Goal: Task Accomplishment & Management: Manage account settings

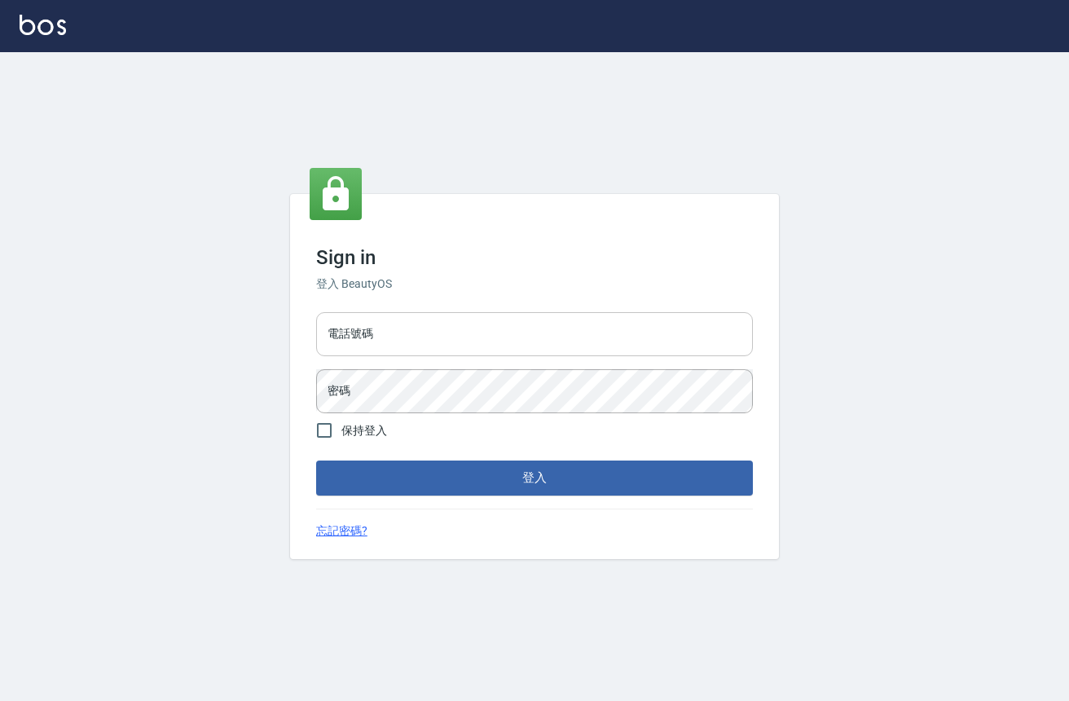
click at [478, 333] on input "電話號碼" at bounding box center [534, 334] width 437 height 44
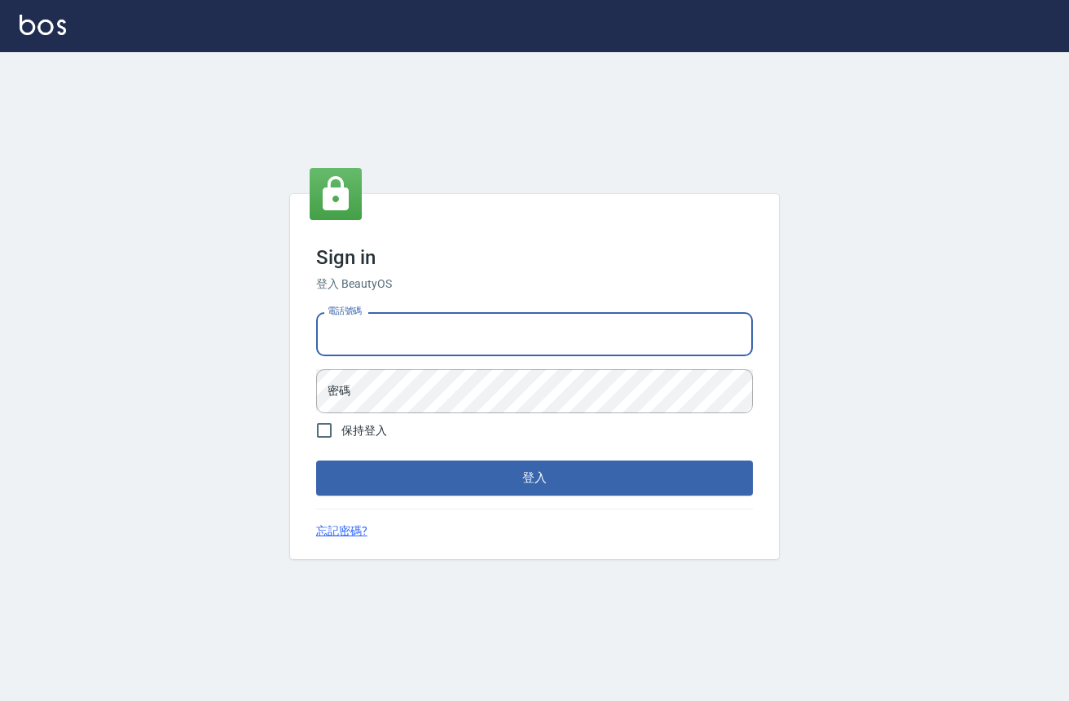
type input "0909258357"
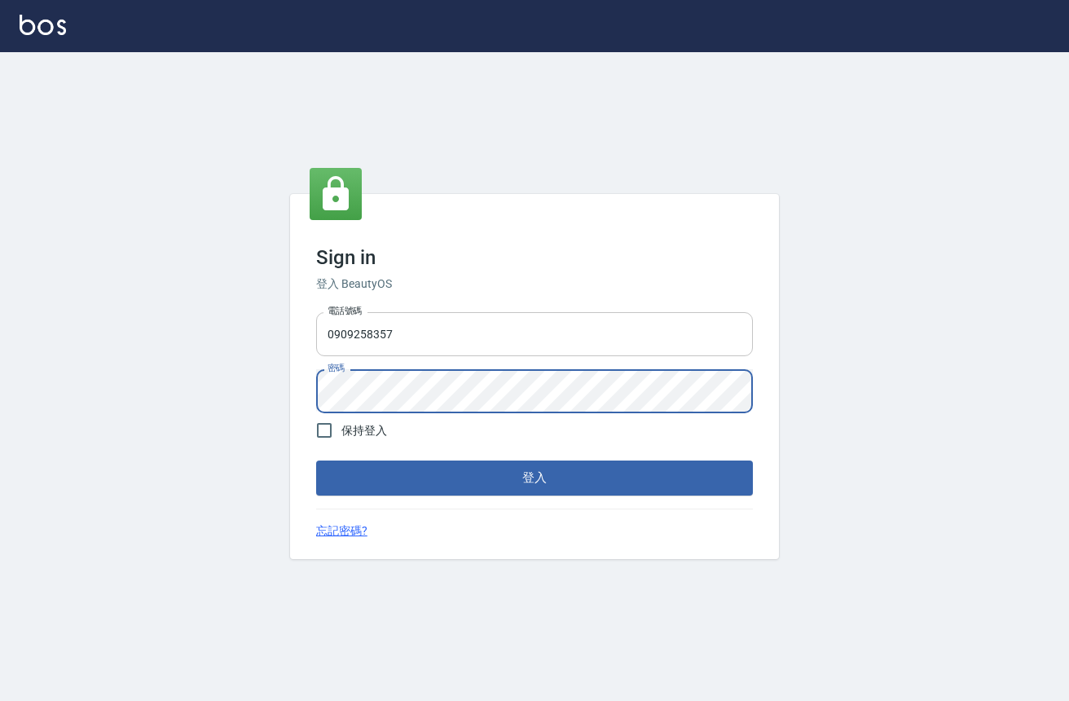
click at [316, 460] on button "登入" at bounding box center [534, 477] width 437 height 34
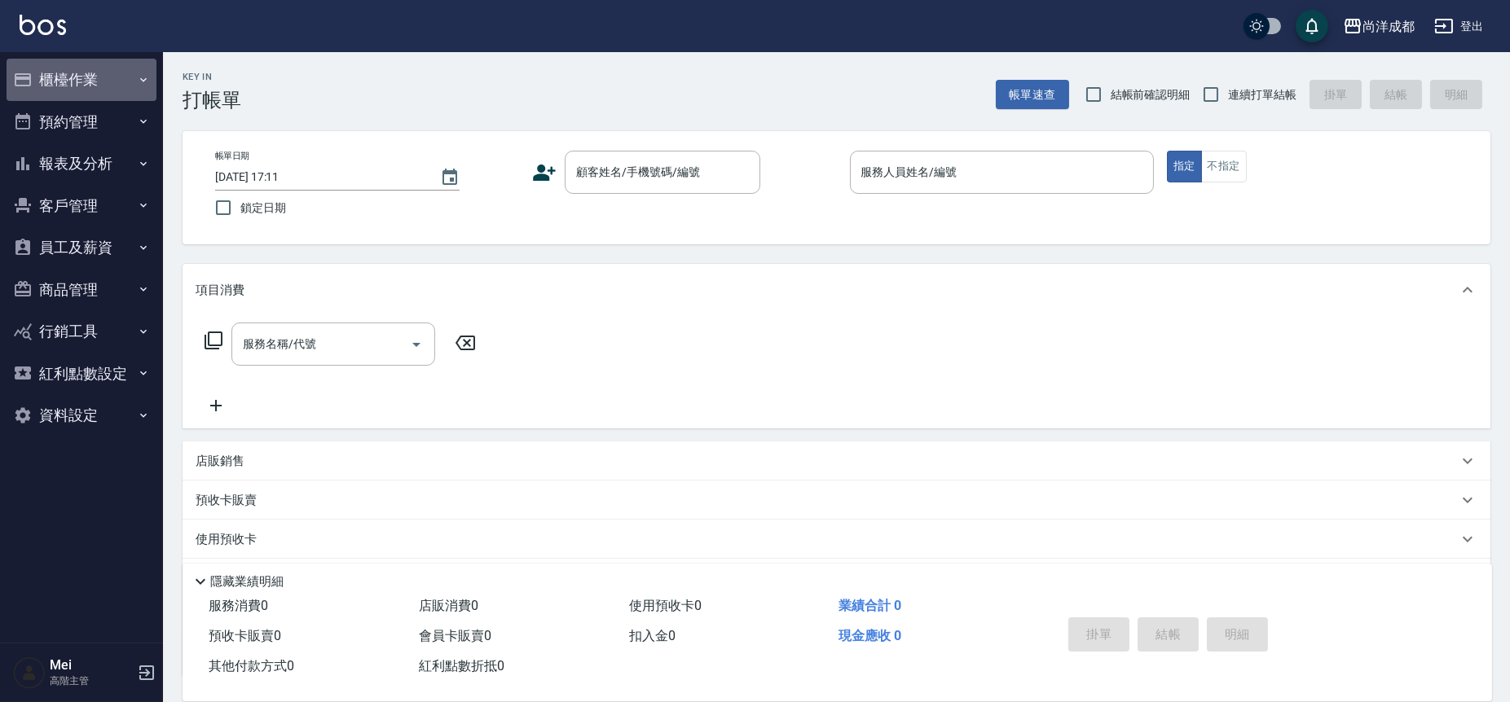
click at [71, 74] on button "櫃檯作業" at bounding box center [82, 80] width 150 height 42
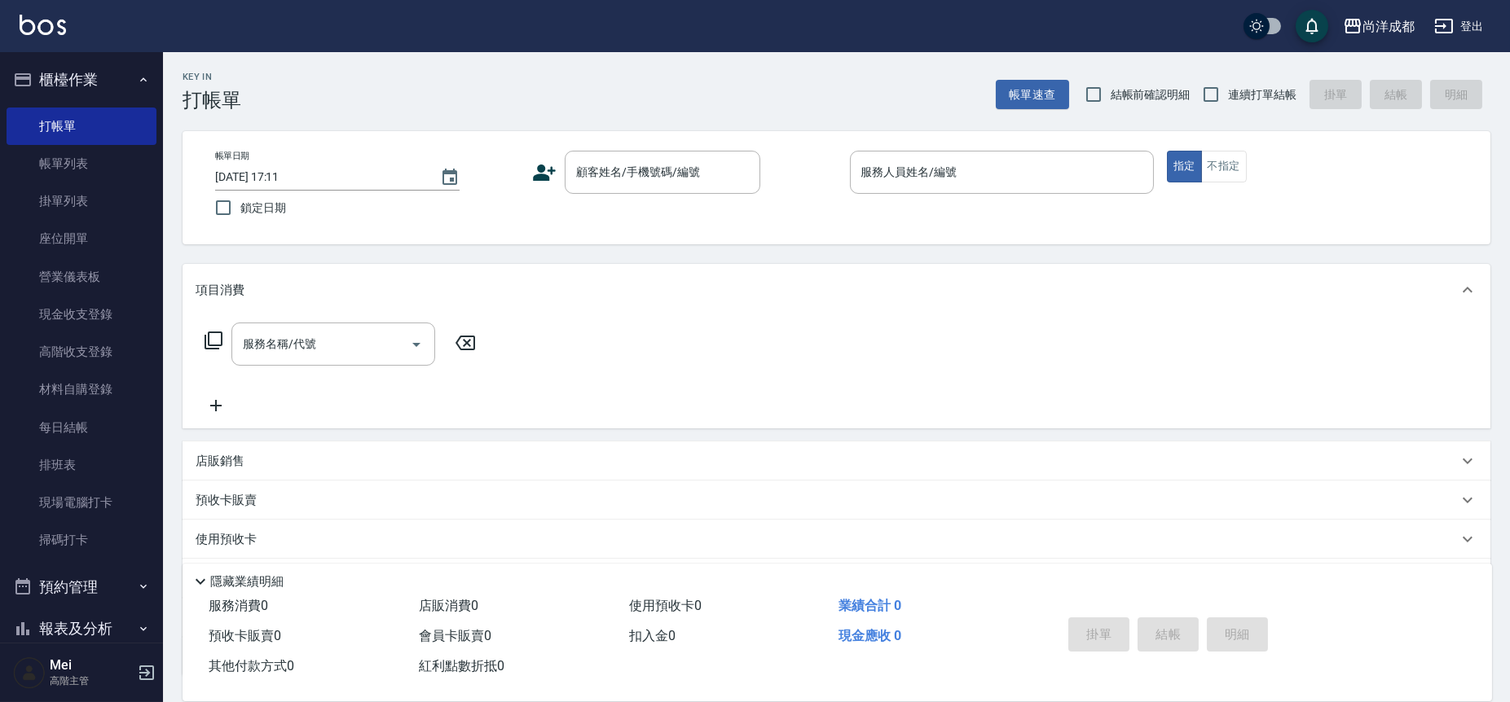
click at [332, 108] on div "Key In 打帳單 帳單速查 結帳前確認明細 連續打單結帳 掛單 結帳 明細" at bounding box center [826, 81] width 1327 height 59
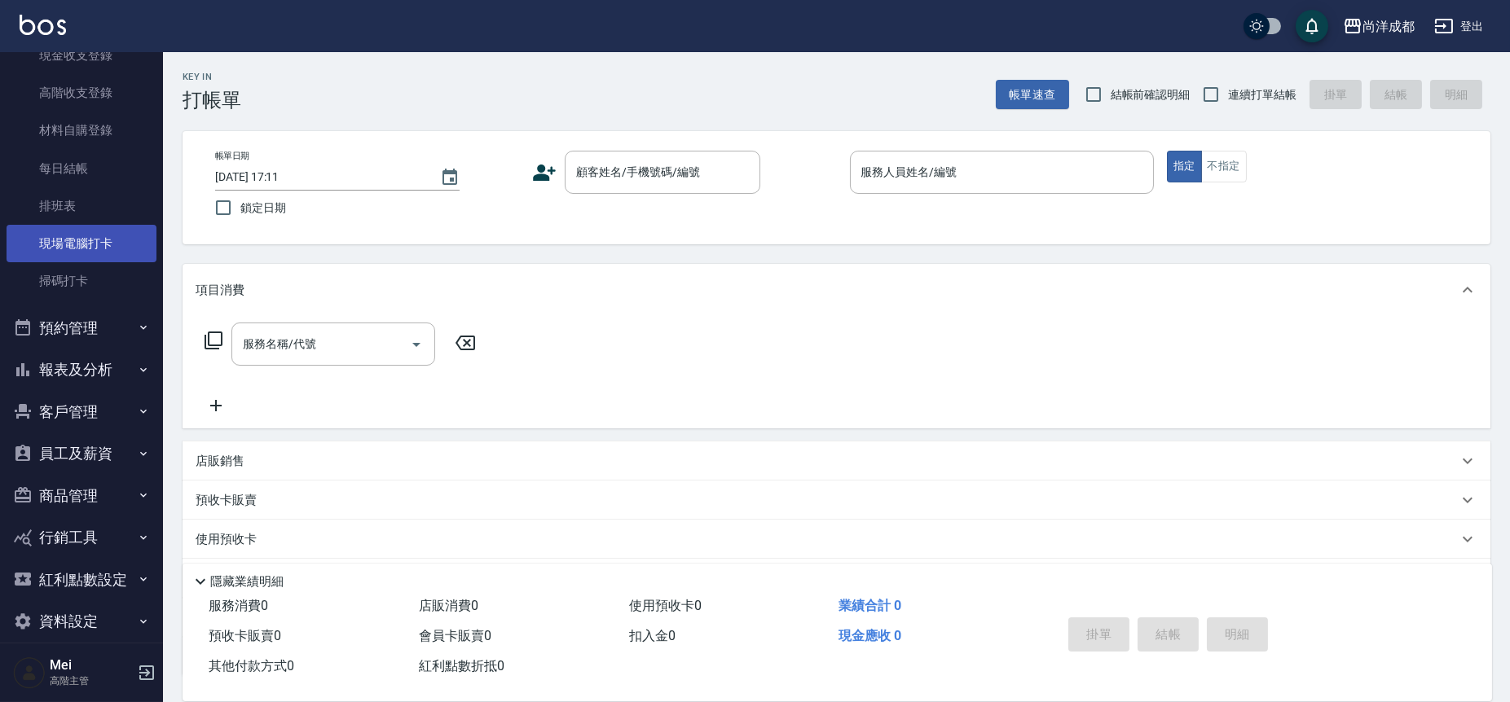
scroll to position [271, 0]
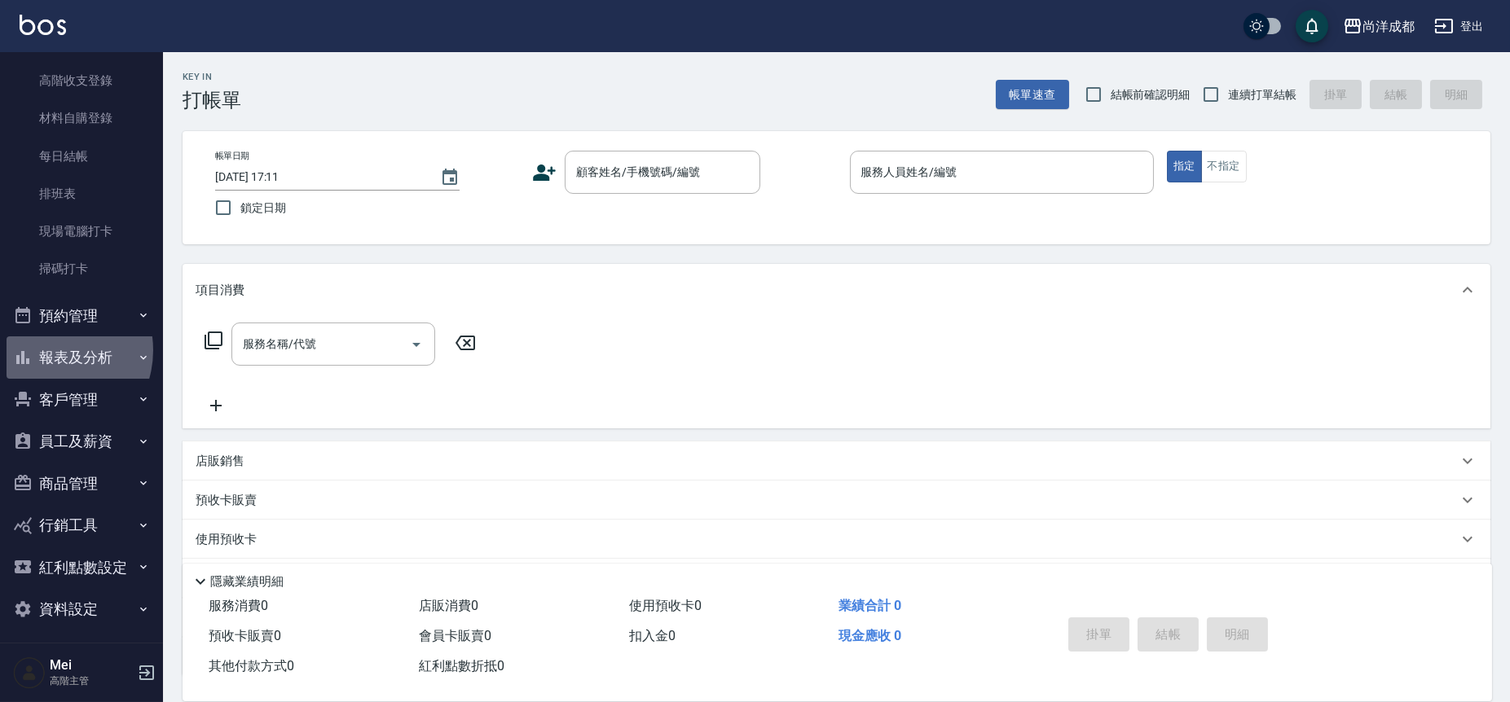
click at [48, 350] on button "報表及分析" at bounding box center [82, 358] width 150 height 42
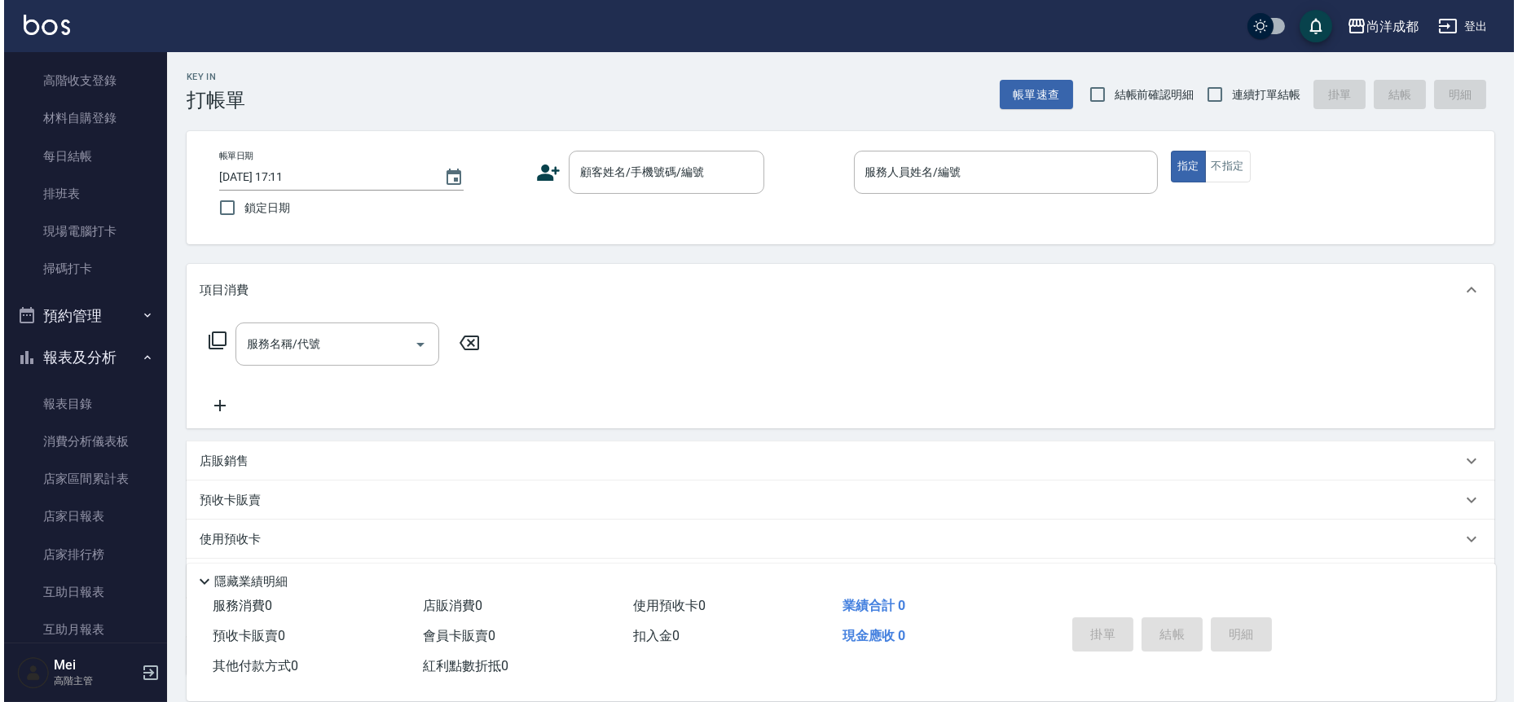
scroll to position [995, 0]
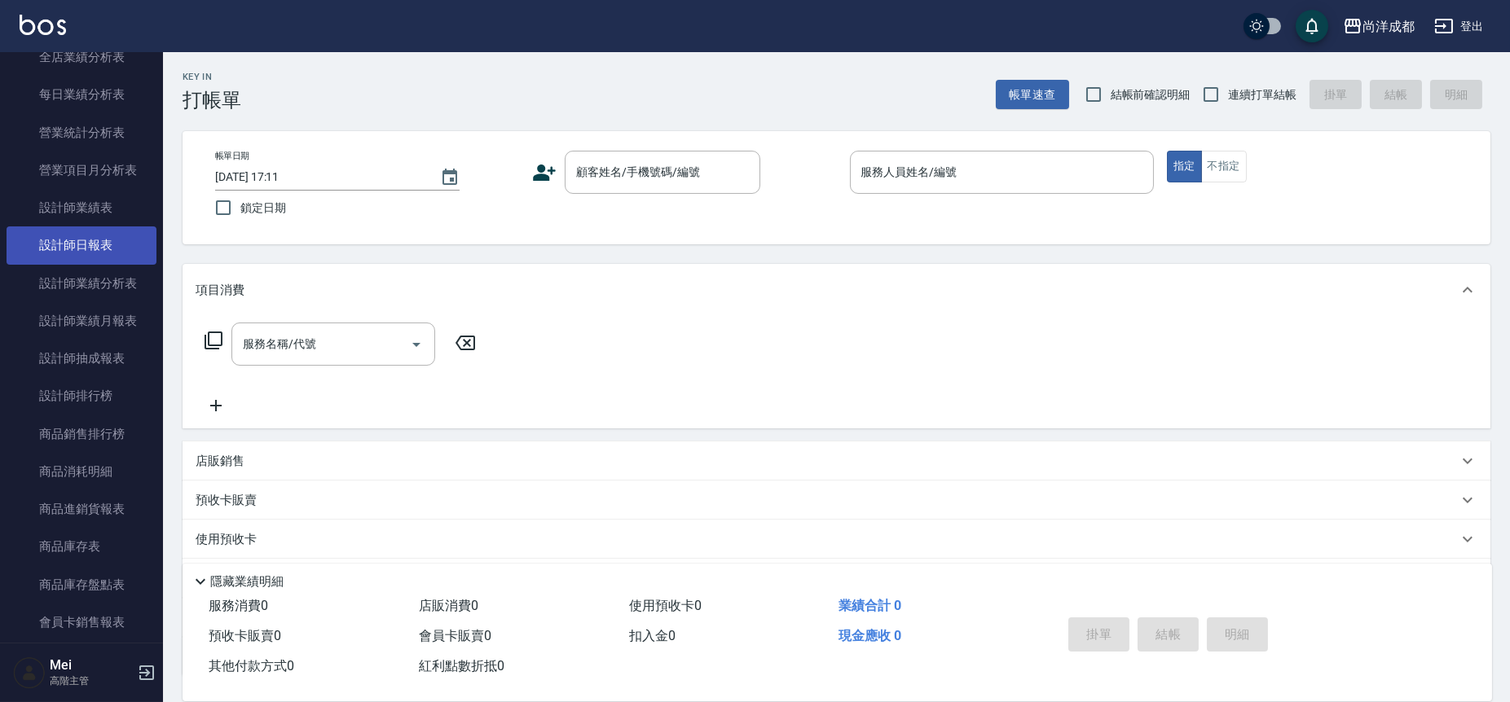
click at [96, 244] on link "設計師日報表" at bounding box center [82, 245] width 150 height 37
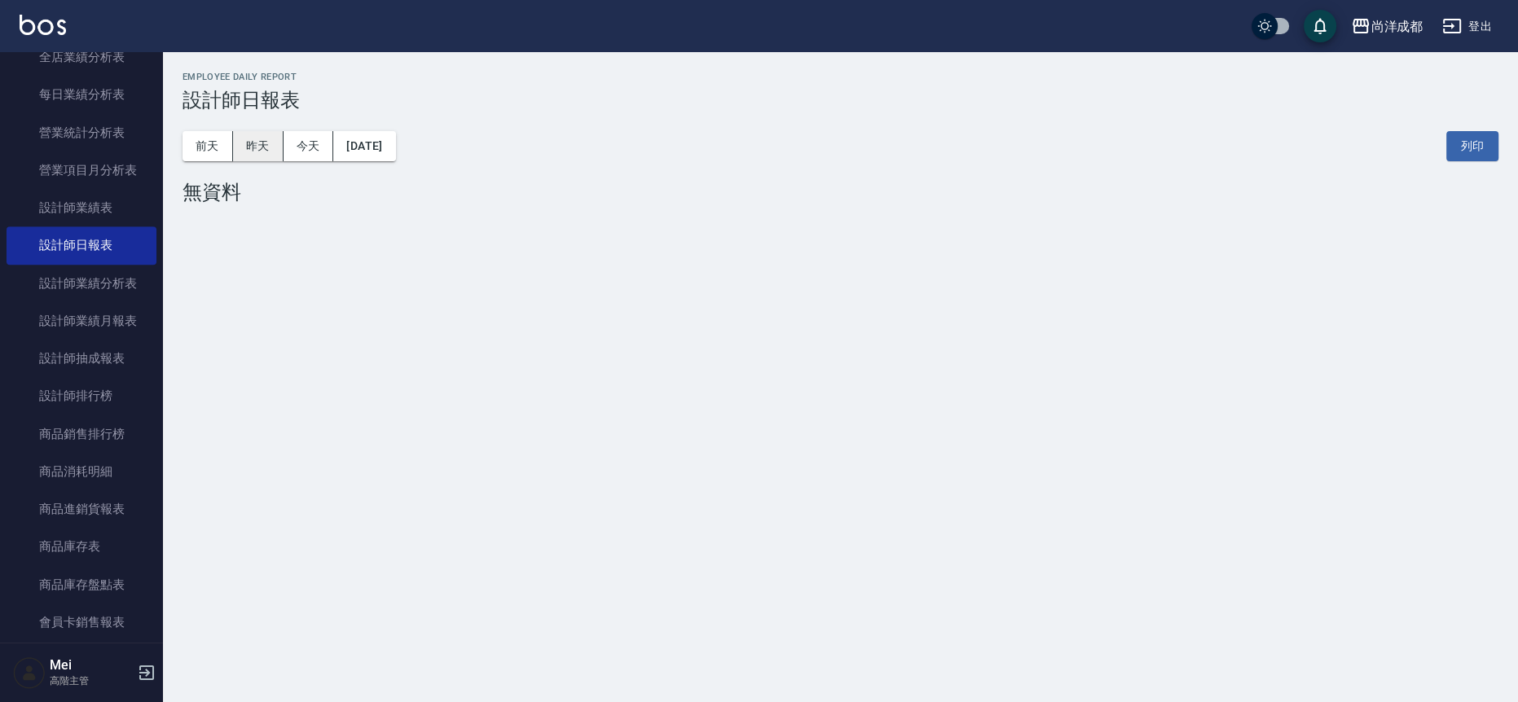
click at [256, 143] on button "昨天" at bounding box center [258, 146] width 51 height 30
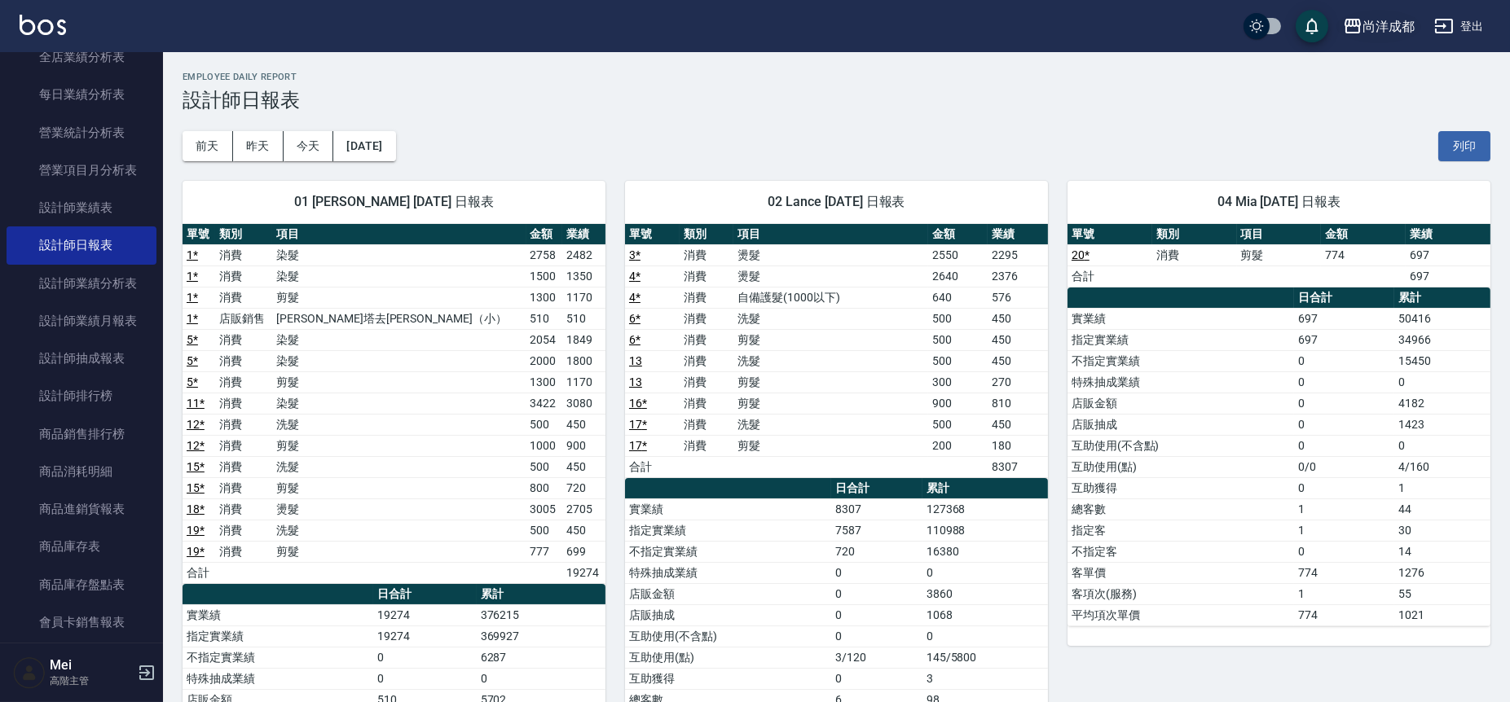
click at [1068, 18] on div "尚洋成都" at bounding box center [1388, 26] width 52 height 20
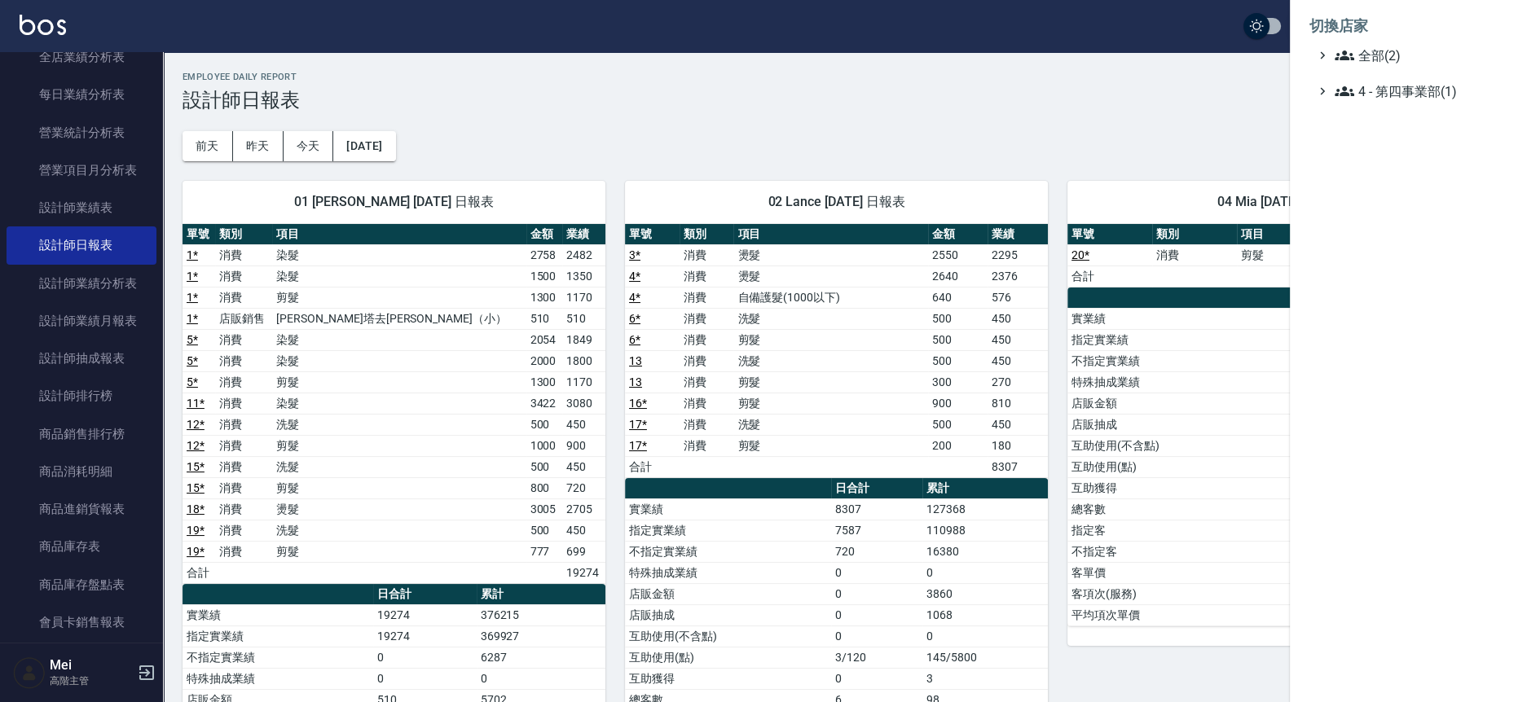
click at [1068, 80] on ul "全部(2) 4 - 第四事業部(1)" at bounding box center [1403, 73] width 189 height 55
click at [1068, 86] on span "4 - 第四事業部(1)" at bounding box center [1413, 91] width 157 height 20
click at [1068, 112] on span "4.02 - 吳國隆(2)" at bounding box center [1421, 111] width 141 height 20
click at [1068, 125] on span "AT2" at bounding box center [1424, 132] width 135 height 20
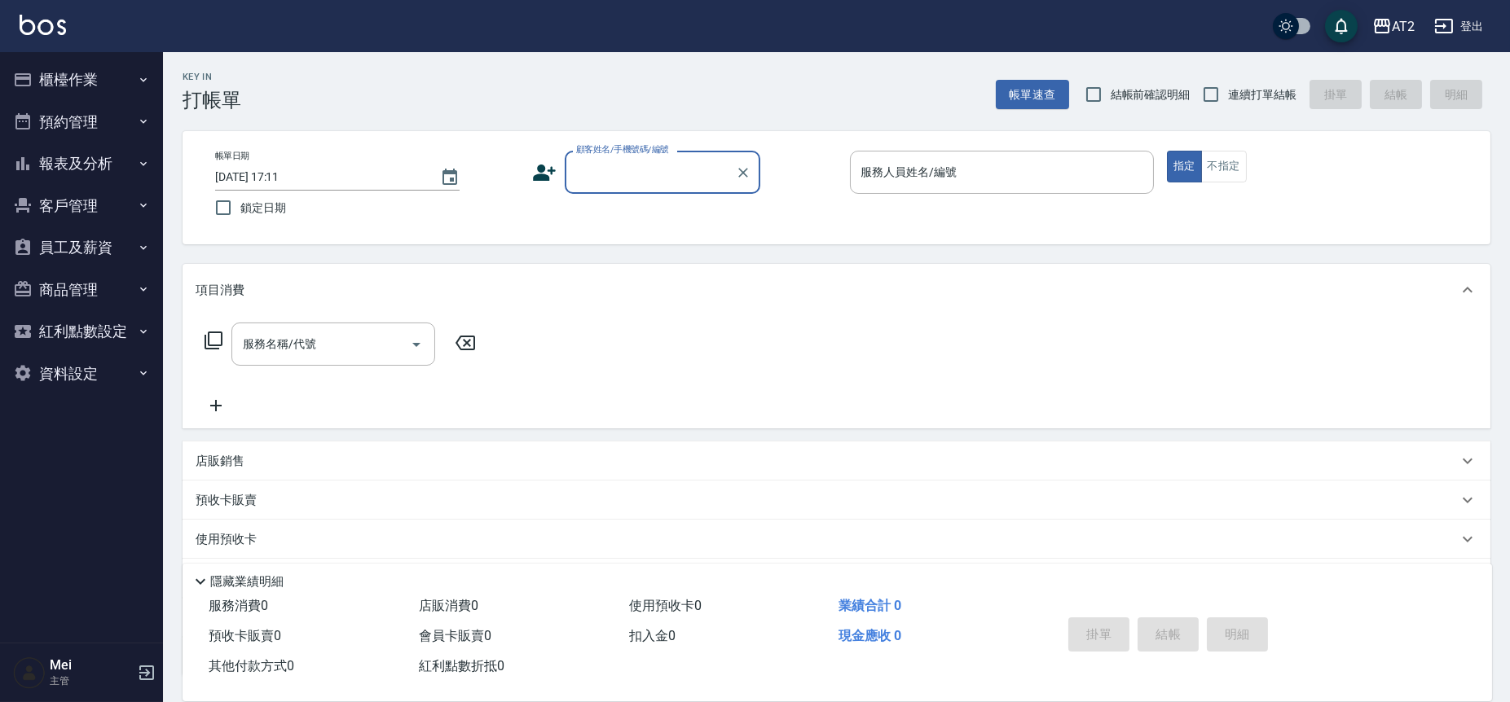
click at [137, 73] on icon "button" at bounding box center [143, 79] width 13 height 13
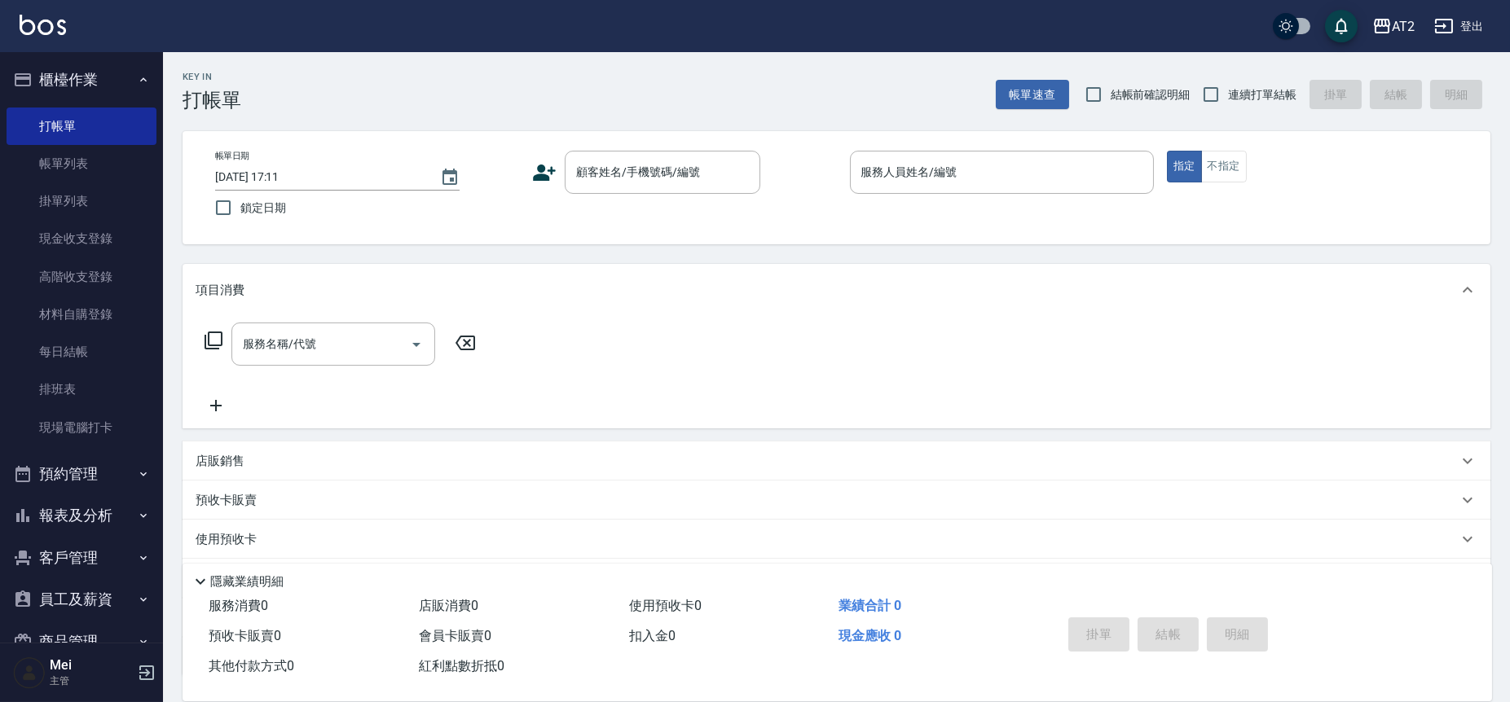
click at [54, 530] on button "報表及分析" at bounding box center [82, 516] width 150 height 42
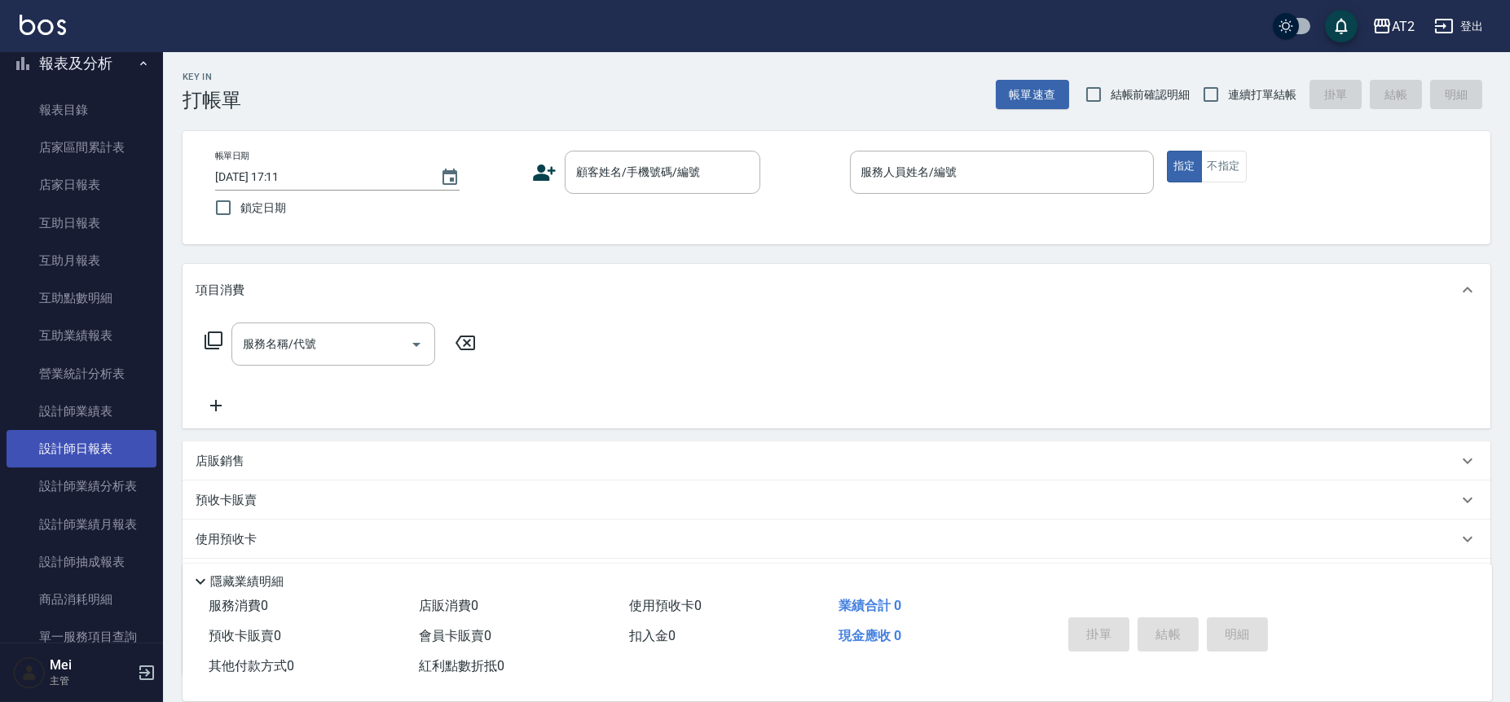
click at [103, 460] on link "設計師日報表" at bounding box center [82, 448] width 150 height 37
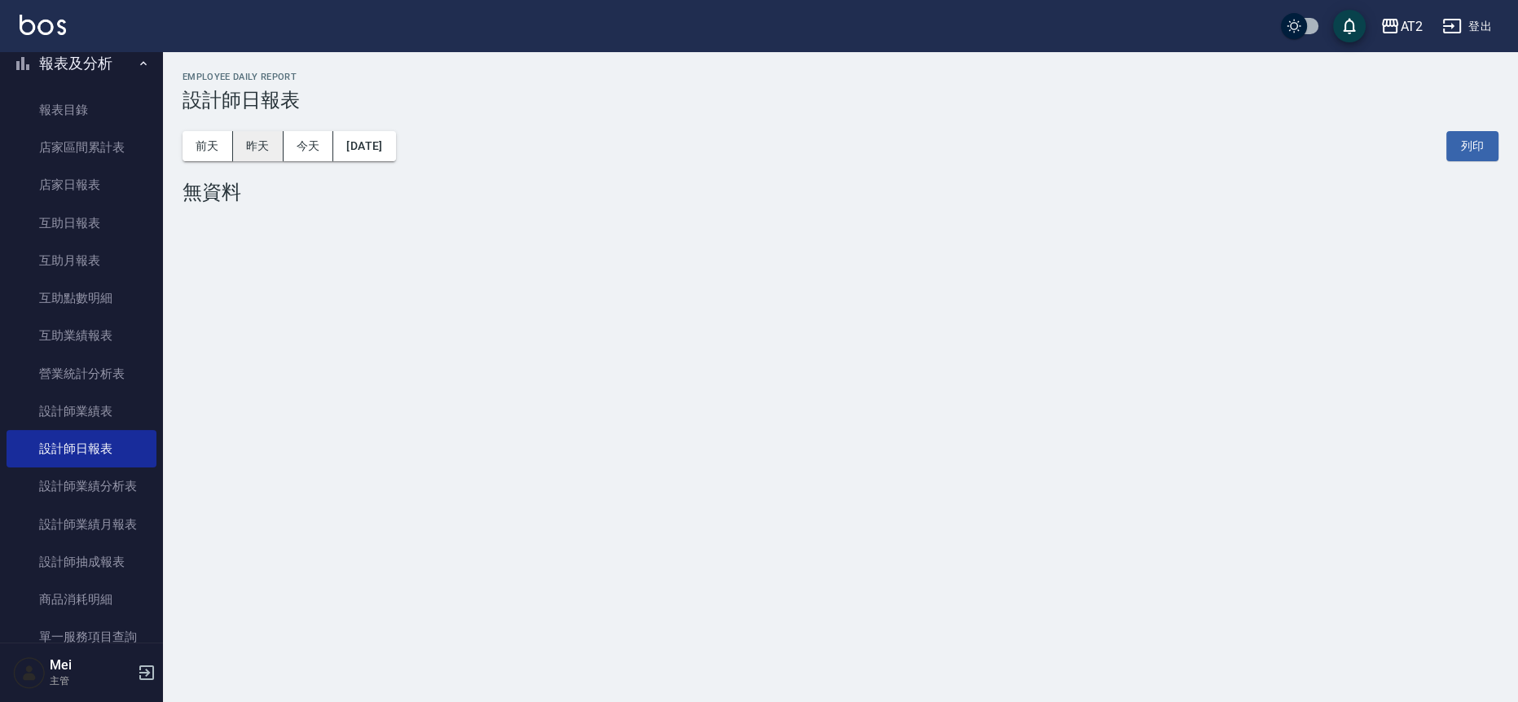
click at [257, 149] on button "昨天" at bounding box center [258, 146] width 51 height 30
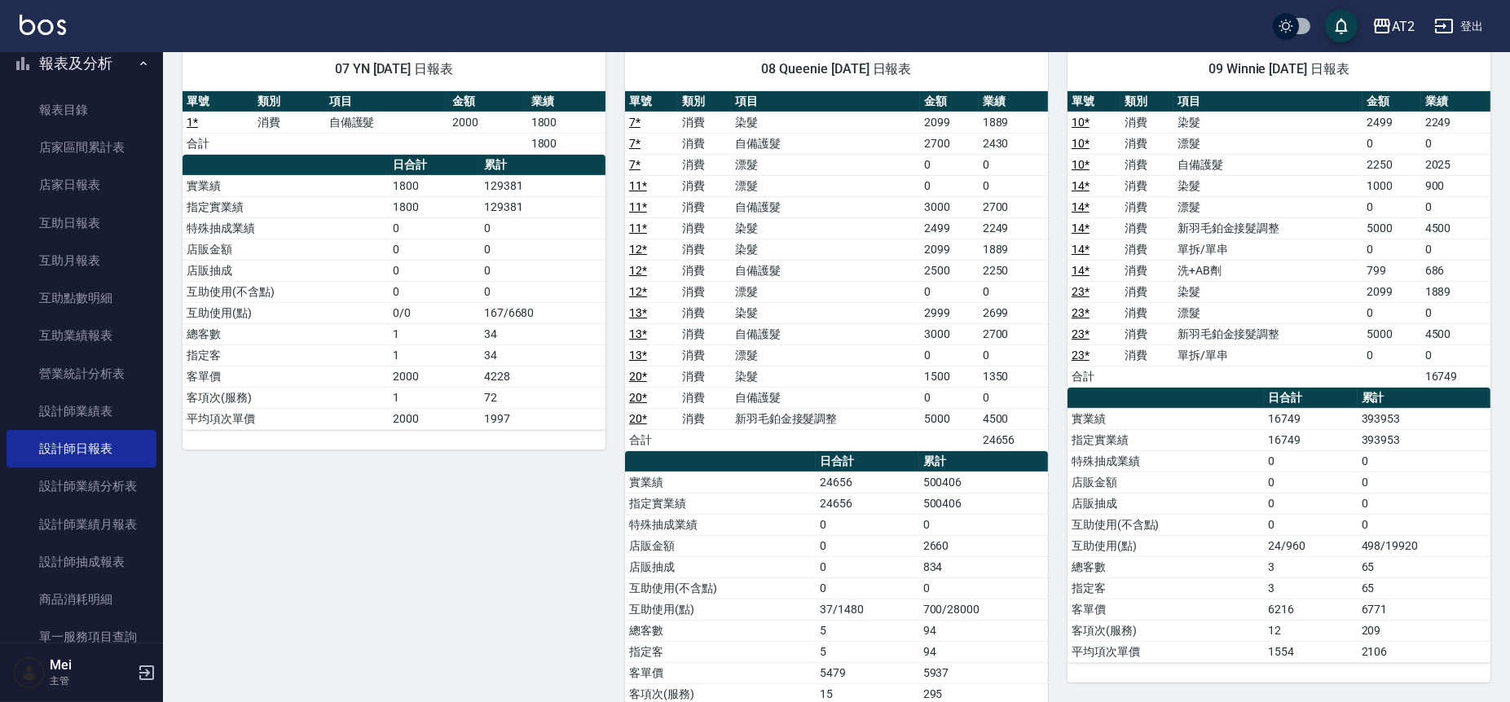
scroll to position [724, 0]
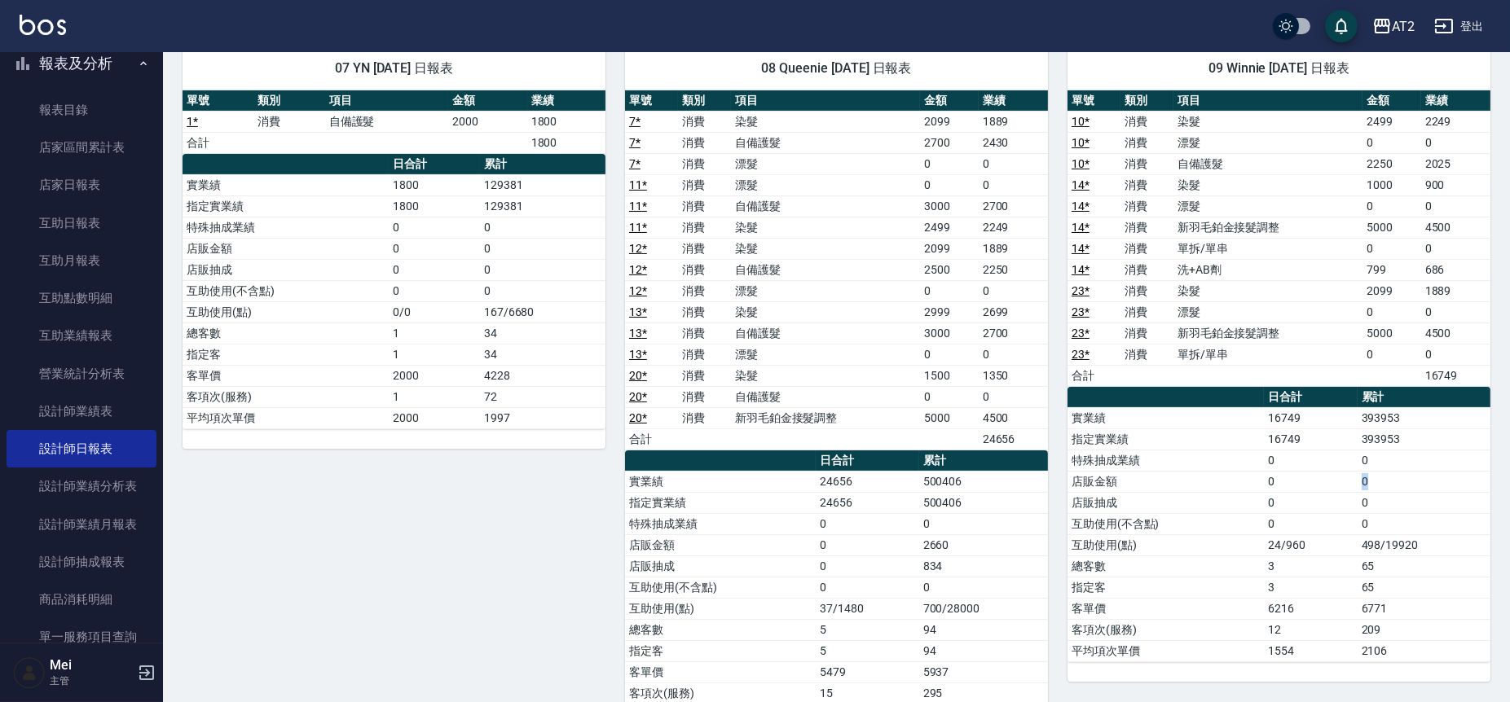
drag, startPoint x: 1406, startPoint y: 486, endPoint x: 1331, endPoint y: 482, distance: 75.9
click at [1331, 482] on tr "店販金額 0 0" at bounding box center [1278, 481] width 423 height 21
click at [1331, 482] on td "0" at bounding box center [1310, 481] width 93 height 21
drag, startPoint x: 1337, startPoint y: 480, endPoint x: 1400, endPoint y: 493, distance: 64.1
click at [1400, 493] on tbody "實業績 16749 393953 指定實業績 16749 393953 特殊抽成業績 0 0 店販金額 0 0 店販抽成 0 0 互助使用(不含點) 0 0 …" at bounding box center [1278, 534] width 423 height 254
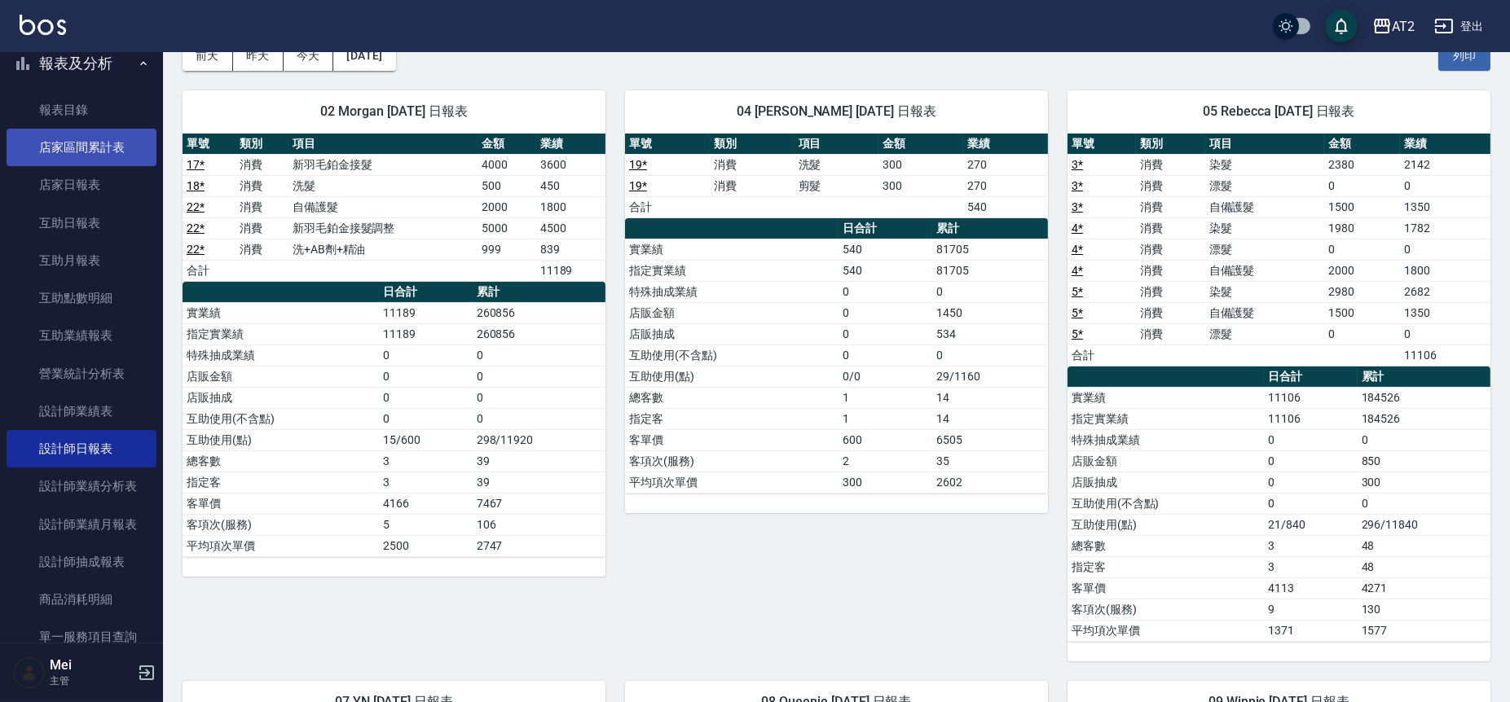
scroll to position [0, 0]
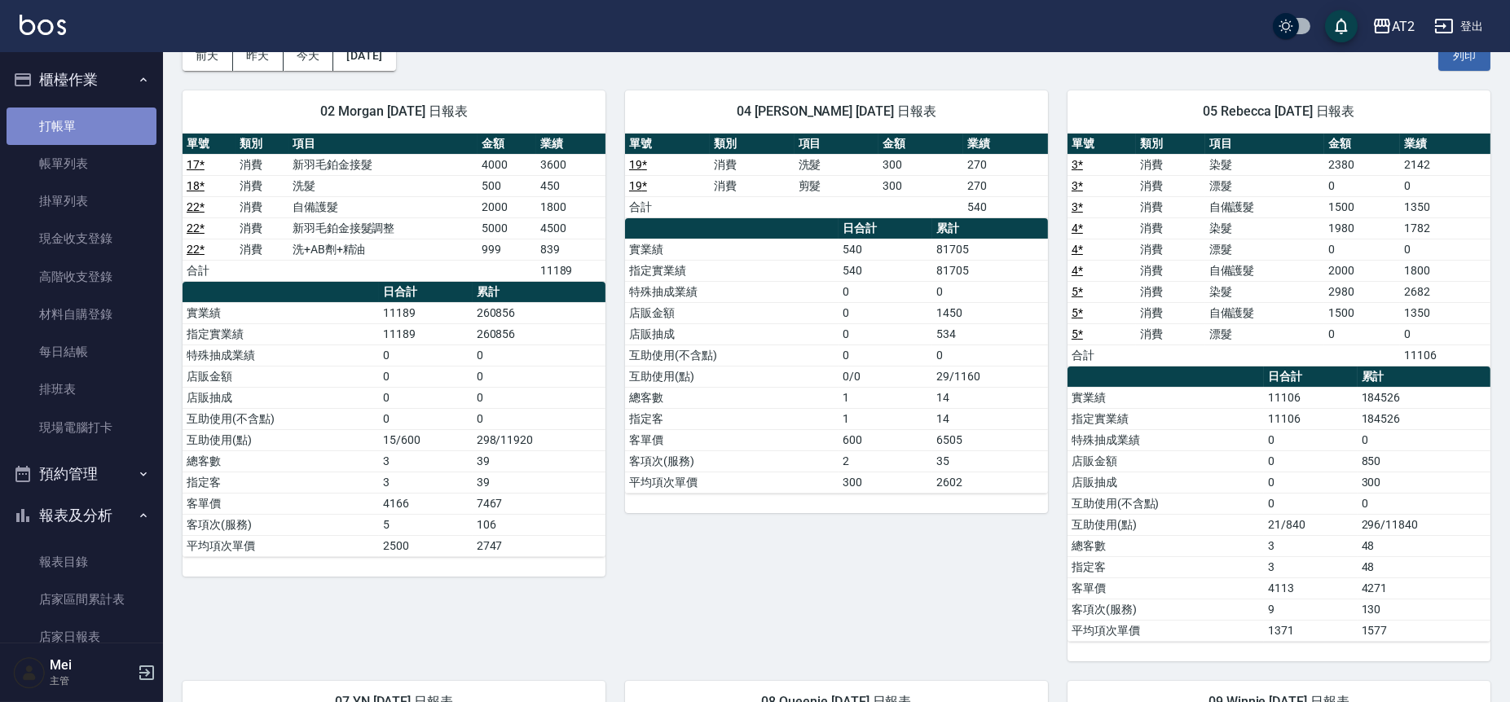
click at [122, 125] on link "打帳單" at bounding box center [82, 126] width 150 height 37
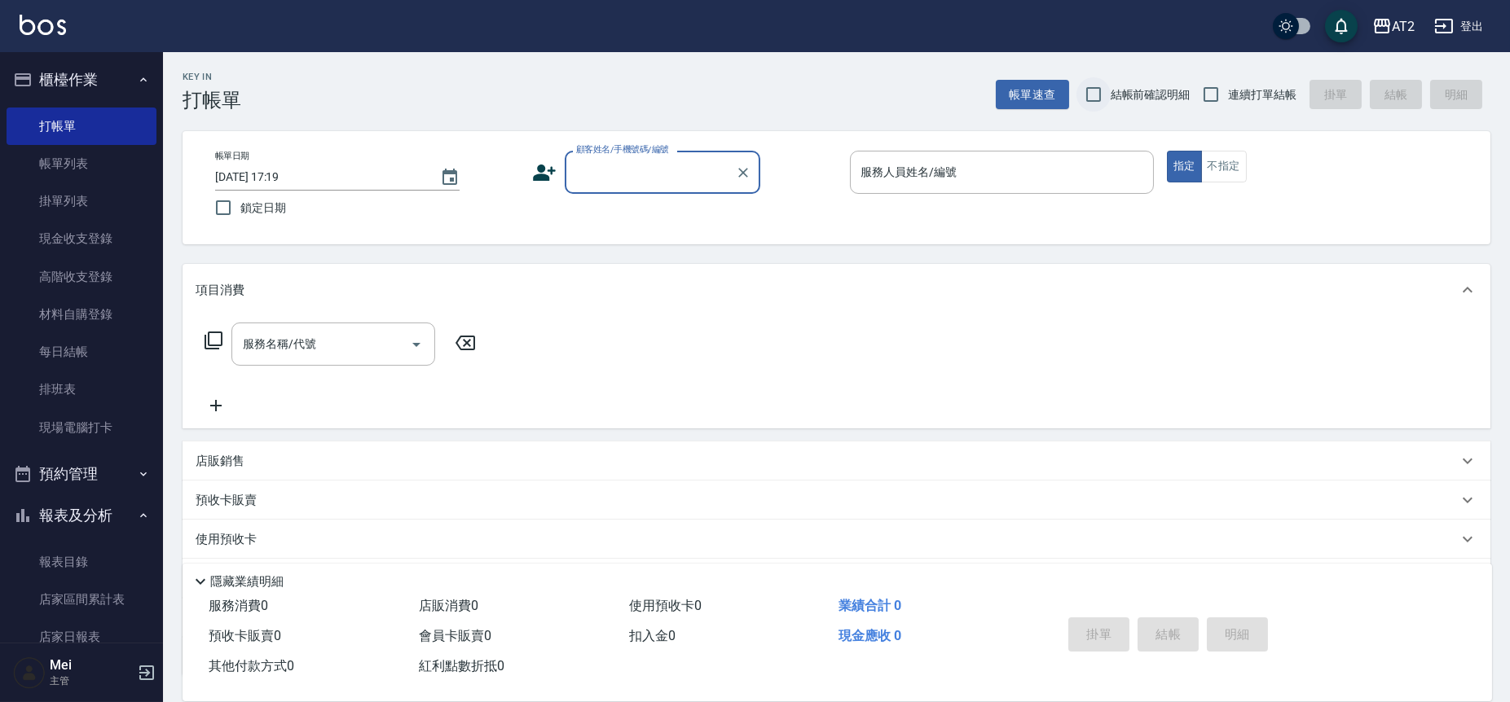
click at [1108, 99] on input "結帳前確認明細" at bounding box center [1093, 94] width 34 height 34
checkbox input "true"
click at [1266, 102] on span "連續打單結帳" at bounding box center [1262, 94] width 68 height 17
click at [1228, 102] on input "連續打單結帳" at bounding box center [1211, 94] width 34 height 34
checkbox input "true"
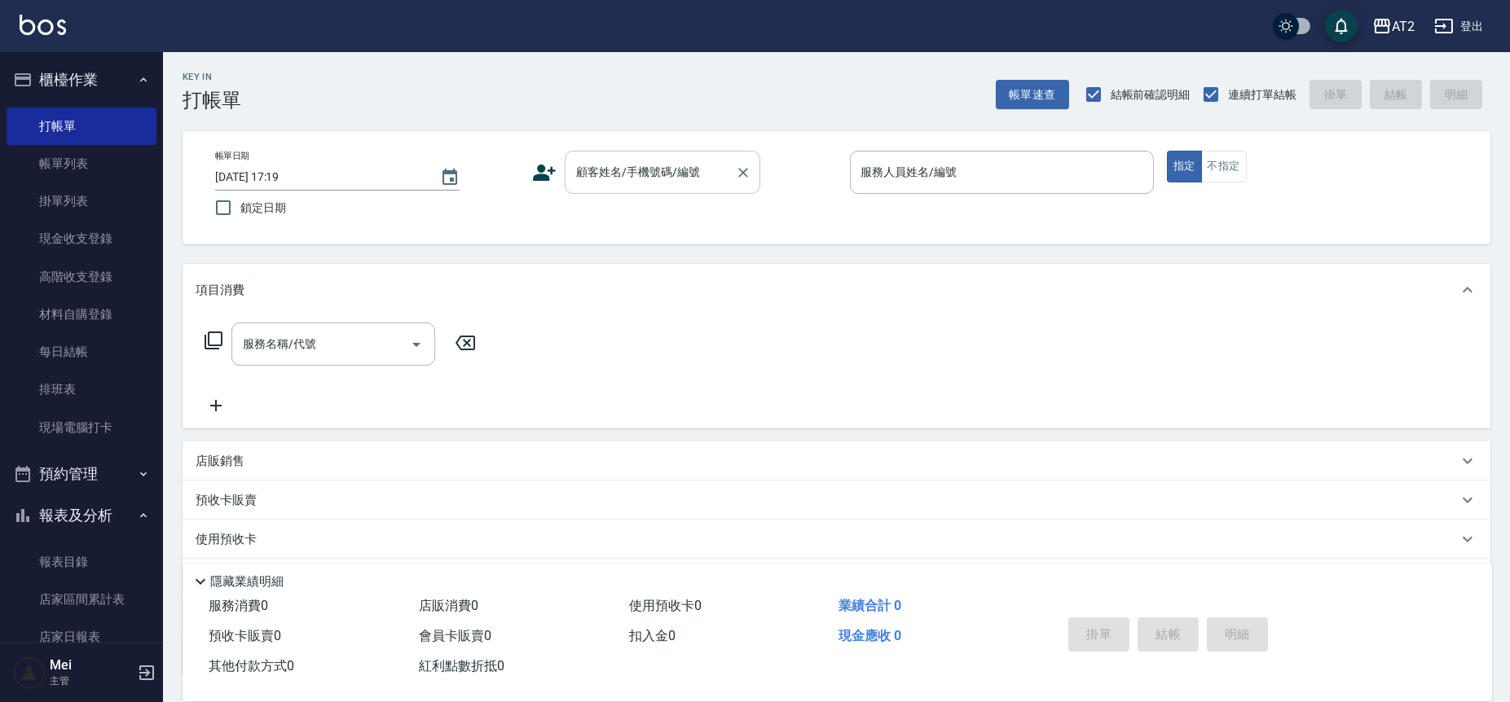
click at [619, 184] on input "顧客姓名/手機號碼/編號" at bounding box center [650, 172] width 156 height 29
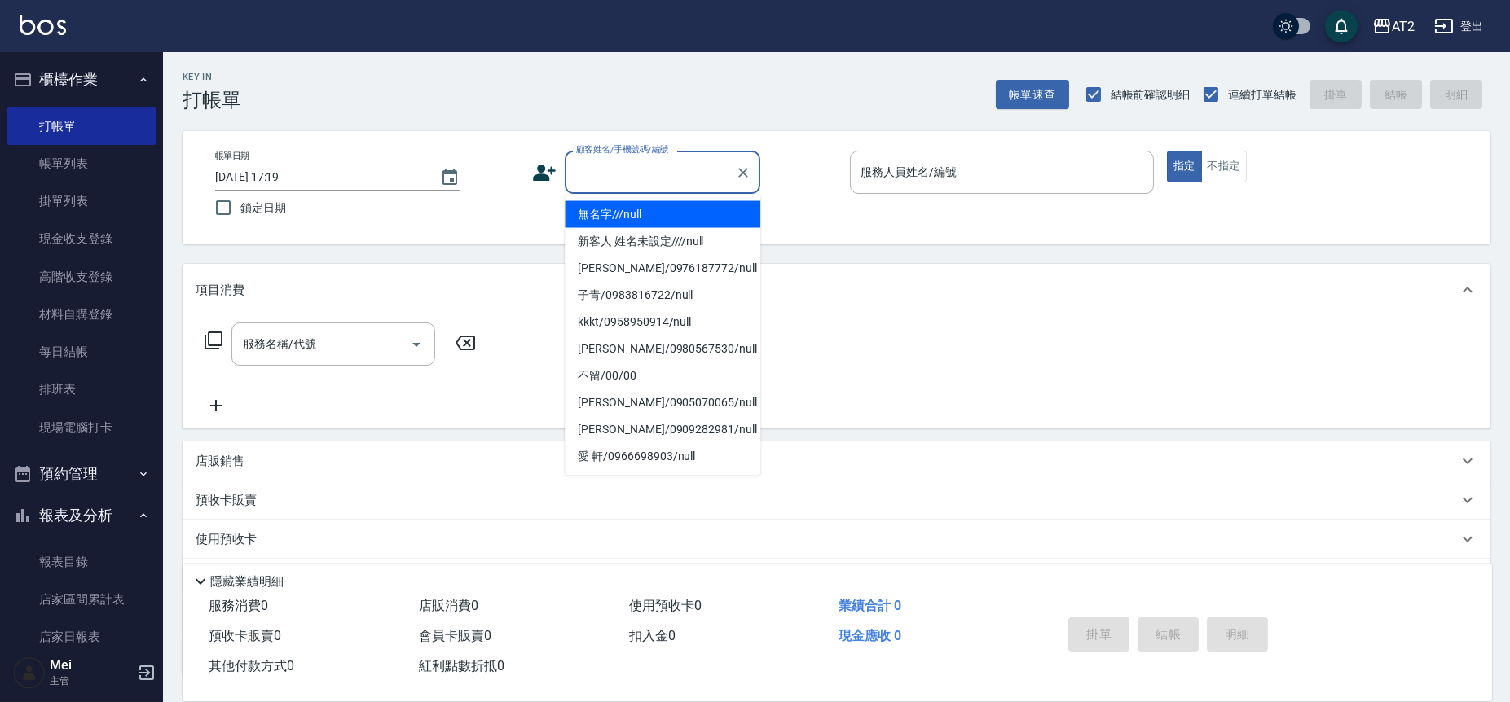
click at [623, 213] on li "無名字///null" at bounding box center [663, 214] width 196 height 27
type input "無名字///null"
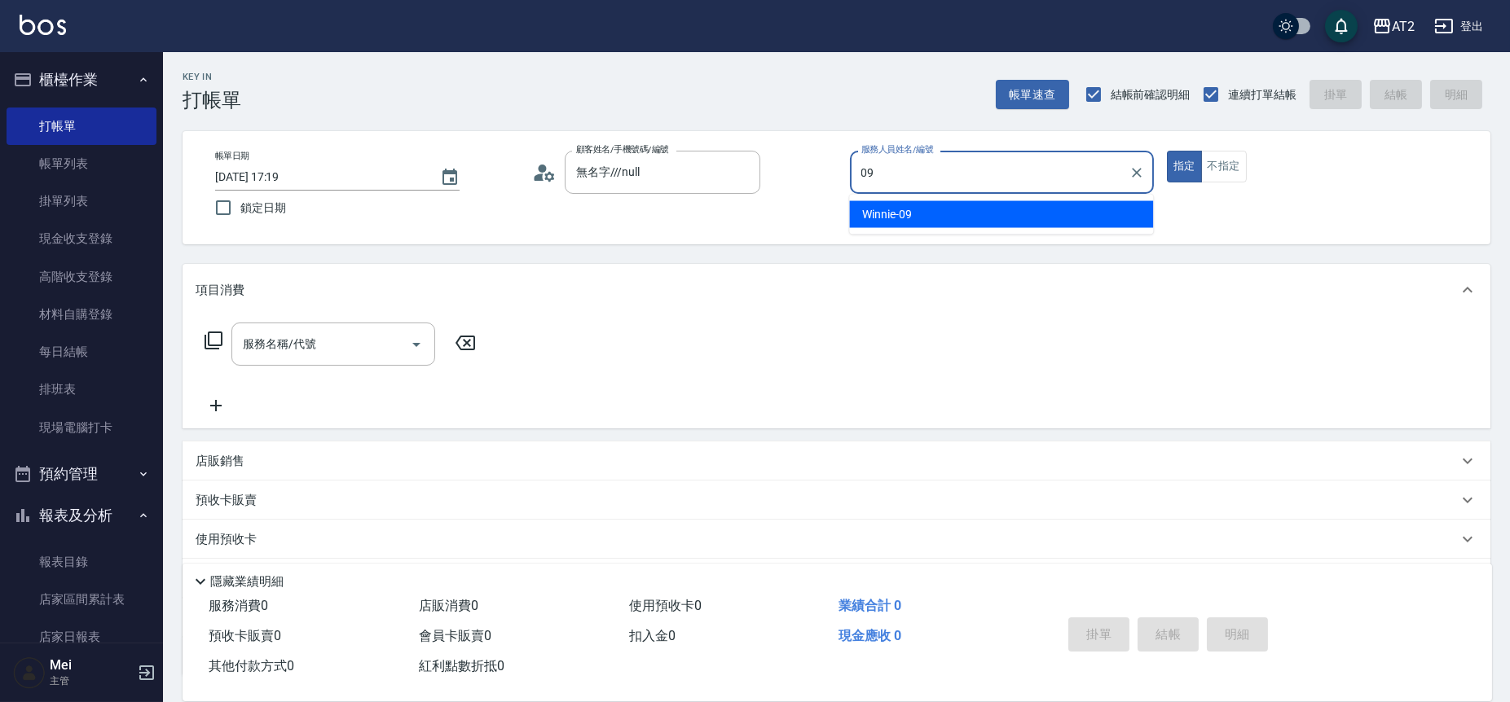
type input "Winnie-09"
type button "true"
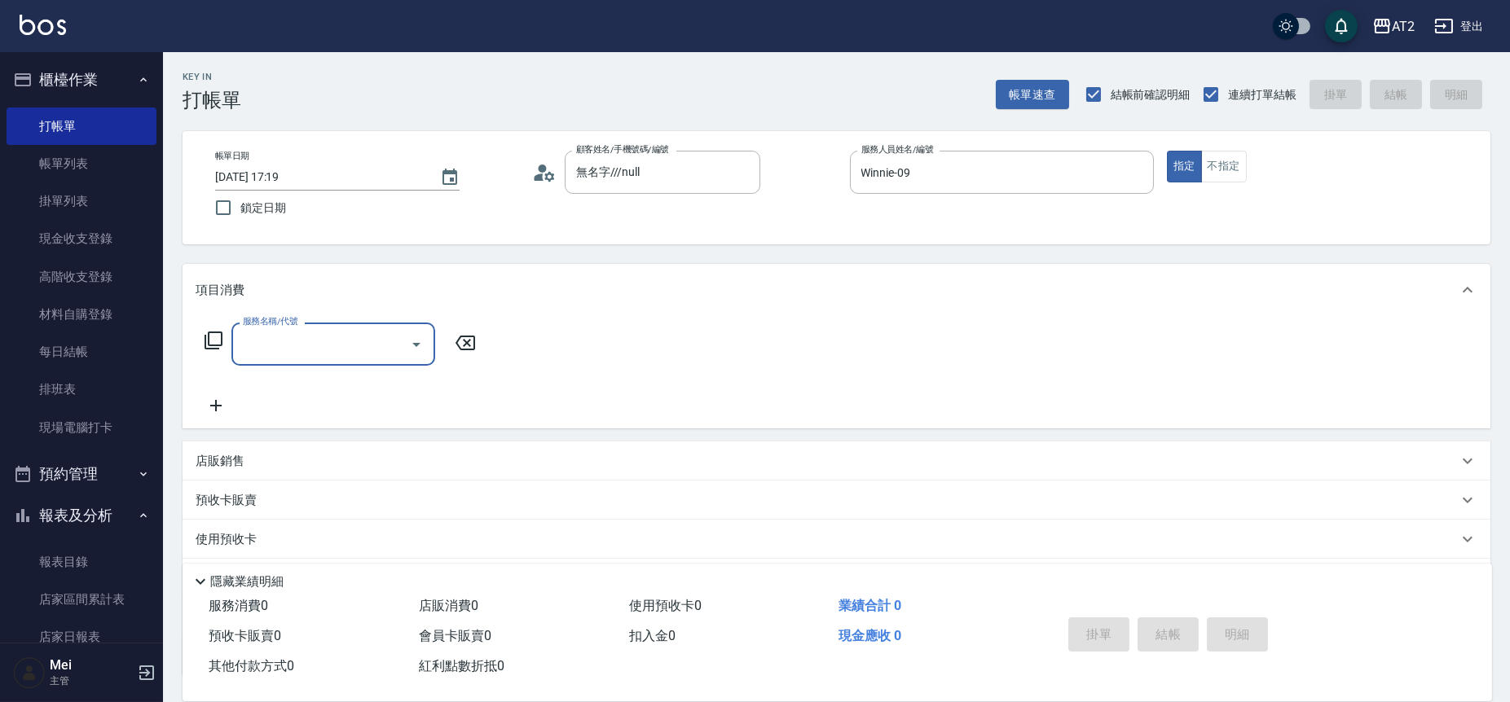
click at [242, 458] on p "店販銷售" at bounding box center [220, 461] width 49 height 17
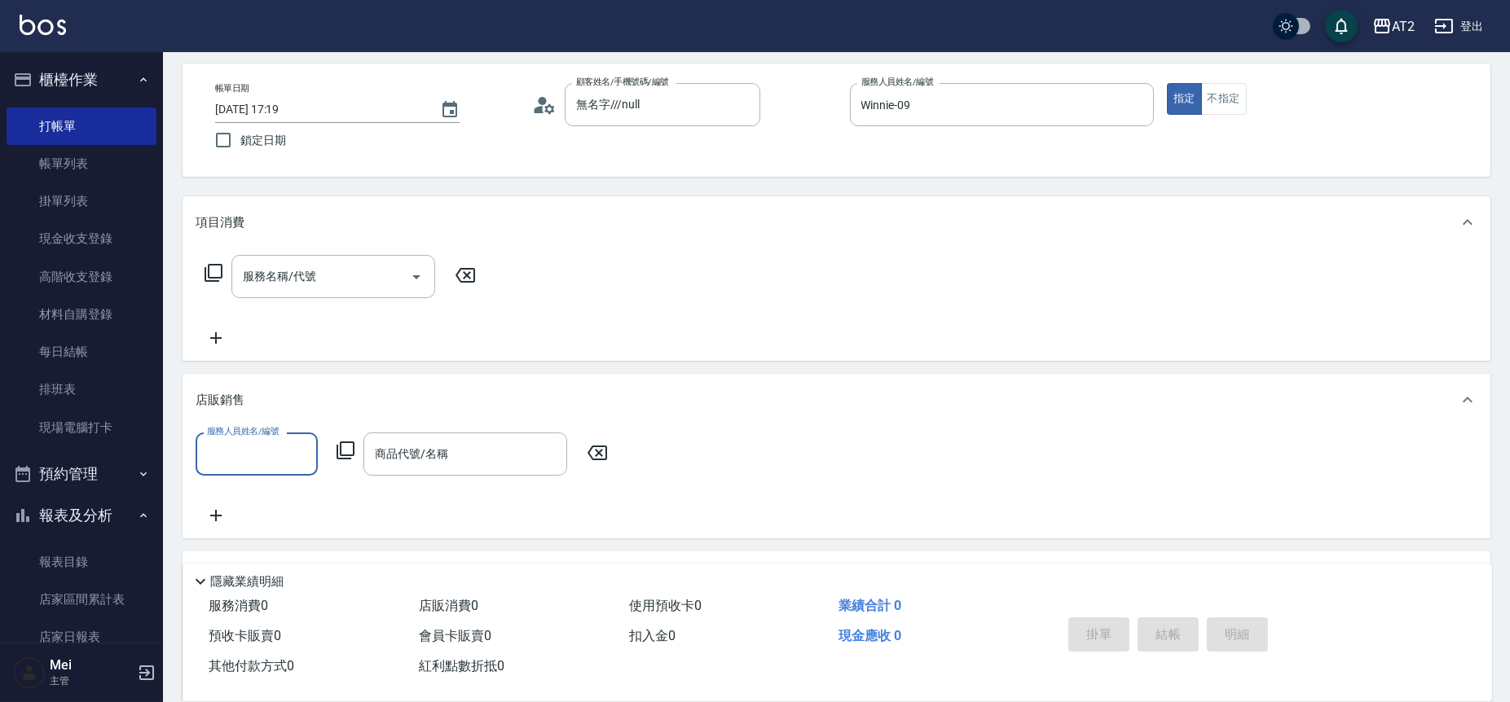
scroll to position [266, 0]
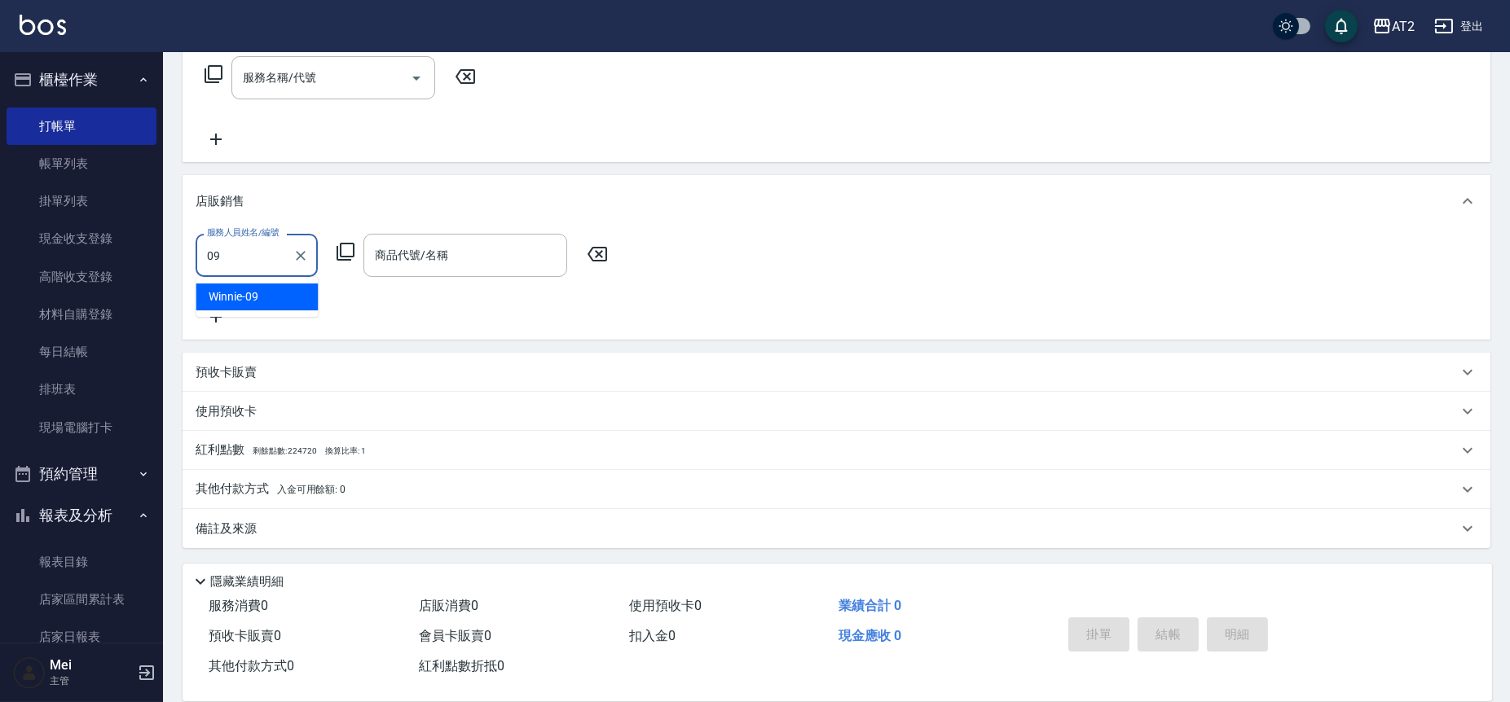
type input "Winnie-09"
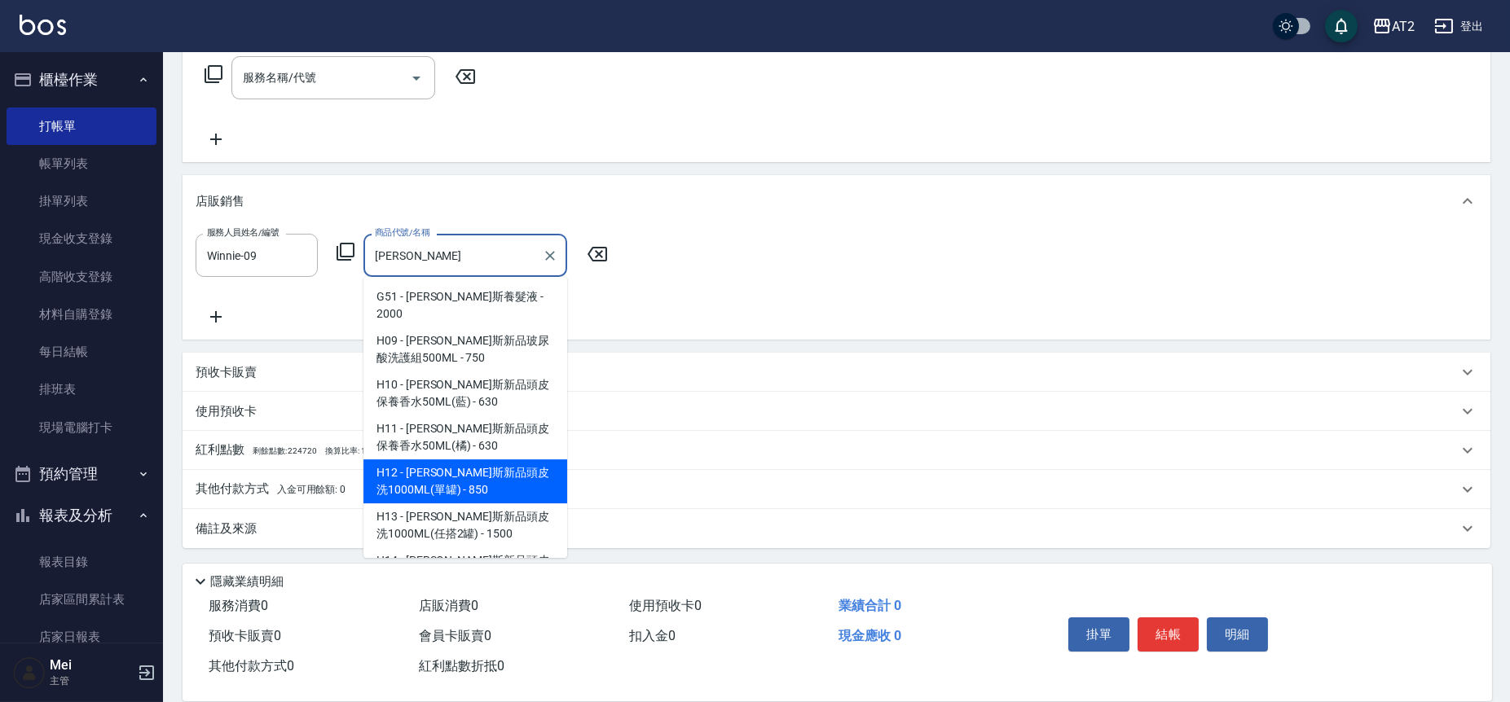
click at [482, 469] on span "H12 - 喬娜斯新品頭皮洗1000ML(單罐) - 850" at bounding box center [465, 482] width 204 height 44
type input "[PERSON_NAME]斯新品頭皮洗1000ML(單罐)"
type input "80"
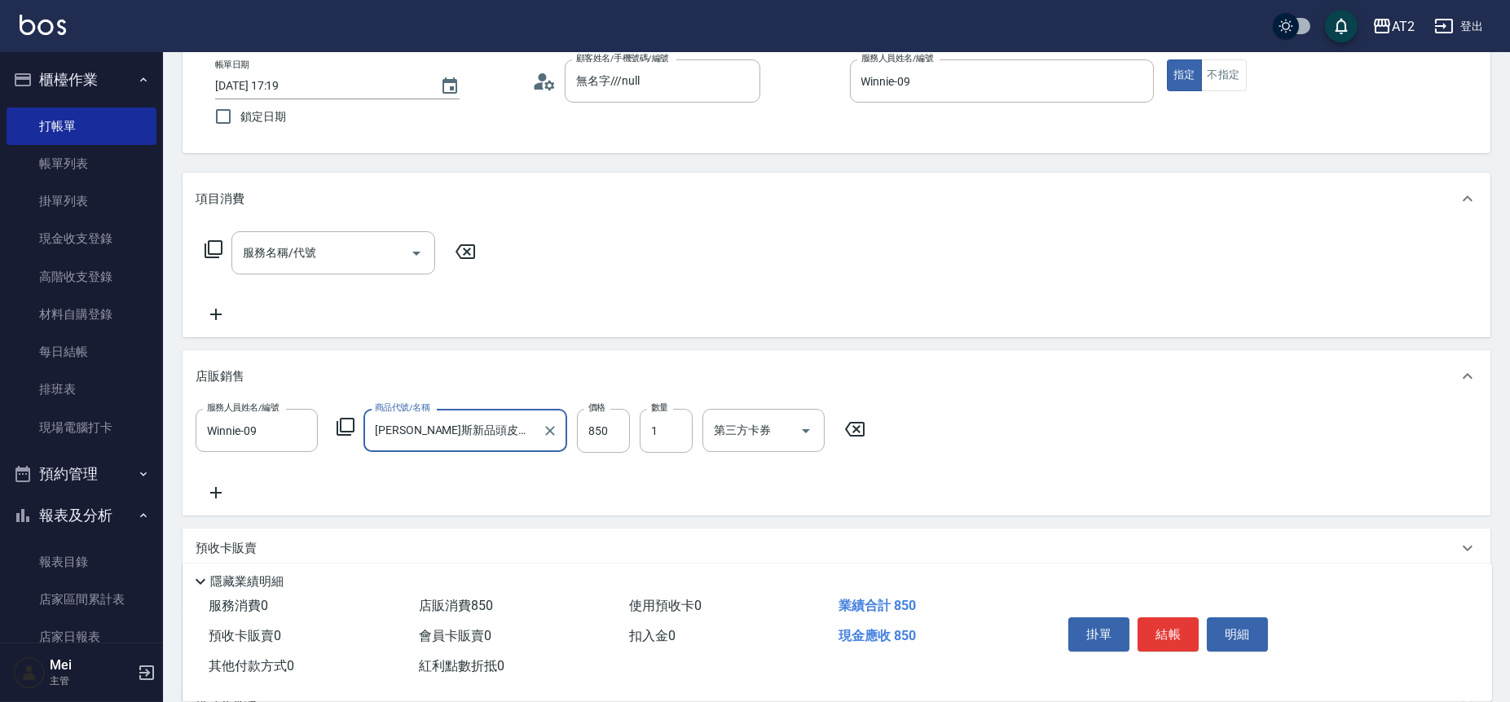
scroll to position [0, 0]
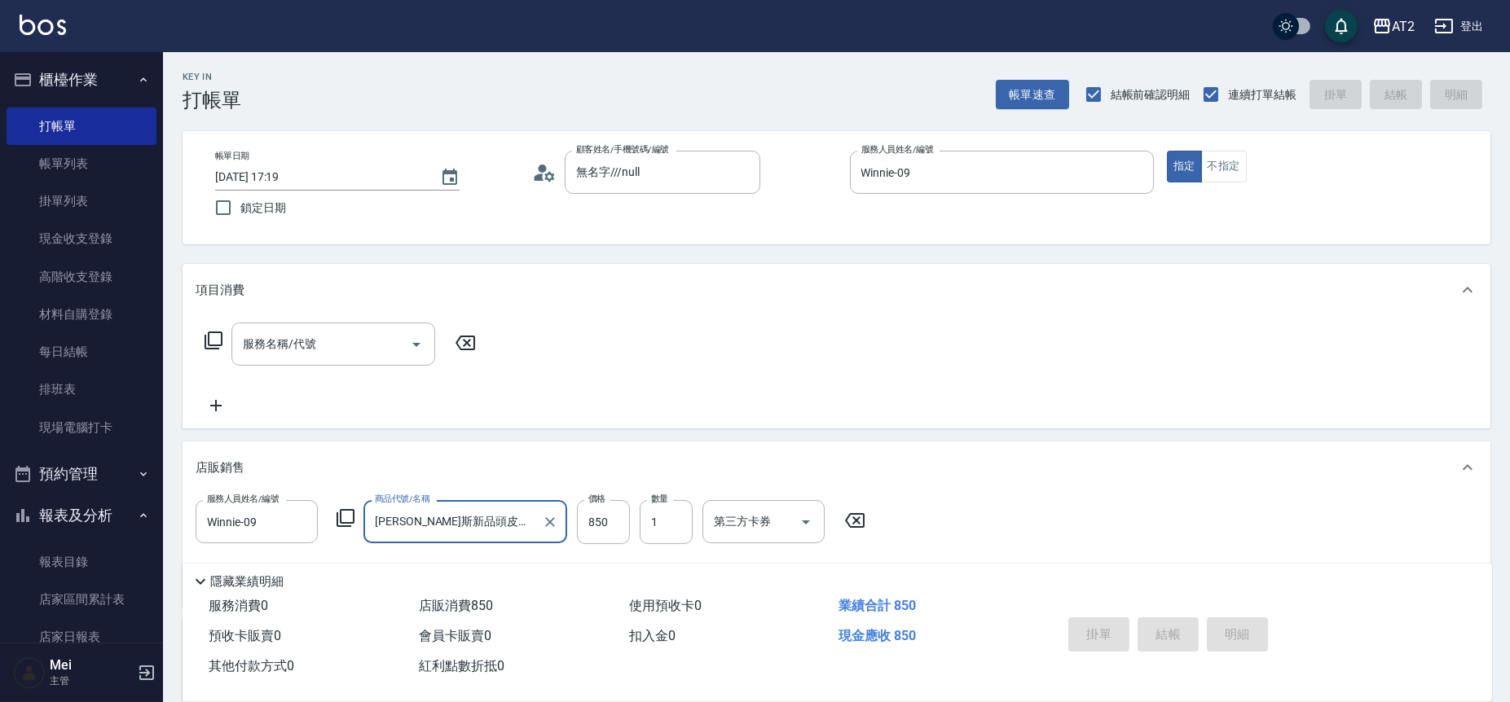
type input "[PERSON_NAME]斯新品頭皮洗1000ML(單罐)"
type input "0"
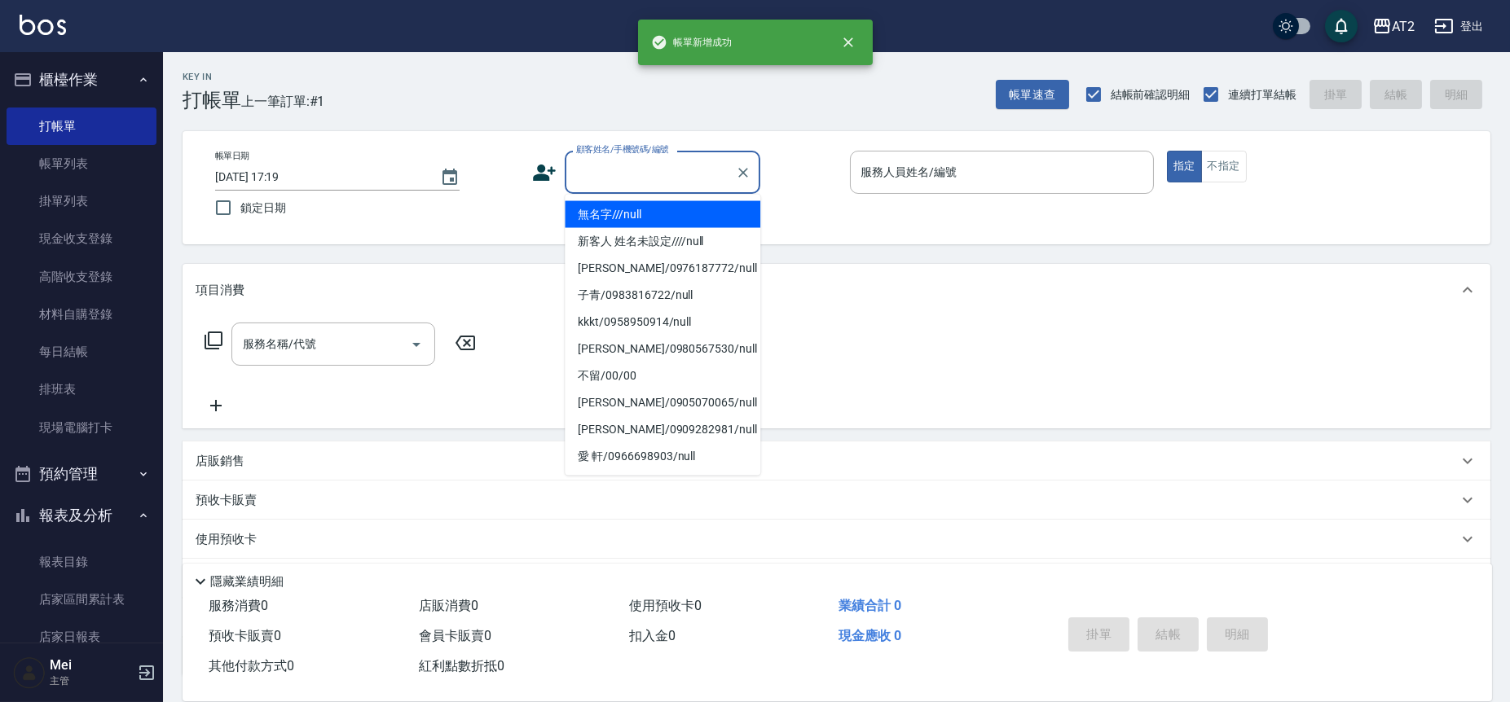
click at [605, 168] on input "顧客姓名/手機號碼/編號" at bounding box center [650, 172] width 156 height 29
click at [612, 203] on li "無名字///null" at bounding box center [663, 214] width 196 height 27
type input "無名字///null"
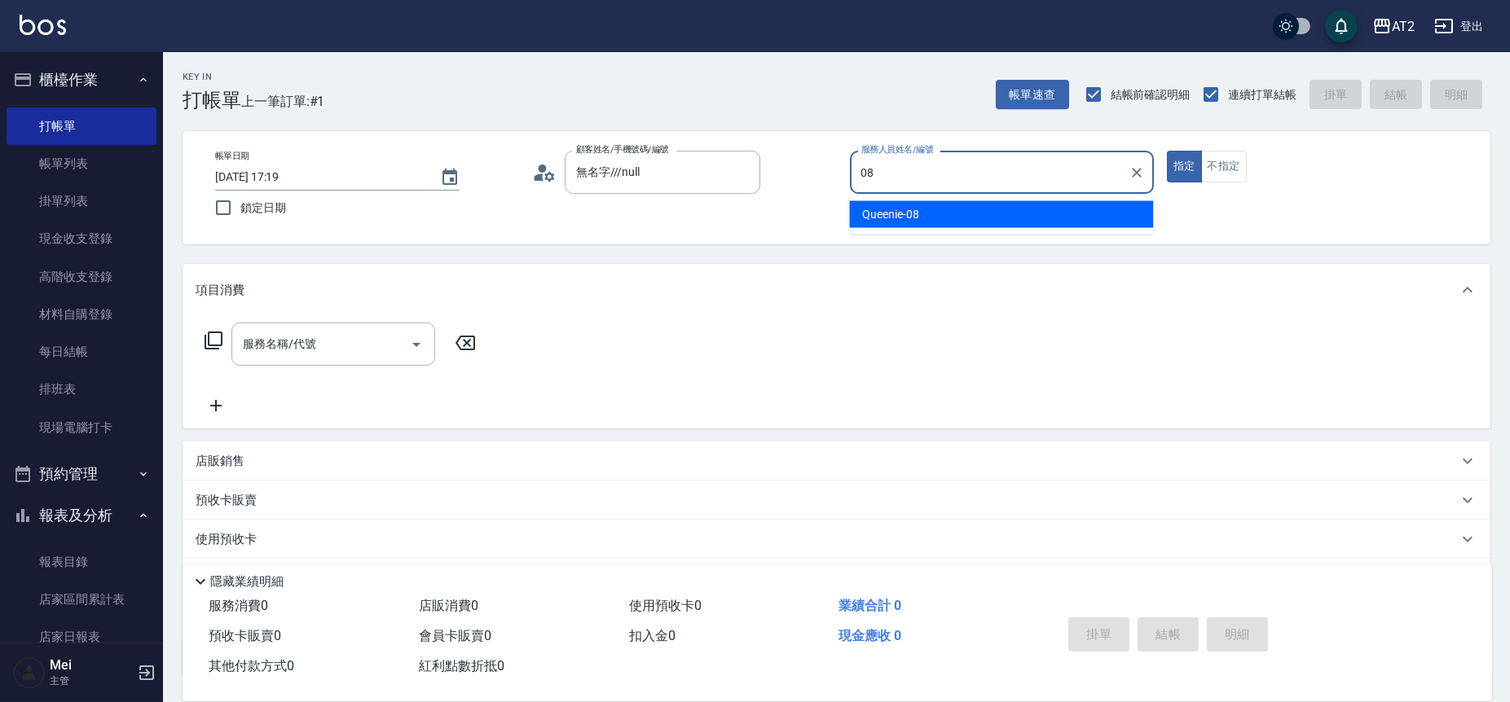
type input "Queenie-08"
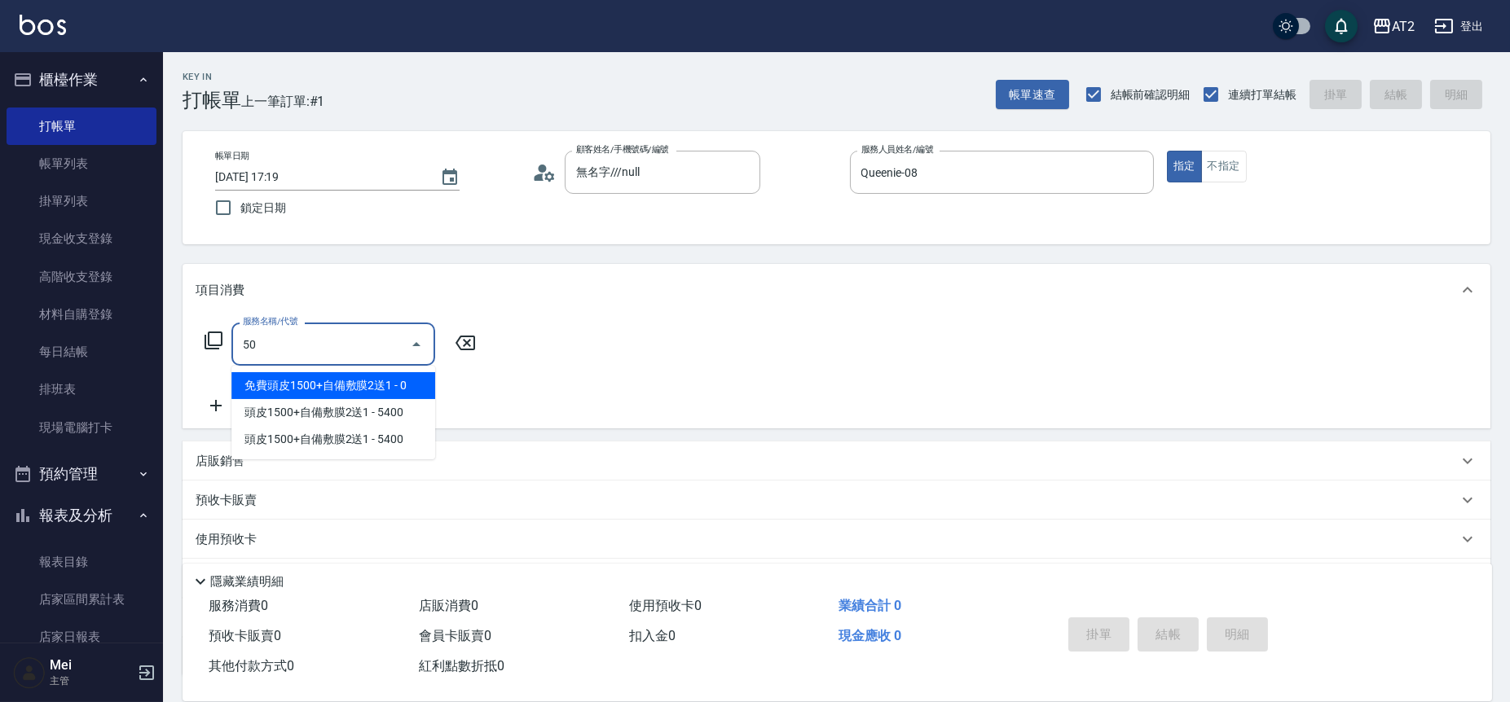
type input "501"
type input "100"
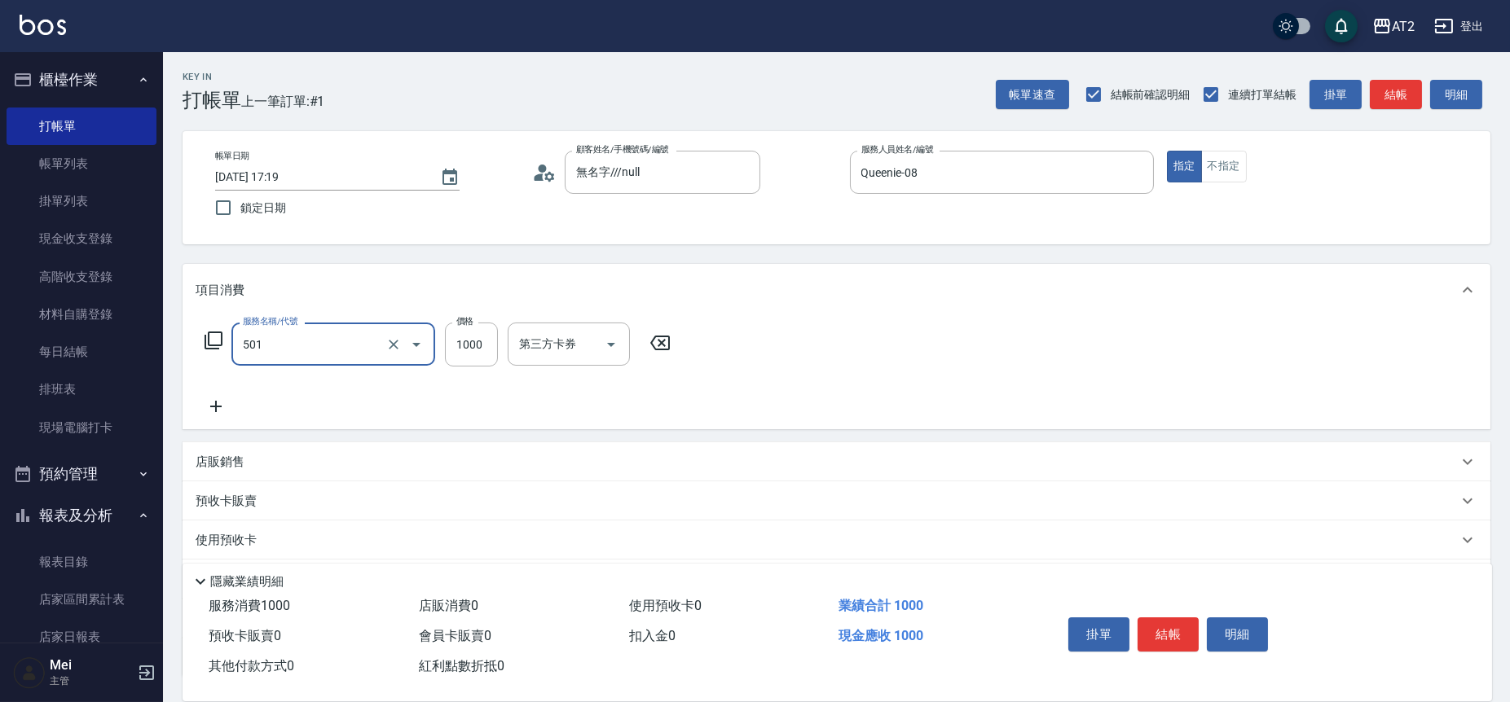
type input "染髮(501)"
type input "0"
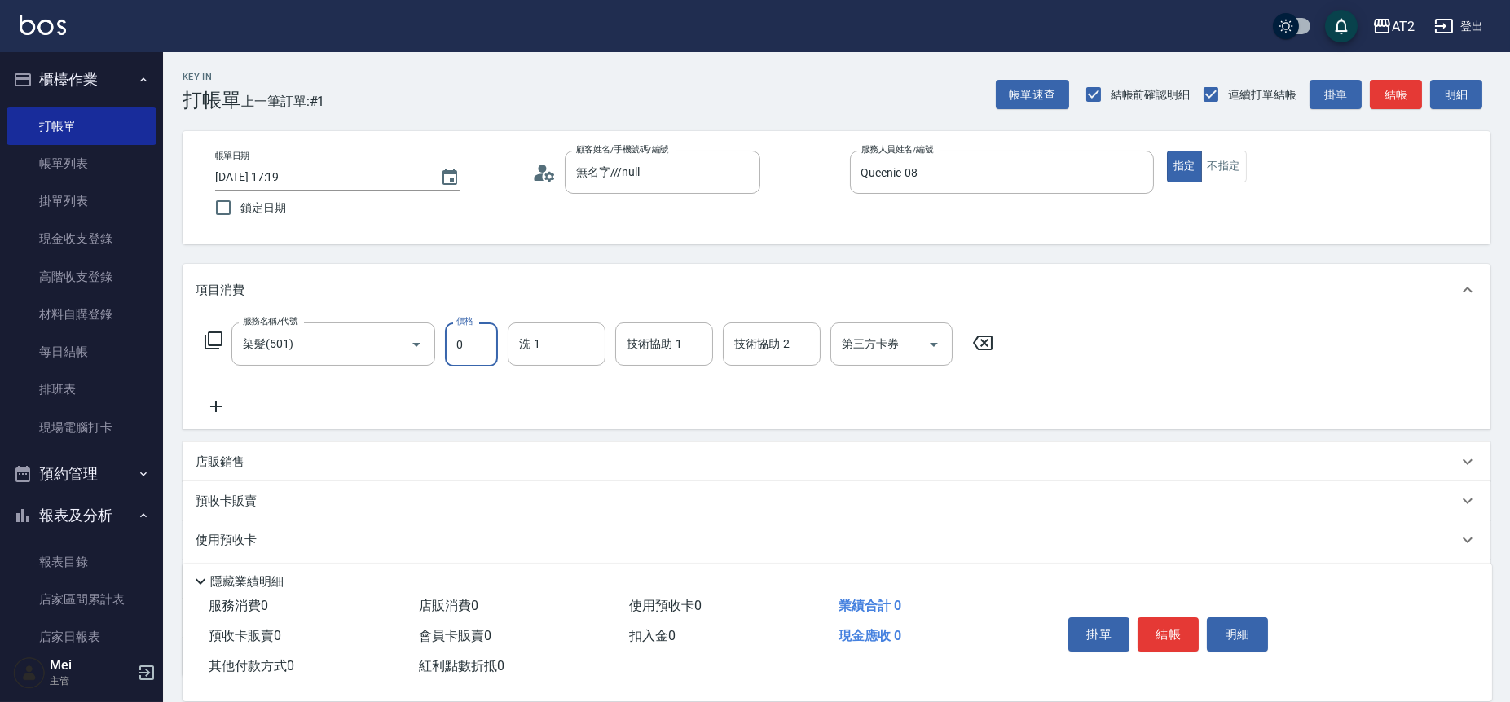
type input "0"
type input "小安-30"
type input "小潔-34"
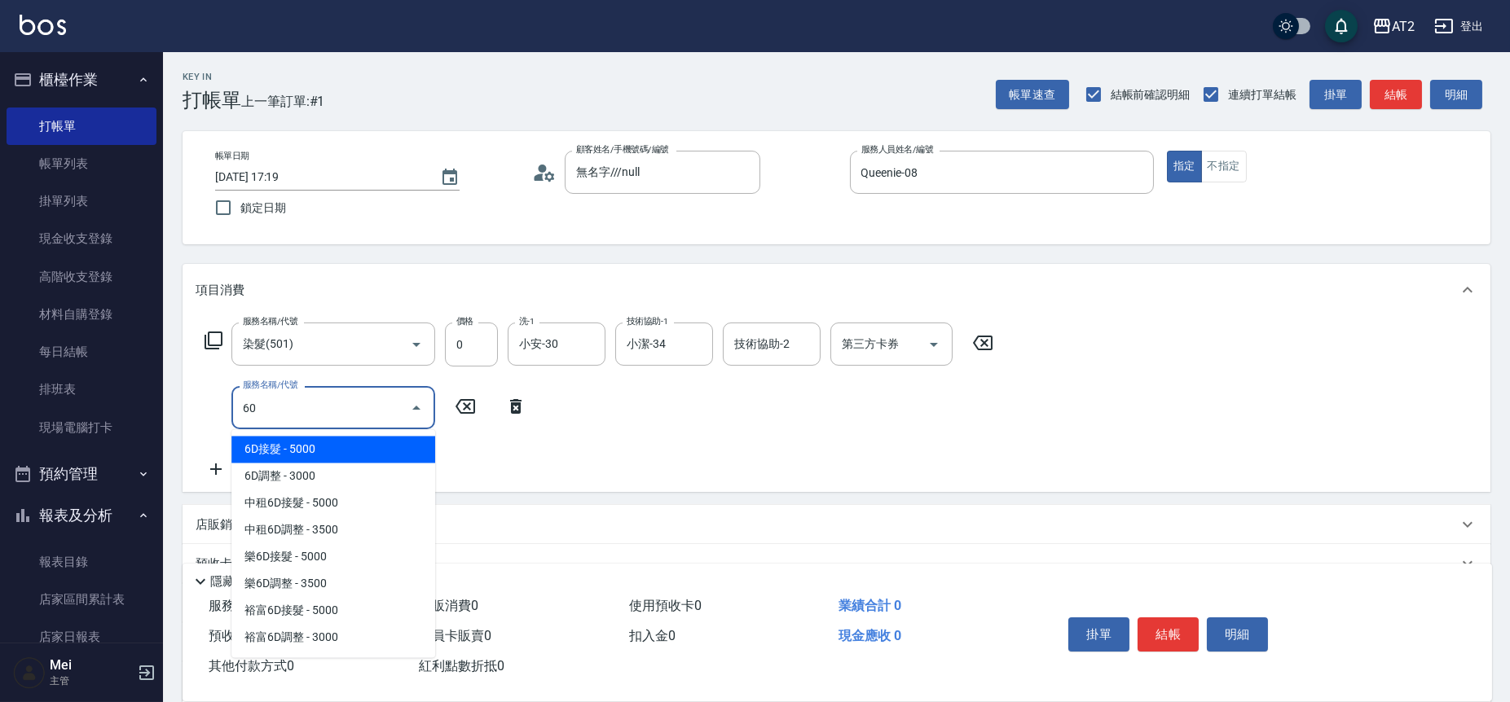
type input "601"
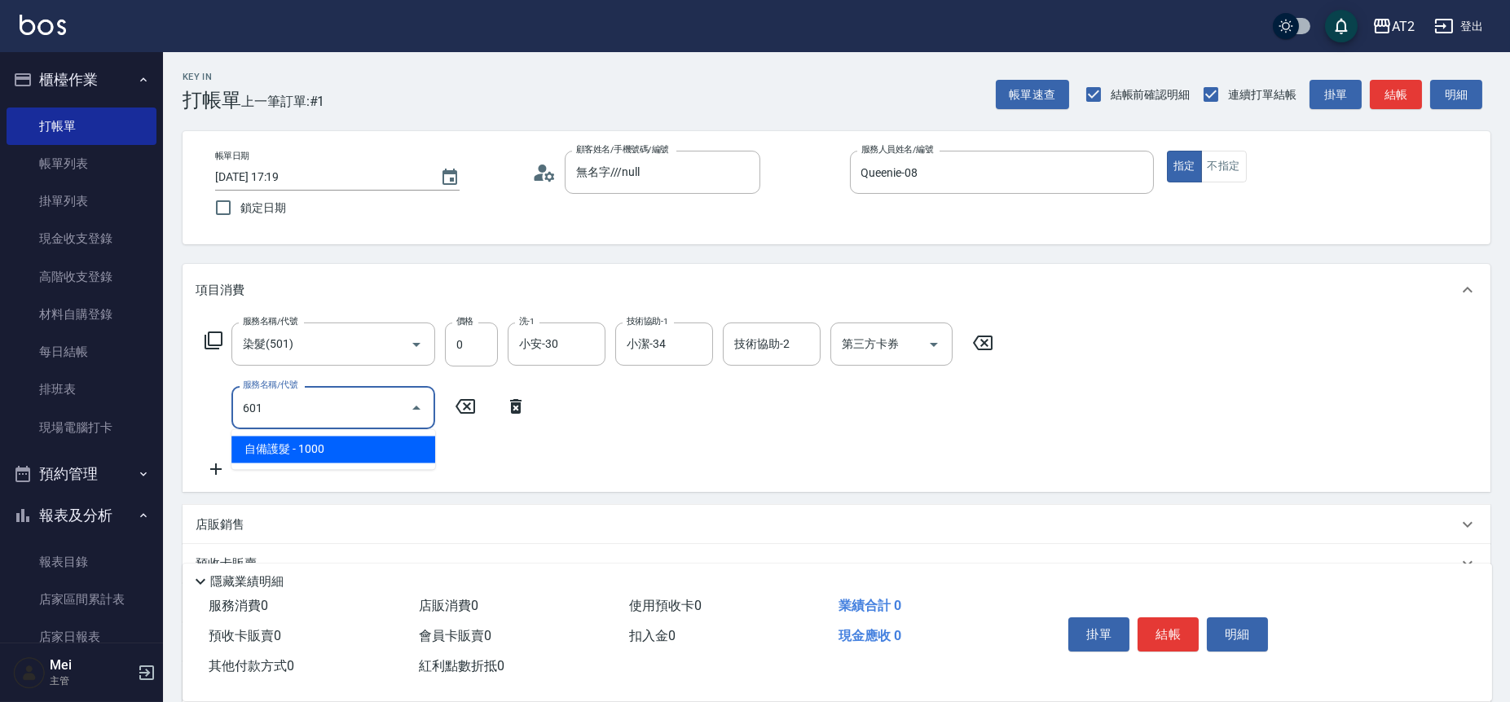
type input "100"
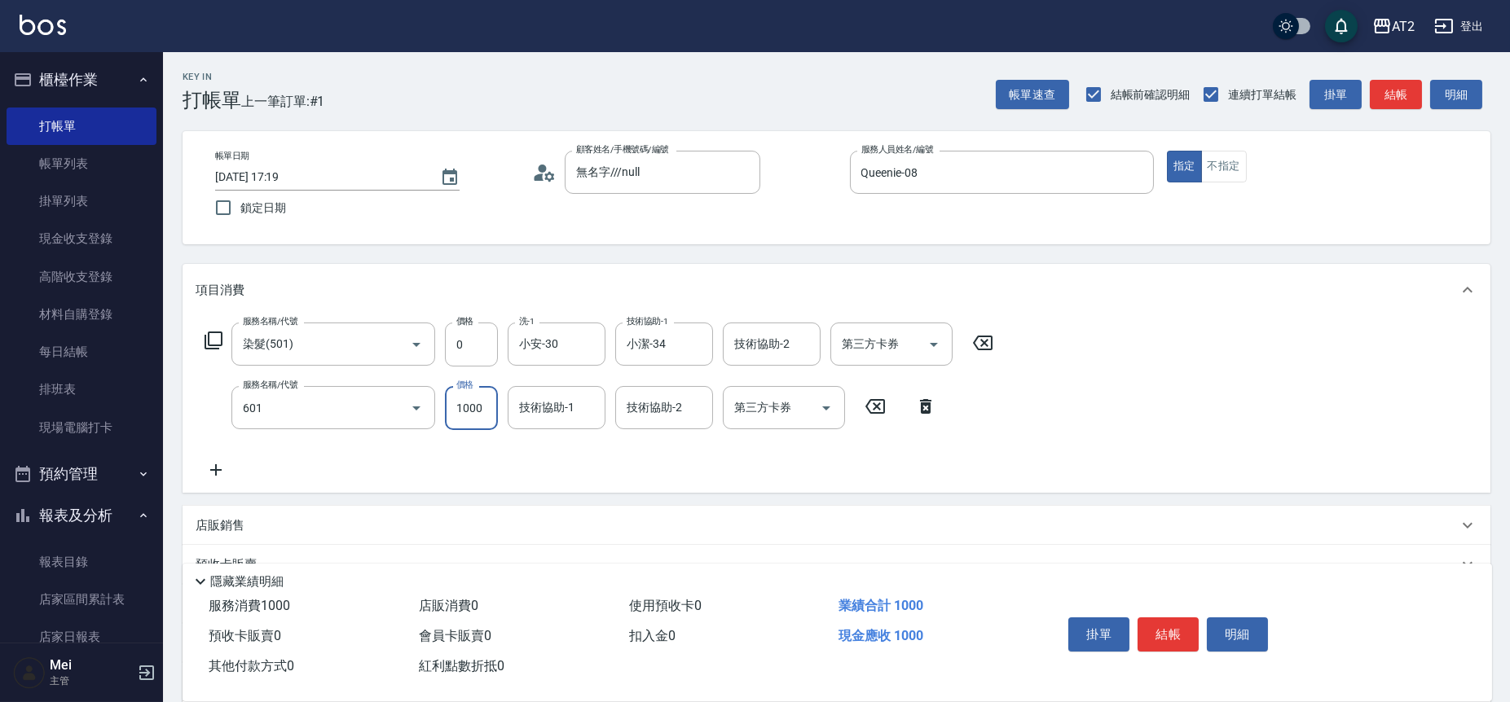
type input "自備護髮(601)"
type input "2"
type input "0"
type input "250"
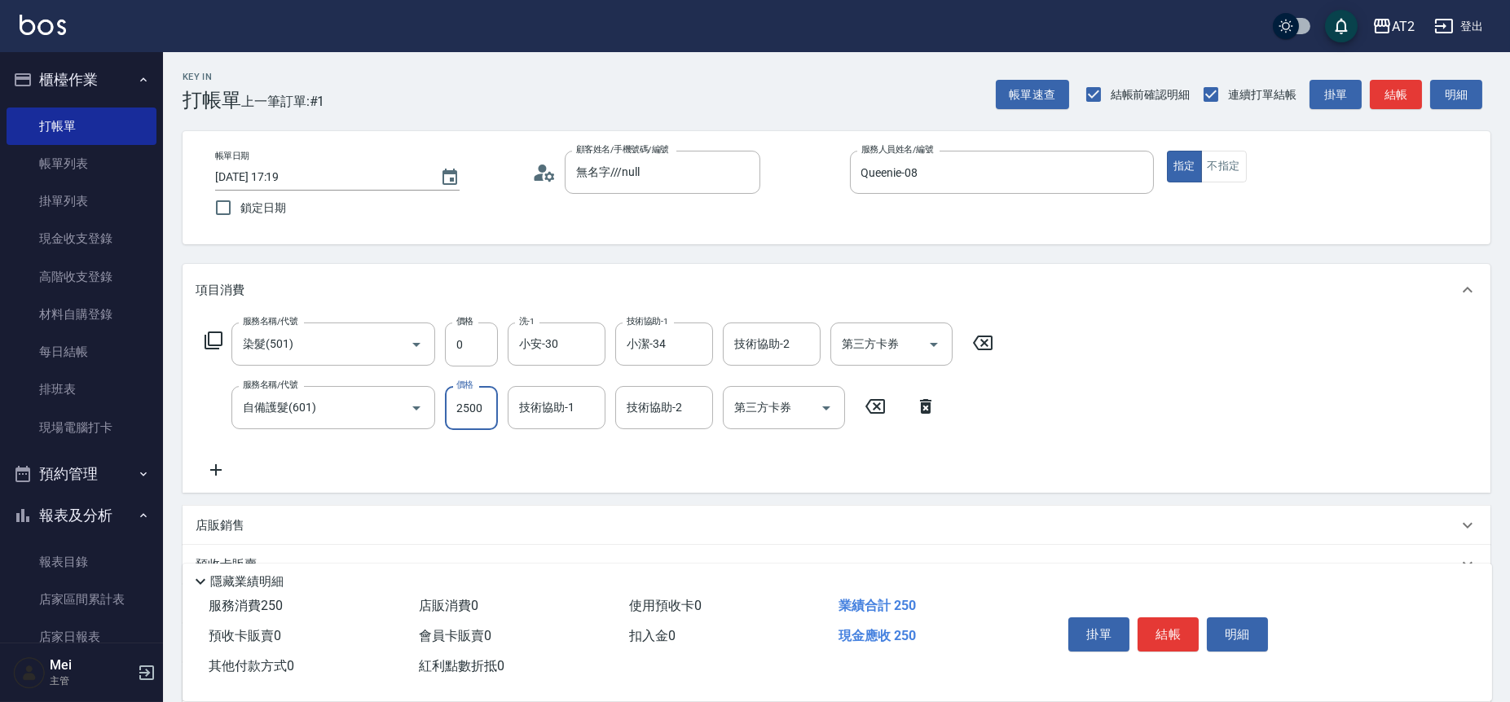
type input "2500"
type input "小潔-34"
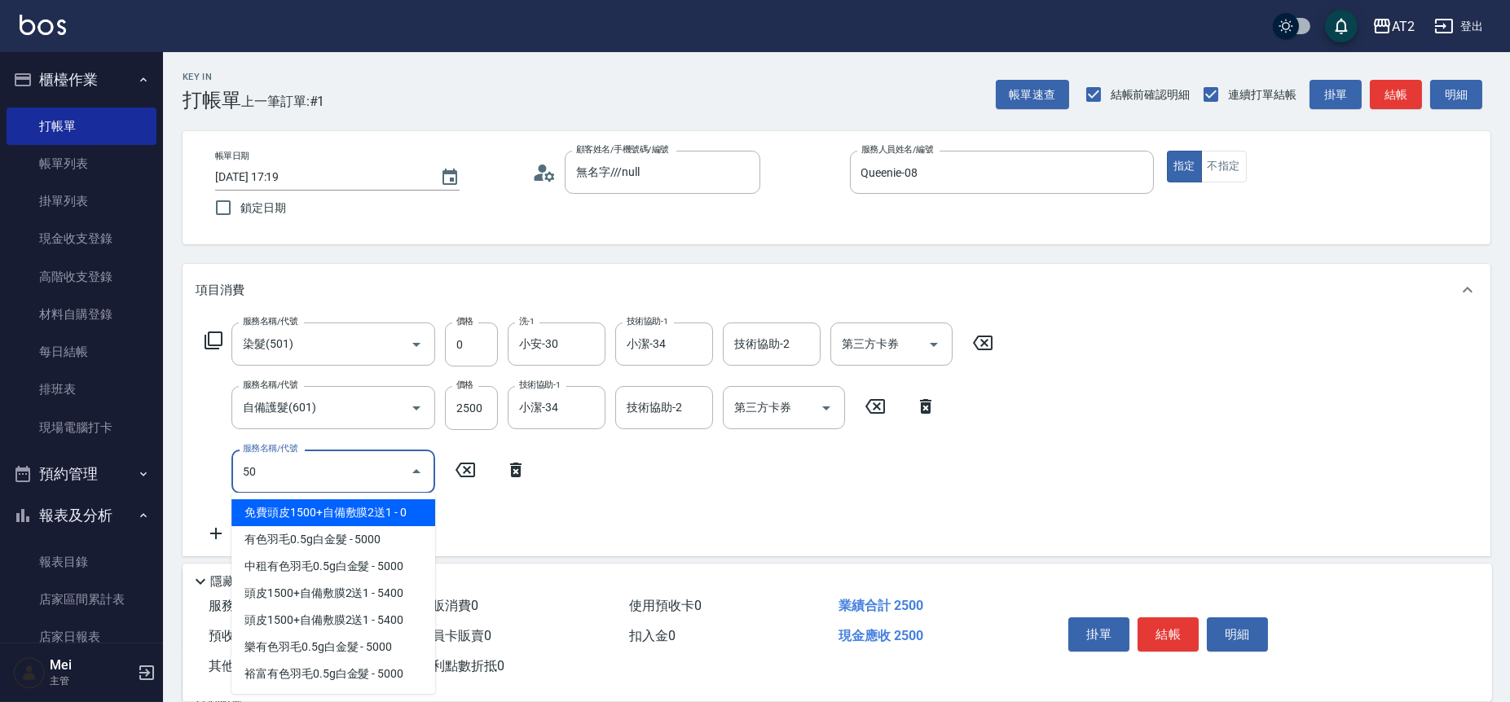
type input "502"
type input "300"
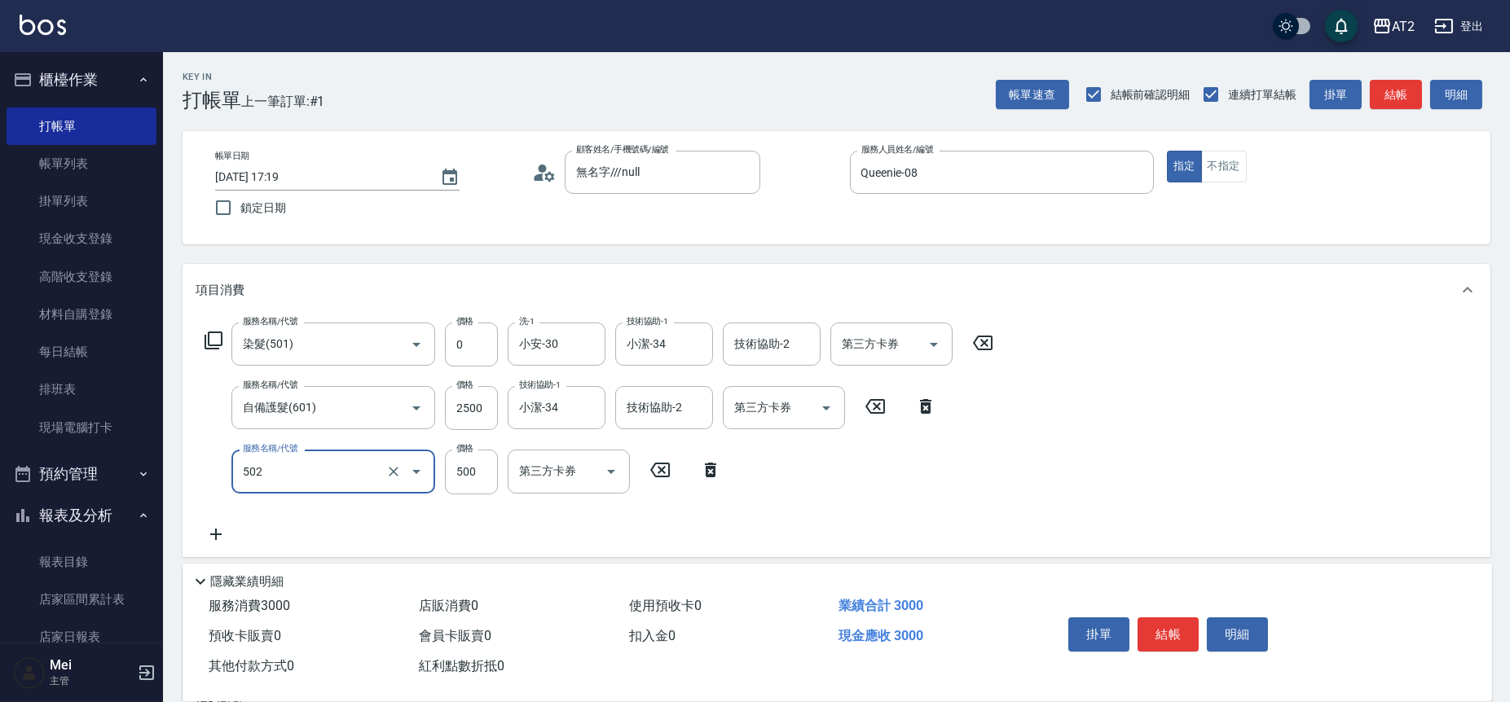
type input "漂髮(502)"
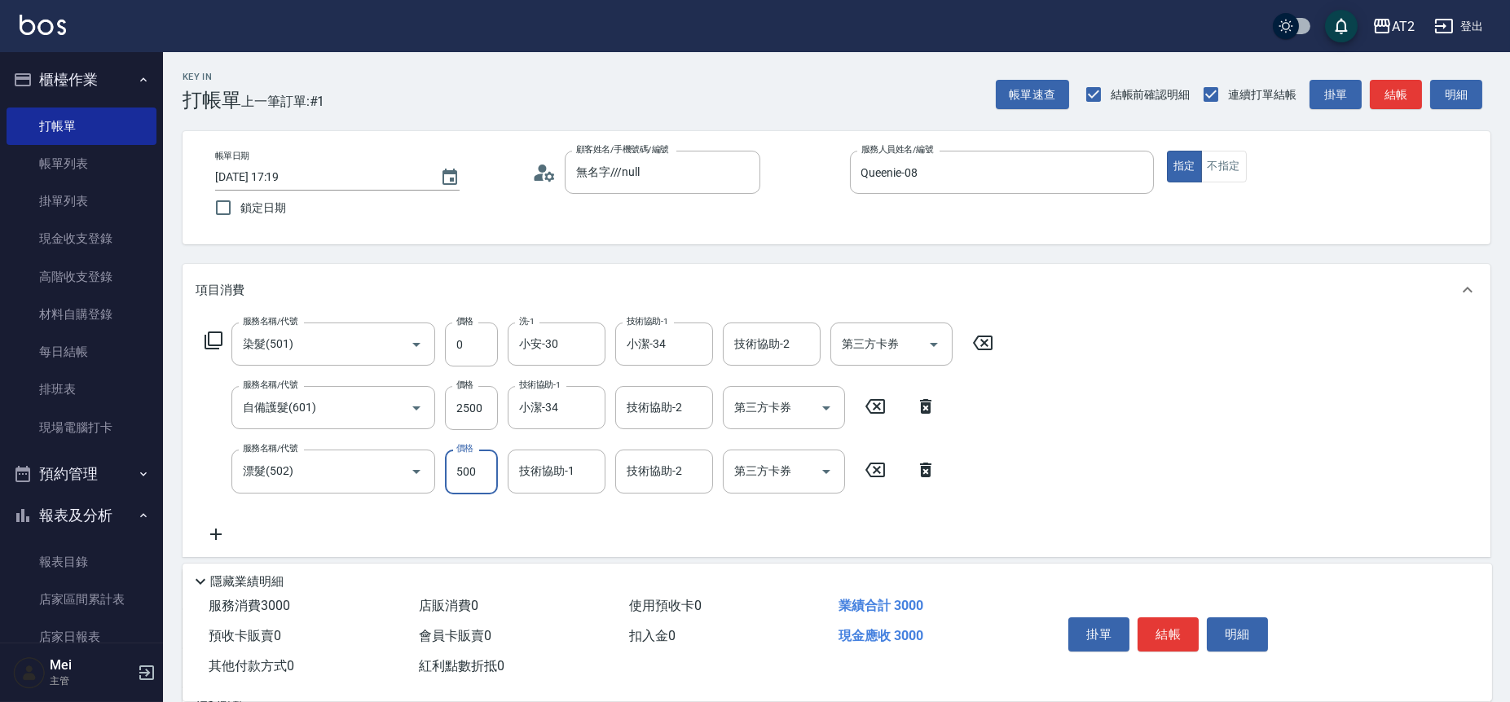
type input "0"
type input "250"
type input "0"
type input "小安-30"
click at [214, 525] on icon at bounding box center [216, 535] width 41 height 20
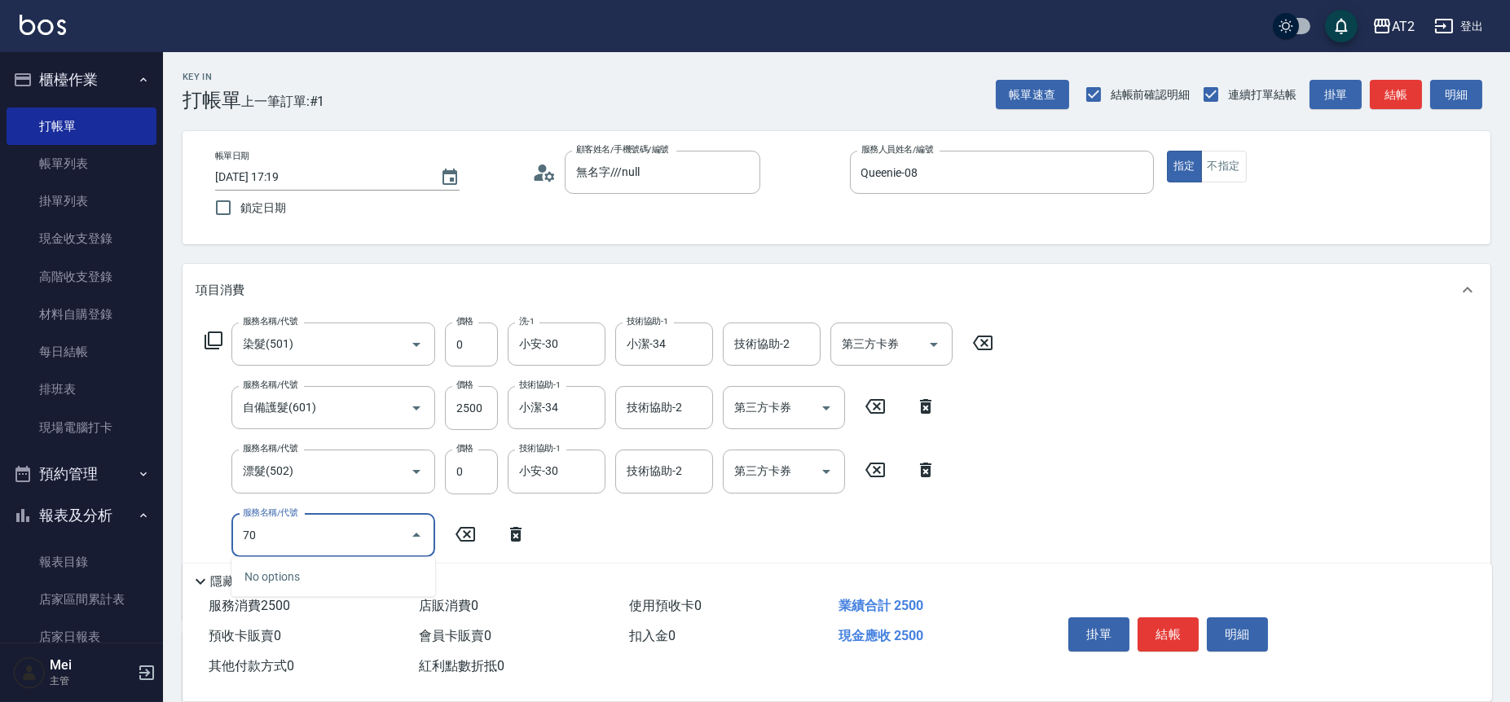
type input "704"
type input "750"
type input "新羽毛鉑金接髮(704)"
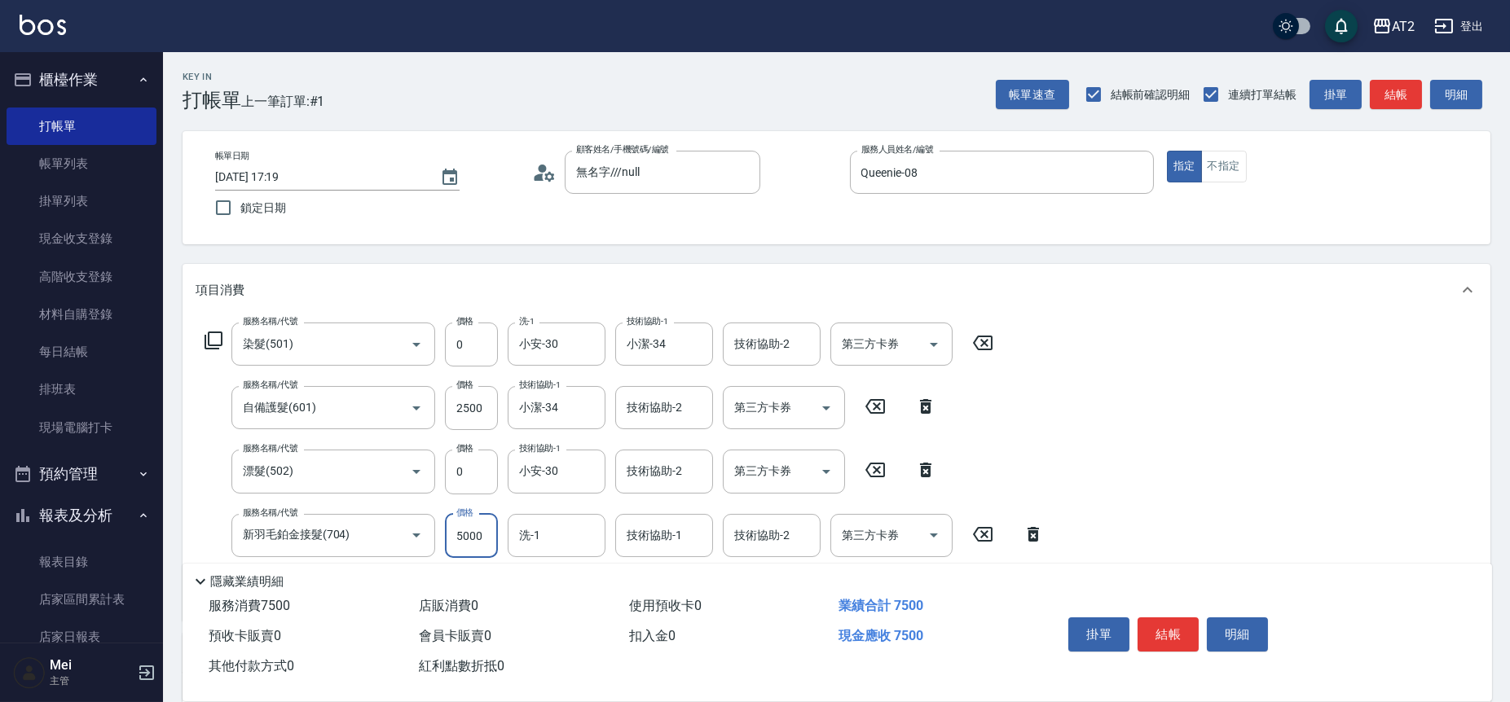
type input "250"
type input "81"
type input "330"
type input "8160"
type input "1060"
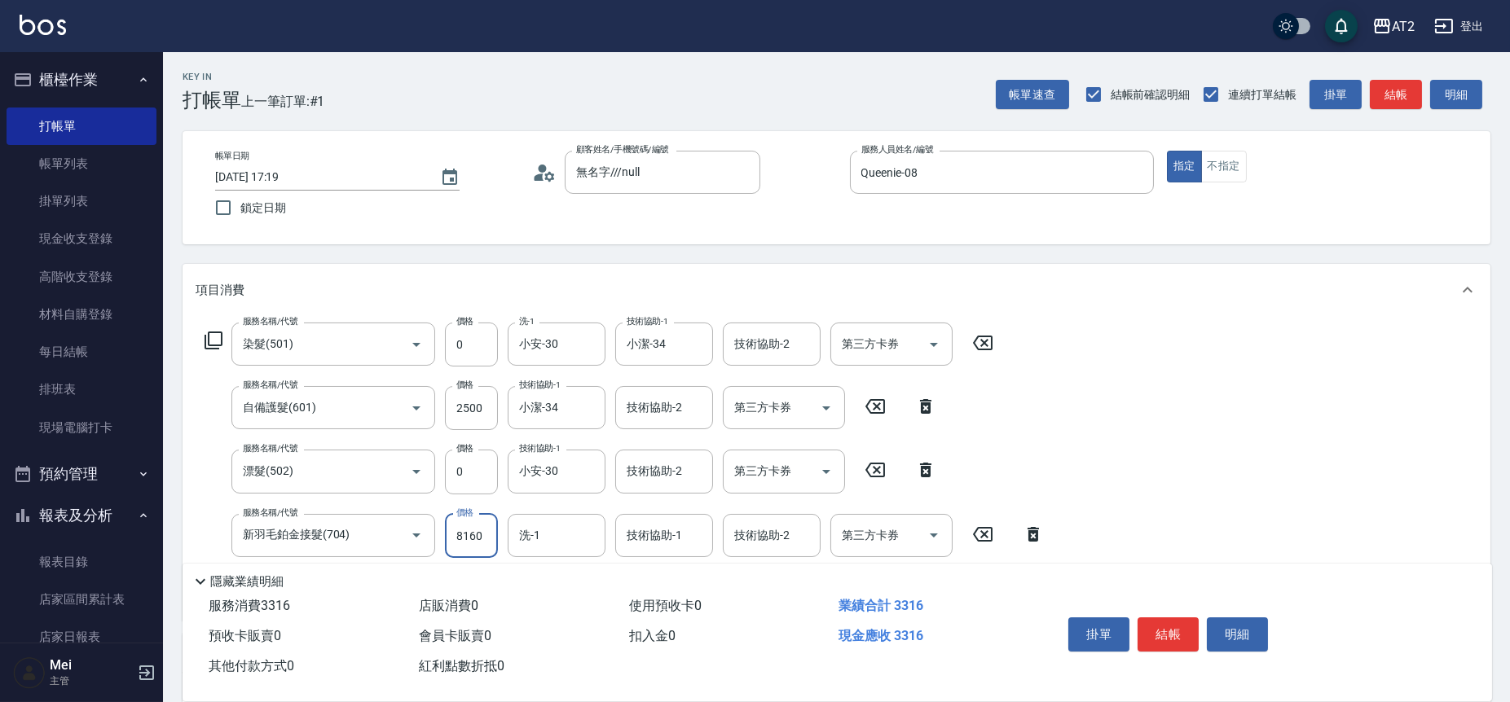
type input "8160"
type input "小潔-34"
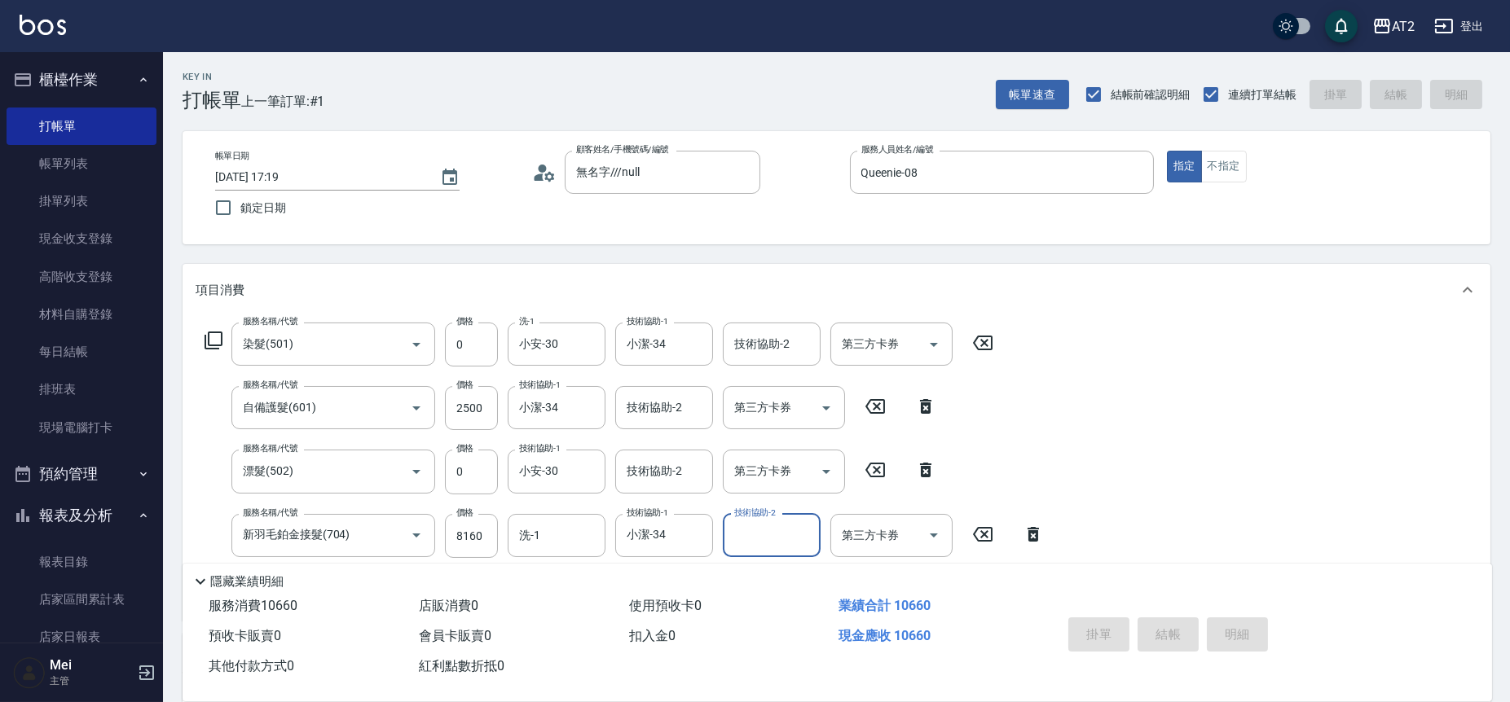
type input "2025/09/23 17:20"
type input "0"
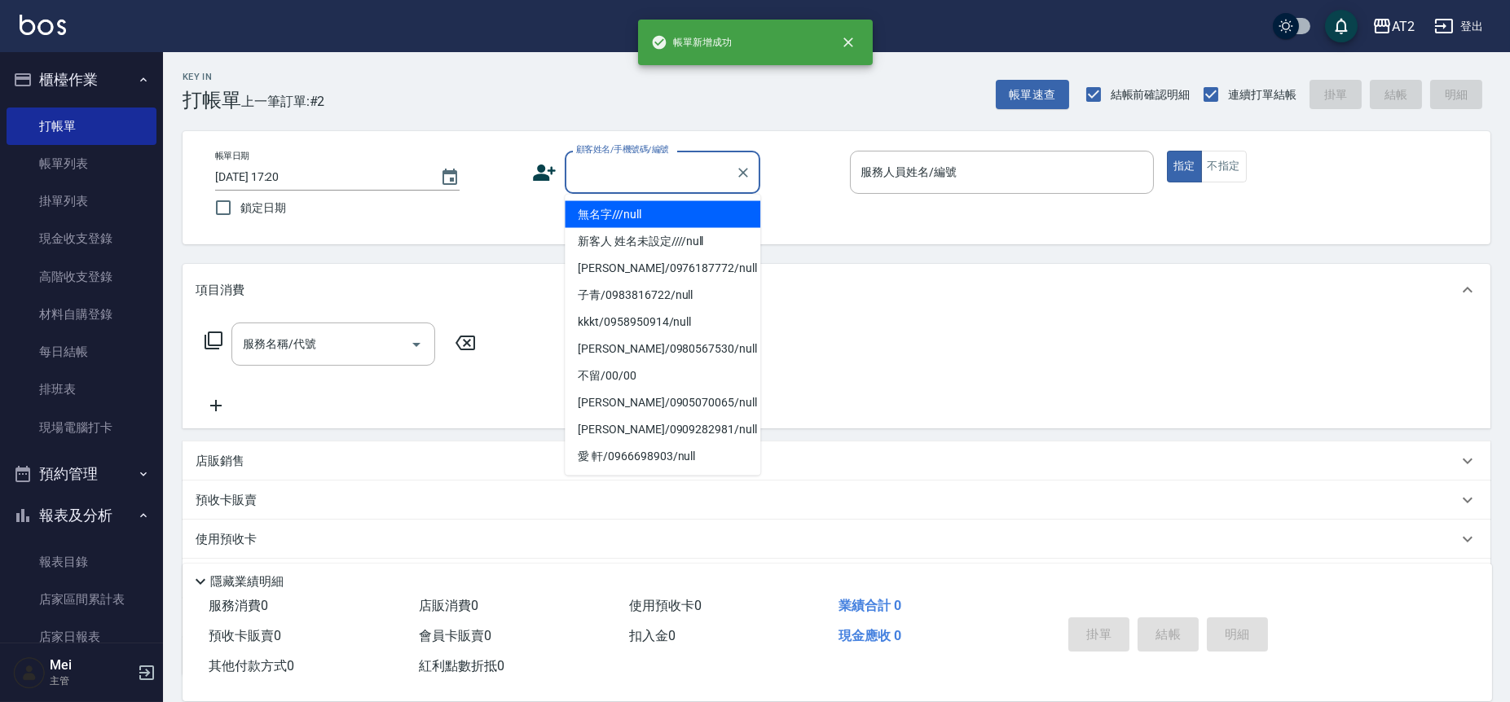
click at [690, 164] on input "顧客姓名/手機號碼/編號" at bounding box center [650, 172] width 156 height 29
click at [684, 215] on li "無名字///null" at bounding box center [663, 214] width 196 height 27
type input "無名字///null"
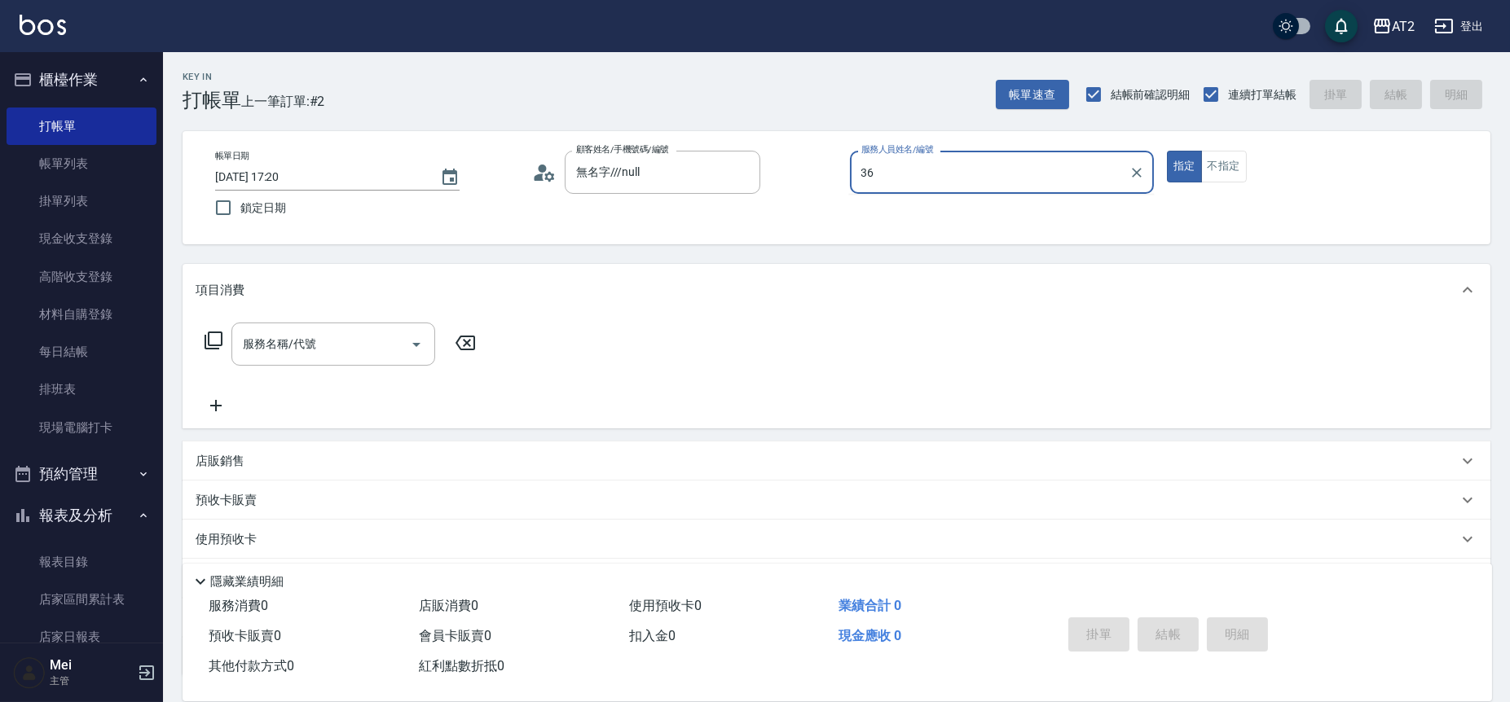
type input "Mona-36"
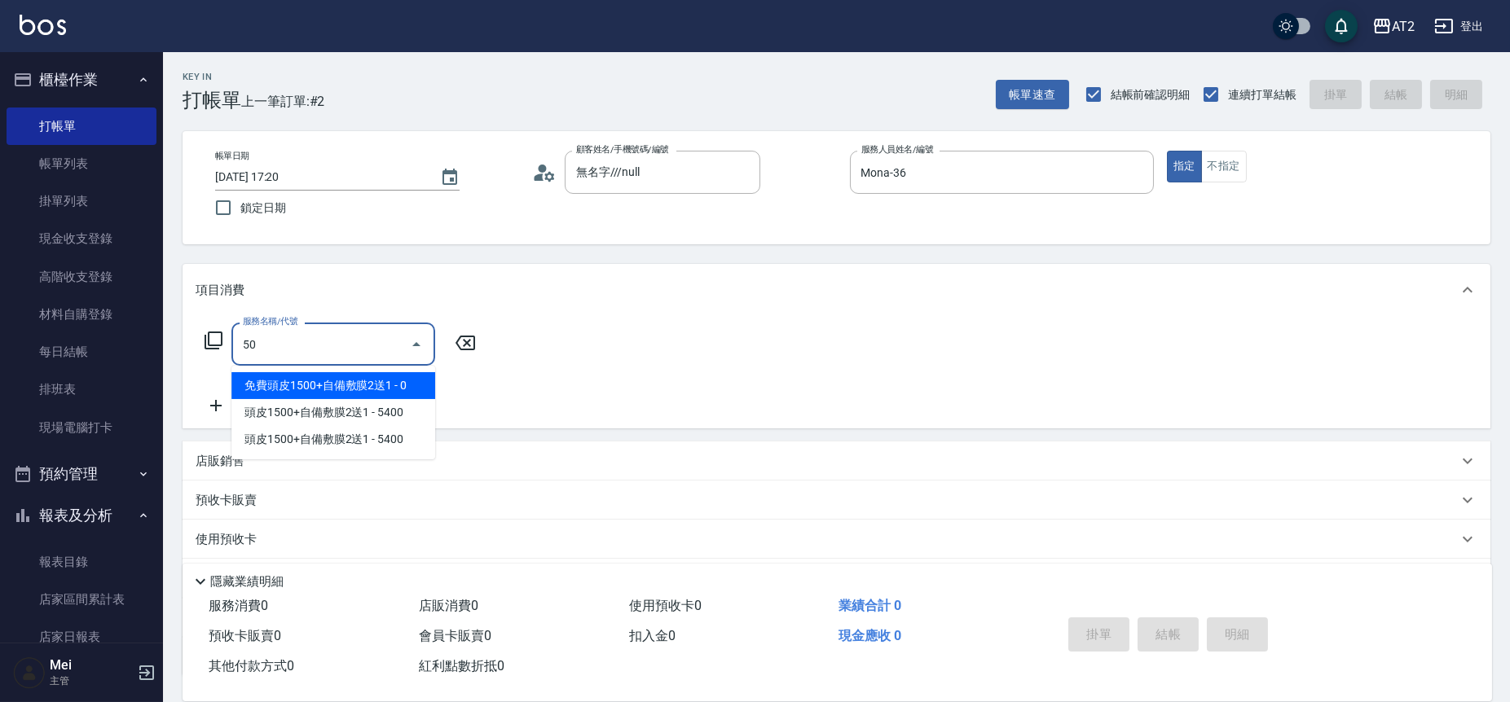
type input "501"
type input "100"
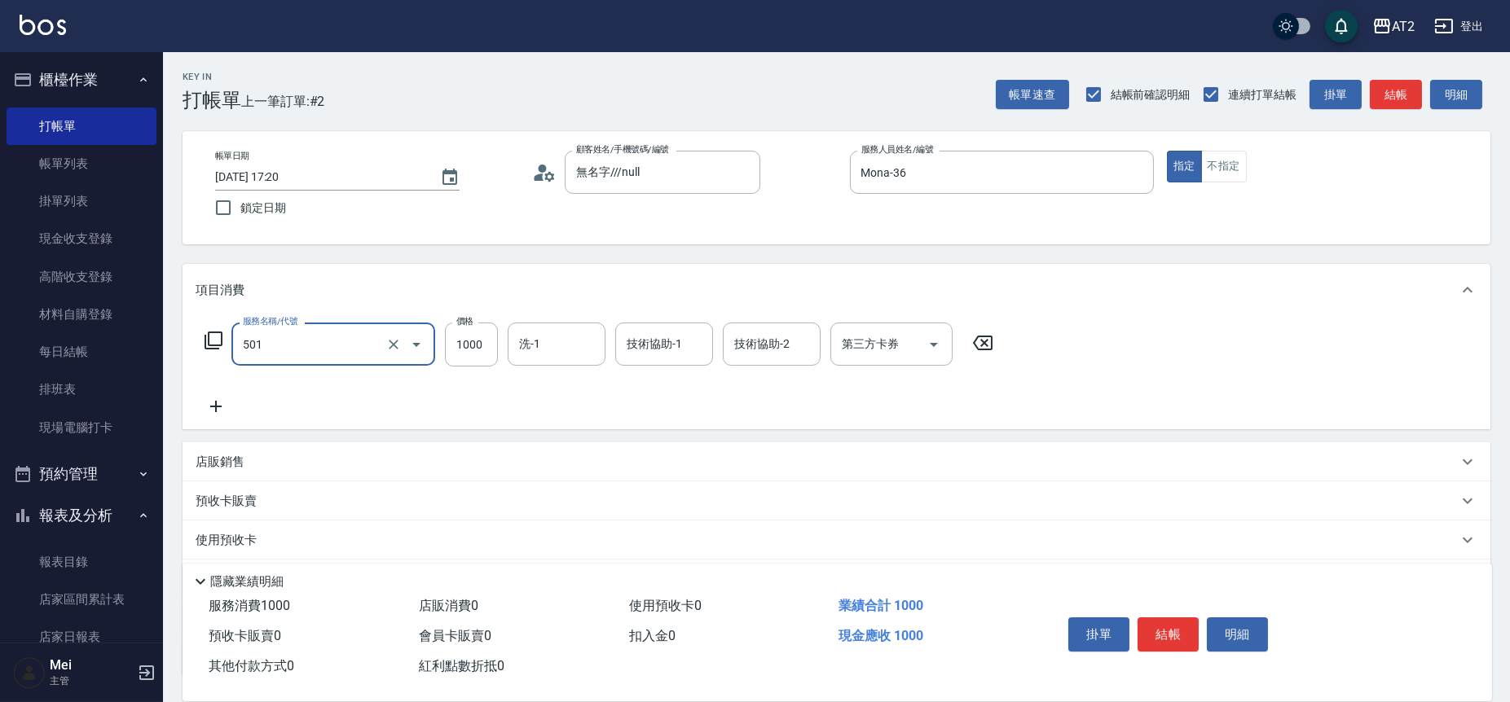
type input "染髮(501)"
type input "1"
type input "0"
type input "14"
type input "10"
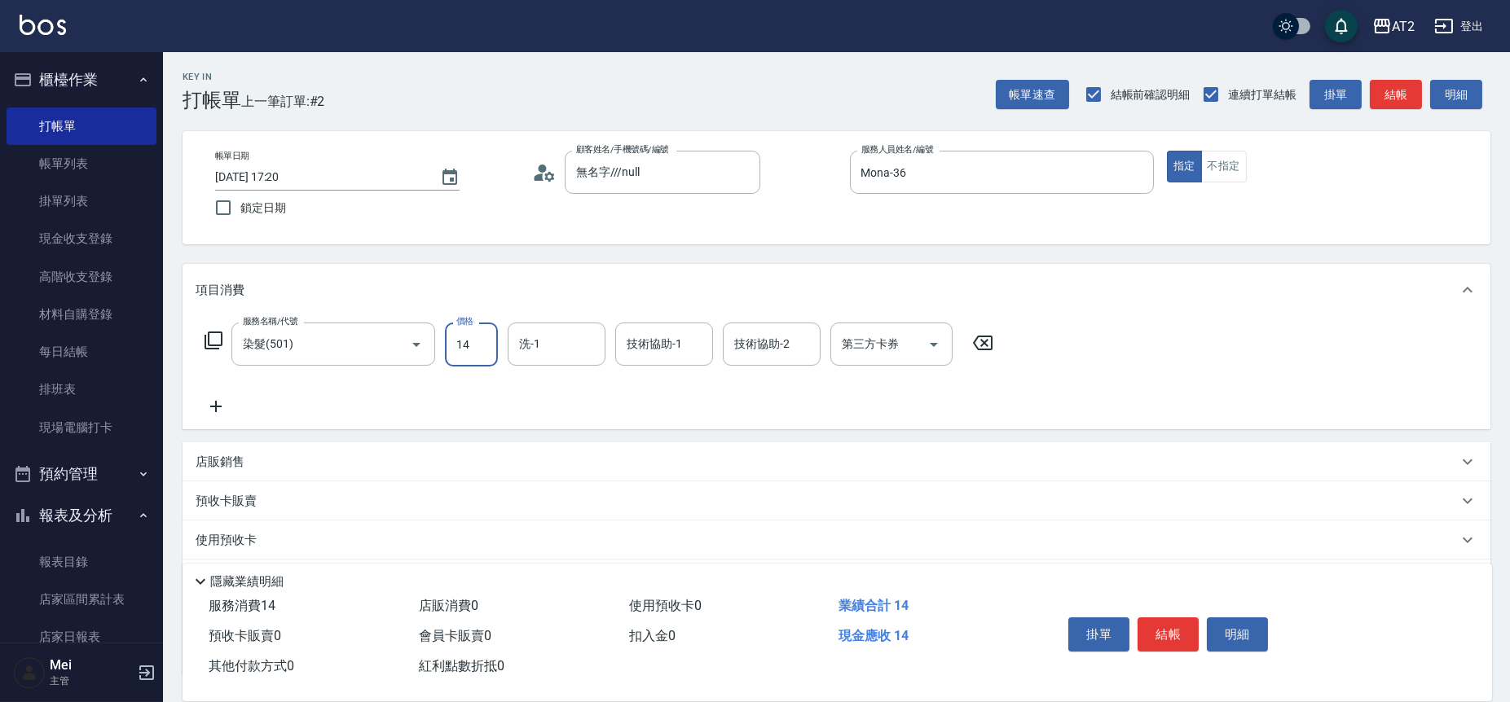
type input "149"
type input "140"
type input "1499"
type input "華華-45"
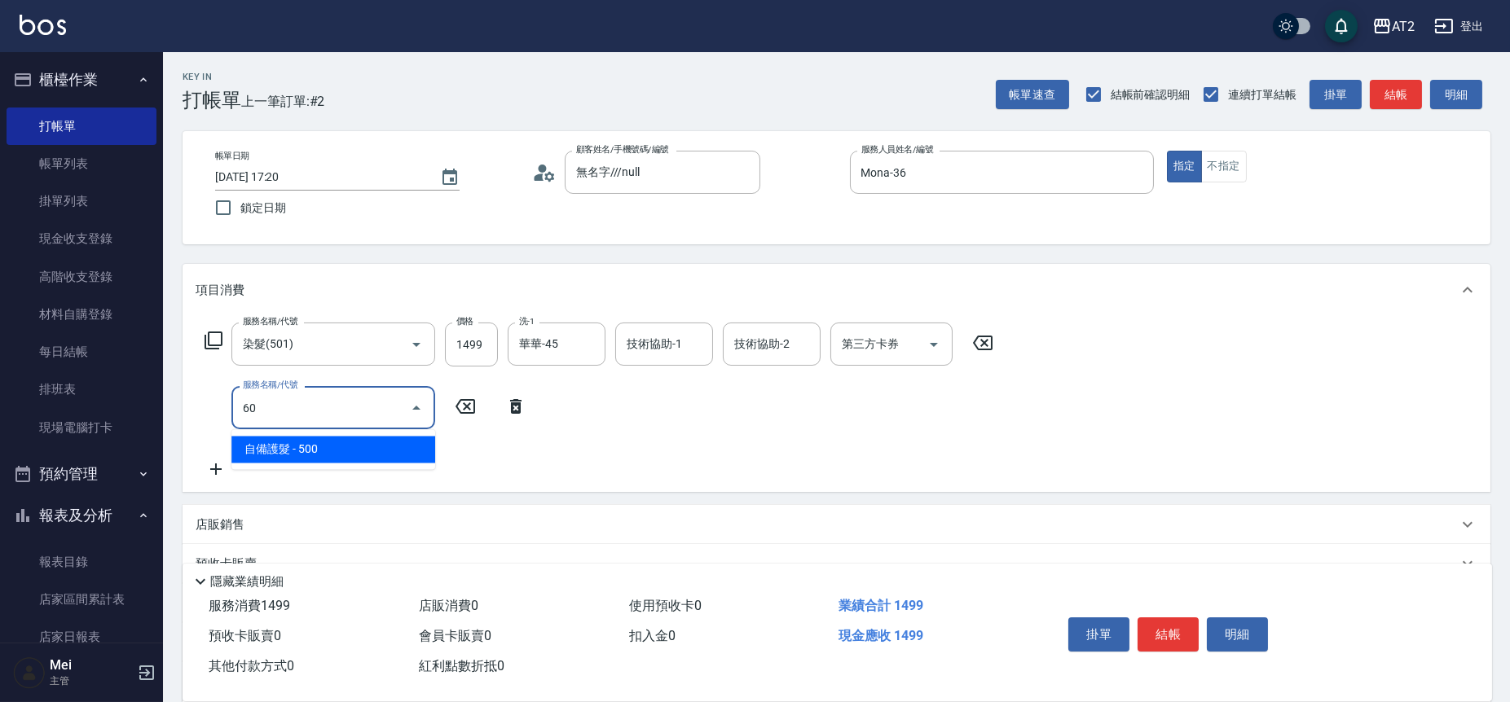
type input "602"
type input "190"
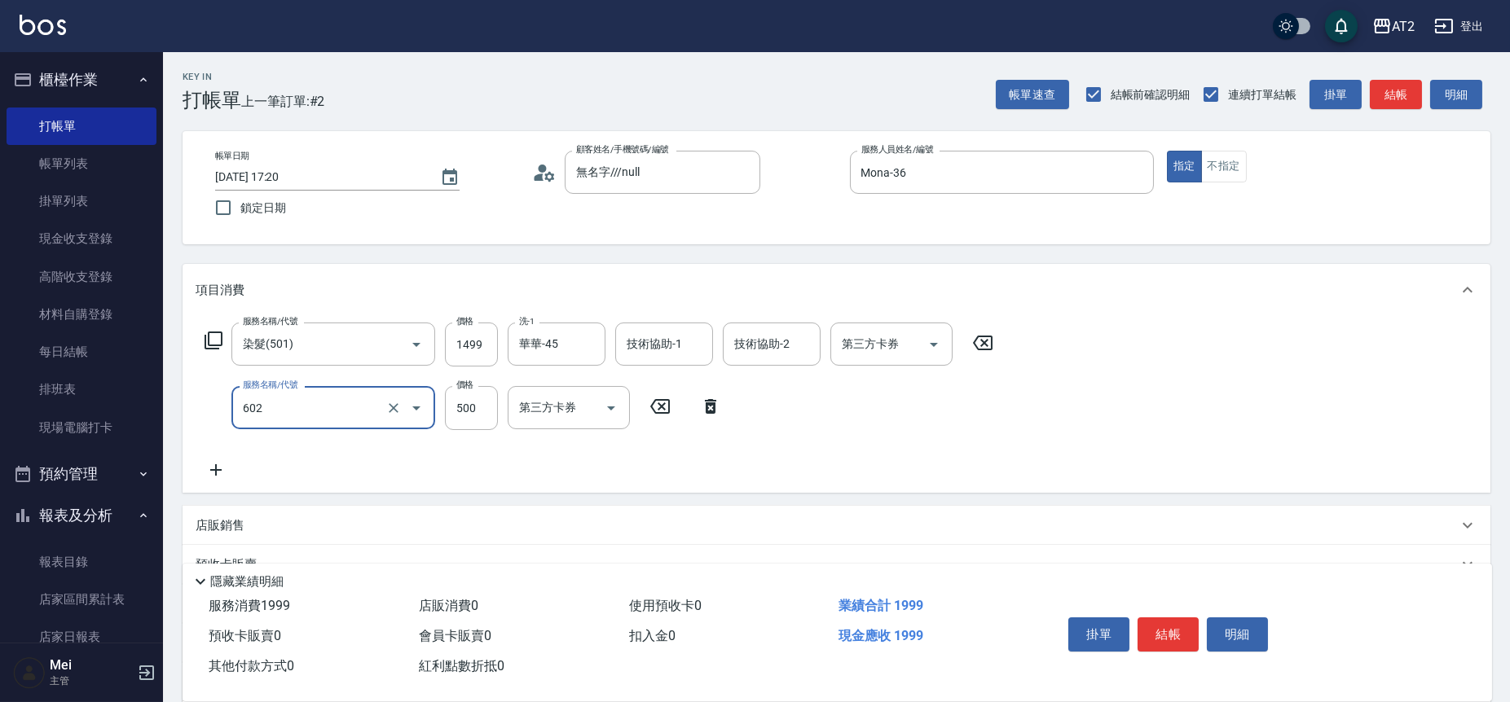
type input "自備護髮(602)"
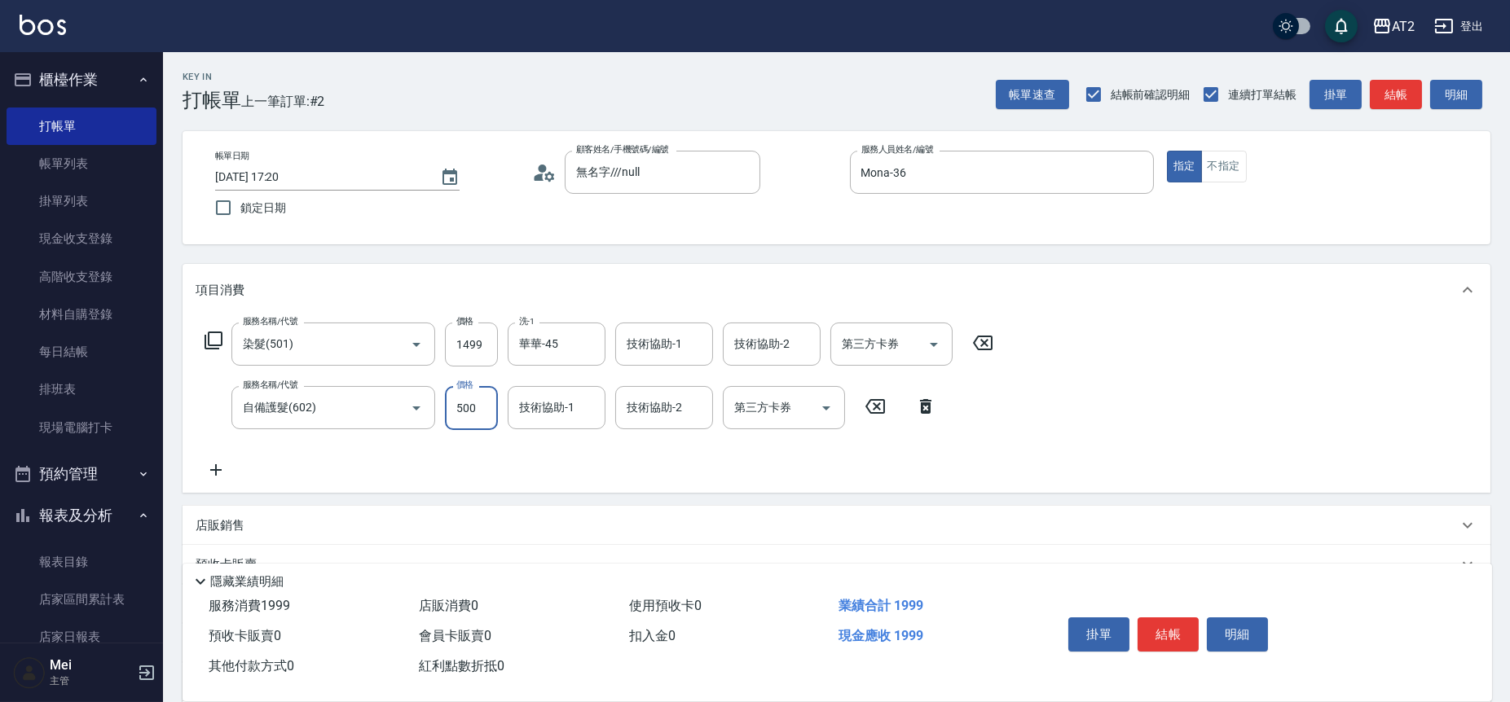
type input "150"
type input "80"
type input "220"
type input "800"
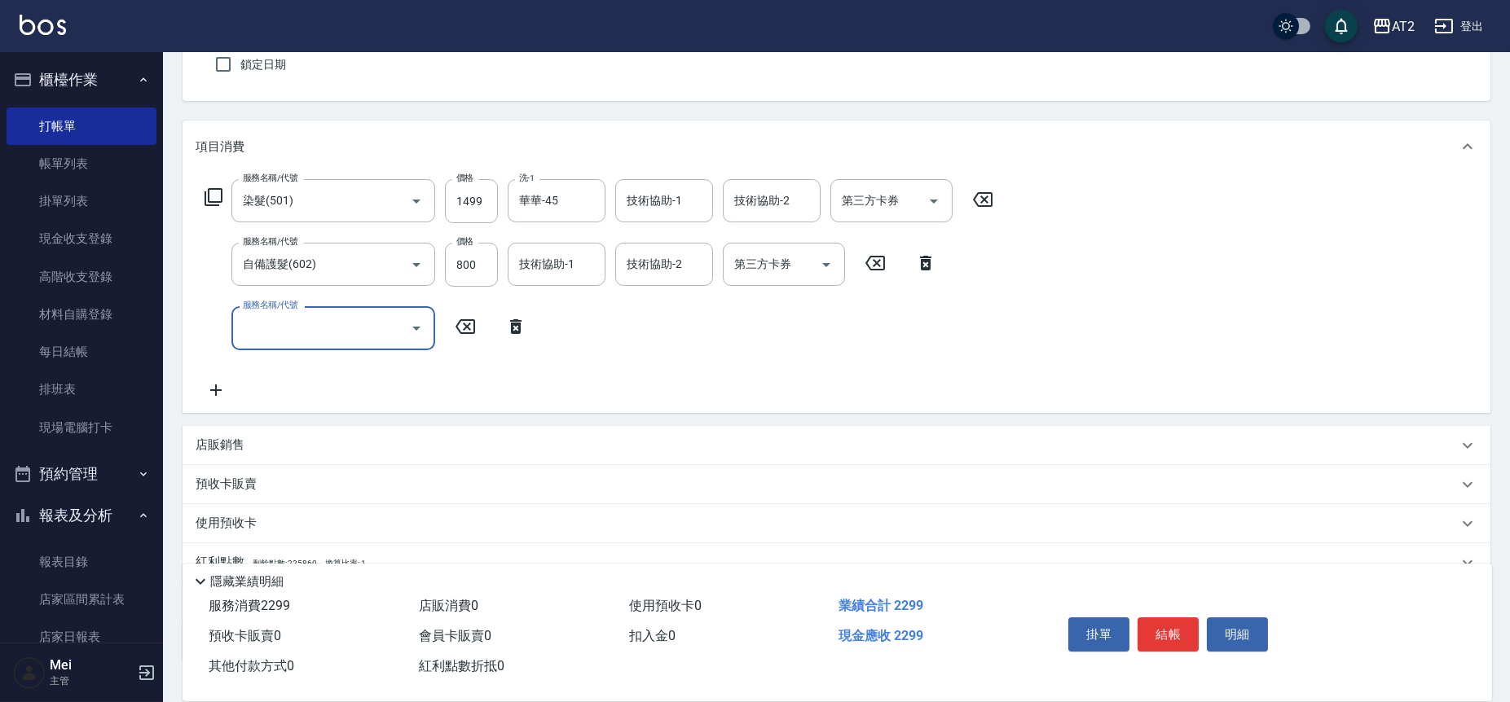
scroll to position [256, 0]
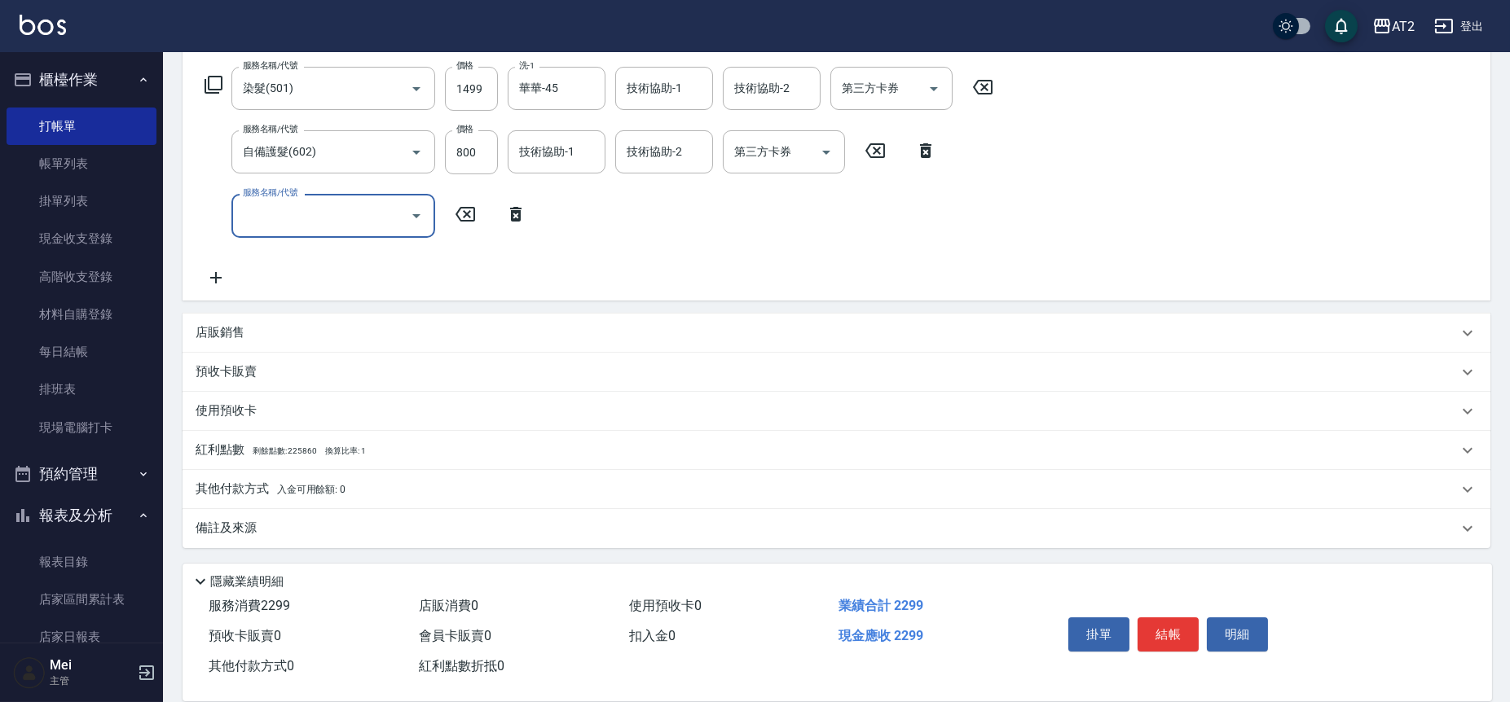
click at [343, 302] on div "項目消費 服務名稱/代號 染髮(501) 服務名稱/代號 價格 1499 價格 洗-1 華華-45 洗-1 技術協助-1 技術協助-1 技術協助-2 技術協助…" at bounding box center [837, 277] width 1308 height 539
click at [341, 330] on div "店販銷售" at bounding box center [827, 332] width 1262 height 17
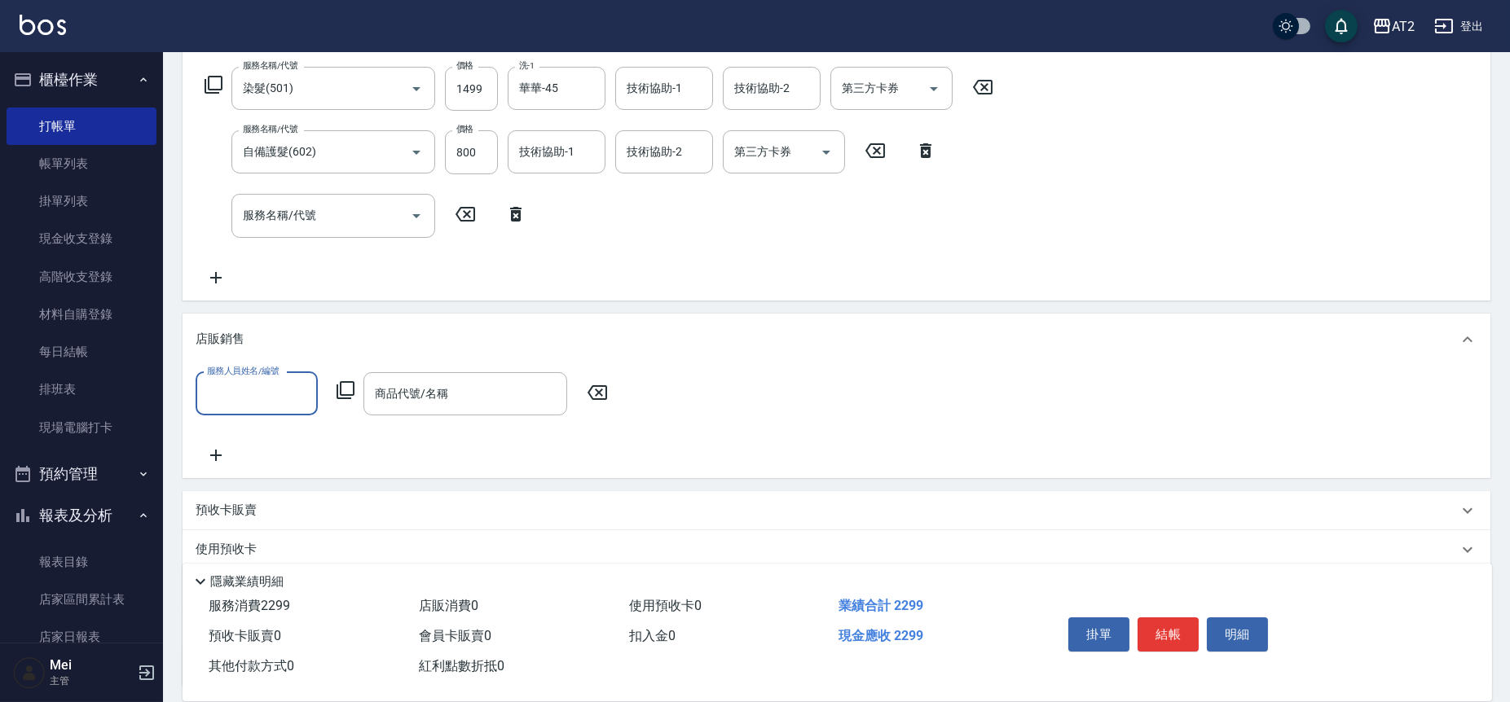
scroll to position [0, 0]
type input "Mona-36"
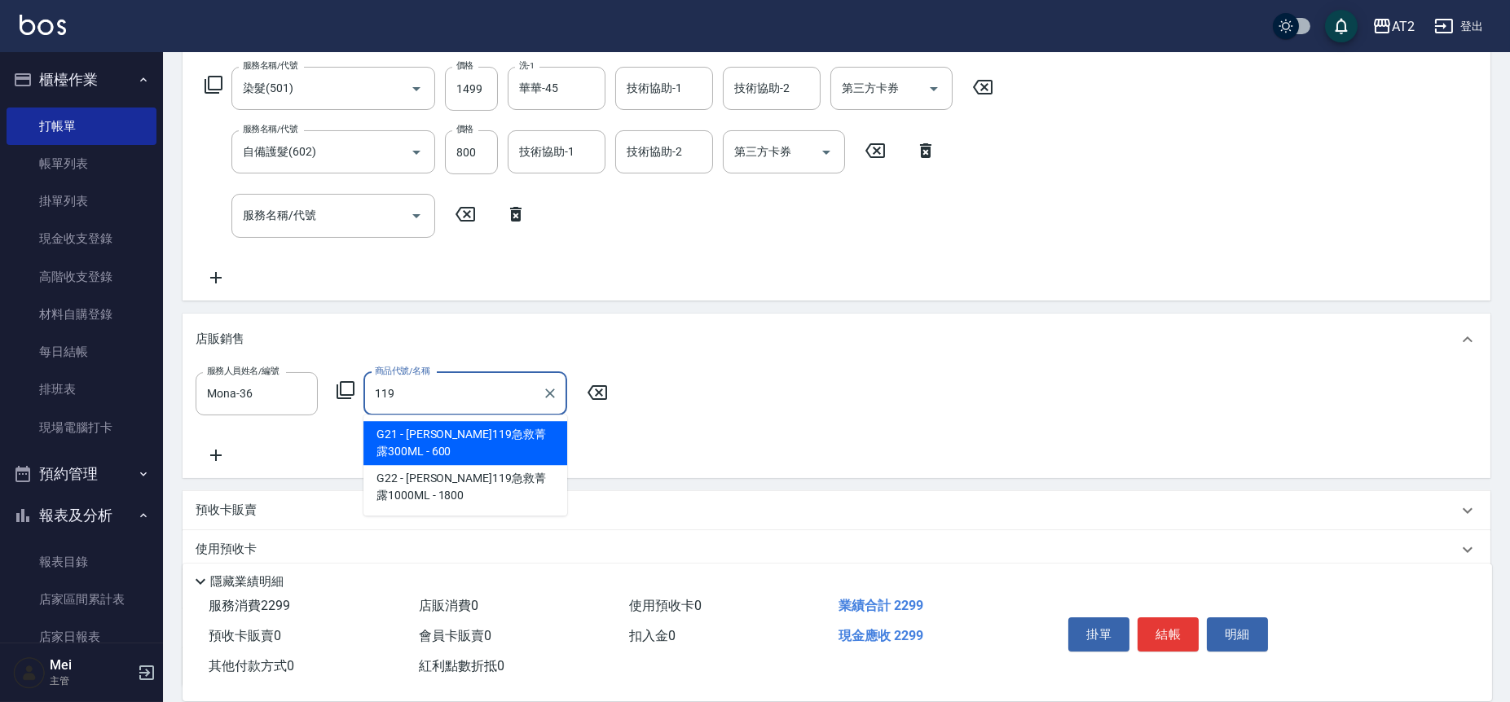
type input "里歐119急救菁露300ML"
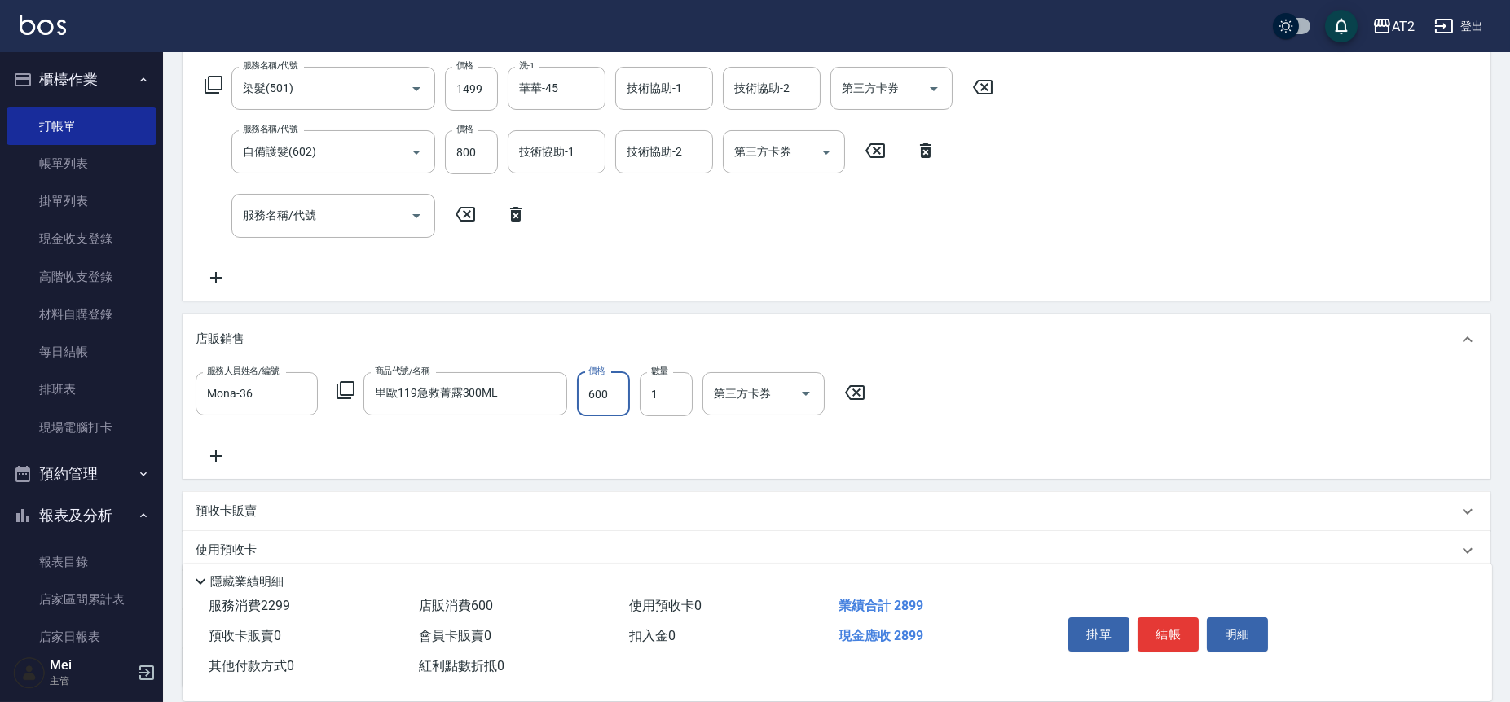
type input "230"
type input "54"
type input "280"
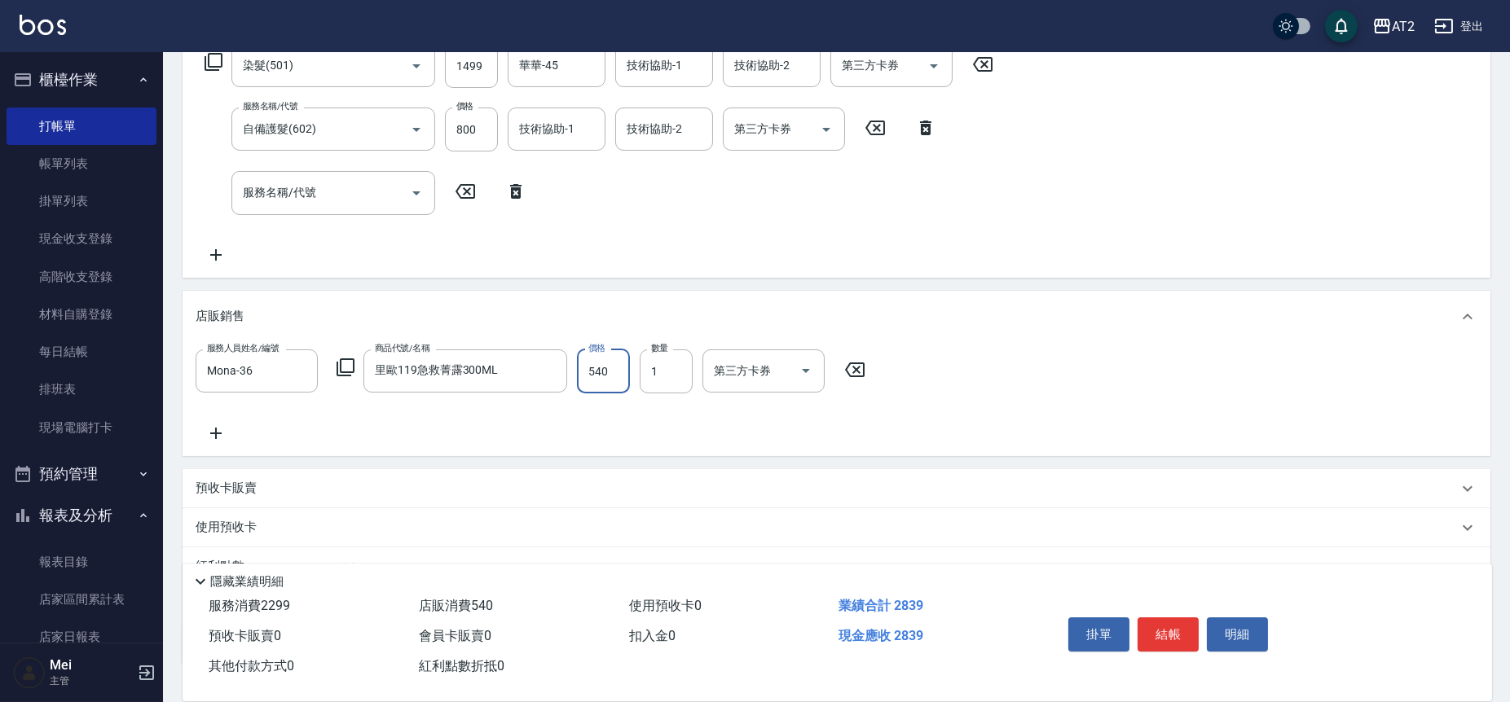
scroll to position [395, 0]
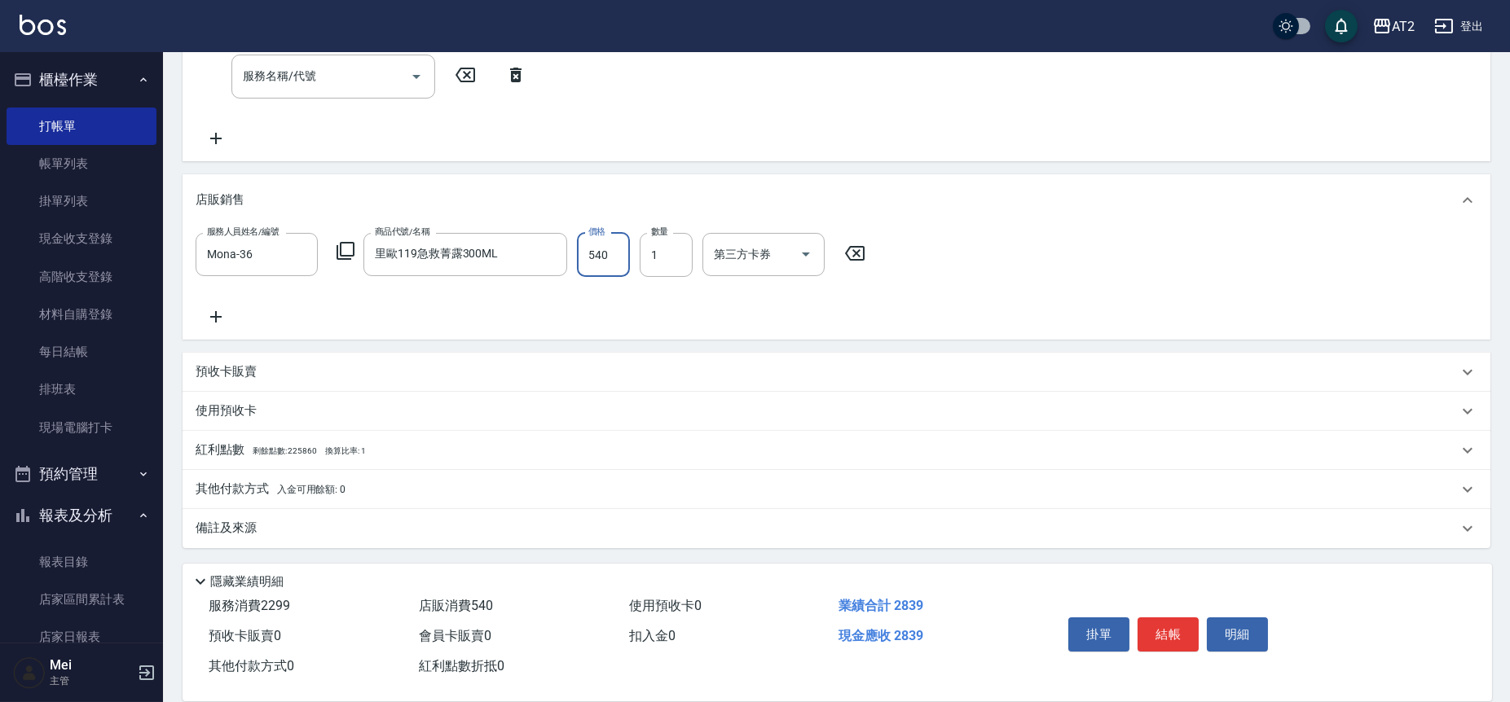
type input "540"
click at [244, 492] on p "其他付款方式 入金可用餘額: 0" at bounding box center [271, 490] width 150 height 18
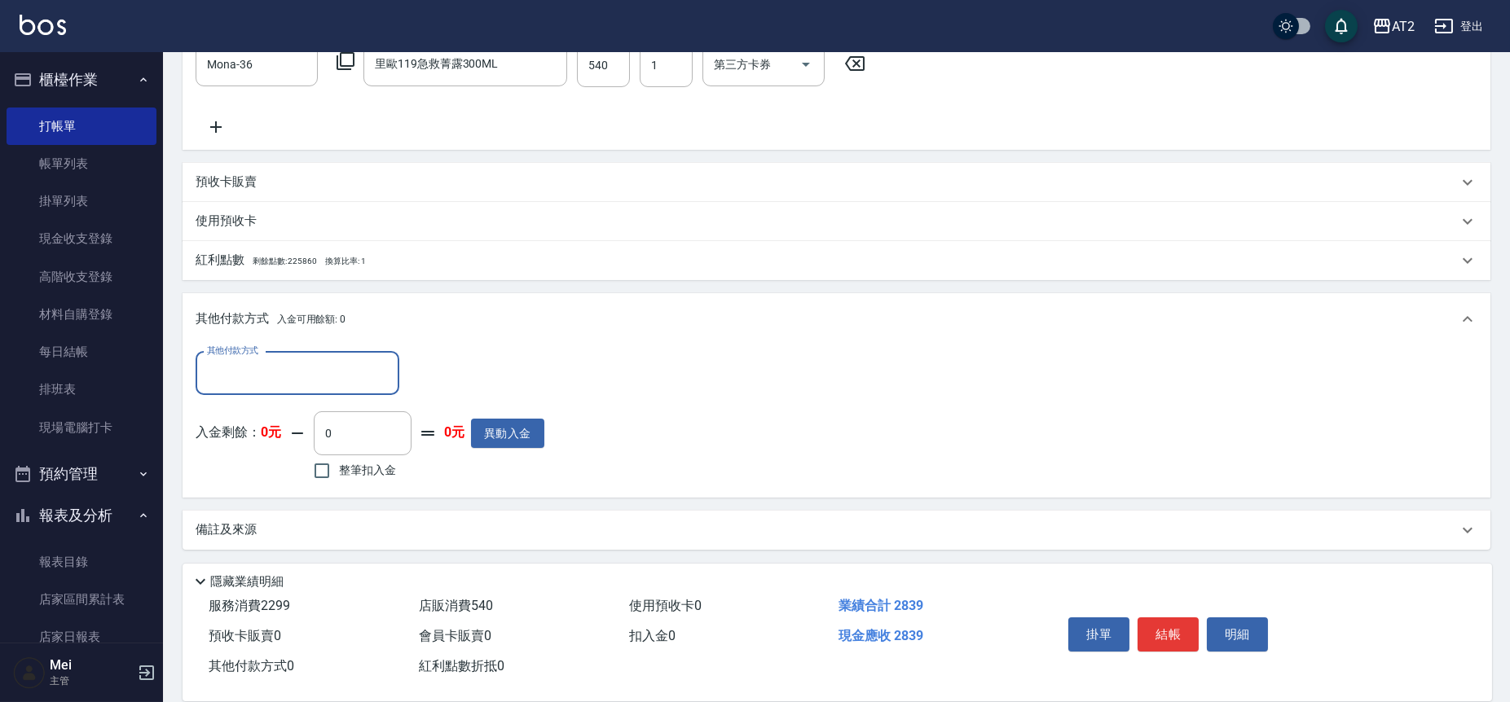
scroll to position [586, 0]
click at [261, 374] on input "其他付款方式" at bounding box center [297, 373] width 189 height 29
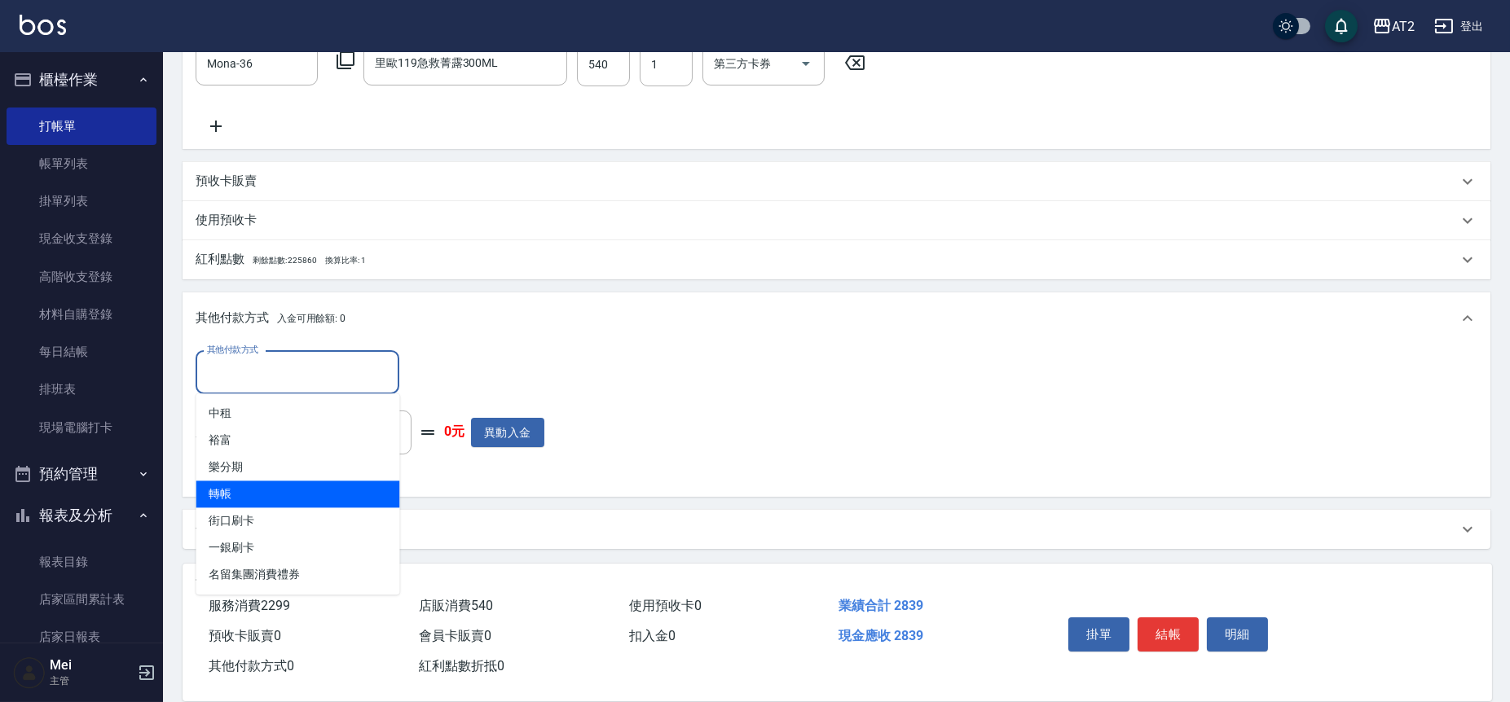
click at [304, 493] on span "轉帳" at bounding box center [298, 494] width 204 height 27
type input "轉帳"
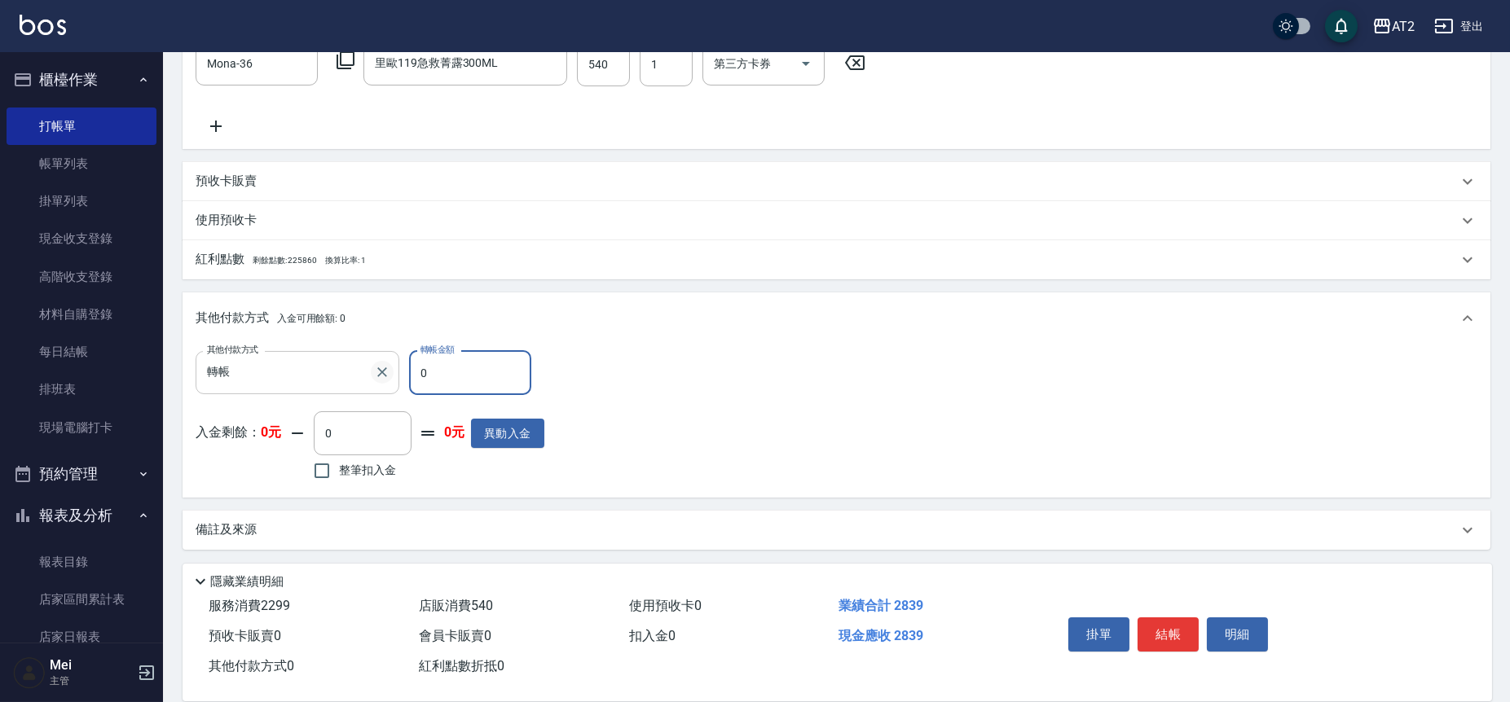
drag, startPoint x: 437, startPoint y: 377, endPoint x: 390, endPoint y: 376, distance: 46.5
click at [390, 376] on div "其他付款方式 轉帳 其他付款方式 轉帳金額 0 轉帳金額" at bounding box center [370, 373] width 349 height 44
type input "28"
type input "250"
type input "283"
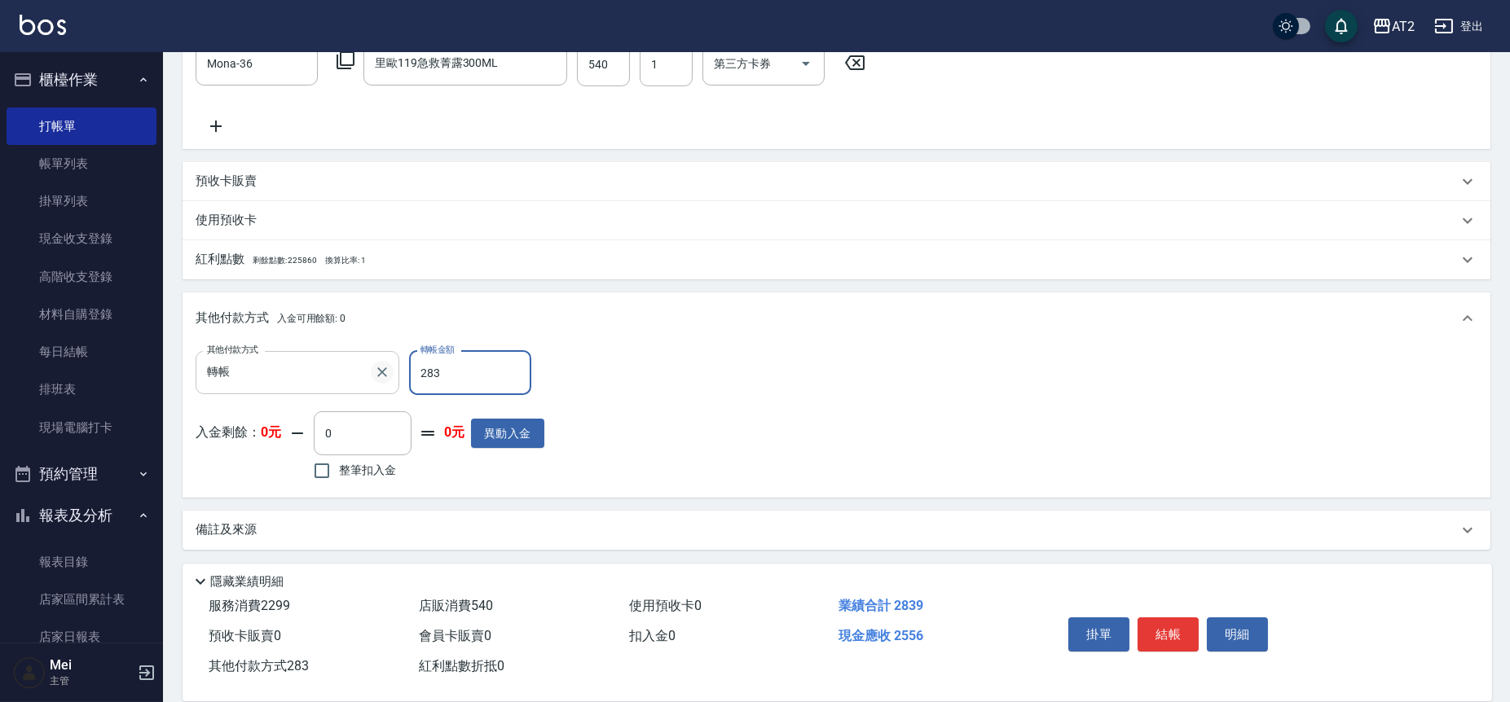
type input "0"
type input "2839"
type input "2025/09/23 17:21"
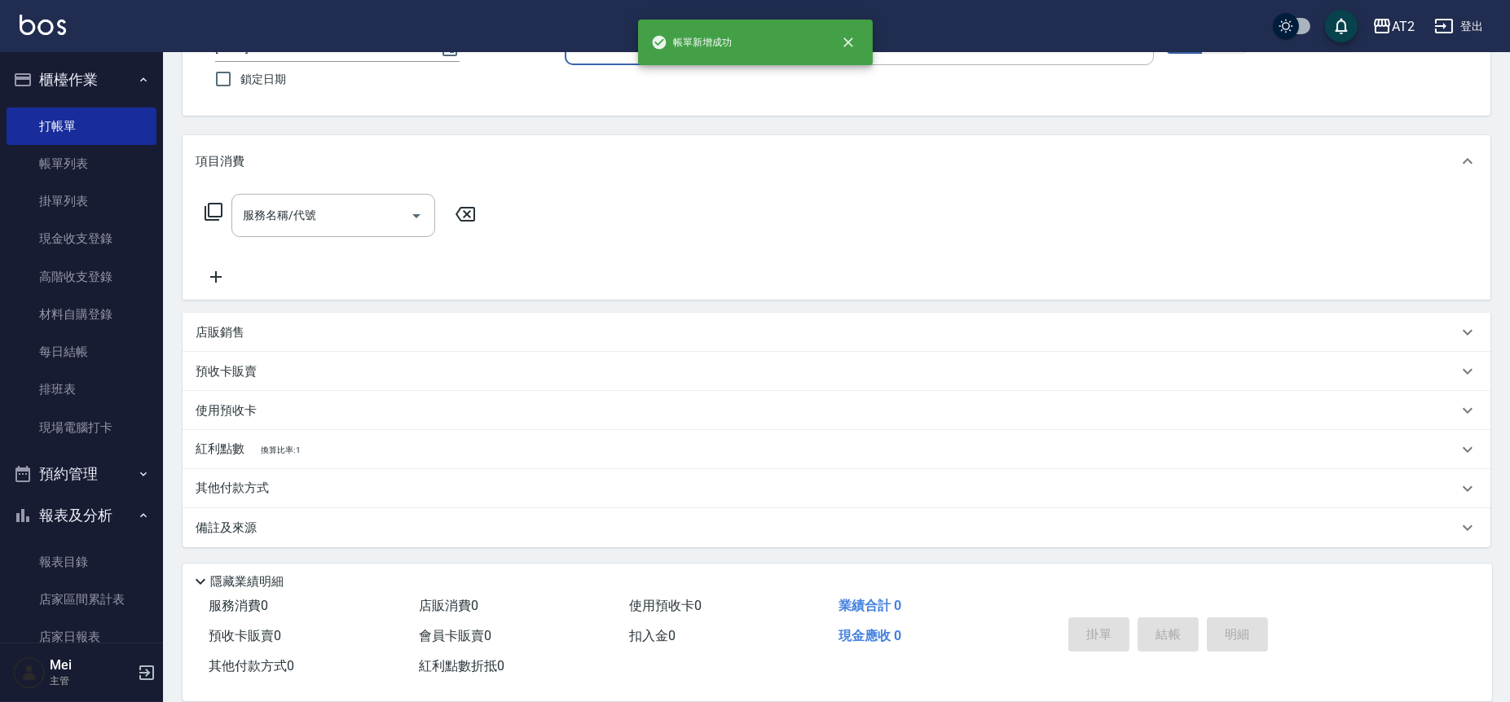
scroll to position [0, 0]
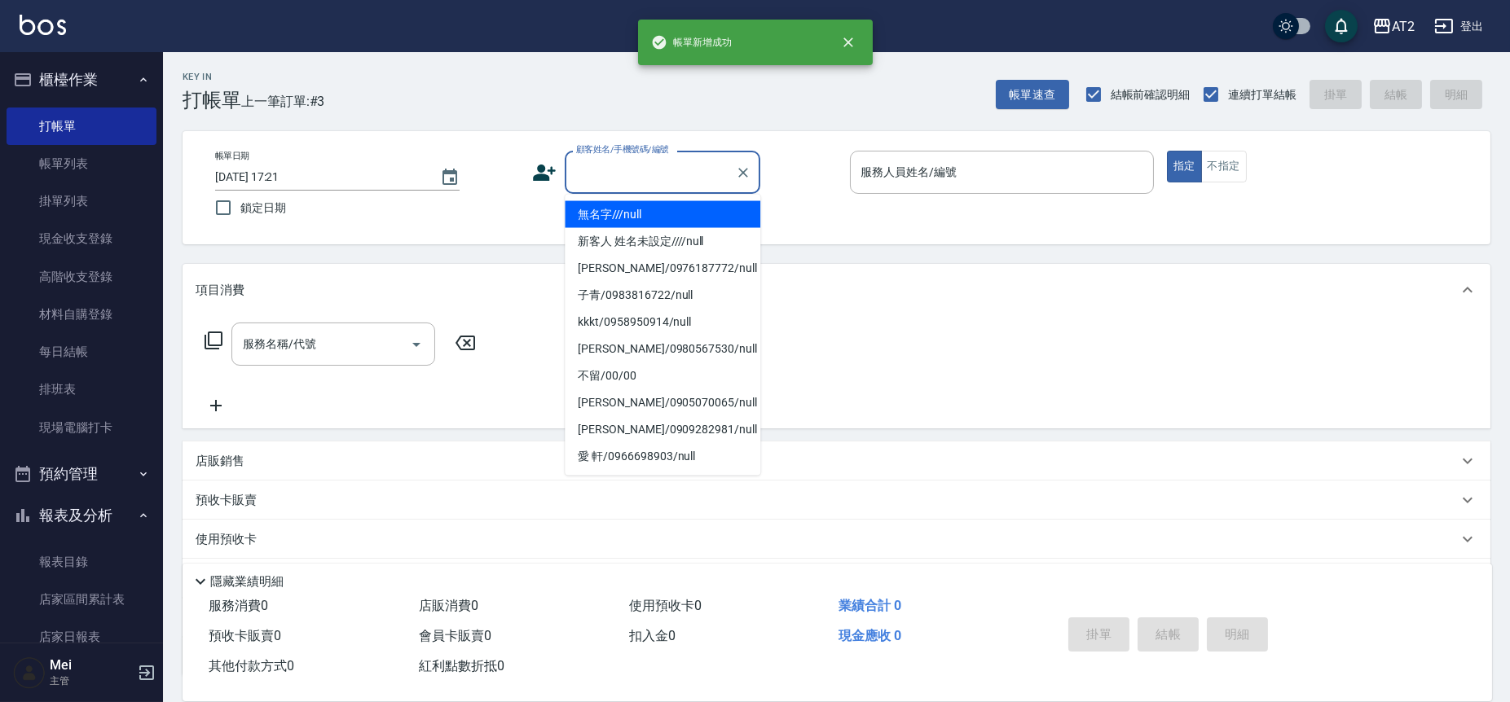
click at [689, 159] on input "顧客姓名/手機號碼/編號" at bounding box center [650, 172] width 156 height 29
click at [686, 221] on li "無名字///null" at bounding box center [663, 214] width 196 height 27
type input "無名字///null"
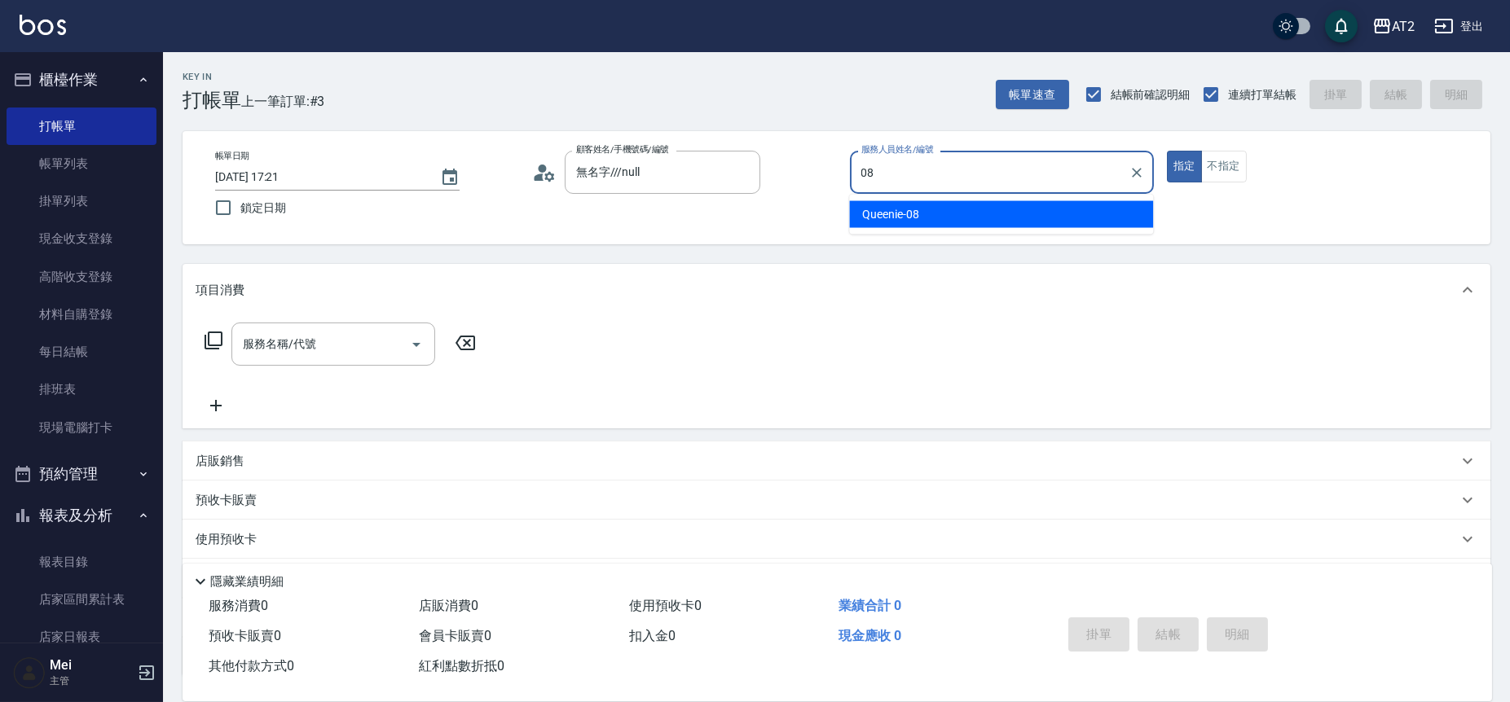
type input "Queenie-08"
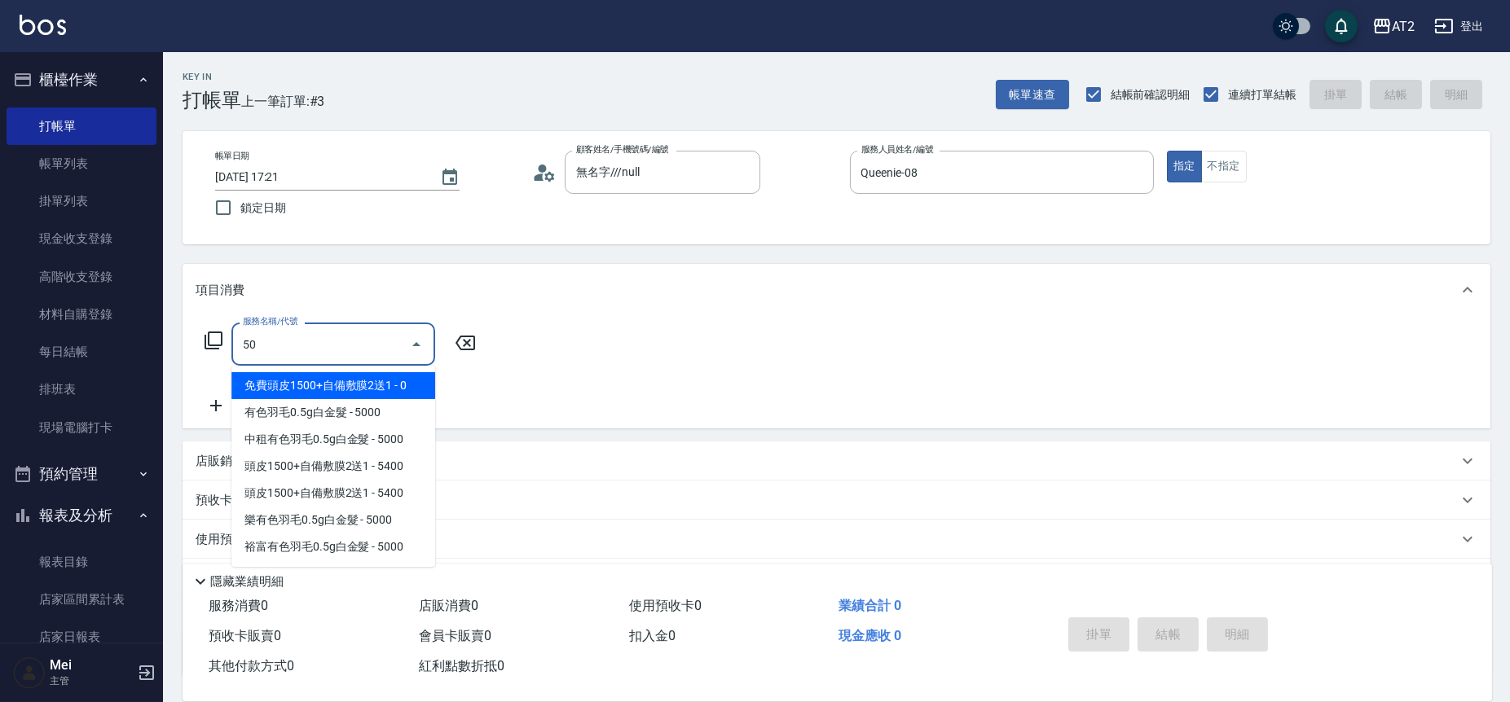
type input "501"
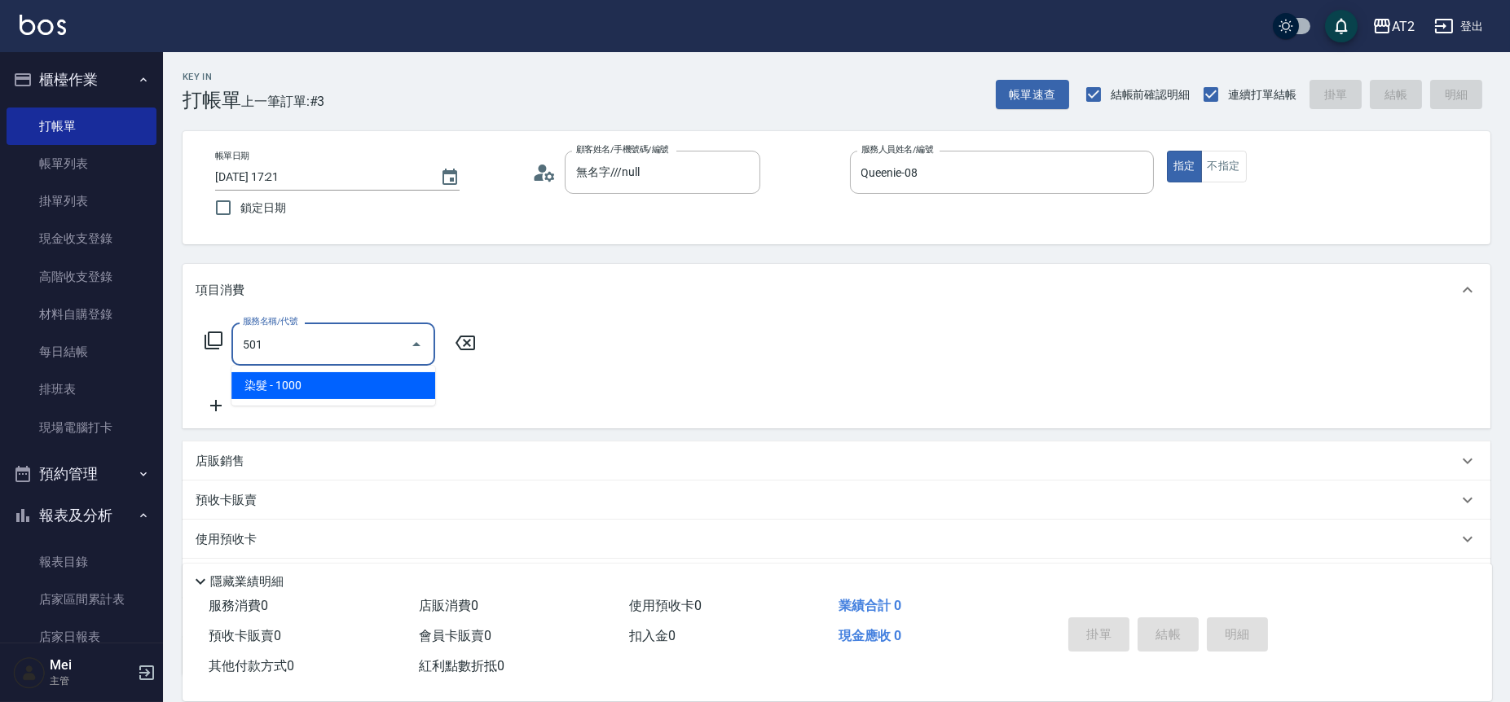
type input "100"
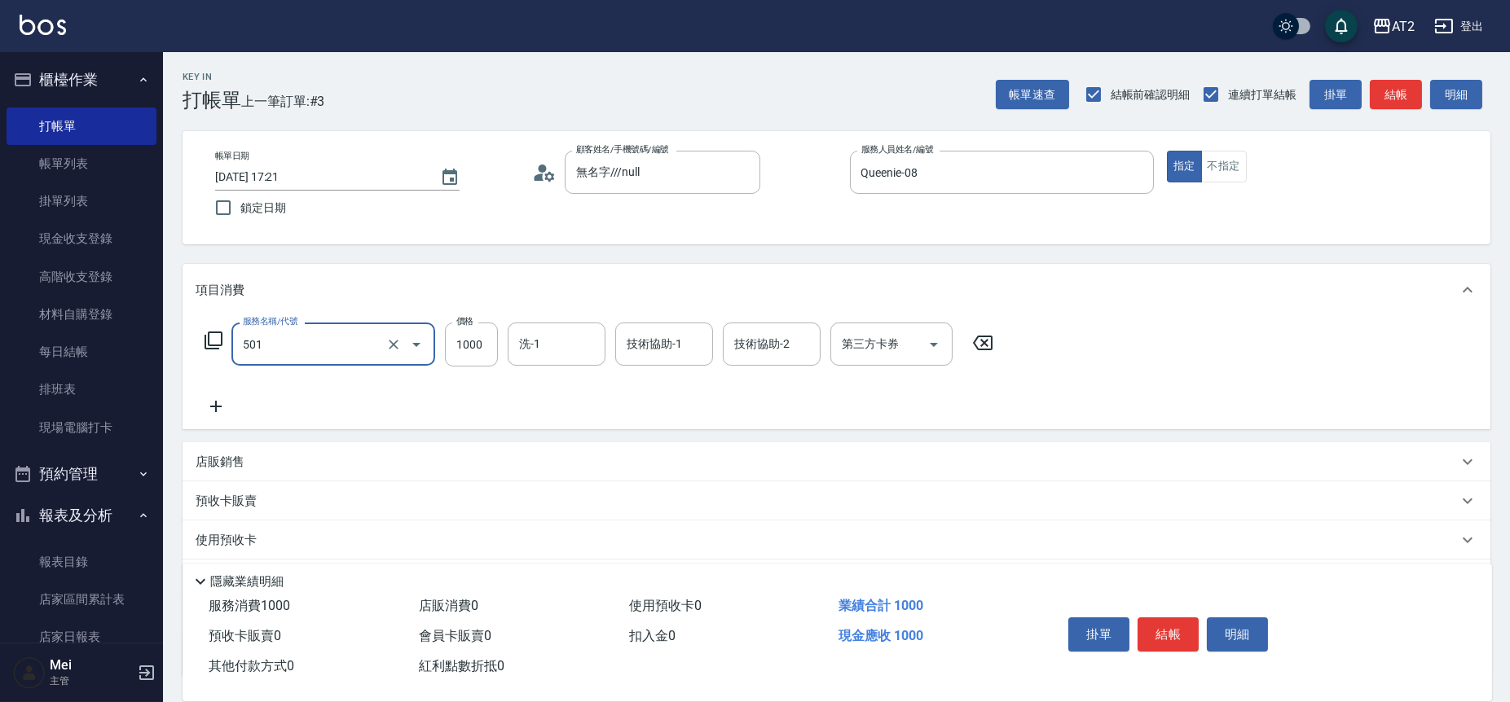
type input "染髮(501)"
type input "2"
type input "0"
type input "24"
type input "20"
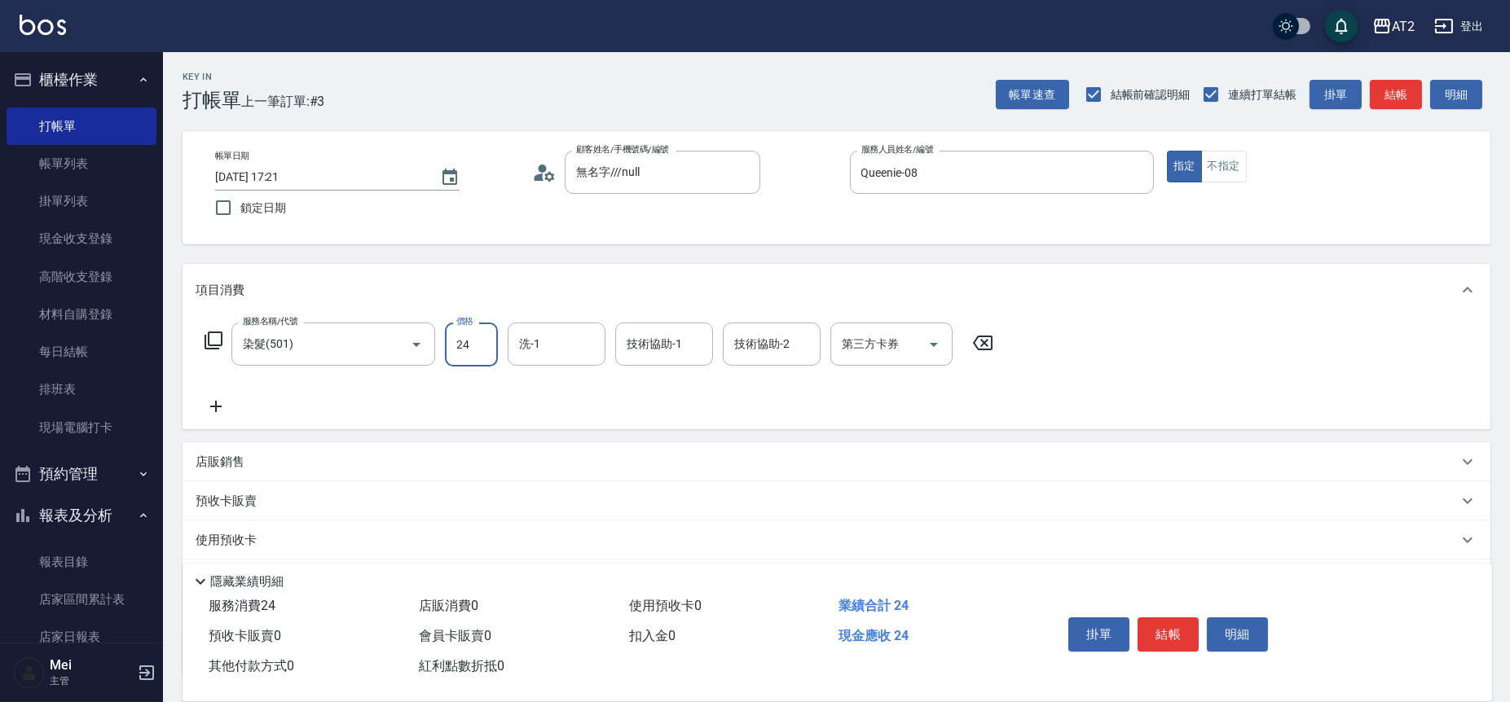
type input "249"
type input "240"
type input "2499"
type input "Ava-47"
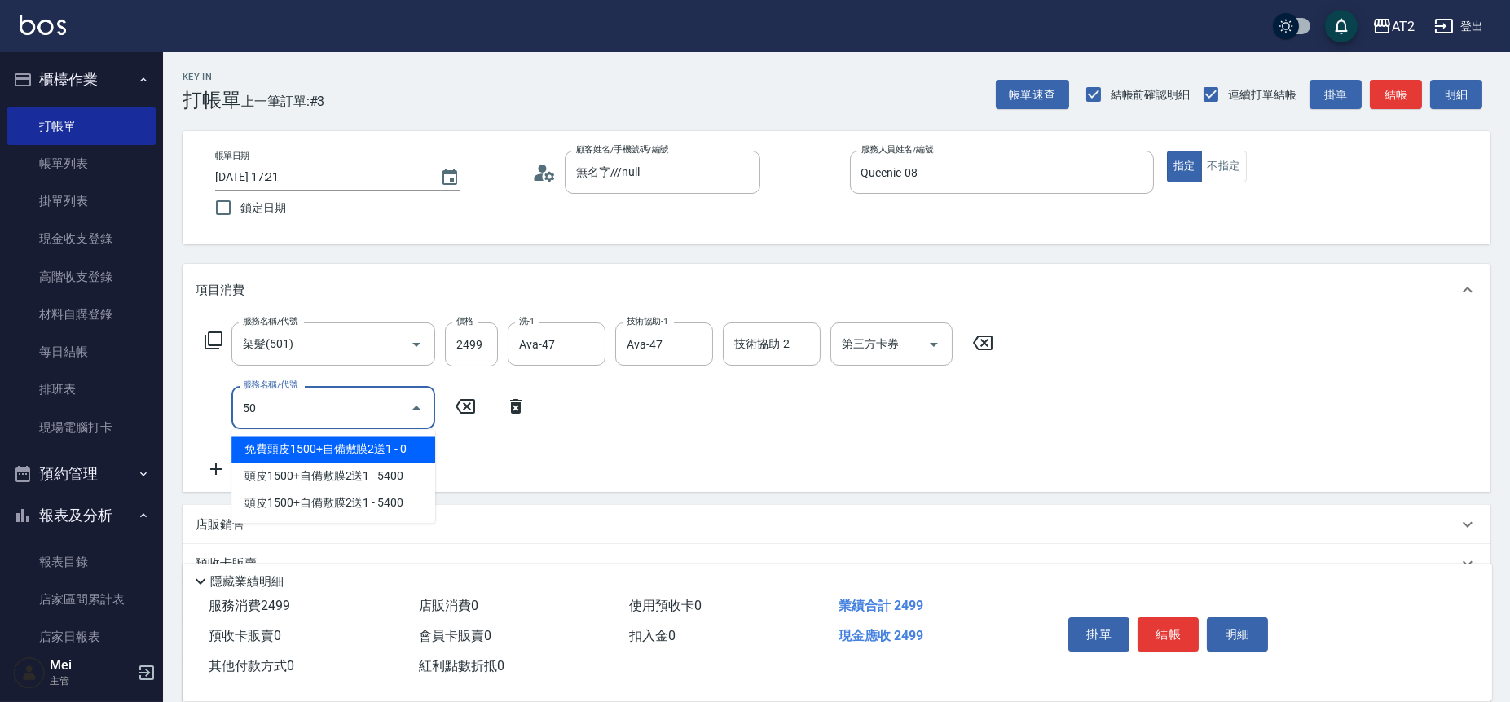
type input "502"
type input "290"
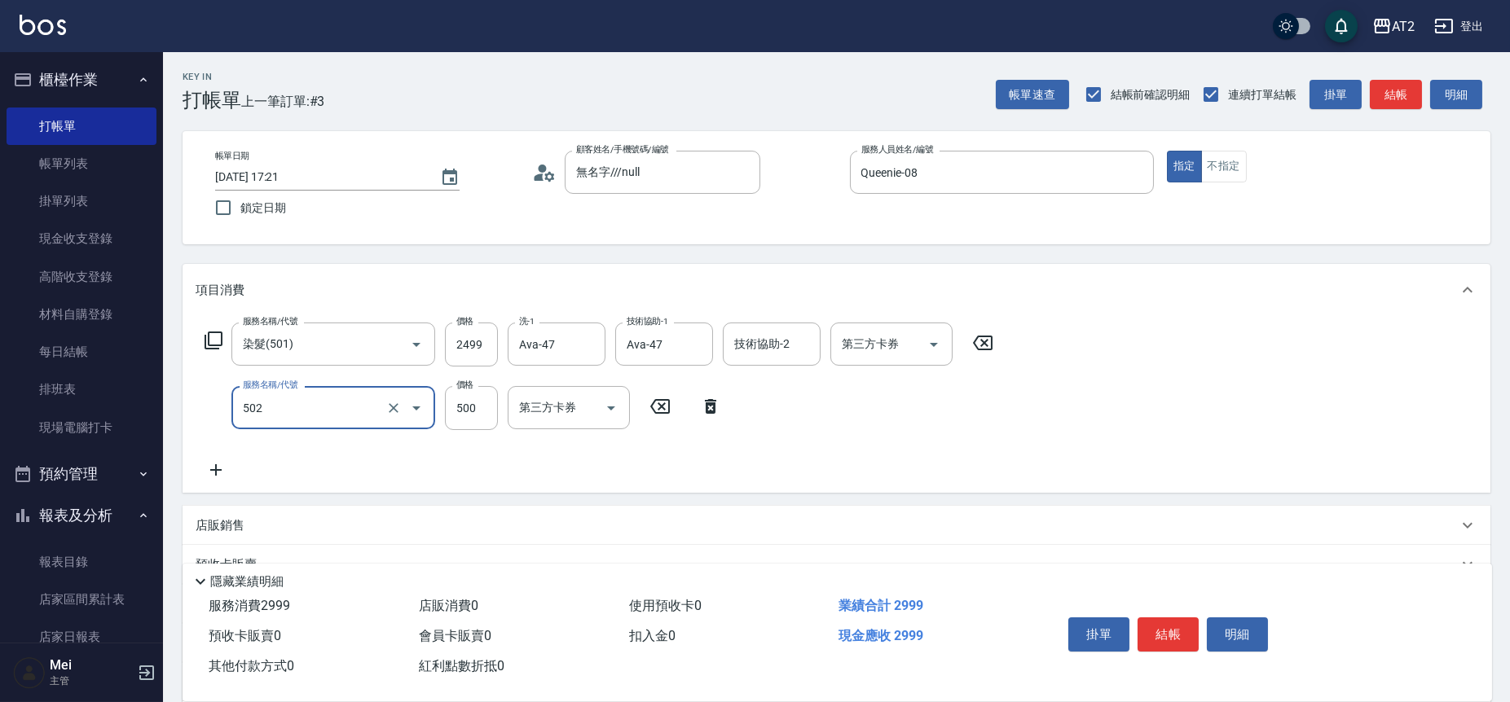
type input "漂髮(502)"
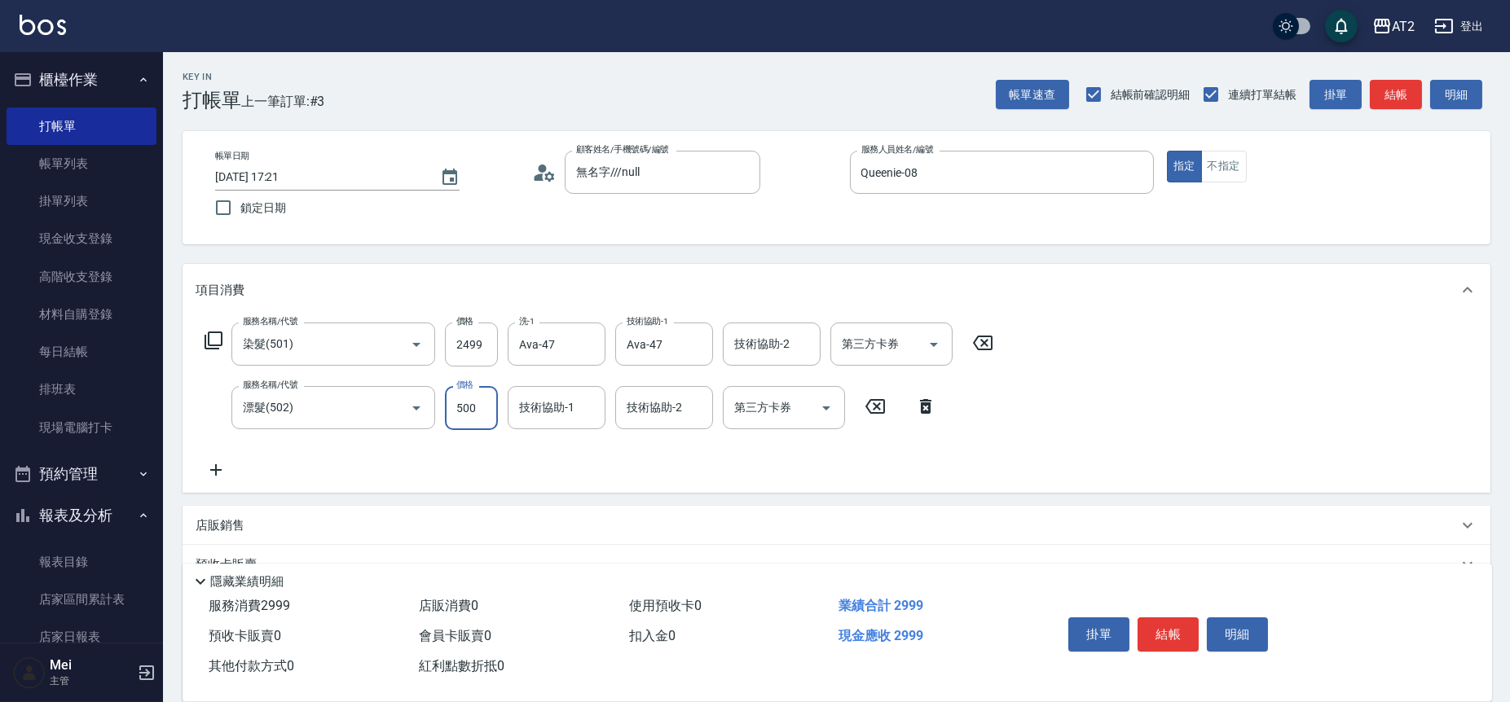
type input "0"
type input "240"
type input "0"
type input "Ava-47"
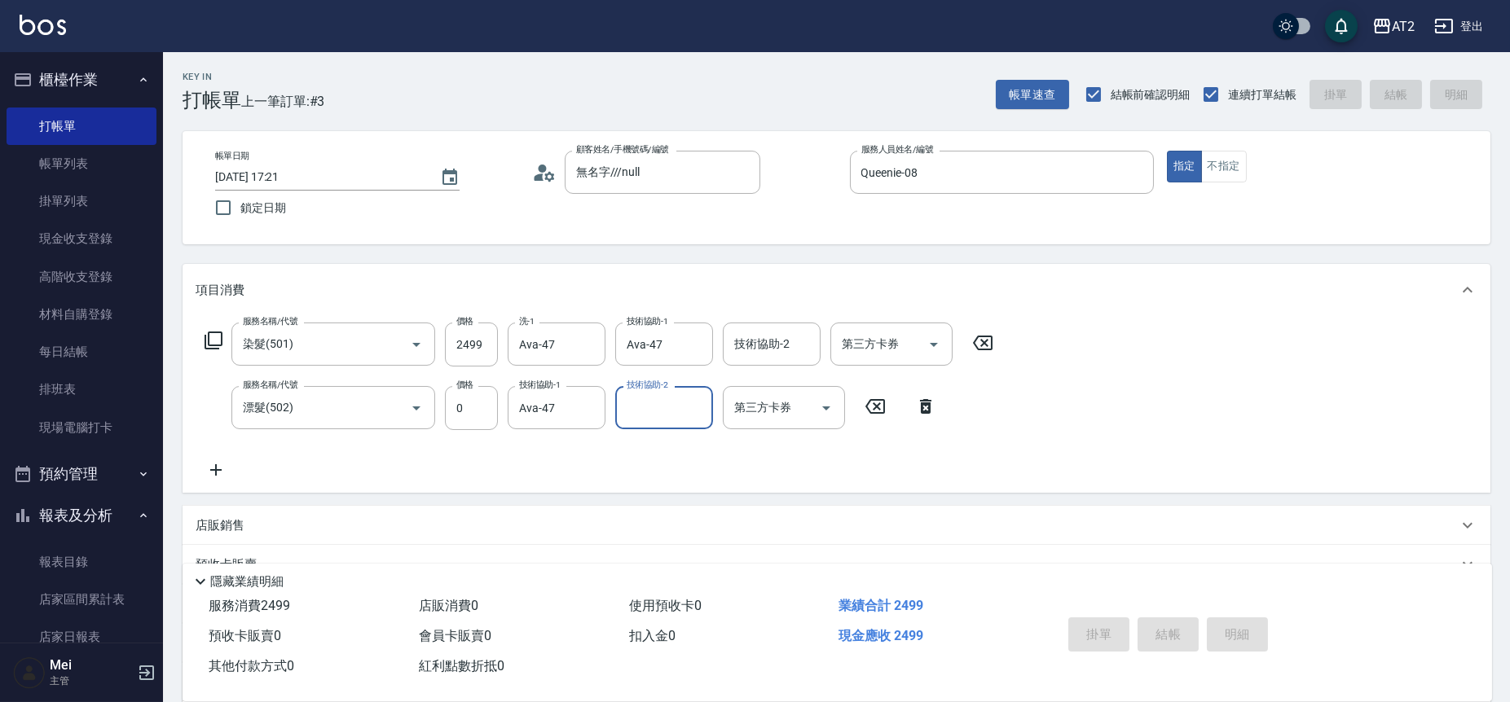
type input "0"
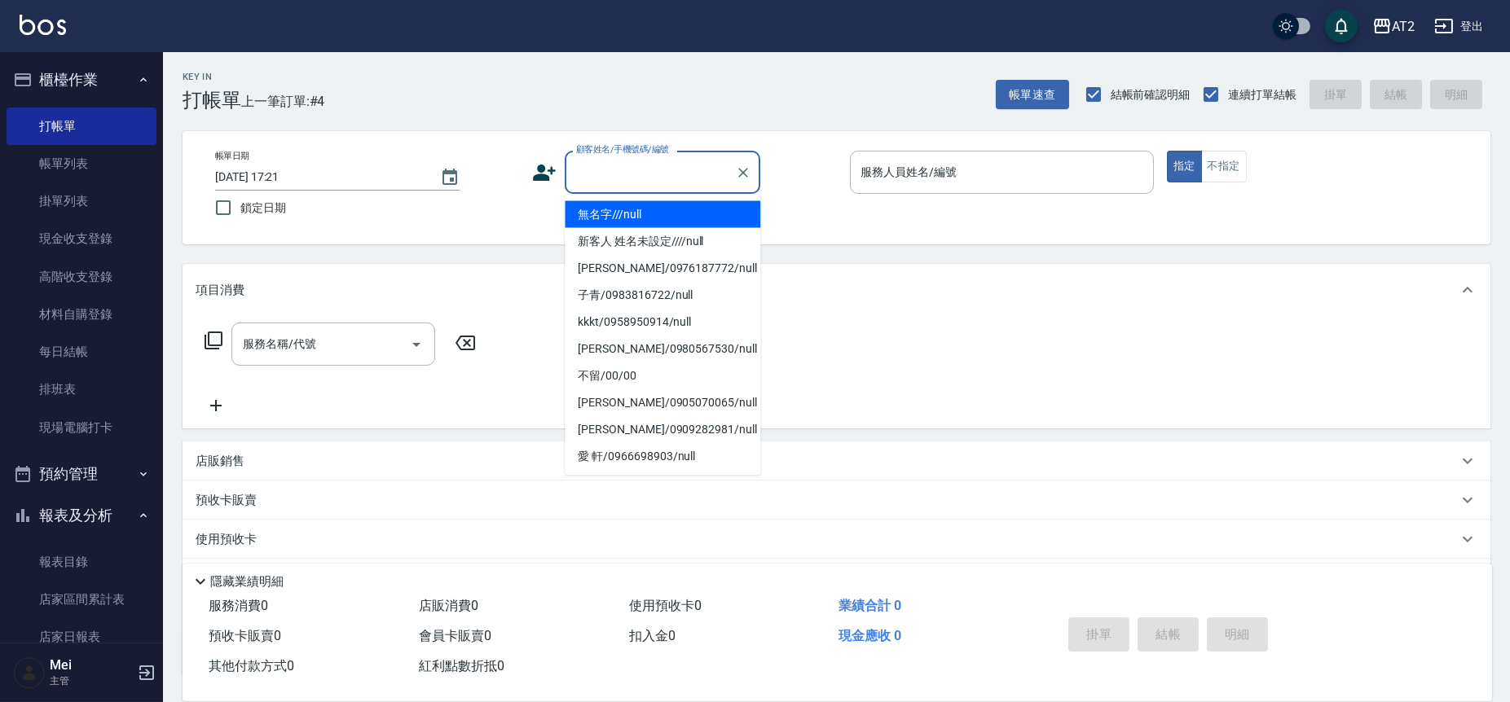
click at [650, 173] on input "顧客姓名/手機號碼/編號" at bounding box center [650, 172] width 156 height 29
click at [655, 212] on li "無名字///null" at bounding box center [663, 214] width 196 height 27
type input "無名字///null"
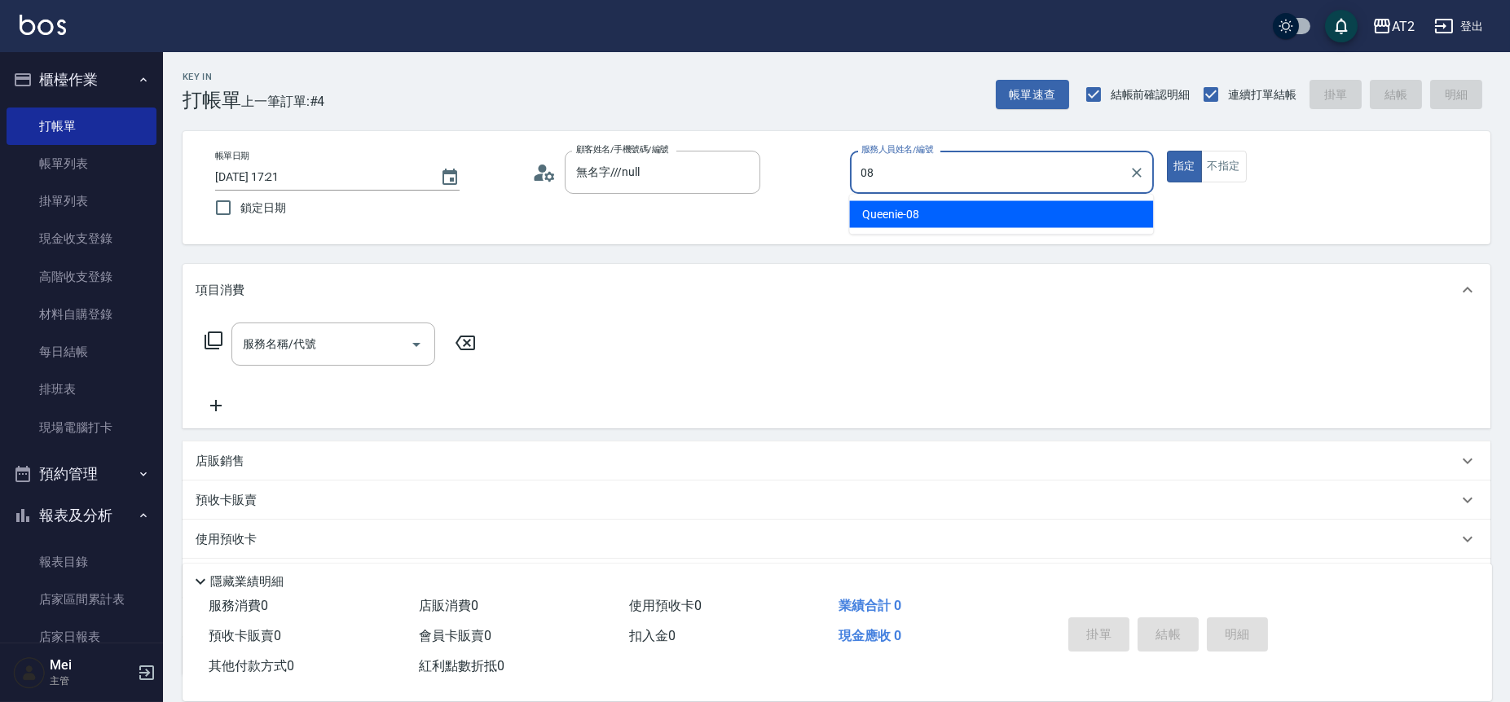
type input "Queenie-08"
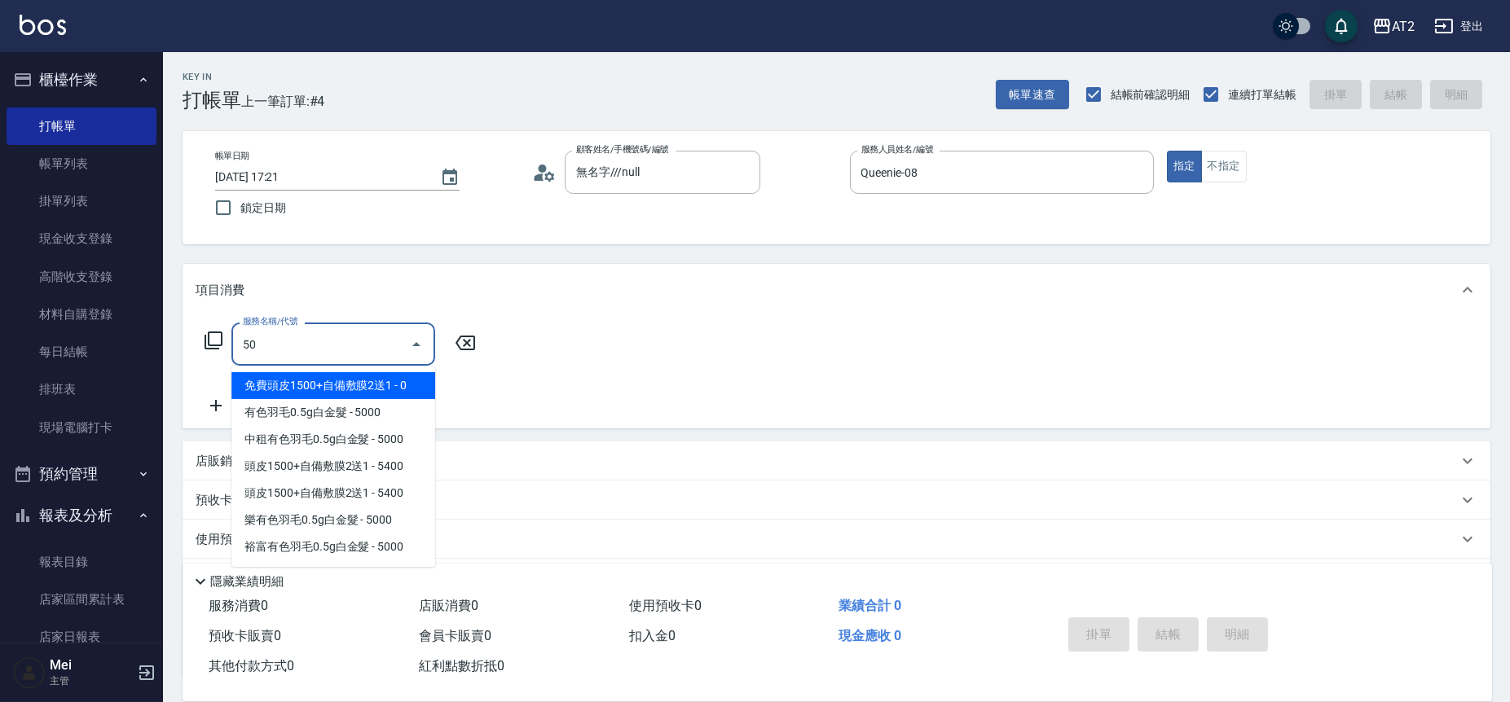
type input "501"
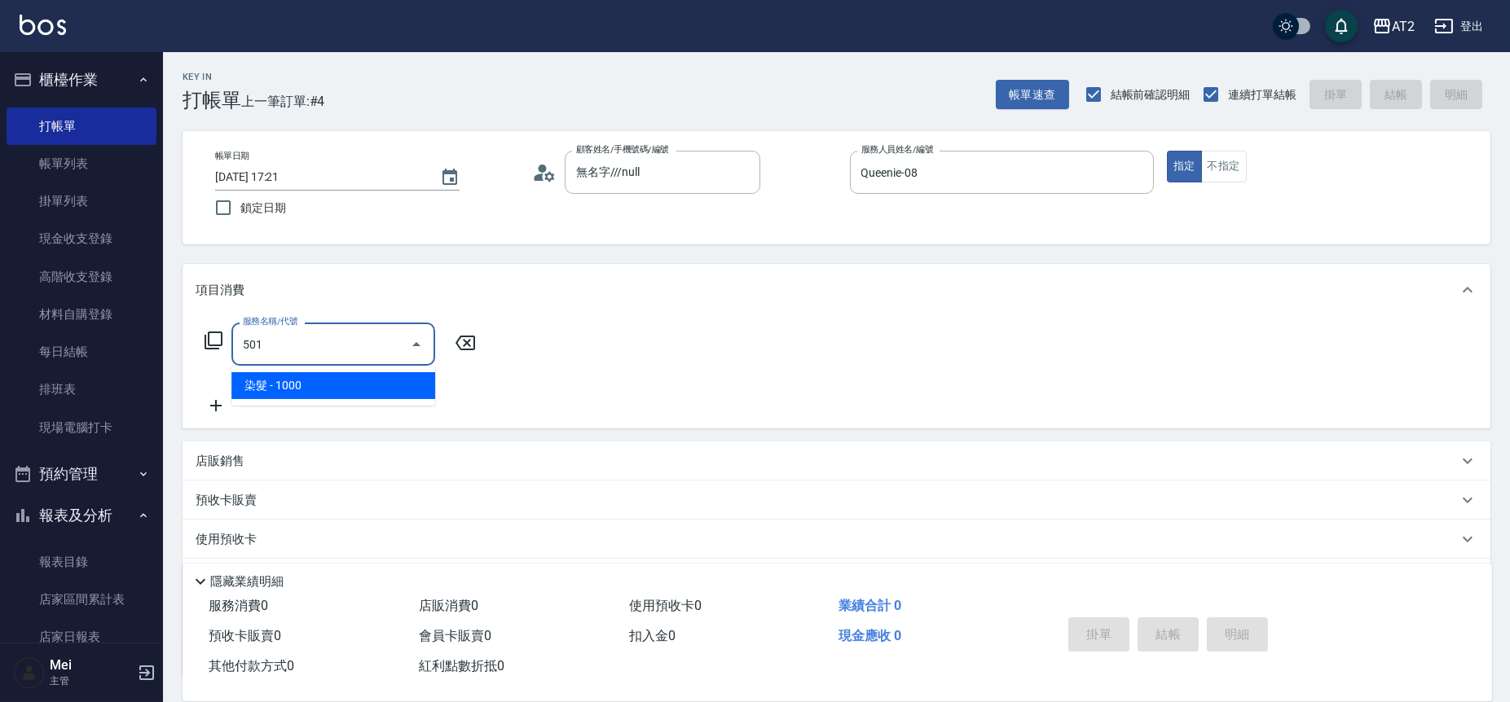
type input "100"
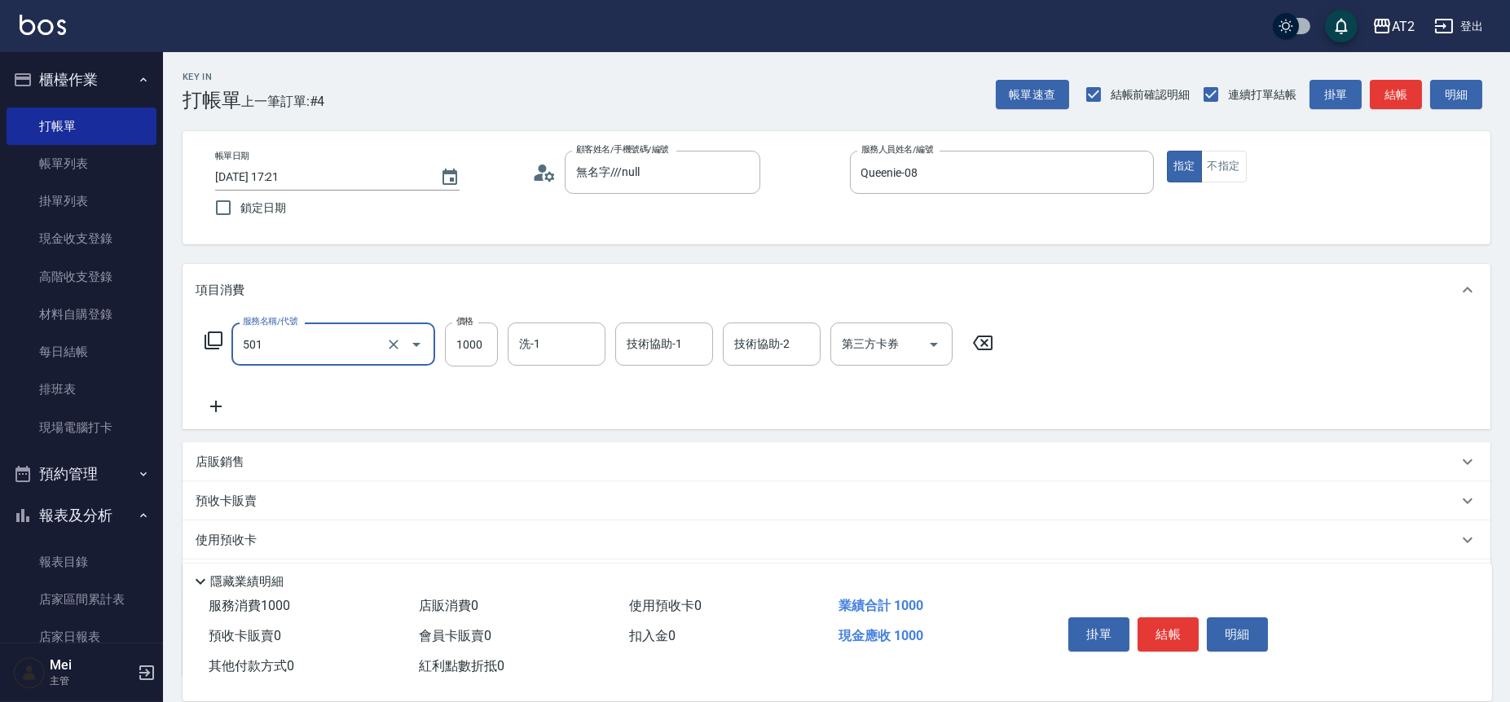
type input "染髮(501)"
type input "2"
type input "0"
type input "20"
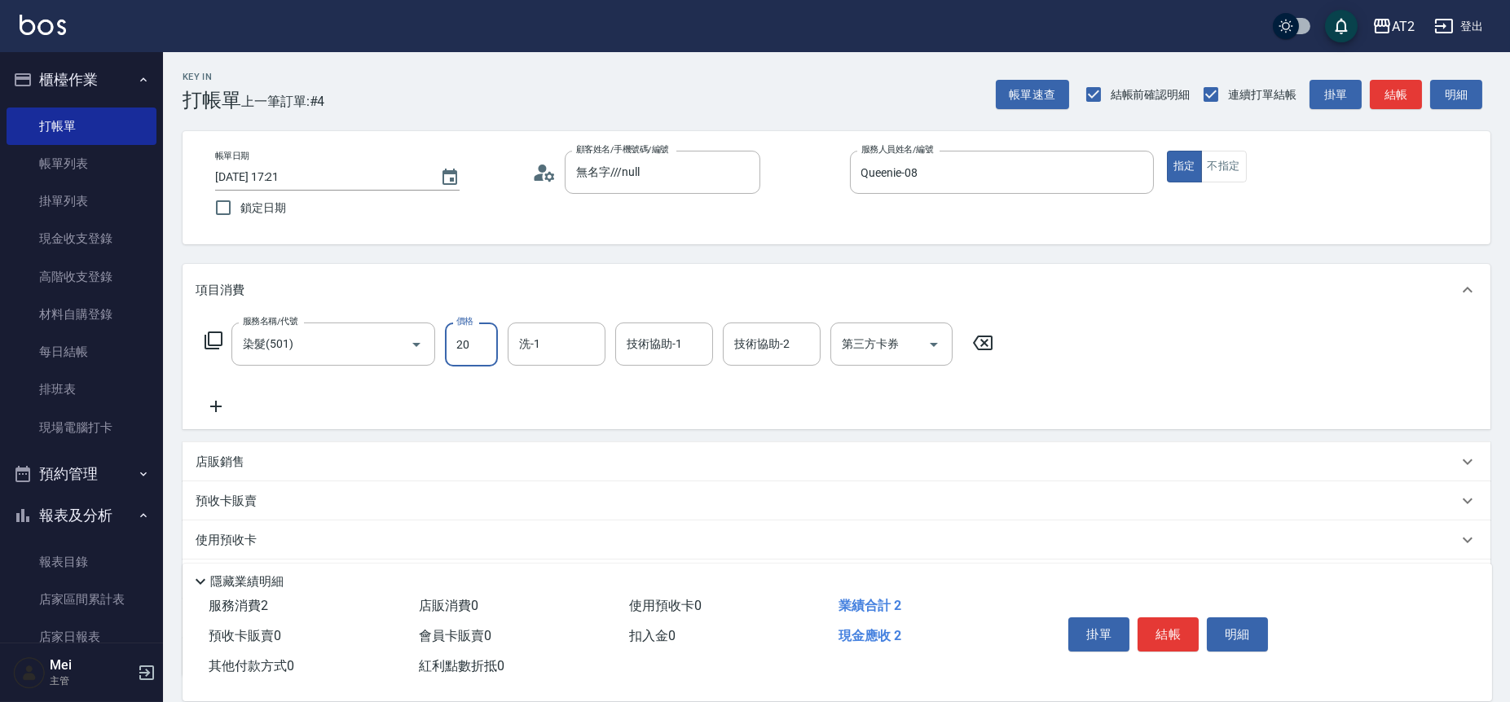
type input "209"
type input "200"
type input "2099"
type input "Ava-47"
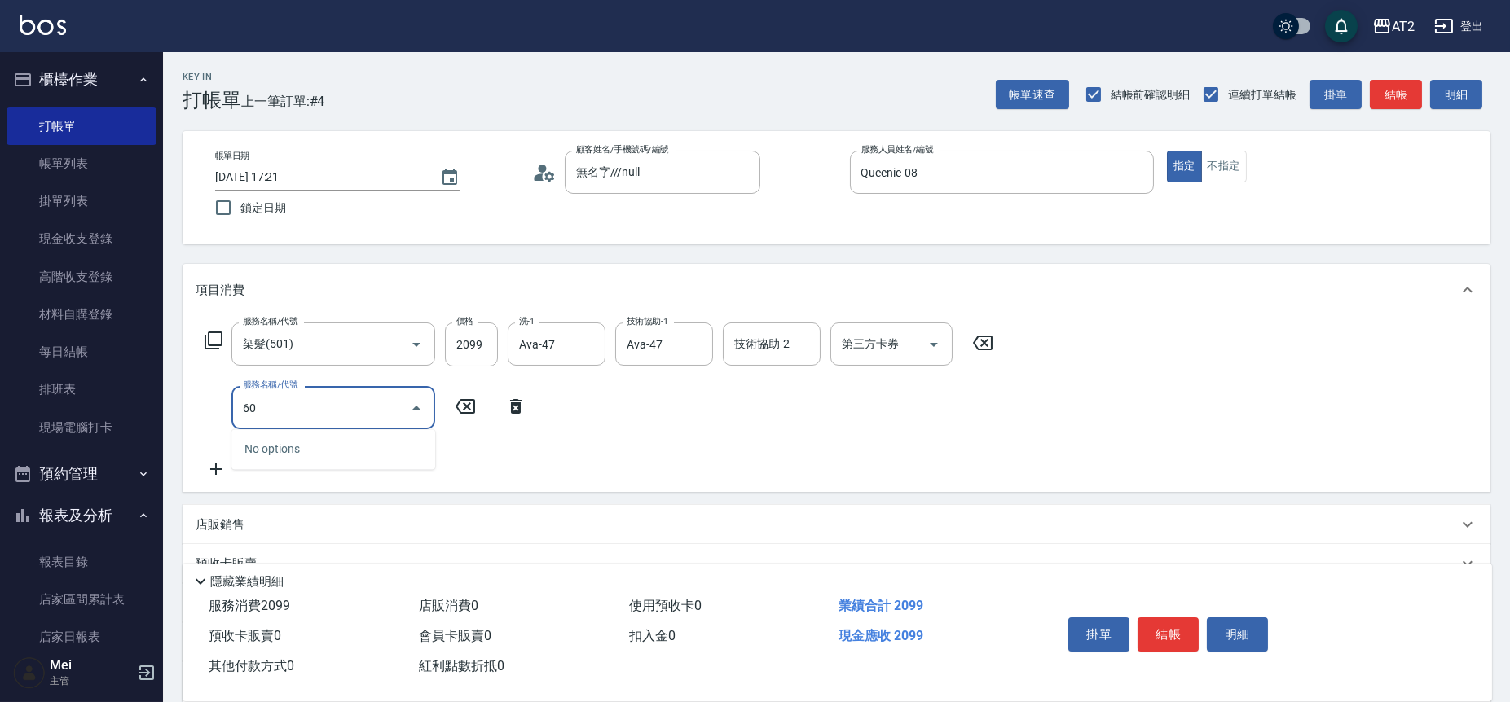
type input "601"
type input "300"
type input "自備護髮(601)"
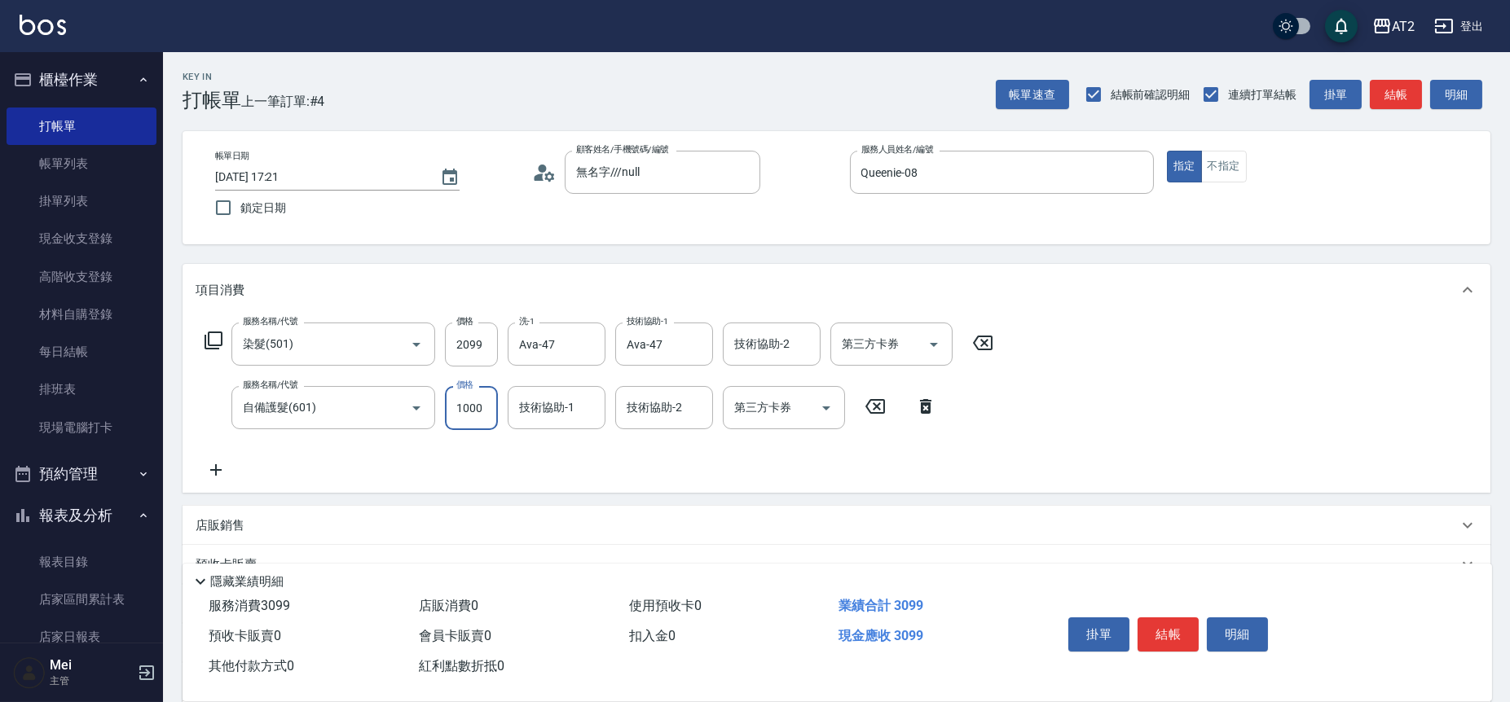
type input "2"
type input "210"
type input "27"
type input "230"
type input "270"
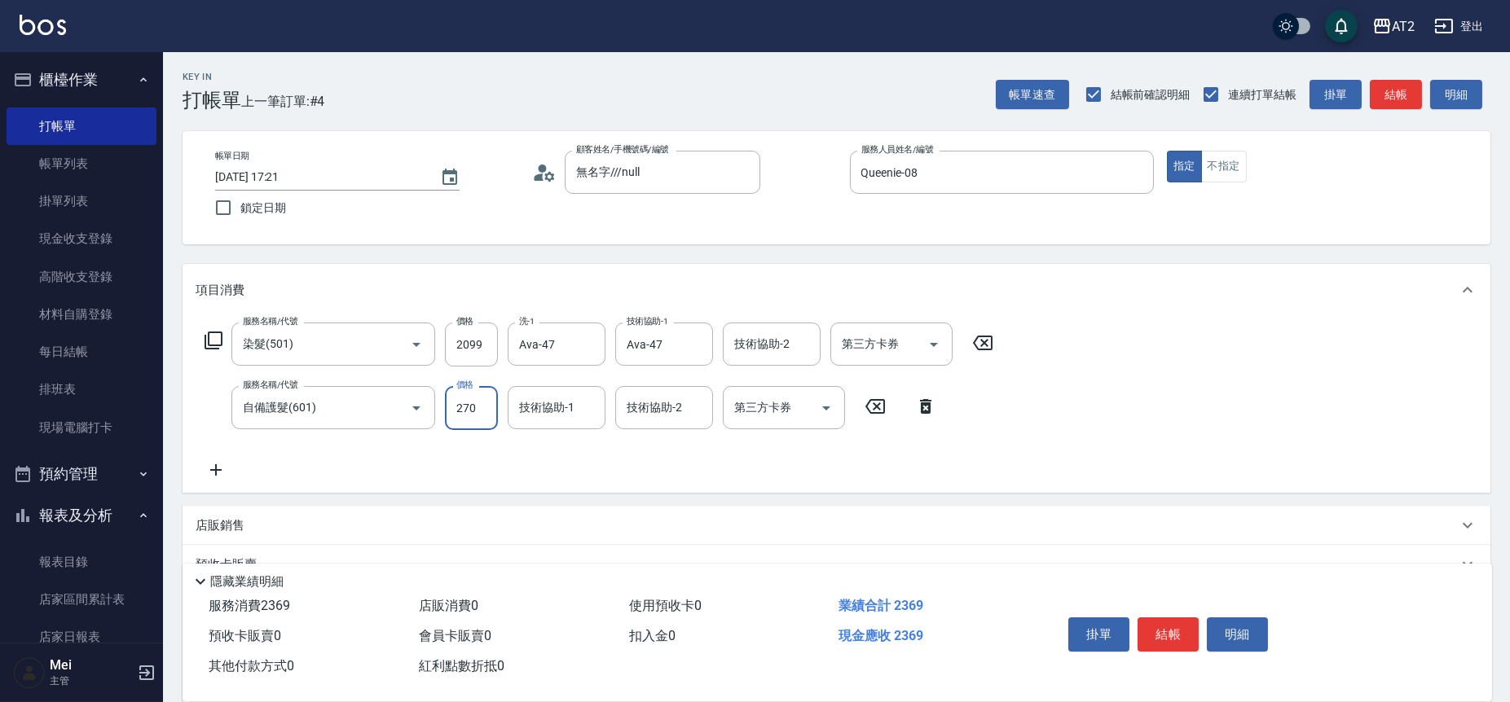
type input "470"
type input "2700"
type input "Ava-47"
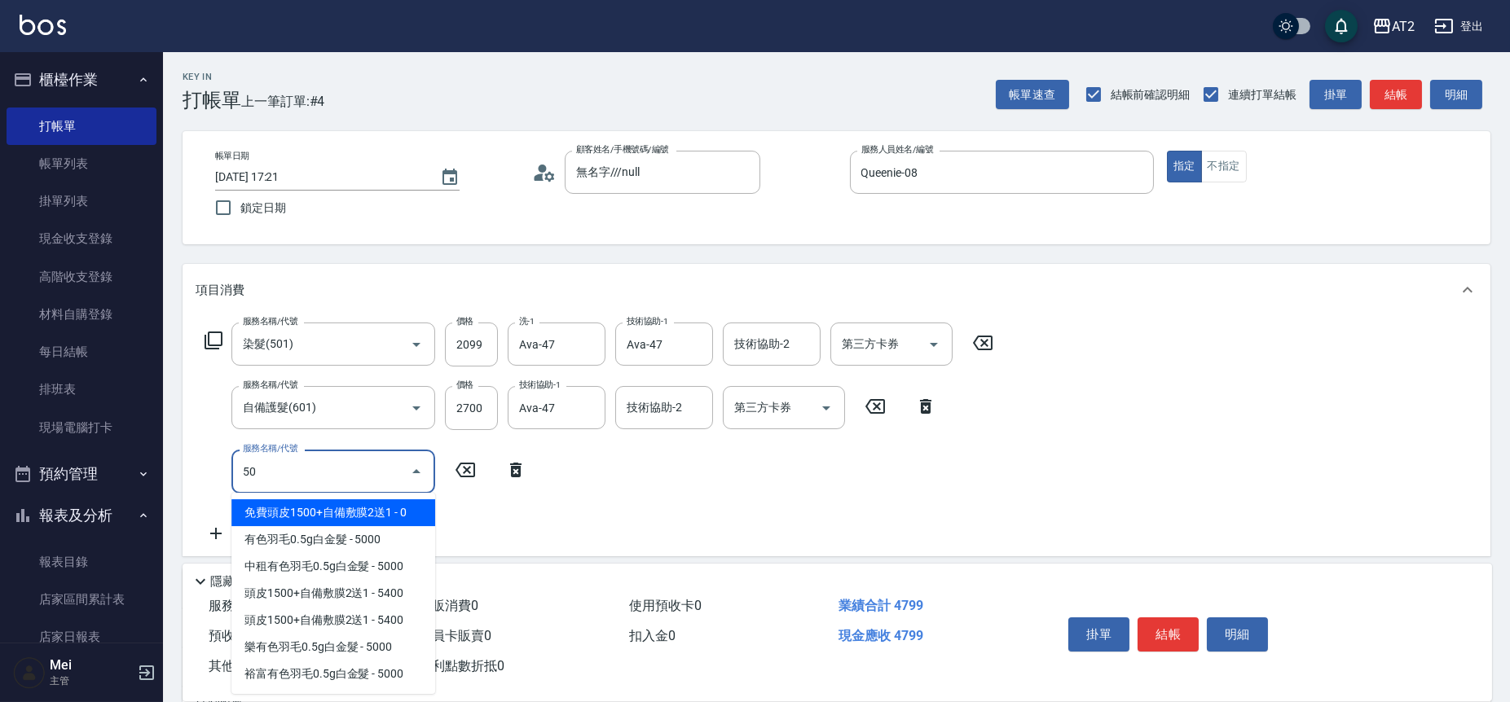
type input "502"
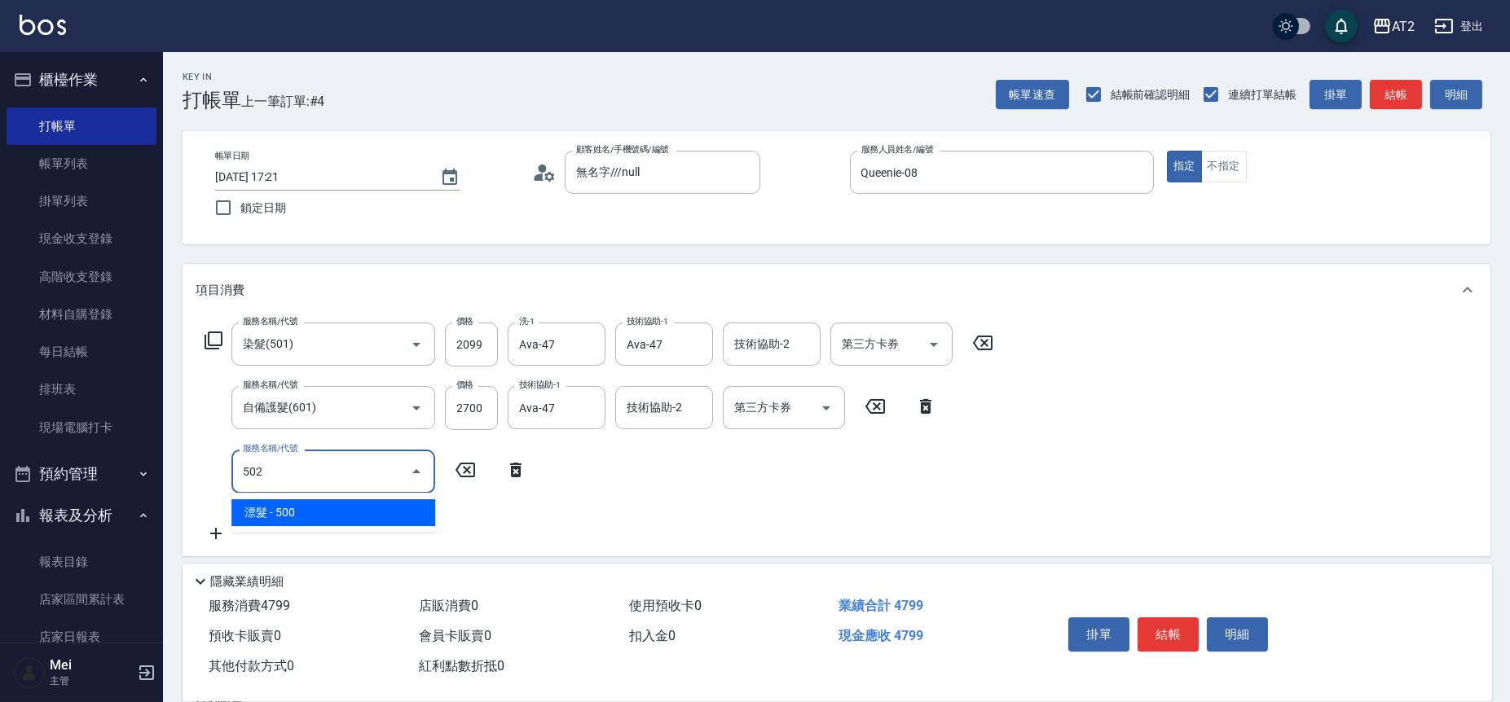
type input "520"
type input "漂髮(502)"
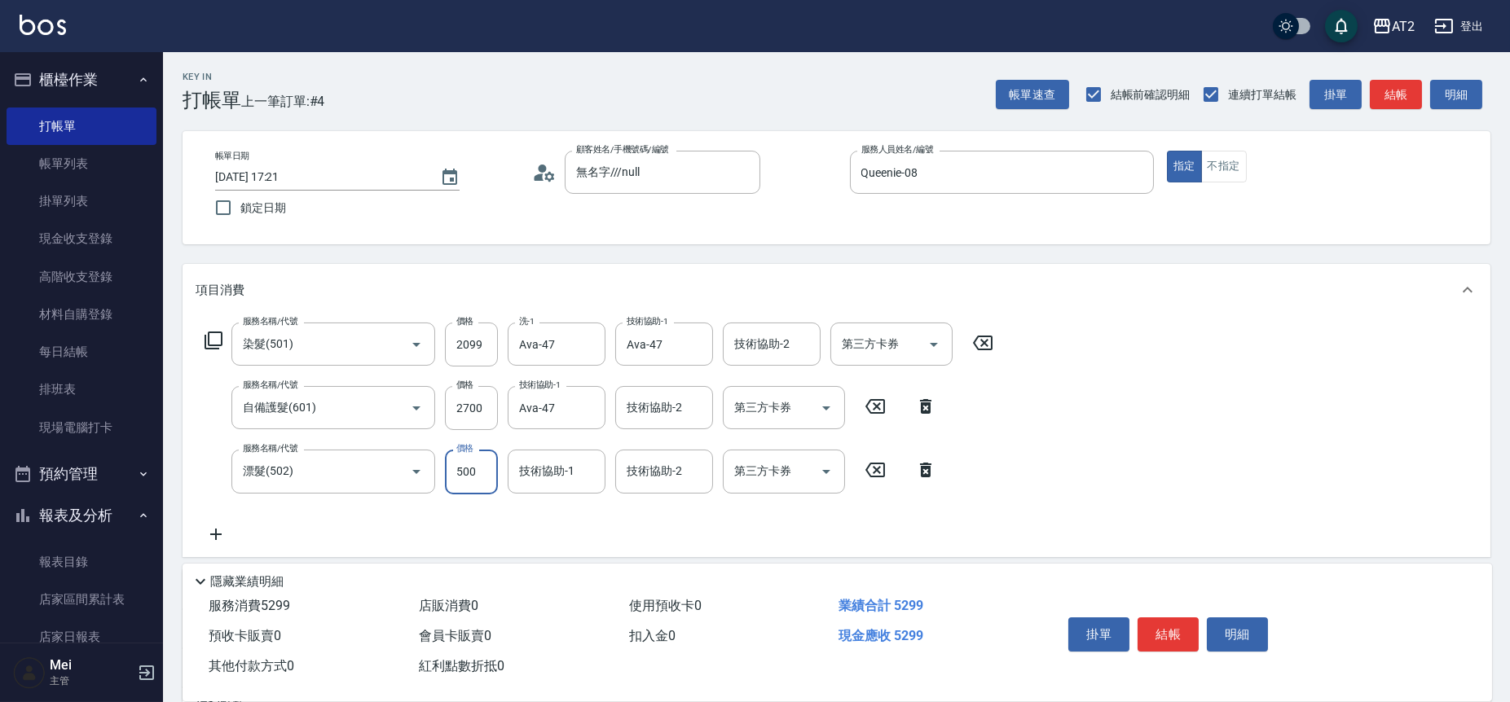
type input "0"
type input "470"
type input "0"
type input "Ava-47"
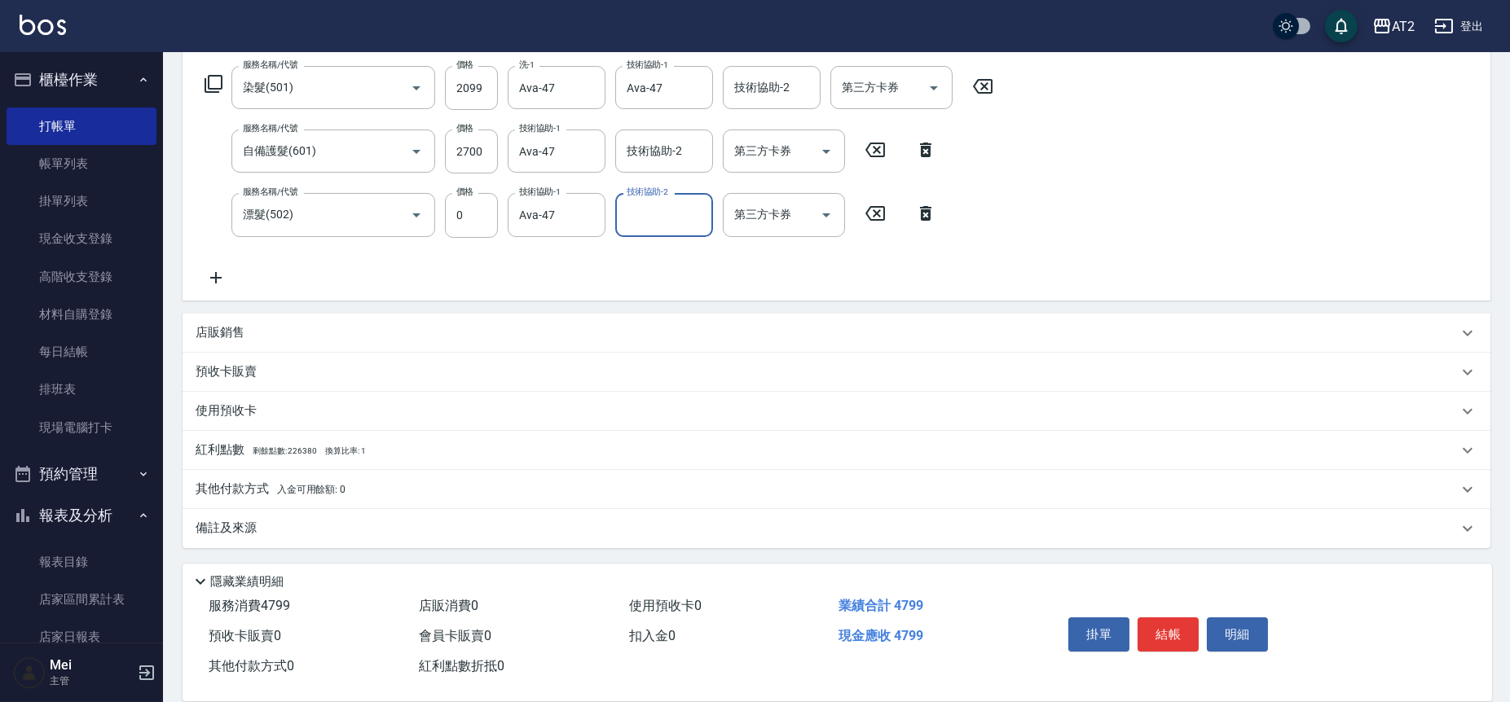
click at [366, 476] on div "其他付款方式 入金可用餘額: 0" at bounding box center [837, 489] width 1308 height 39
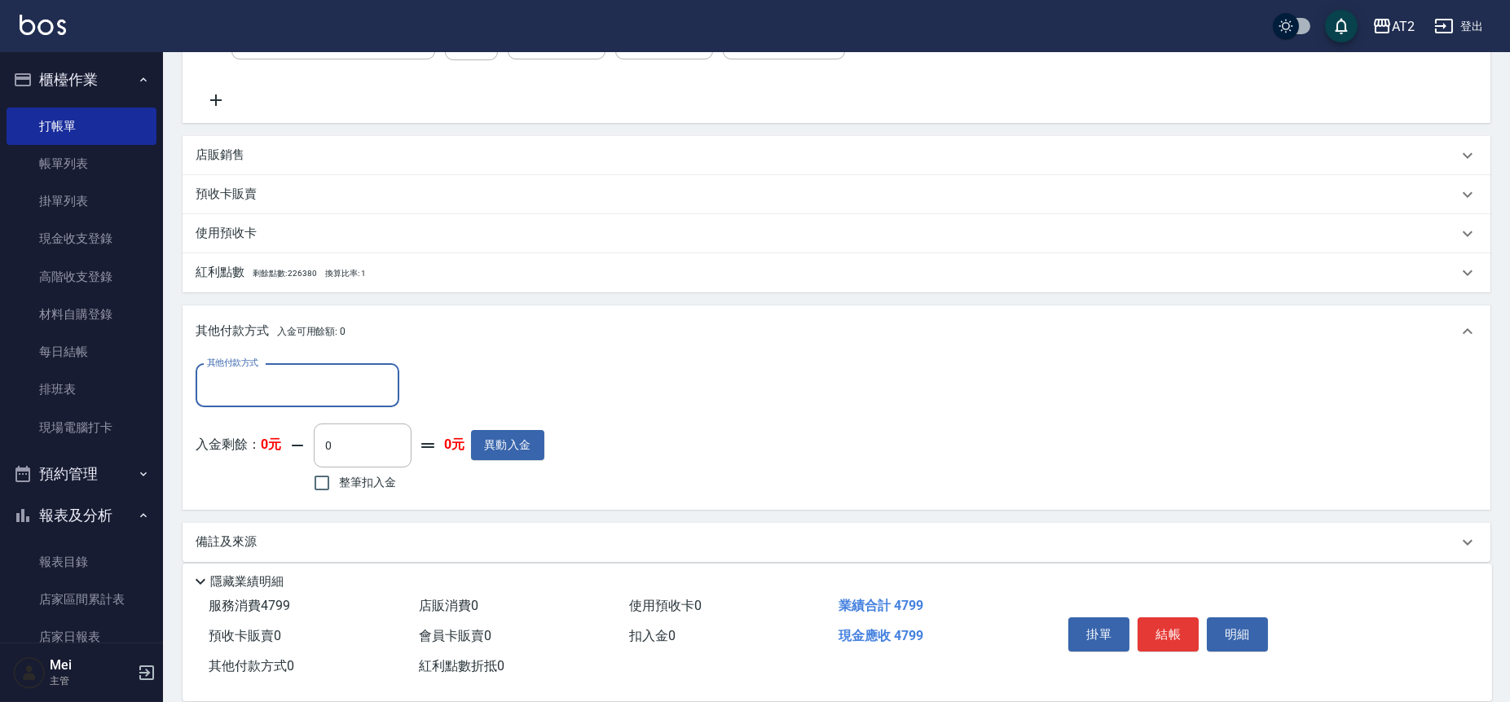
scroll to position [436, 0]
click at [323, 382] on input "其他付款方式" at bounding box center [297, 384] width 189 height 29
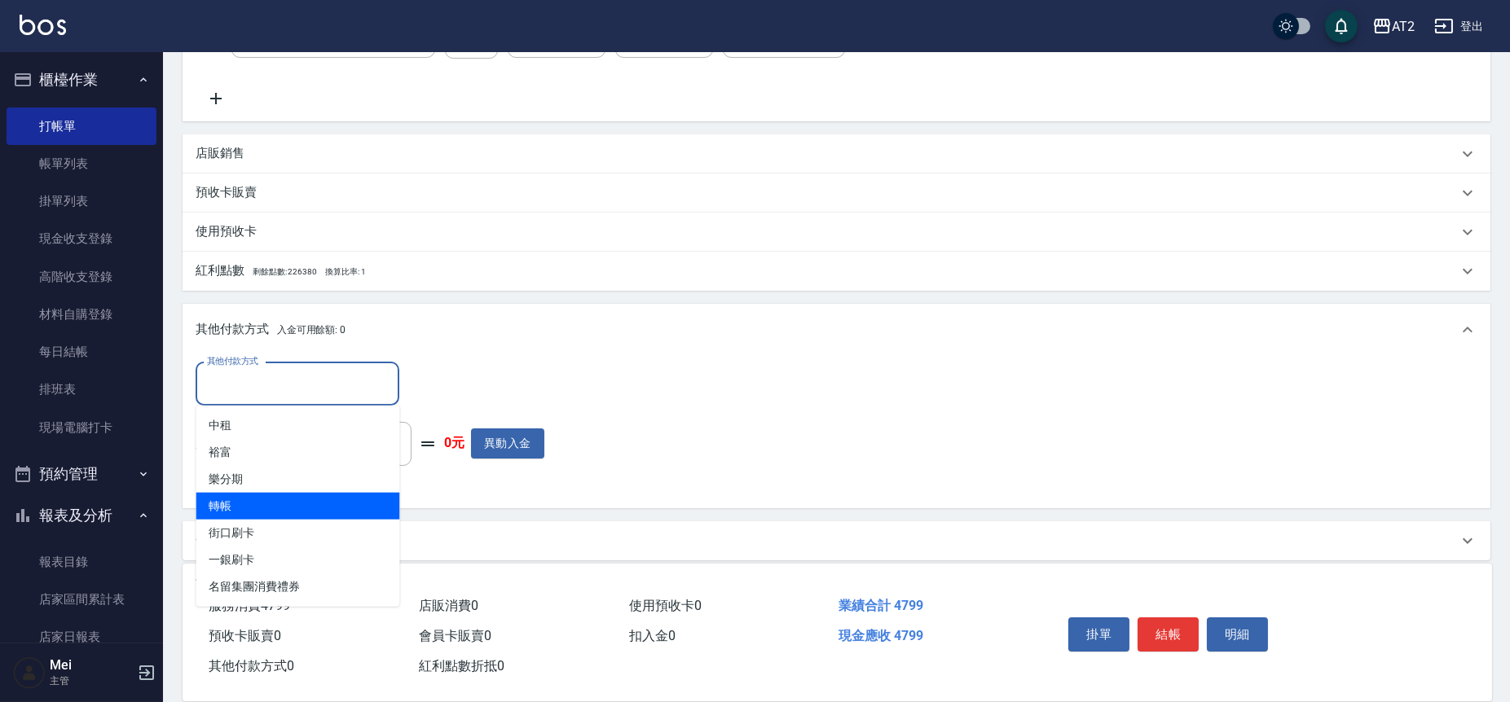
click at [332, 500] on span "轉帳" at bounding box center [298, 506] width 204 height 27
type input "轉帳"
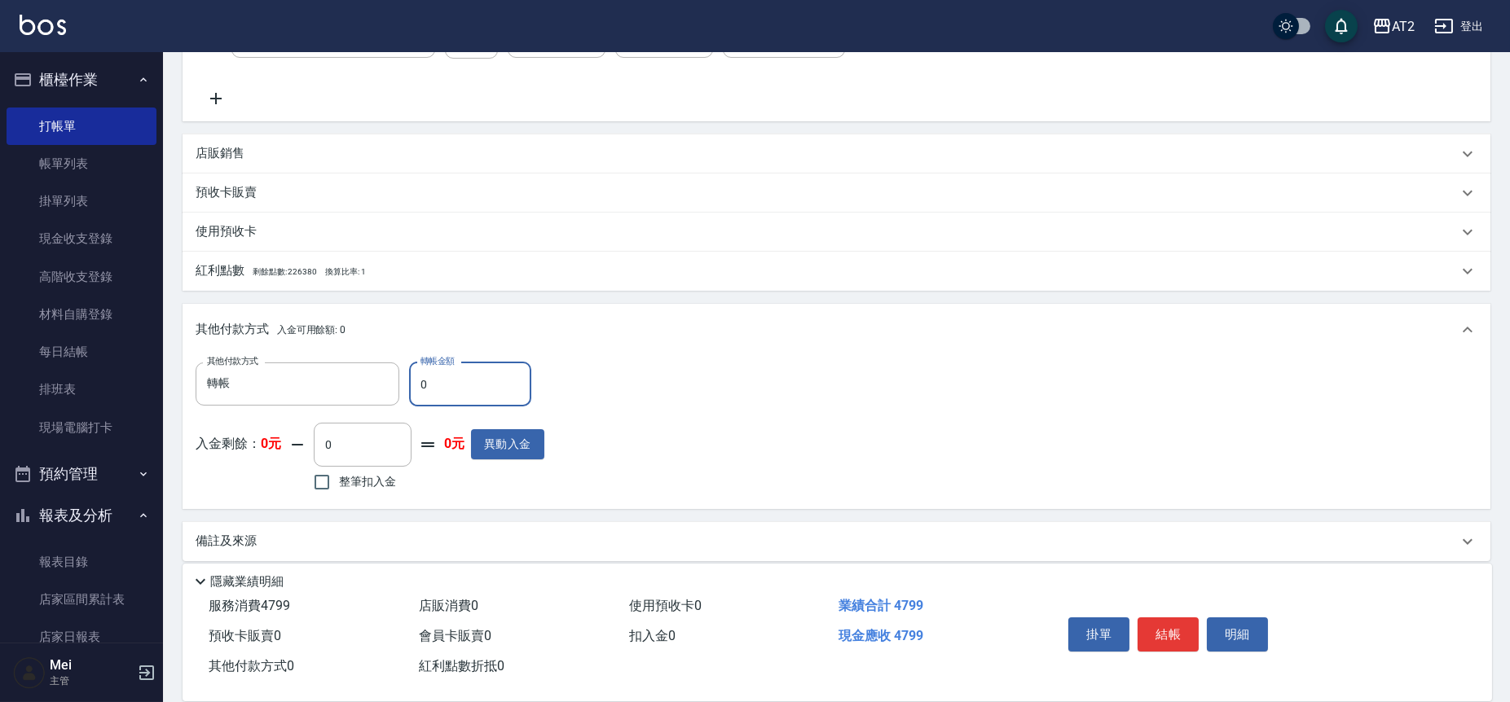
drag, startPoint x: 431, startPoint y: 390, endPoint x: 422, endPoint y: 392, distance: 9.1
click at [422, 392] on input "0" at bounding box center [470, 385] width 122 height 44
type input "47"
type input "430"
type input "479"
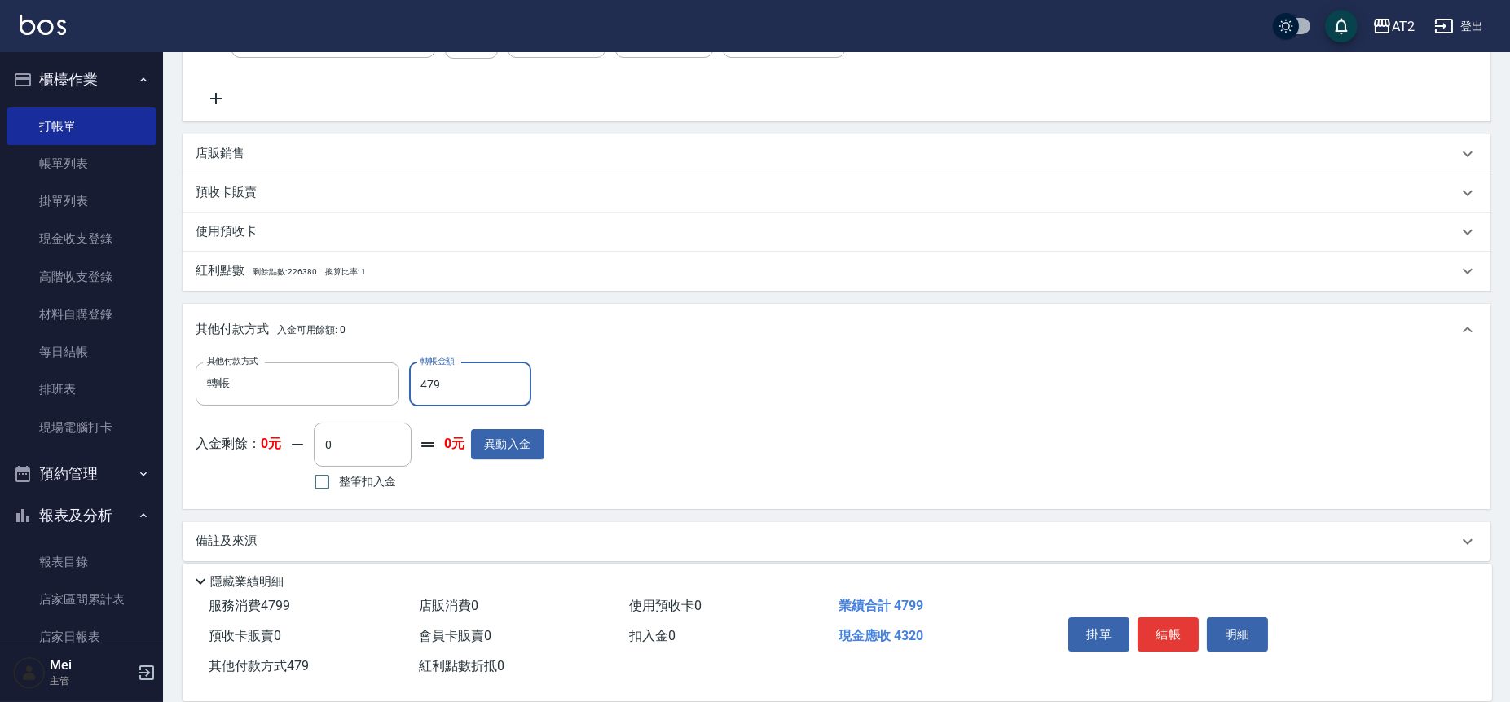
type input "0"
type input "4799"
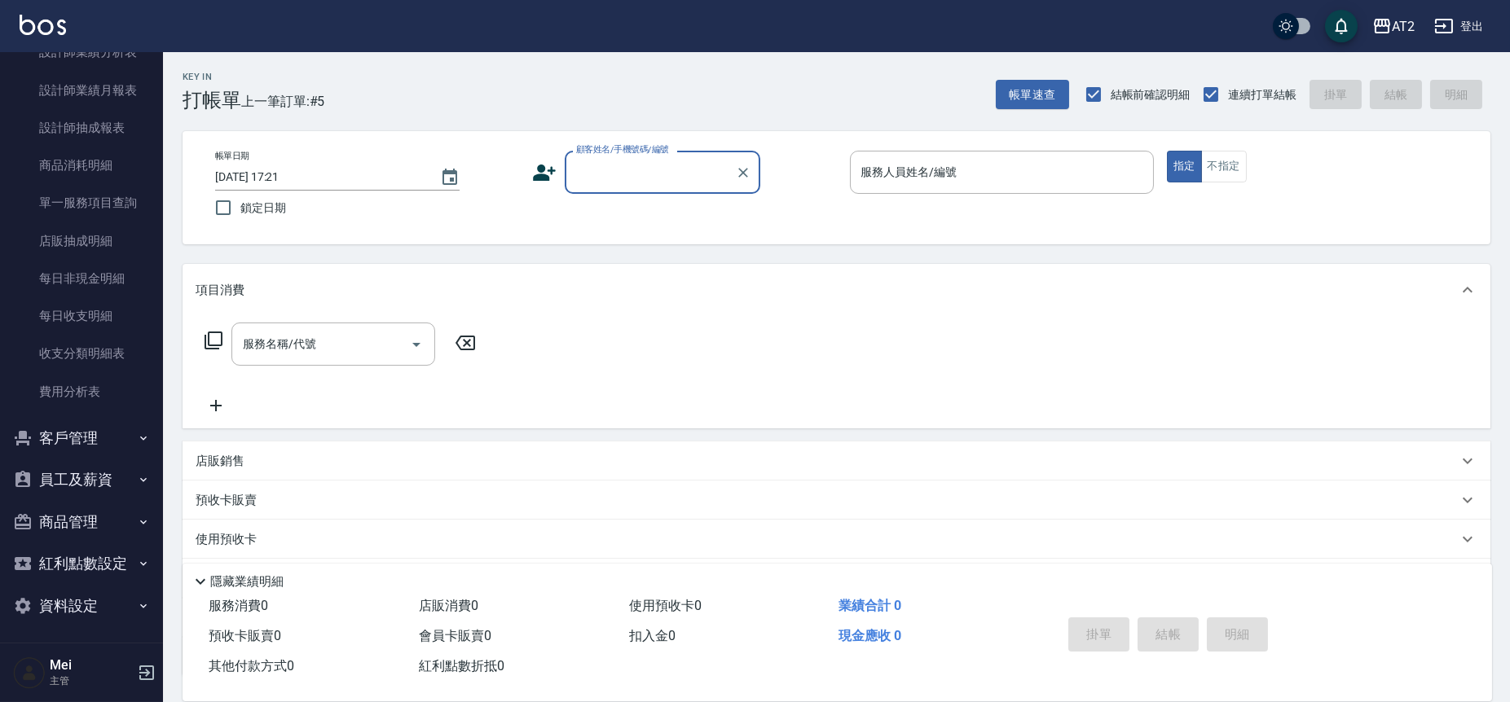
scroll to position [889, 0]
click at [78, 279] on link "每日非現金明細" at bounding box center [82, 275] width 150 height 37
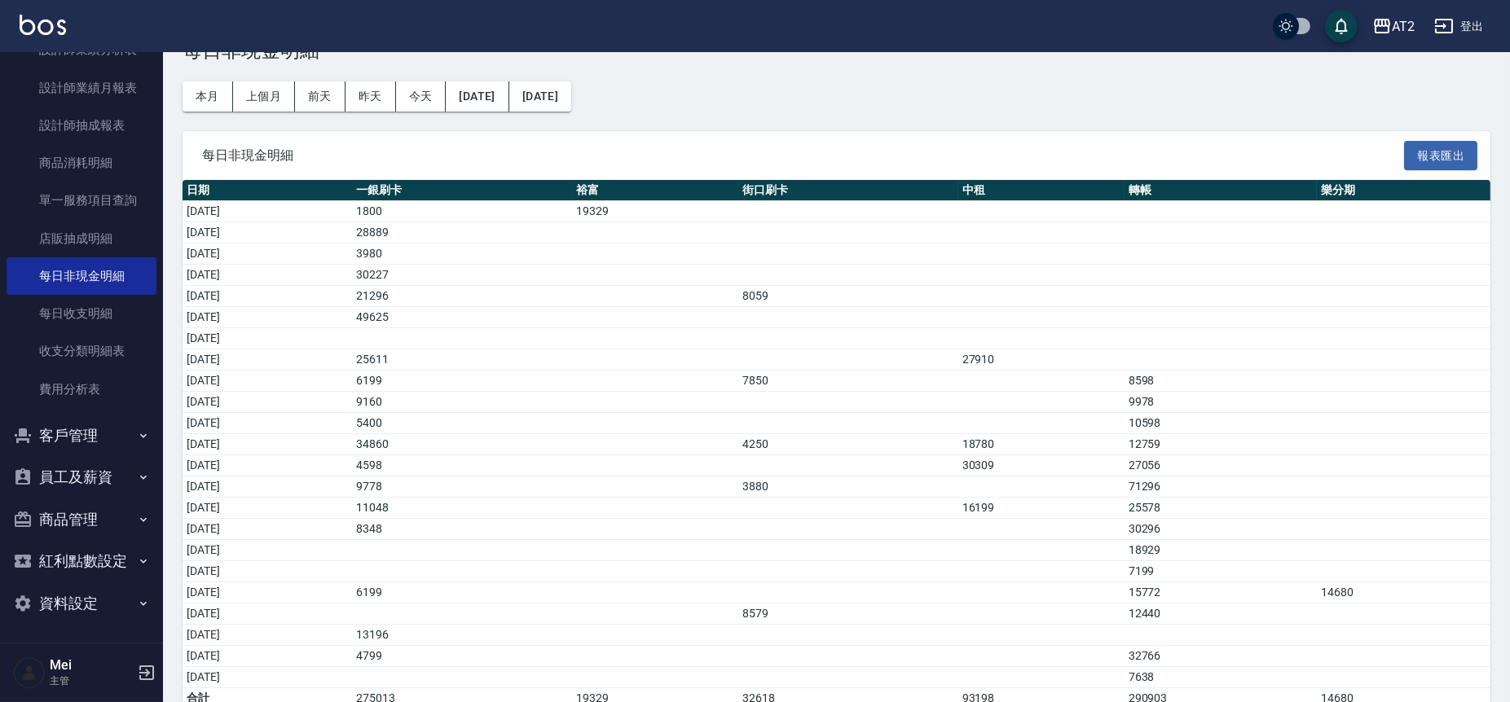
scroll to position [76, 0]
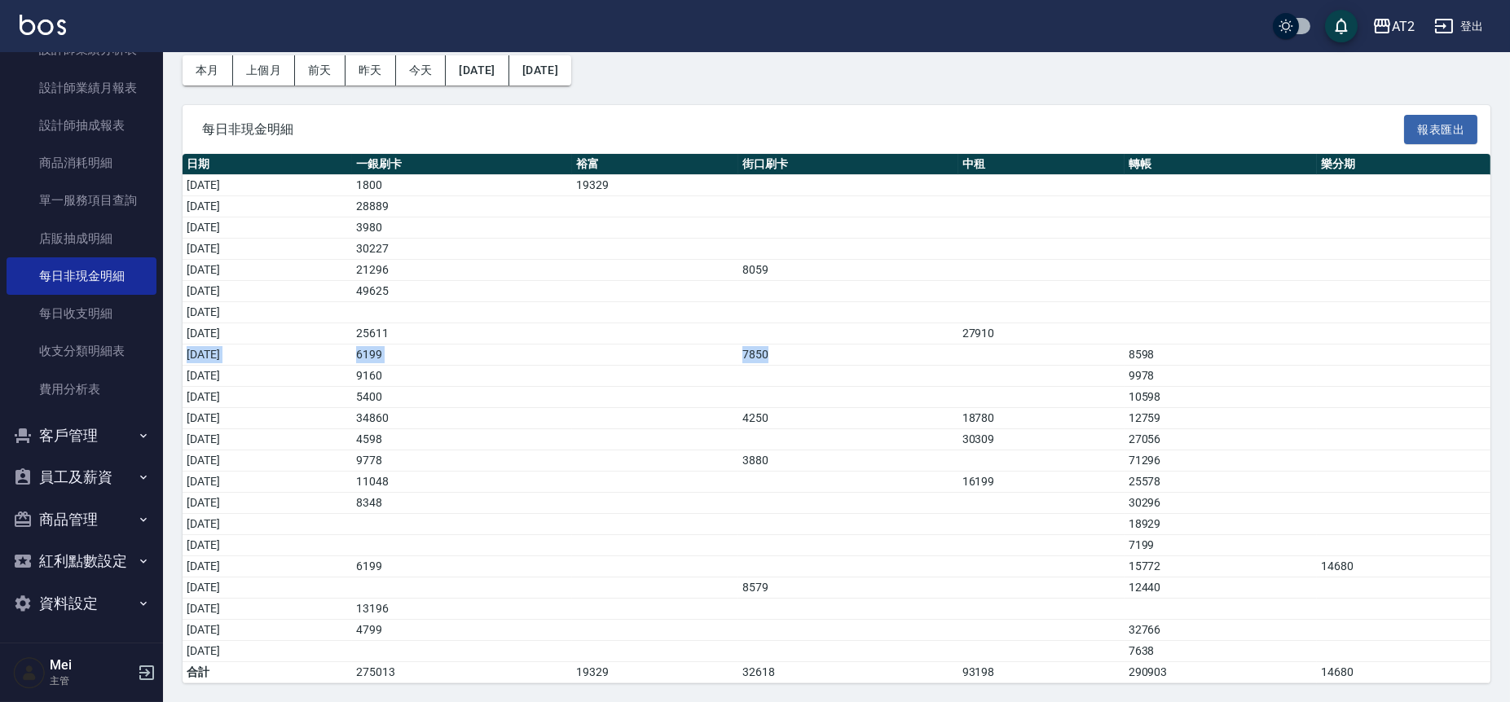
drag, startPoint x: 1003, startPoint y: 361, endPoint x: 183, endPoint y: 364, distance: 819.8
click at [183, 364] on tbody "2025/09/01 1800 19329 2025/09/02 28889 2025/09/03 3980 2025/09/04 30227 2025/09…" at bounding box center [837, 429] width 1308 height 508
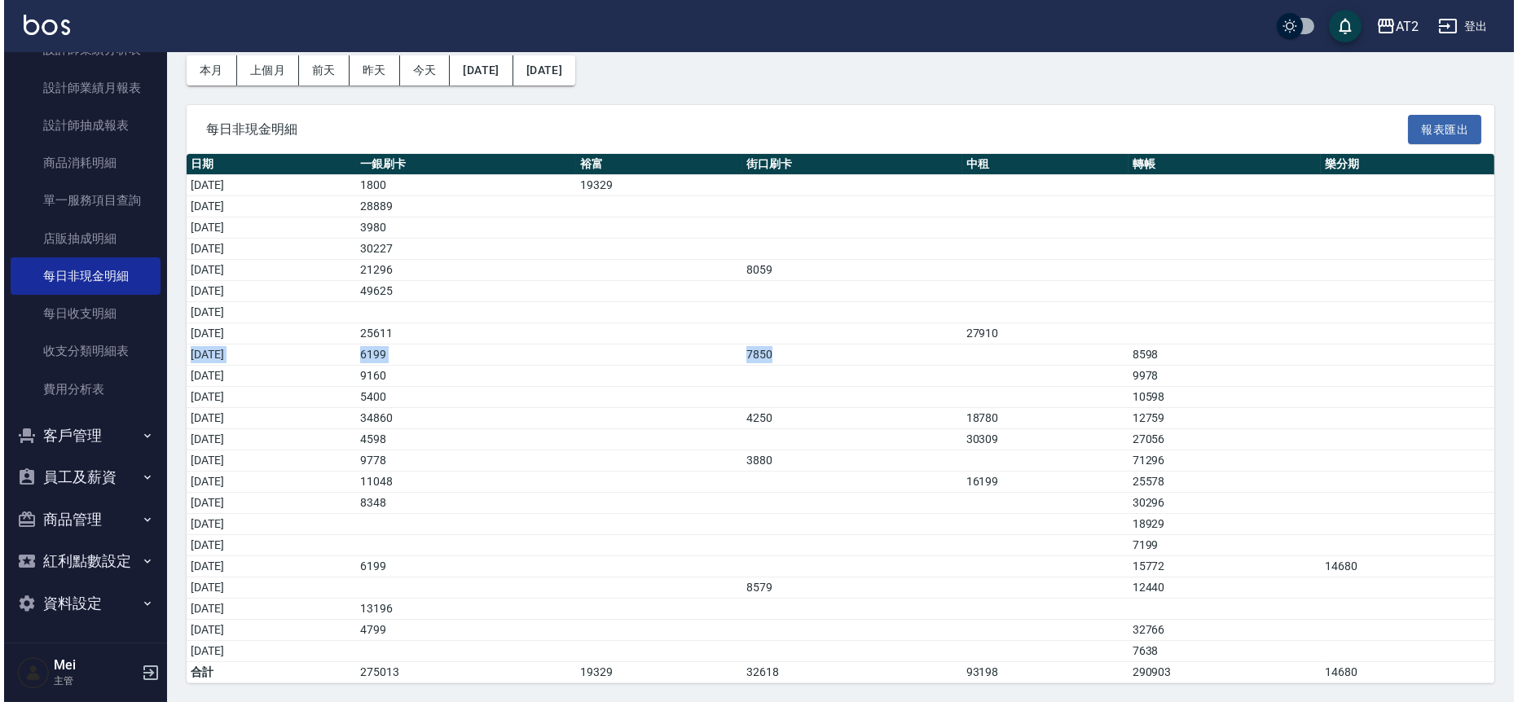
scroll to position [0, 0]
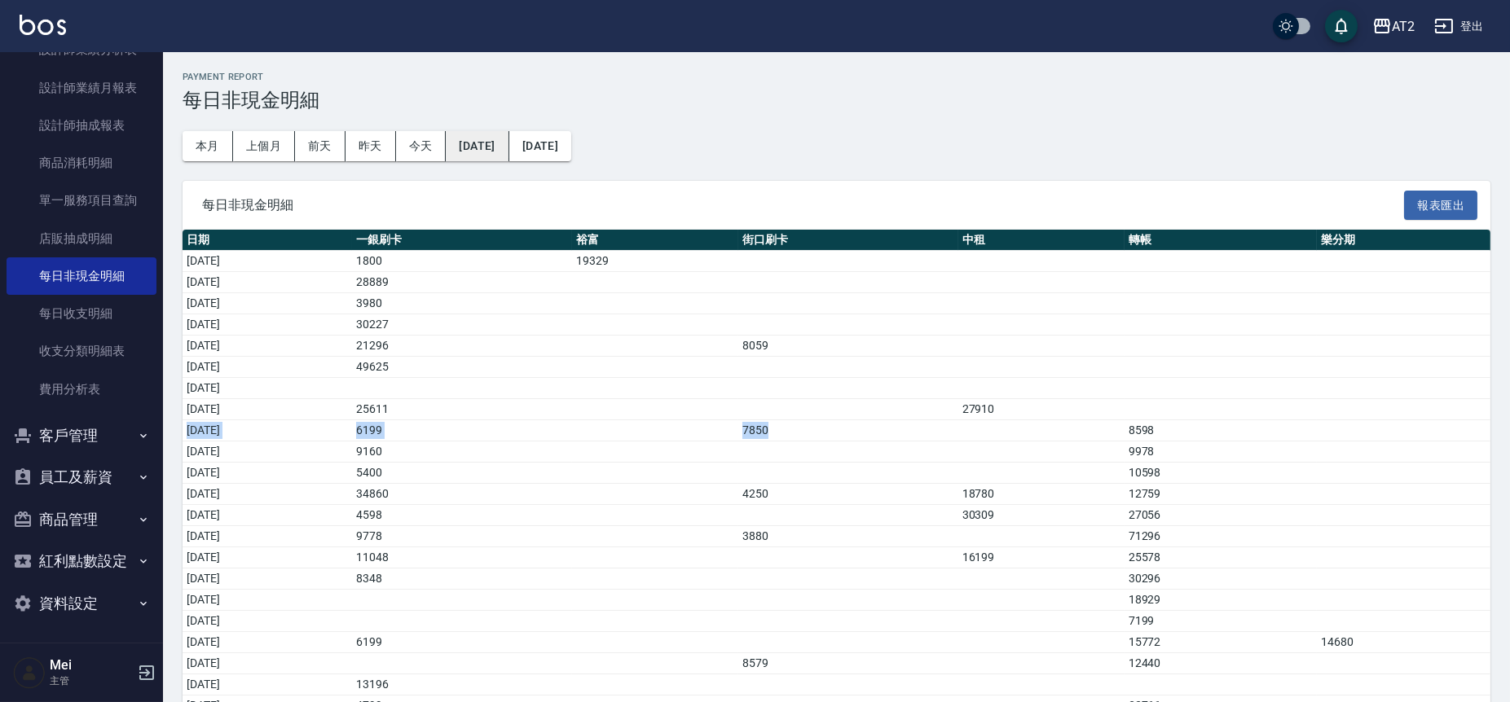
click at [488, 157] on button "[DATE]" at bounding box center [477, 146] width 63 height 30
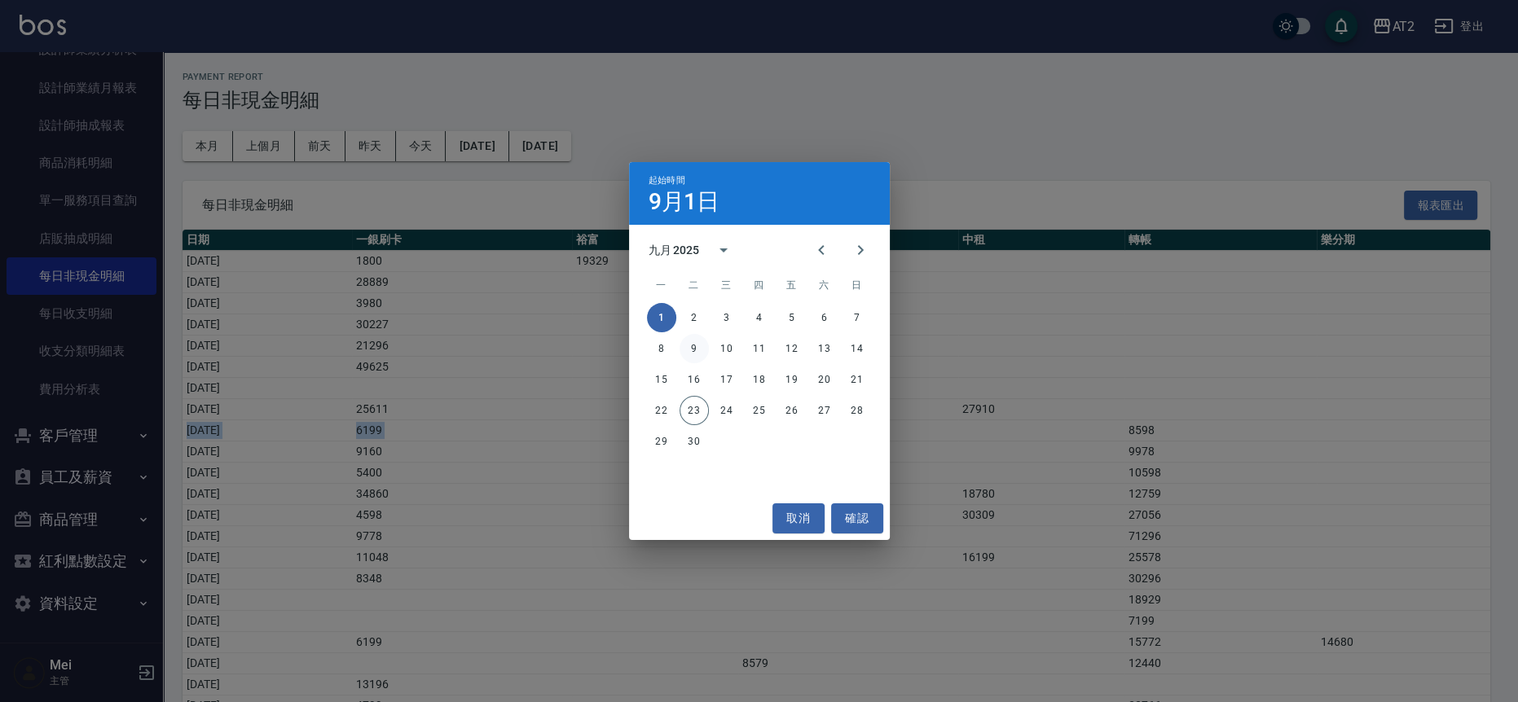
click at [696, 353] on button "9" at bounding box center [694, 348] width 29 height 29
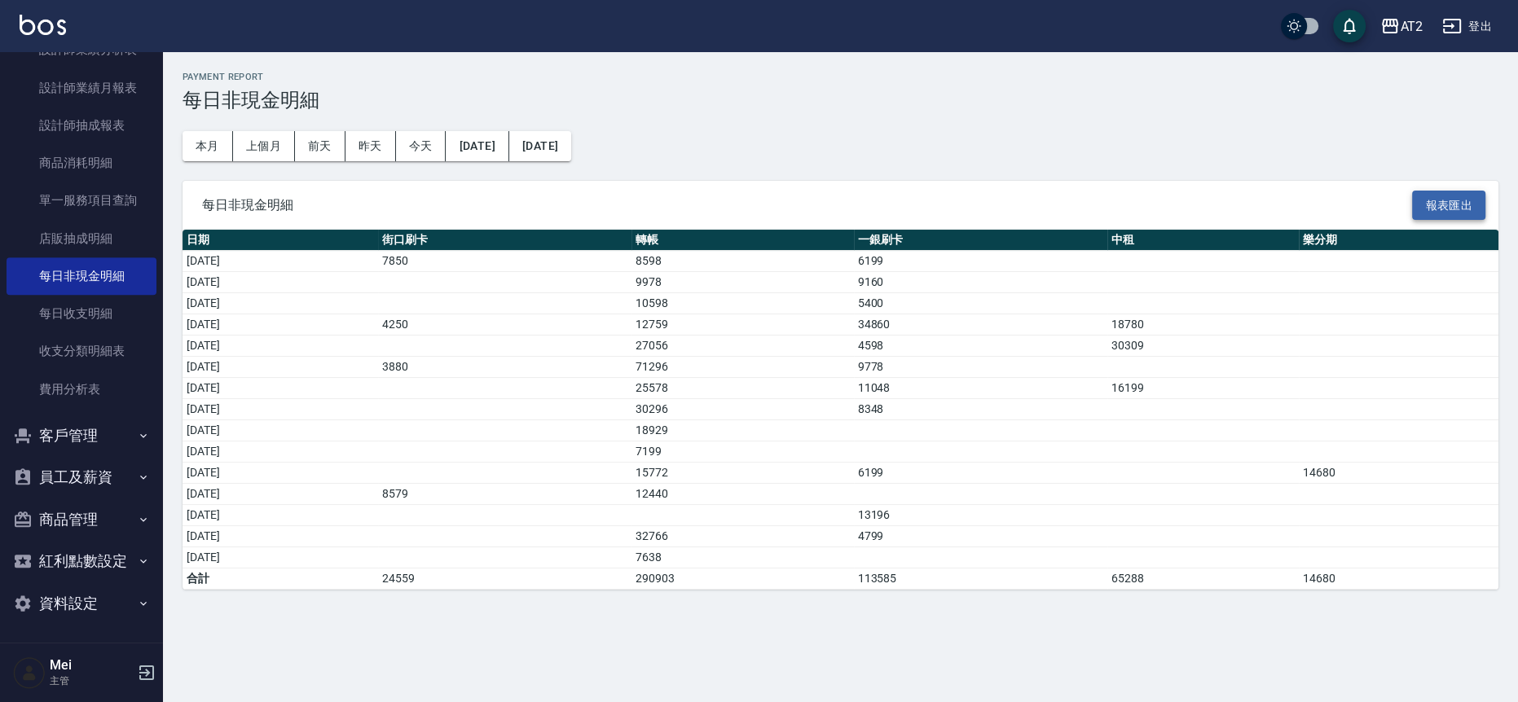
click at [1463, 204] on button "報表匯出" at bounding box center [1448, 206] width 73 height 30
click at [99, 478] on button "員工及薪資" at bounding box center [82, 477] width 150 height 42
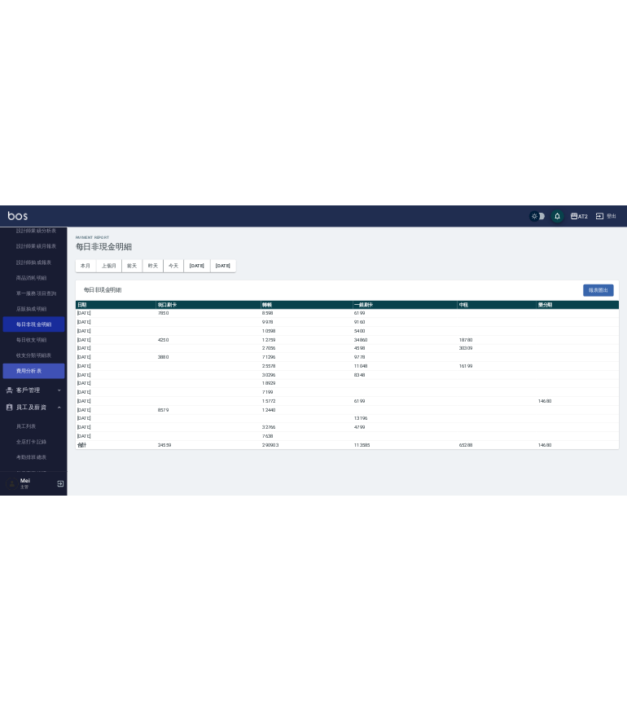
scroll to position [856, 0]
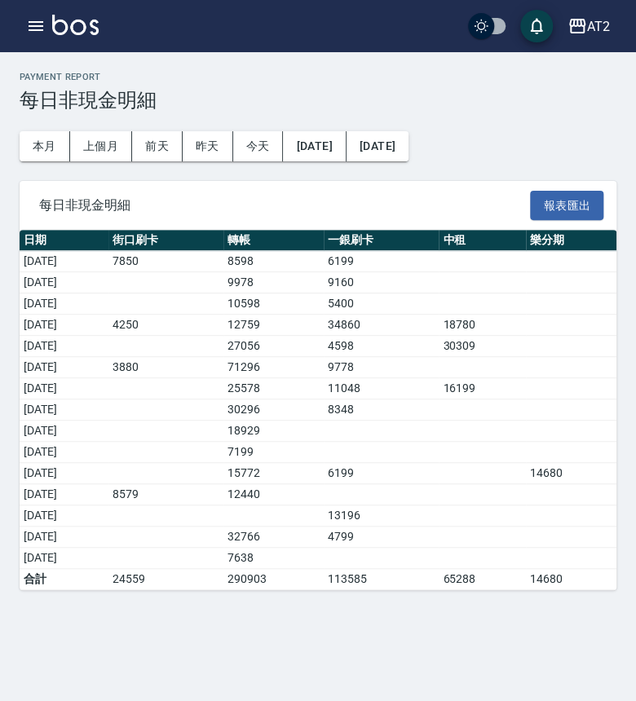
drag, startPoint x: 308, startPoint y: 247, endPoint x: 284, endPoint y: 244, distance: 24.6
click at [284, 244] on th "轉帳" at bounding box center [273, 240] width 101 height 21
click at [33, 11] on button "button" at bounding box center [36, 26] width 33 height 33
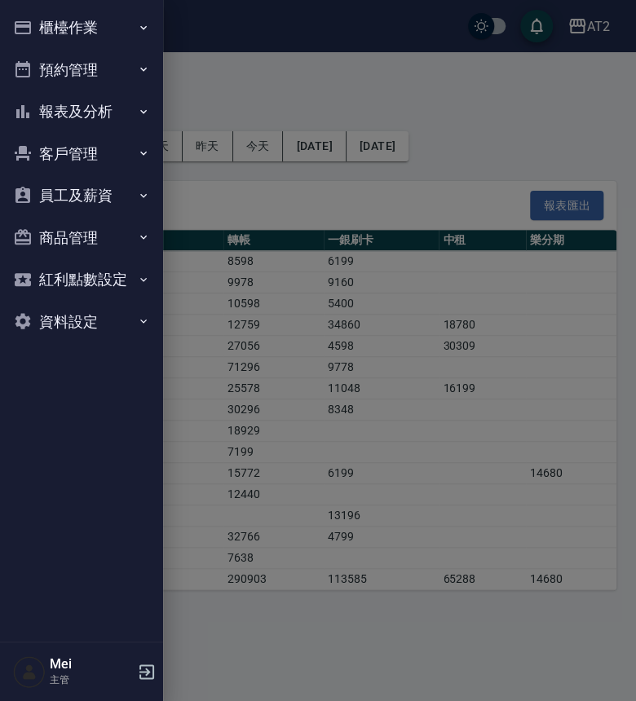
click at [69, 15] on button "櫃檯作業" at bounding box center [82, 28] width 150 height 42
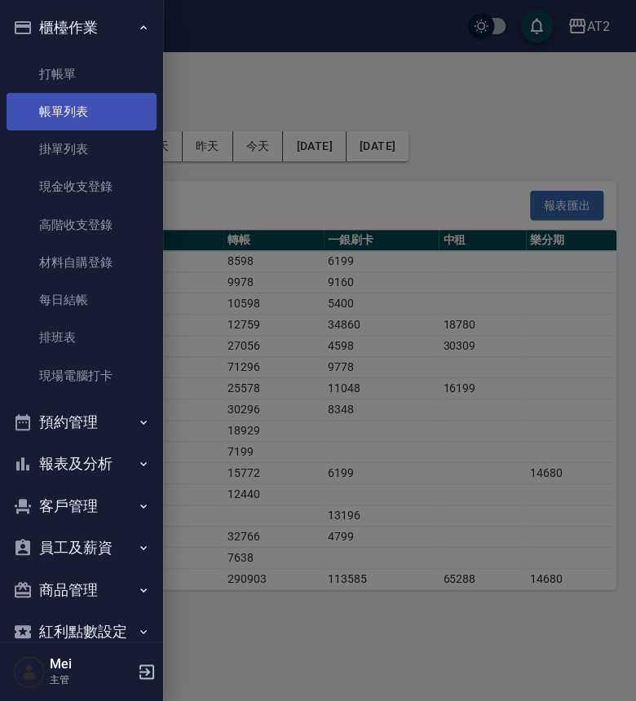
click at [101, 109] on link "帳單列表" at bounding box center [82, 111] width 150 height 37
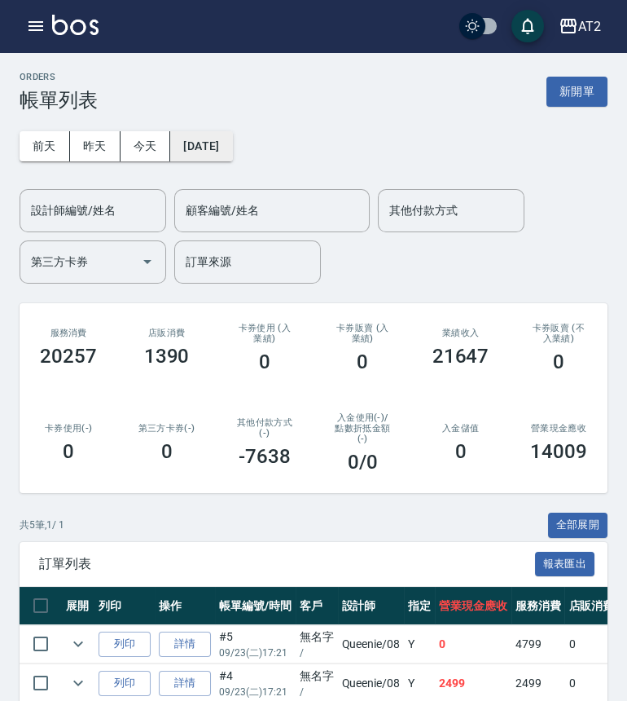
click at [232, 161] on button "[DATE]" at bounding box center [201, 146] width 62 height 30
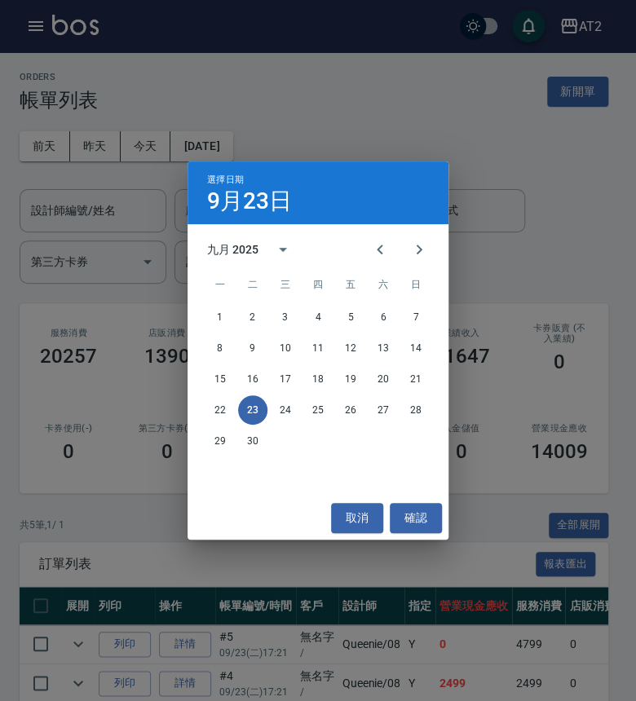
click at [238, 148] on div "選擇日期 9月23日 九月 2025 一 二 三 四 五 六 日 1 2 3 4 5 6 7 8 9 10 11 12 13 14 15 16 17 18 1…" at bounding box center [318, 350] width 636 height 701
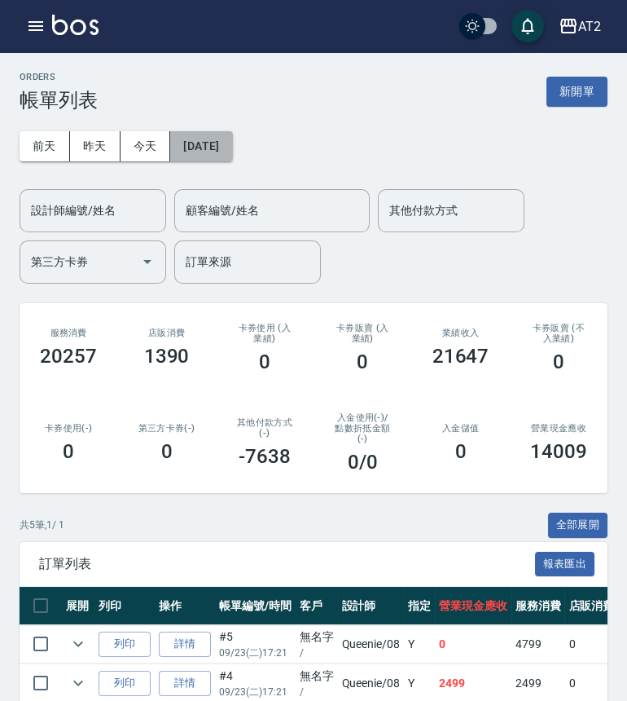
click at [214, 149] on button "[DATE]" at bounding box center [201, 146] width 62 height 30
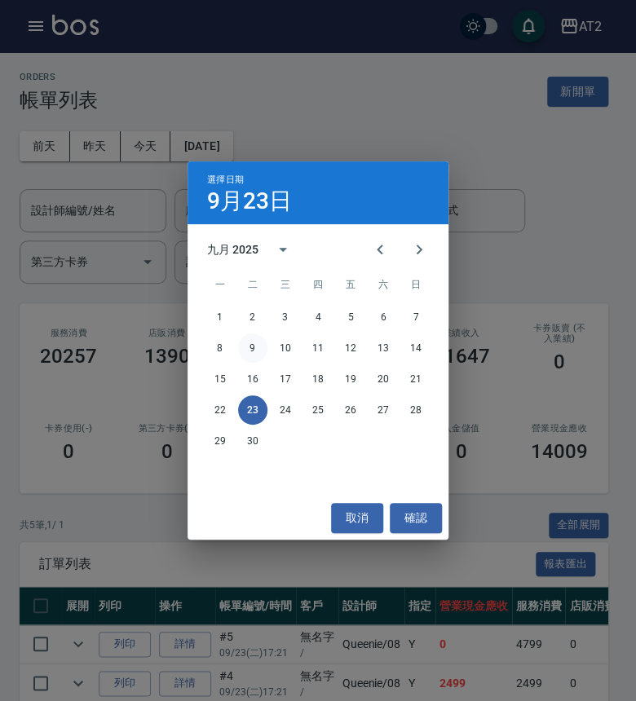
click at [252, 341] on button "9" at bounding box center [252, 347] width 29 height 29
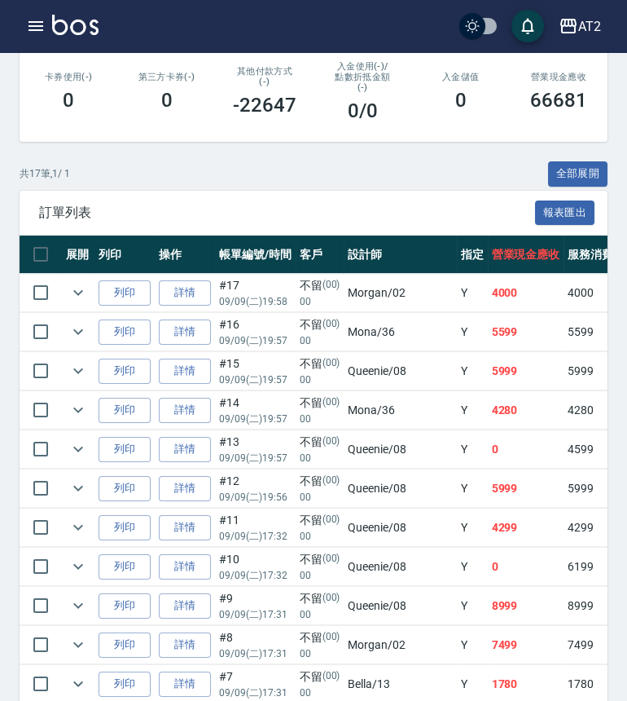
scroll to position [90, 0]
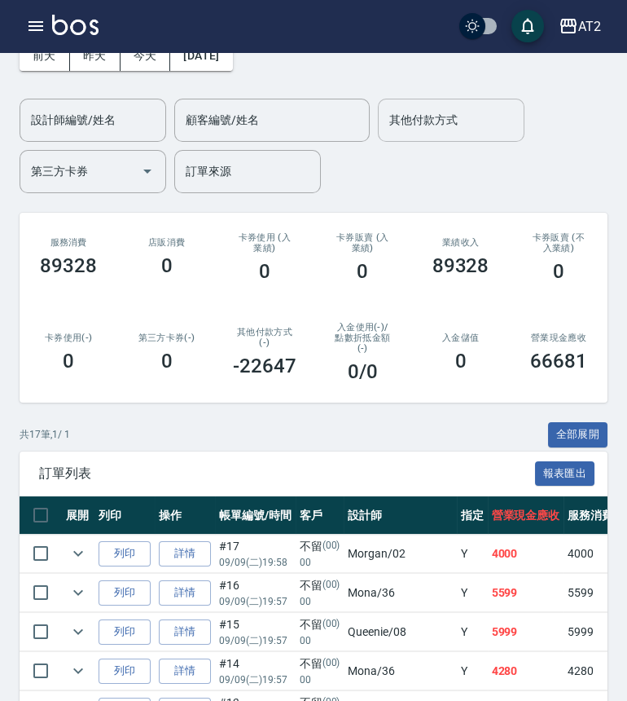
click at [394, 125] on input "其他付款方式" at bounding box center [451, 120] width 132 height 29
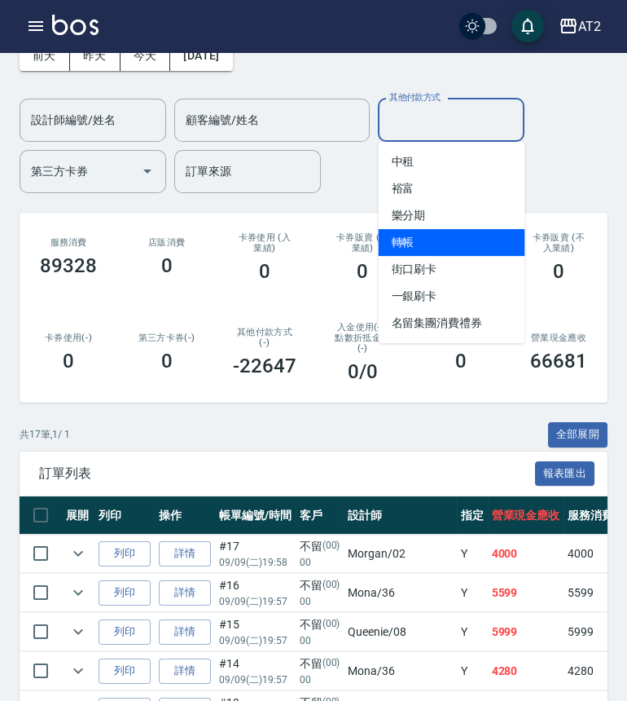
click at [456, 238] on span "轉帳" at bounding box center [451, 242] width 147 height 27
type input "轉帳"
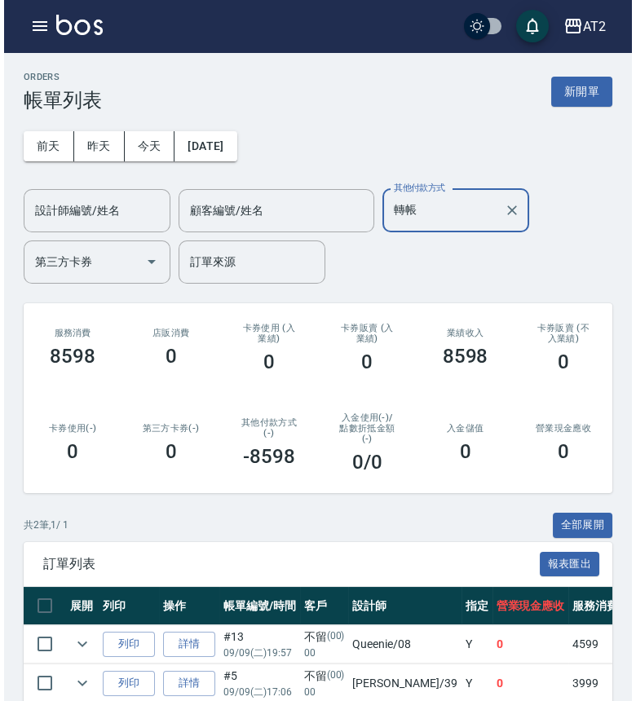
scroll to position [79, 0]
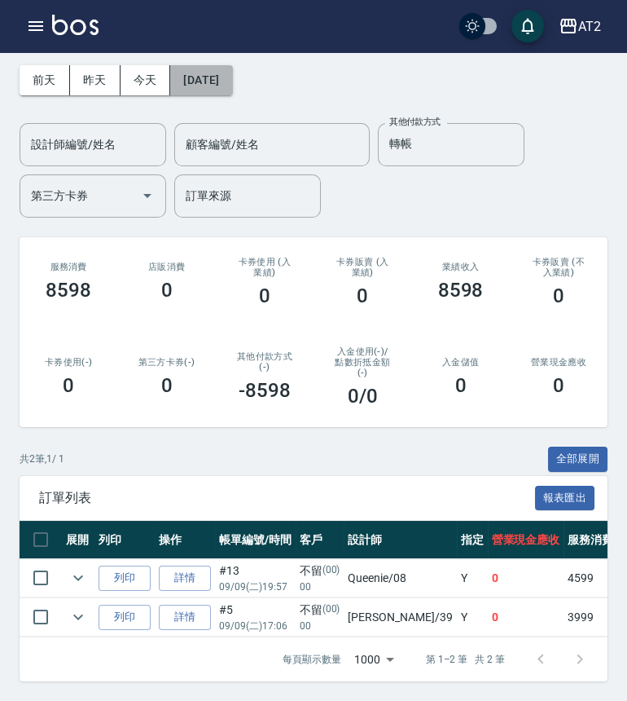
click at [227, 70] on button "2025/09/09" at bounding box center [201, 80] width 62 height 30
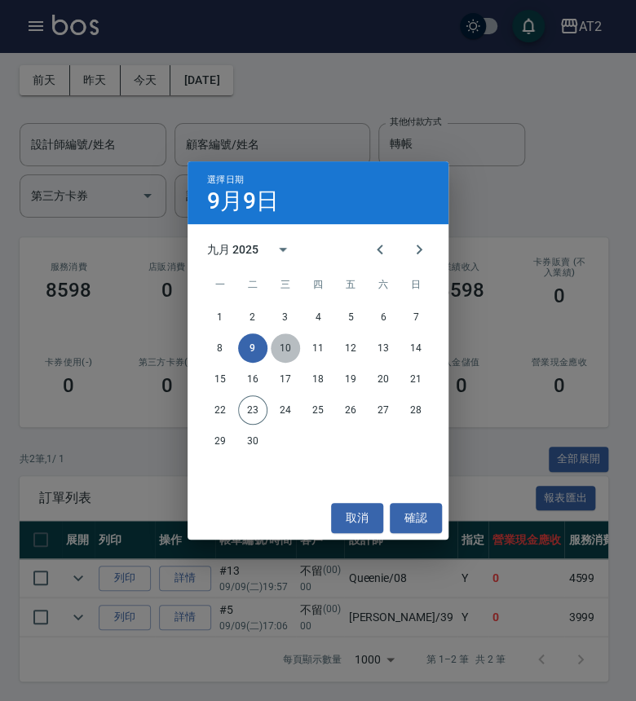
click at [281, 345] on button "10" at bounding box center [285, 347] width 29 height 29
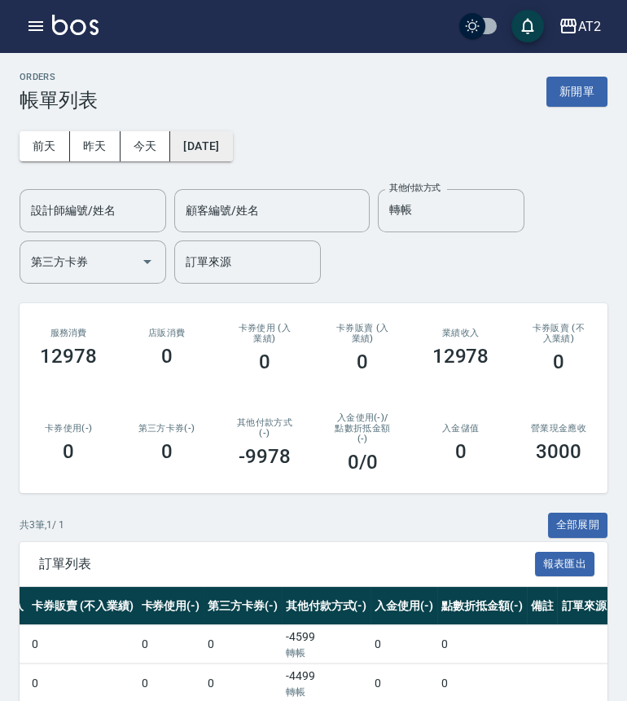
click at [208, 145] on button "[DATE]" at bounding box center [201, 146] width 62 height 30
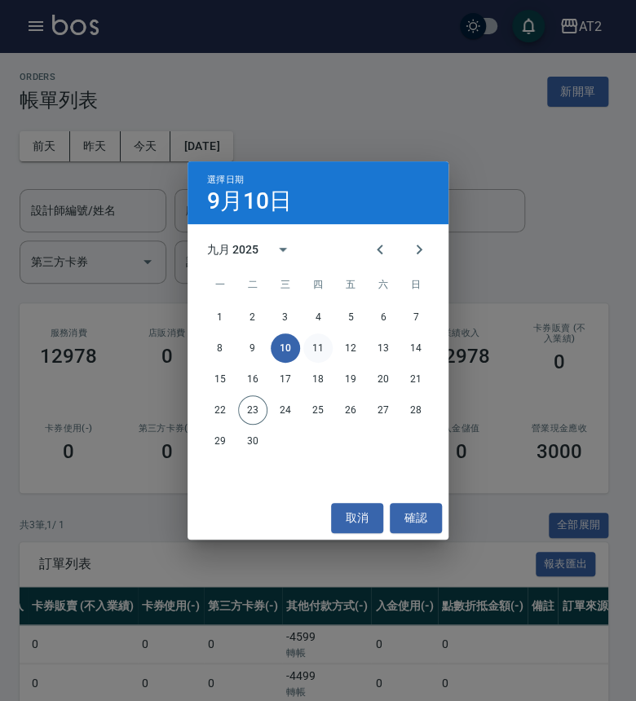
click at [319, 342] on button "11" at bounding box center [317, 347] width 29 height 29
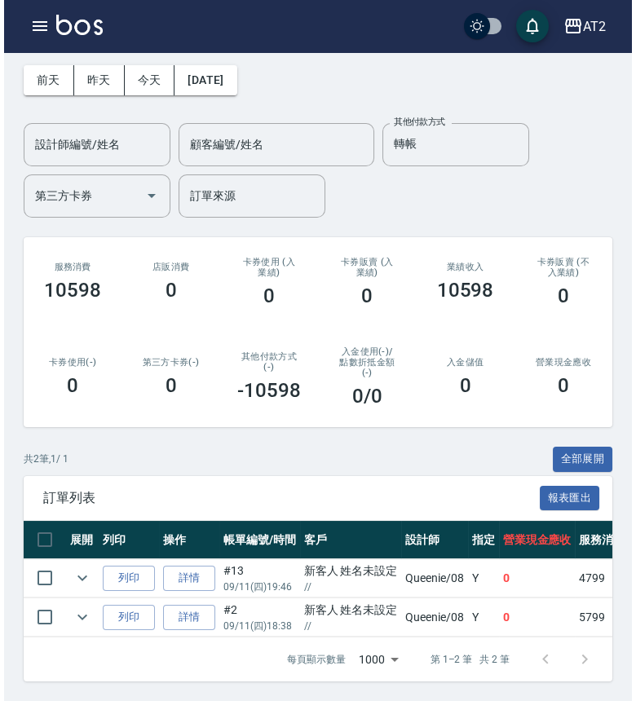
scroll to position [0, 901]
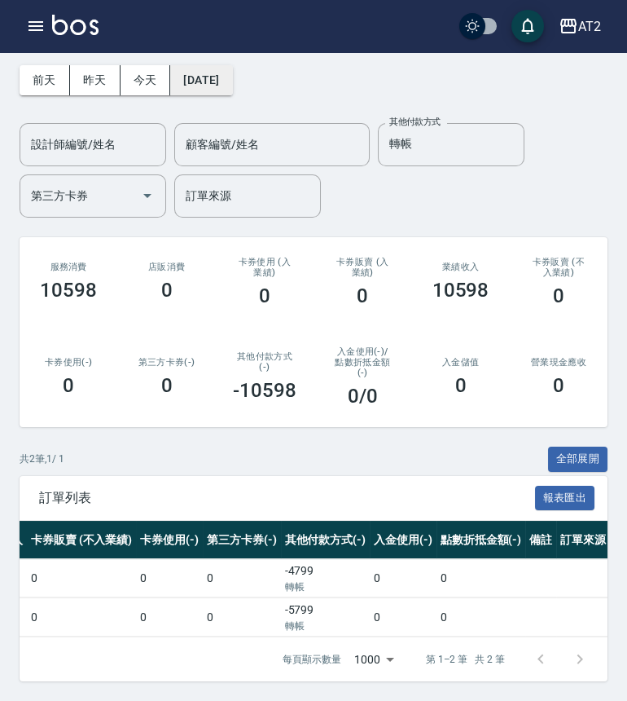
click at [205, 77] on button "[DATE]" at bounding box center [201, 80] width 62 height 30
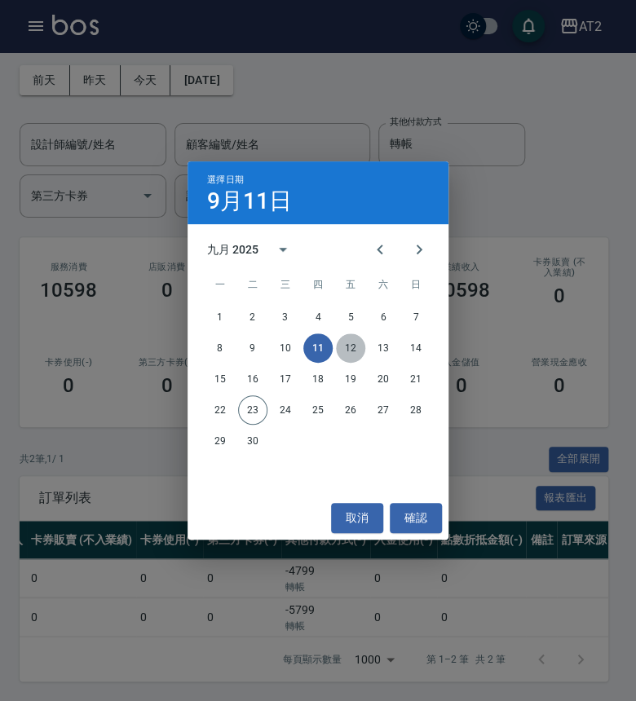
click at [356, 340] on button "12" at bounding box center [350, 347] width 29 height 29
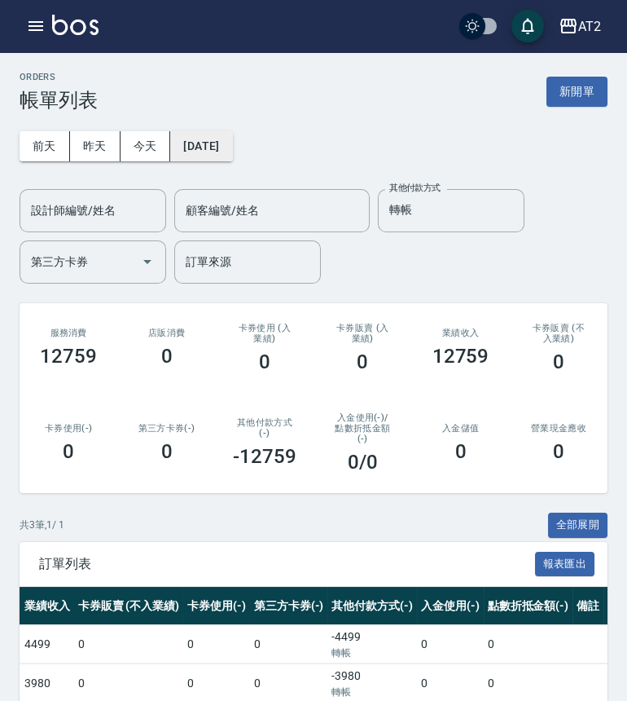
click at [220, 147] on button "[DATE]" at bounding box center [201, 146] width 62 height 30
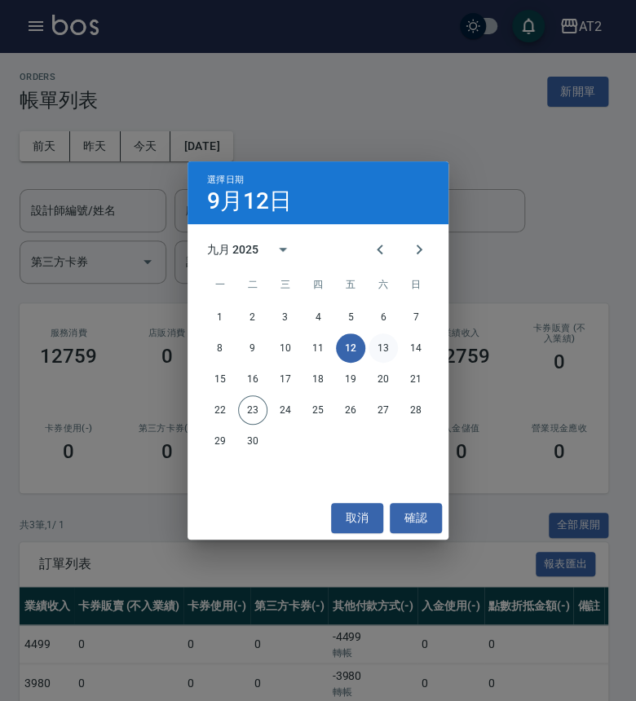
click at [386, 342] on button "13" at bounding box center [382, 347] width 29 height 29
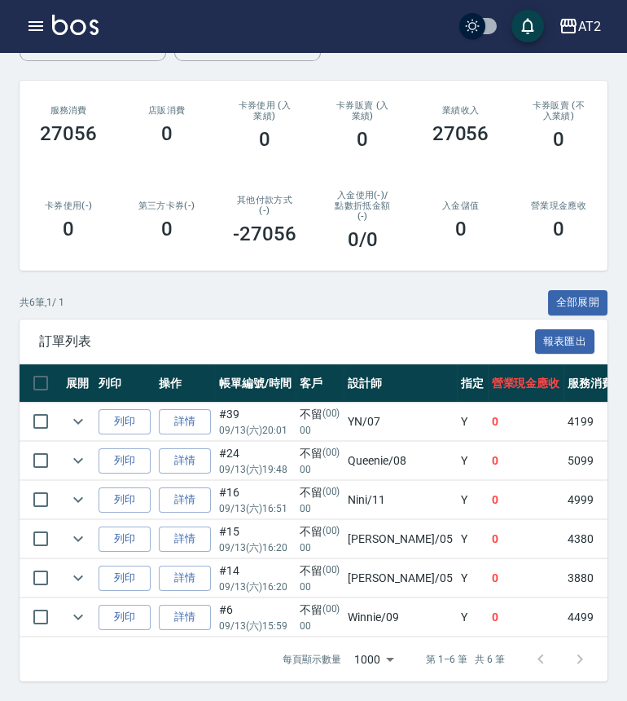
scroll to position [0, 850]
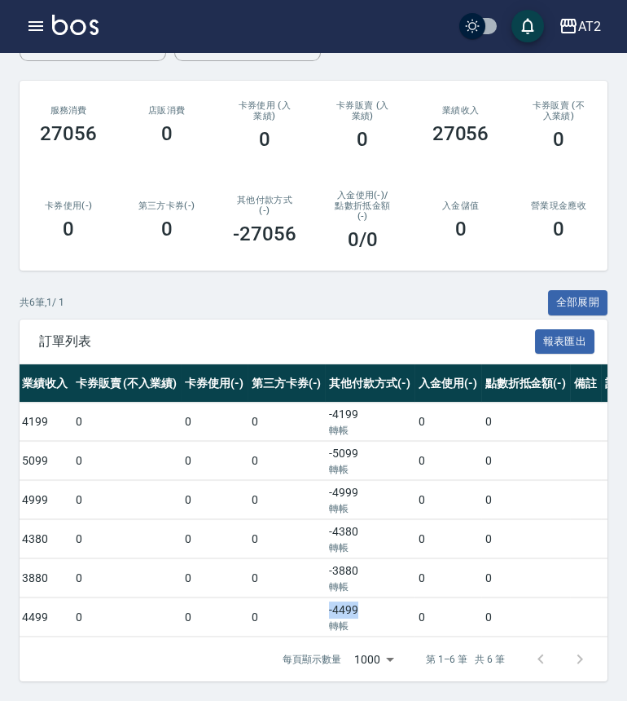
drag, startPoint x: 316, startPoint y: 591, endPoint x: 248, endPoint y: 586, distance: 68.6
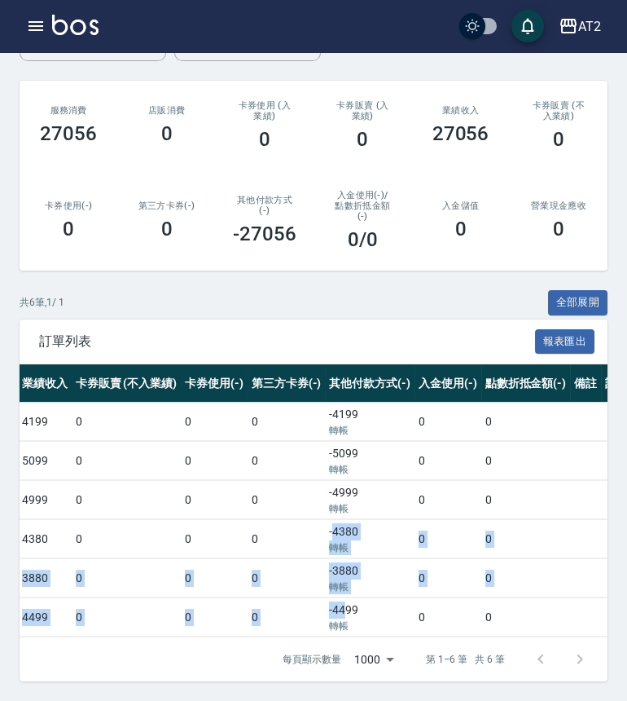
drag, startPoint x: 287, startPoint y: 520, endPoint x: 302, endPoint y: 598, distance: 79.7
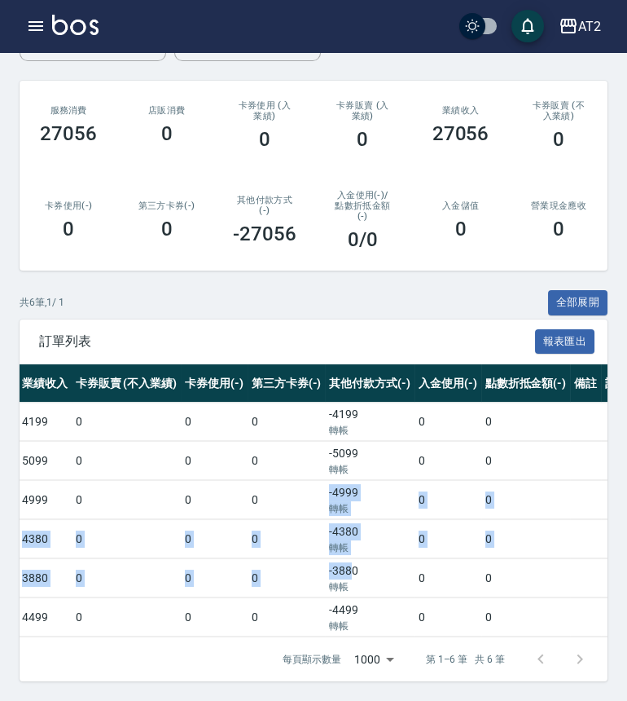
drag, startPoint x: 284, startPoint y: 472, endPoint x: 305, endPoint y: 548, distance: 78.5
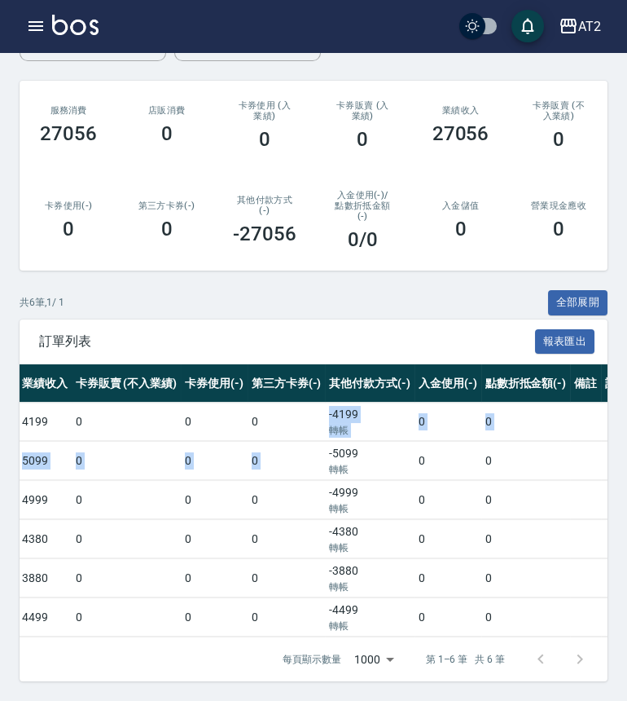
drag, startPoint x: 263, startPoint y: 423, endPoint x: 283, endPoint y: 439, distance: 25.5
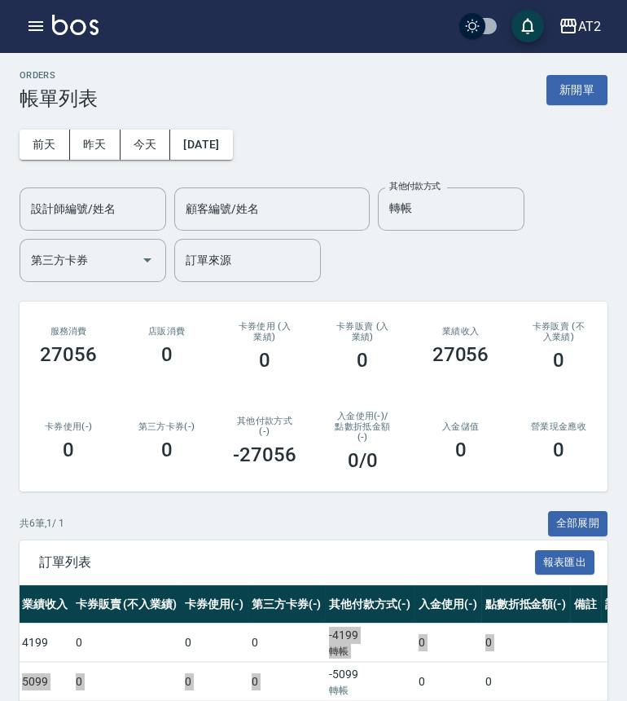
scroll to position [0, 0]
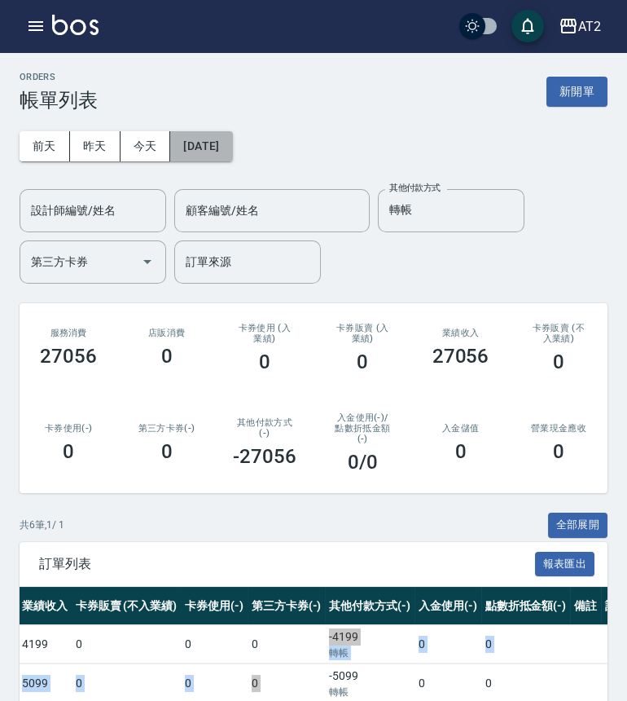
click at [222, 133] on button "[DATE]" at bounding box center [201, 146] width 62 height 30
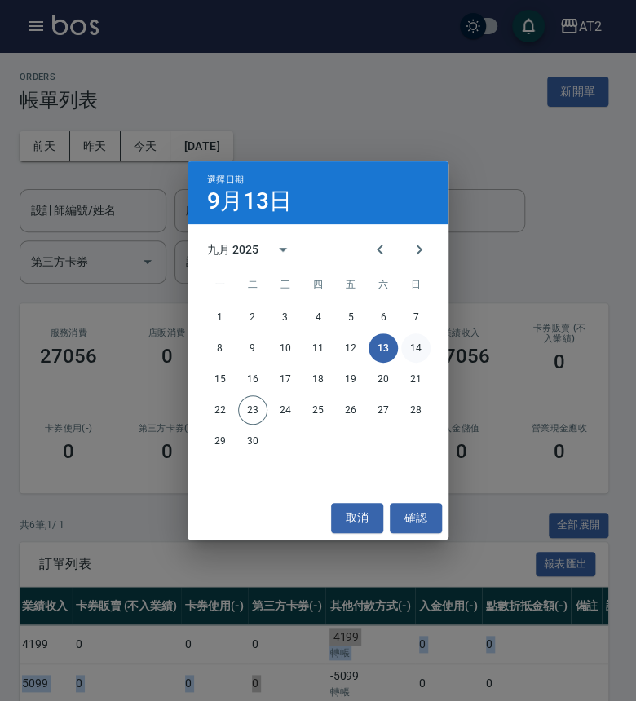
click at [403, 340] on button "14" at bounding box center [415, 347] width 29 height 29
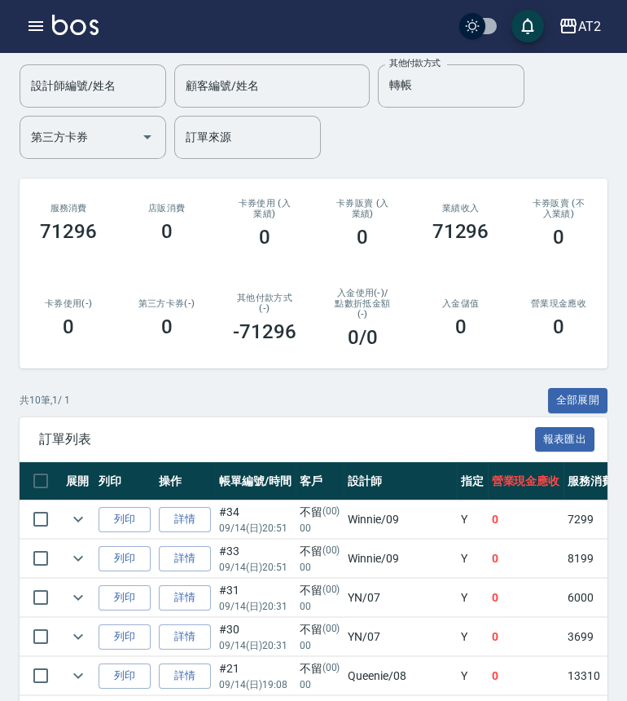
scroll to position [391, 0]
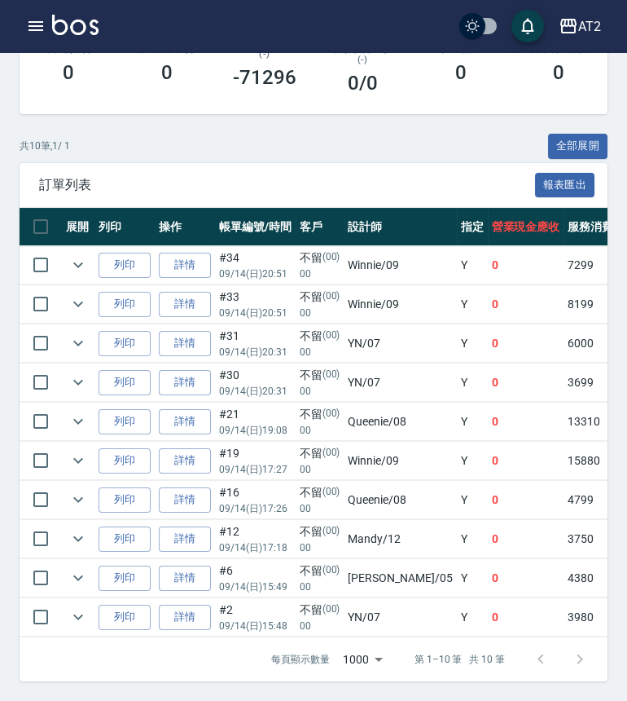
drag, startPoint x: 212, startPoint y: 622, endPoint x: 478, endPoint y: 634, distance: 266.7
click at [478, 634] on div "展開 列印 操作 帳單編號/時間 客戶 設計師 指定 營業現金應收 服務消費 店販消費 卡券使用 (入業績) 卡券販賣 (入業績) 業績收入 卡券販賣 (不入…" at bounding box center [314, 422] width 588 height 429
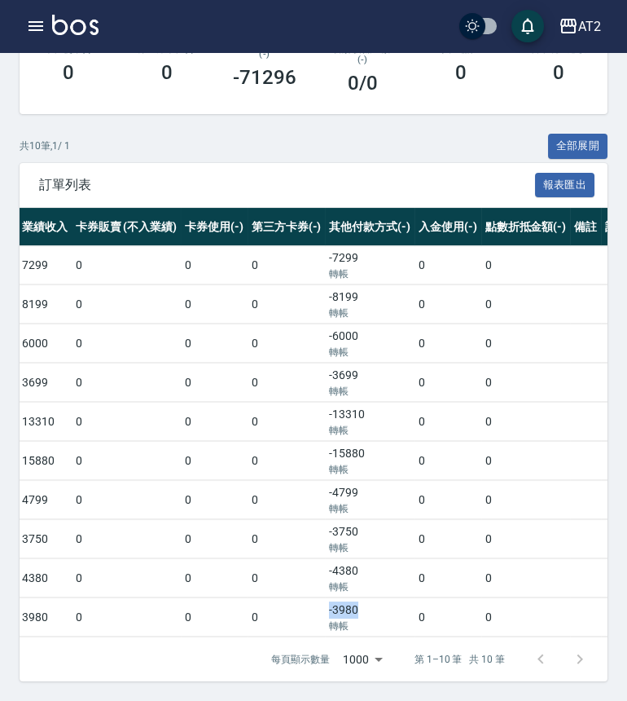
drag, startPoint x: 323, startPoint y: 596, endPoint x: 284, endPoint y: 595, distance: 39.9
click at [325, 598] on td "-3980 轉帳" at bounding box center [370, 617] width 90 height 38
drag, startPoint x: 277, startPoint y: 475, endPoint x: 292, endPoint y: 481, distance: 15.7
click at [325, 481] on td "-4799 轉帳" at bounding box center [370, 500] width 90 height 38
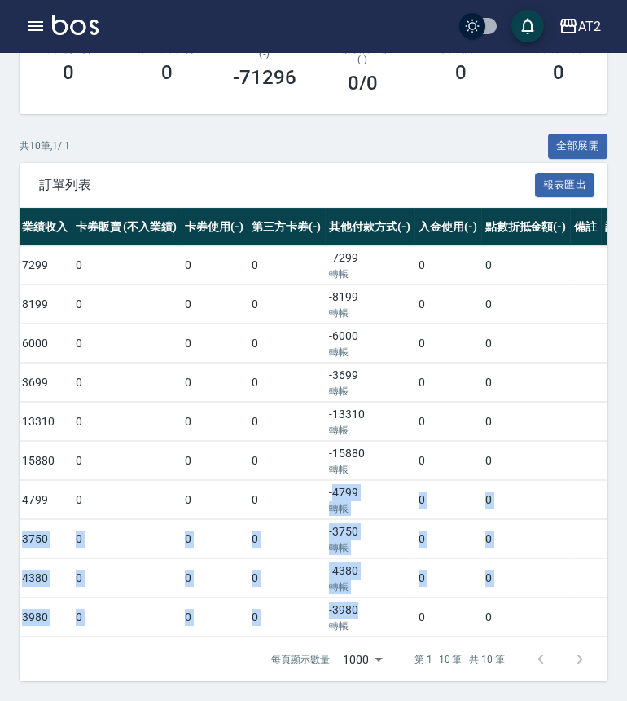
drag, startPoint x: 287, startPoint y: 477, endPoint x: 320, endPoint y: 597, distance: 125.1
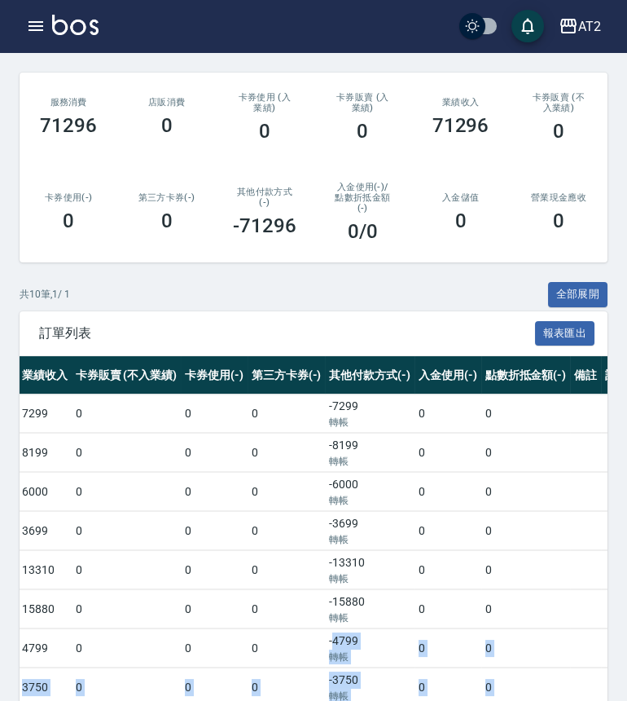
scroll to position [210, 0]
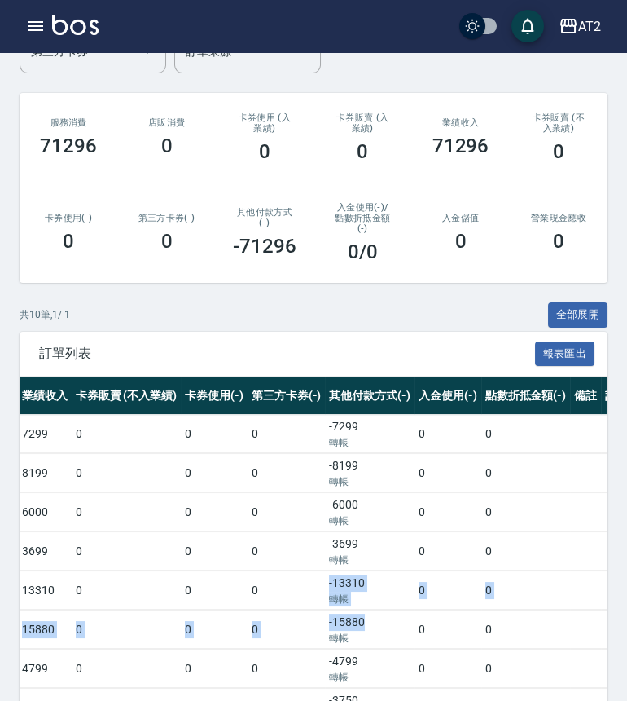
drag, startPoint x: 277, startPoint y: 579, endPoint x: 325, endPoint y: 622, distance: 64.6
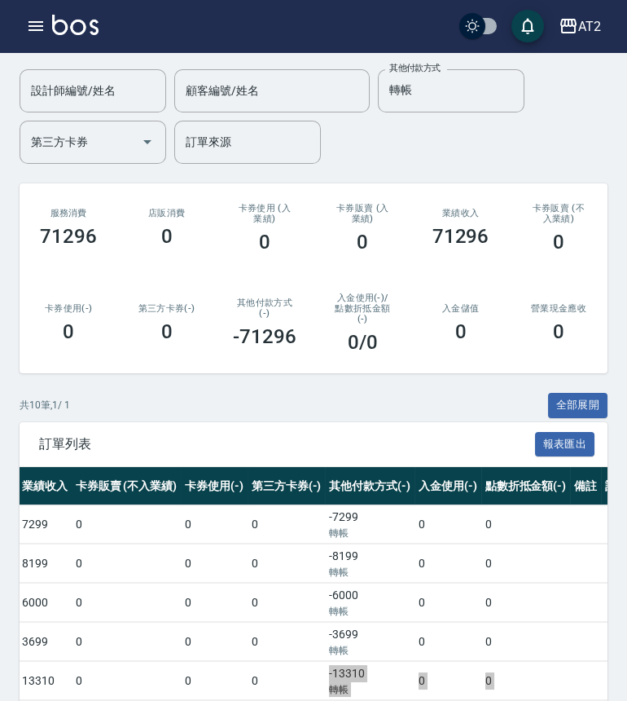
scroll to position [0, 0]
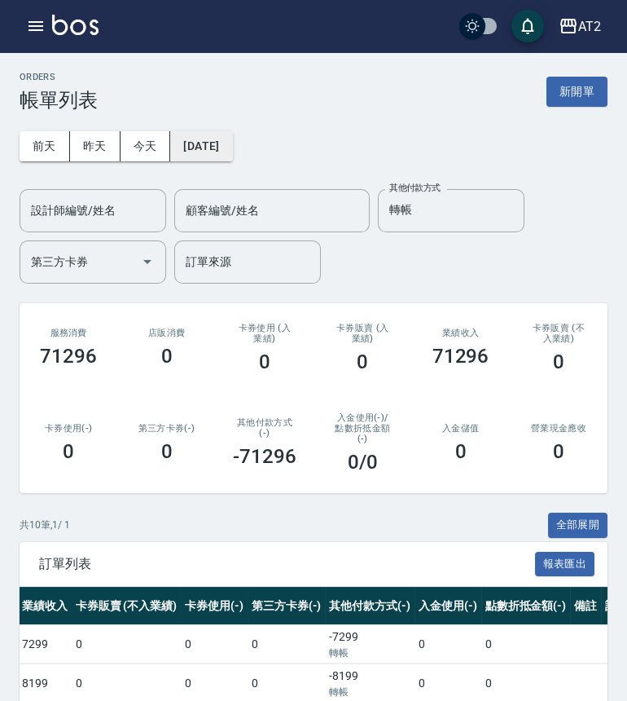
click at [217, 152] on button "[DATE]" at bounding box center [201, 146] width 62 height 30
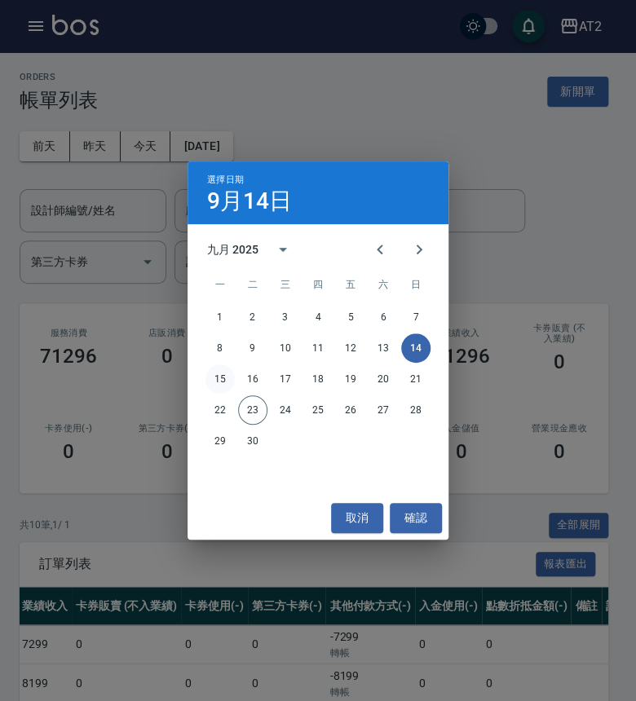
click at [214, 382] on button "15" at bounding box center [219, 378] width 29 height 29
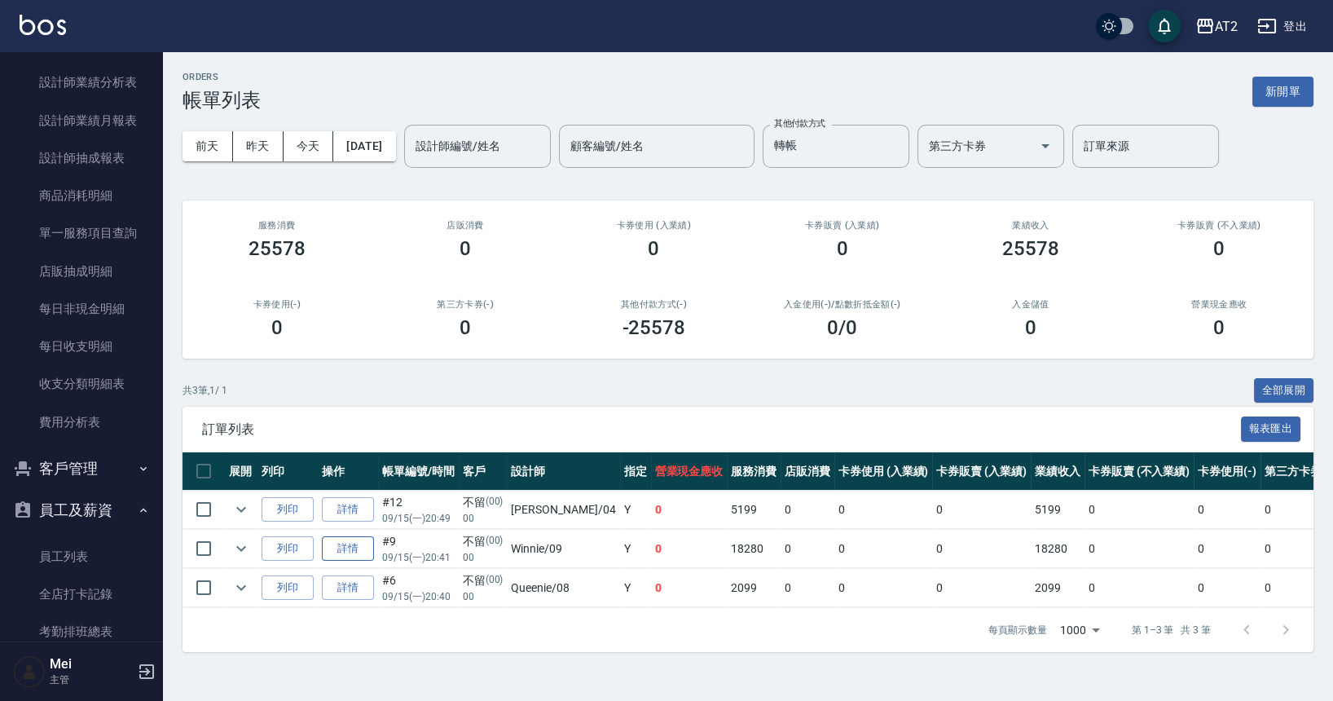
click at [359, 546] on link "詳情" at bounding box center [348, 548] width 52 height 25
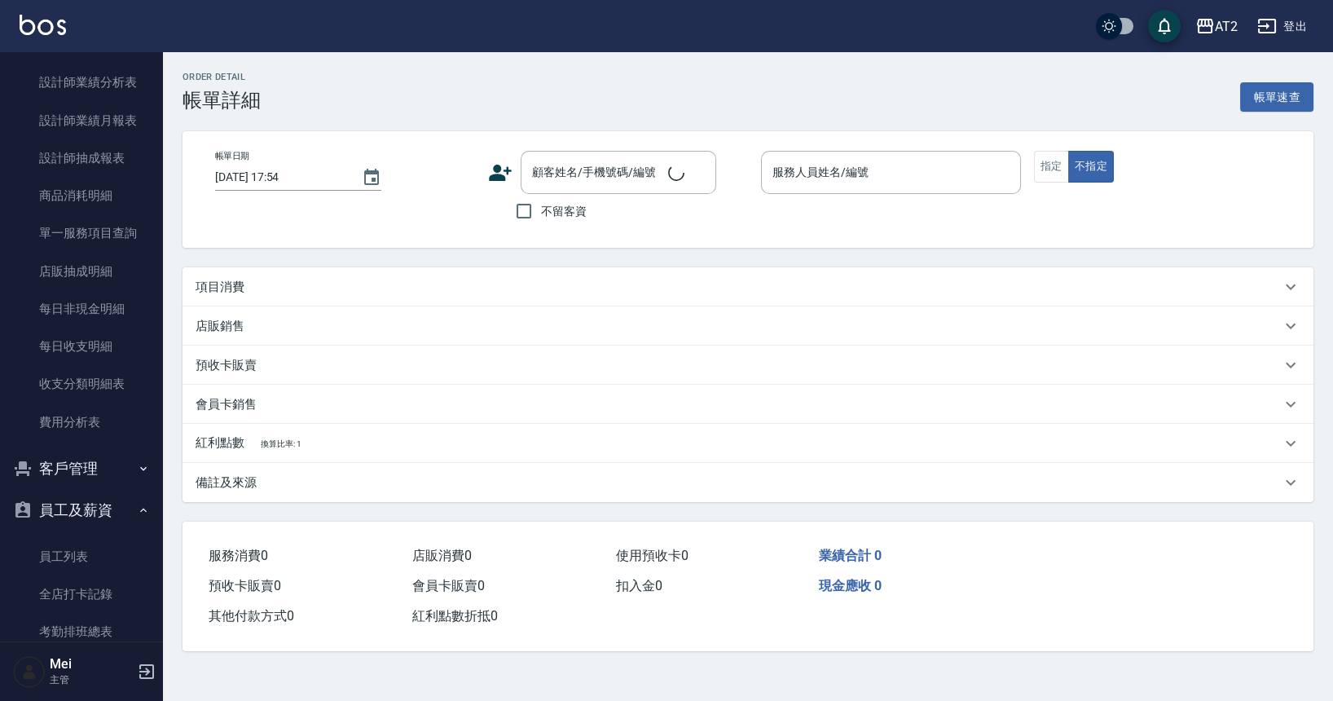
type input "2025/09/15 20:41"
type input "Winnie-09"
type input "0"
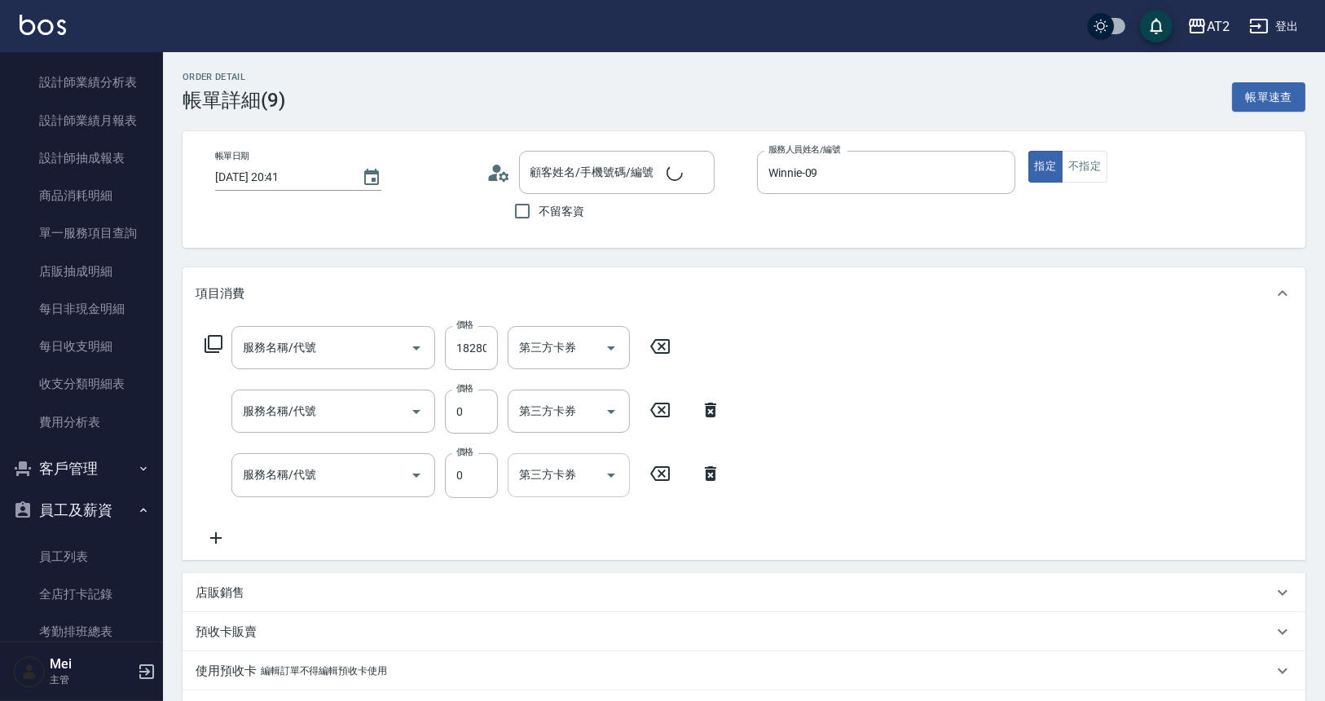
type input "不留/00/00"
type input "仙女羽毛髮(720)"
type input "漂髮(502)"
type input "染髮(501)"
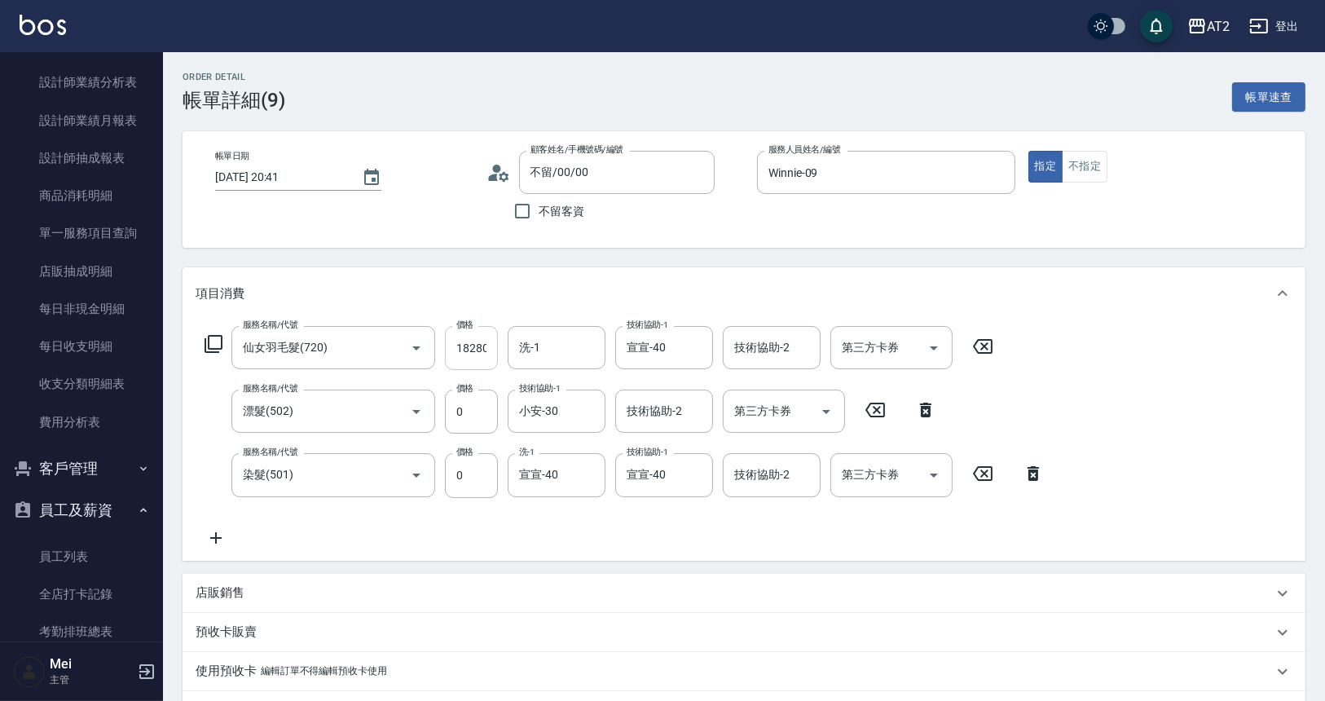
click at [483, 349] on input "18280" at bounding box center [471, 348] width 53 height 44
type input "1"
type input "0"
type input "10"
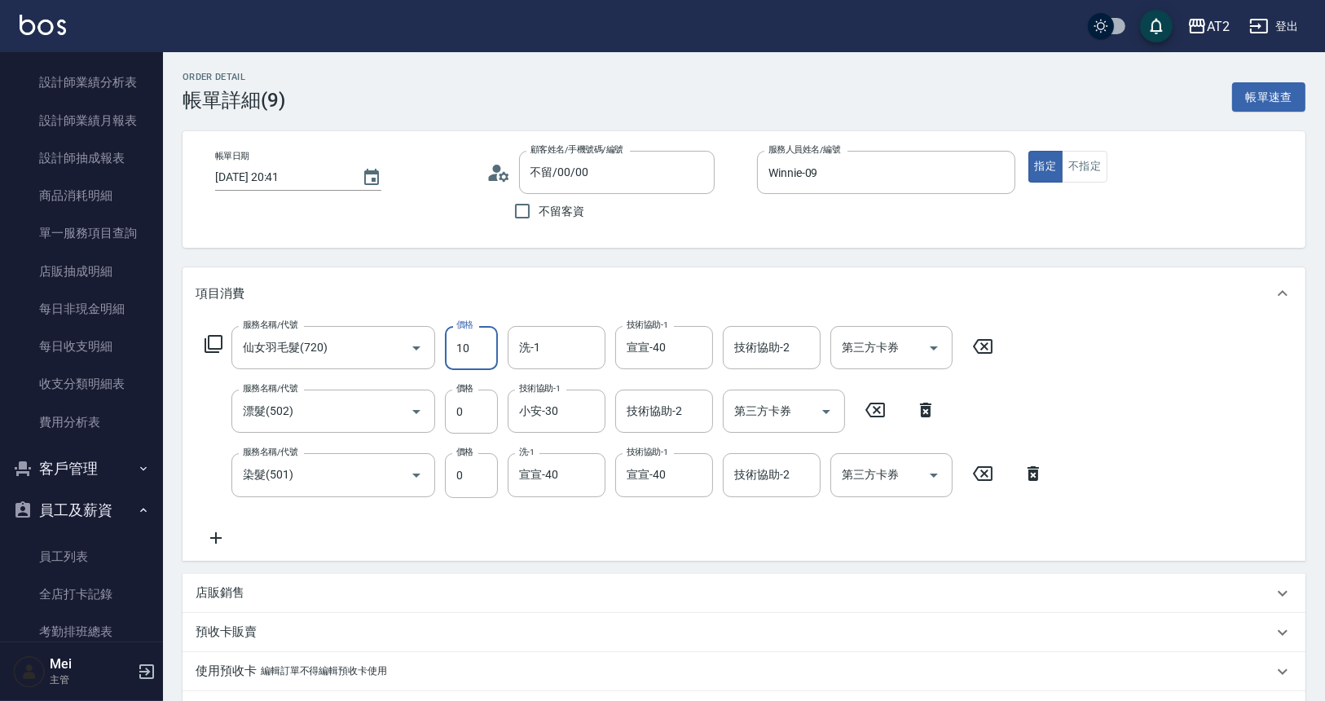
type input "10"
type input "109"
type input "100"
type input "1099"
type input "1090"
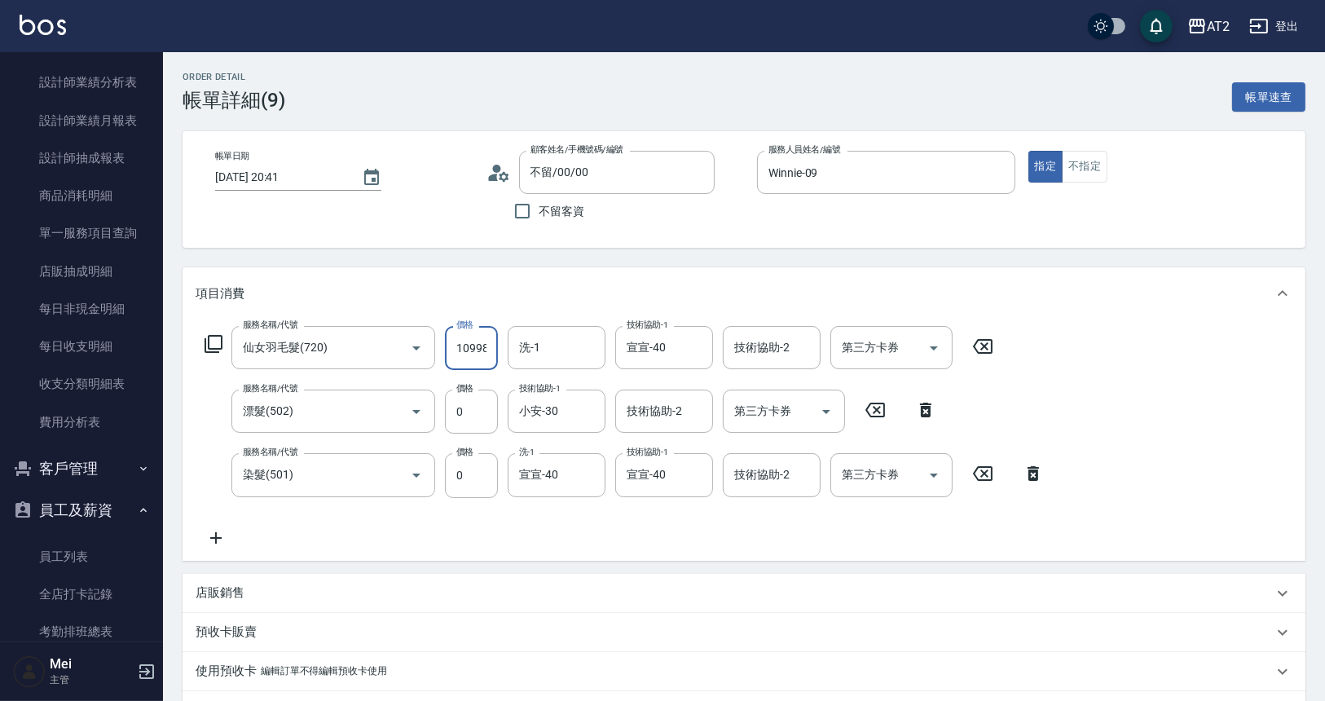
type input "109980"
drag, startPoint x: 483, startPoint y: 349, endPoint x: 148, endPoint y: 344, distance: 334.9
click at [148, 344] on div "AT2 登出 櫃檯作業 打帳單 帳單列表 掛單列表 現金收支登錄 高階收支登錄 材料自購登錄 每日結帳 排班表 現場電腦打卡 預約管理 預約管理 單日預約紀錄…" at bounding box center [662, 638] width 1325 height 1277
type input "0"
type input "10"
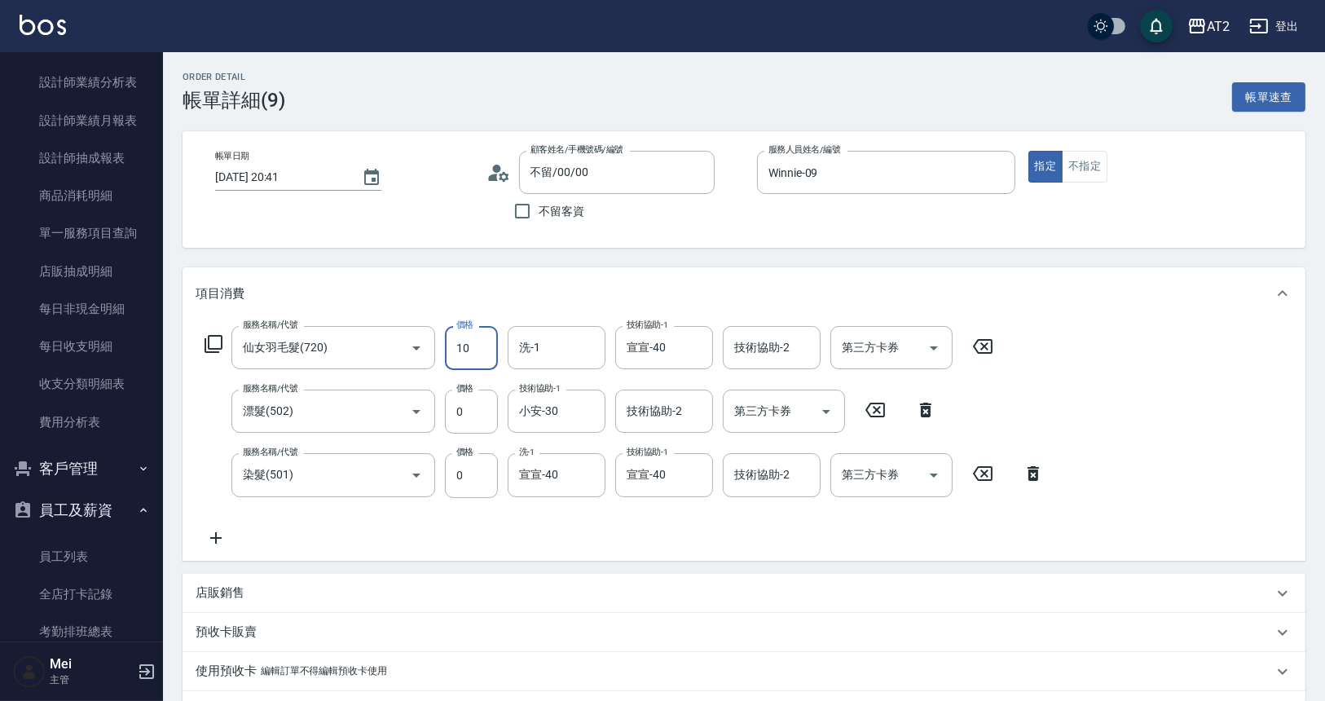
type input "10"
type input "1098"
type input "1090"
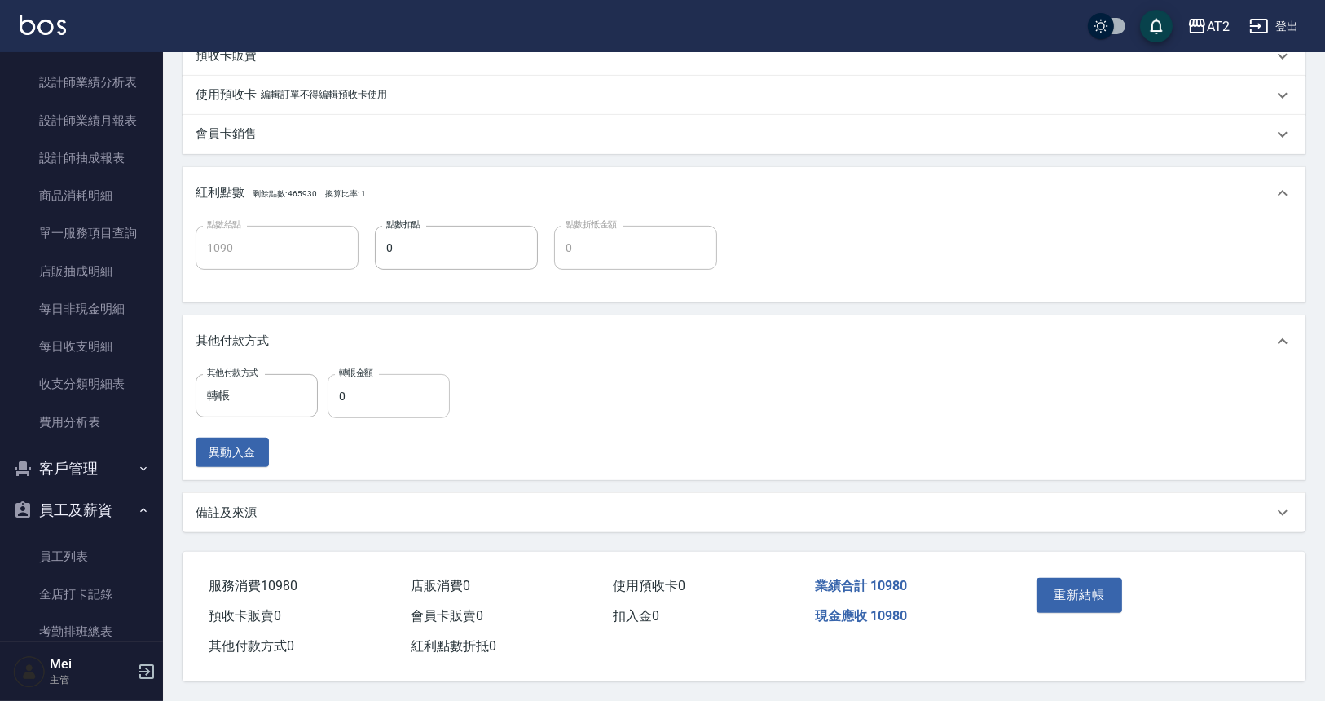
type input "10980"
click at [414, 378] on input "0" at bounding box center [389, 396] width 122 height 44
type input "10"
type input "1080"
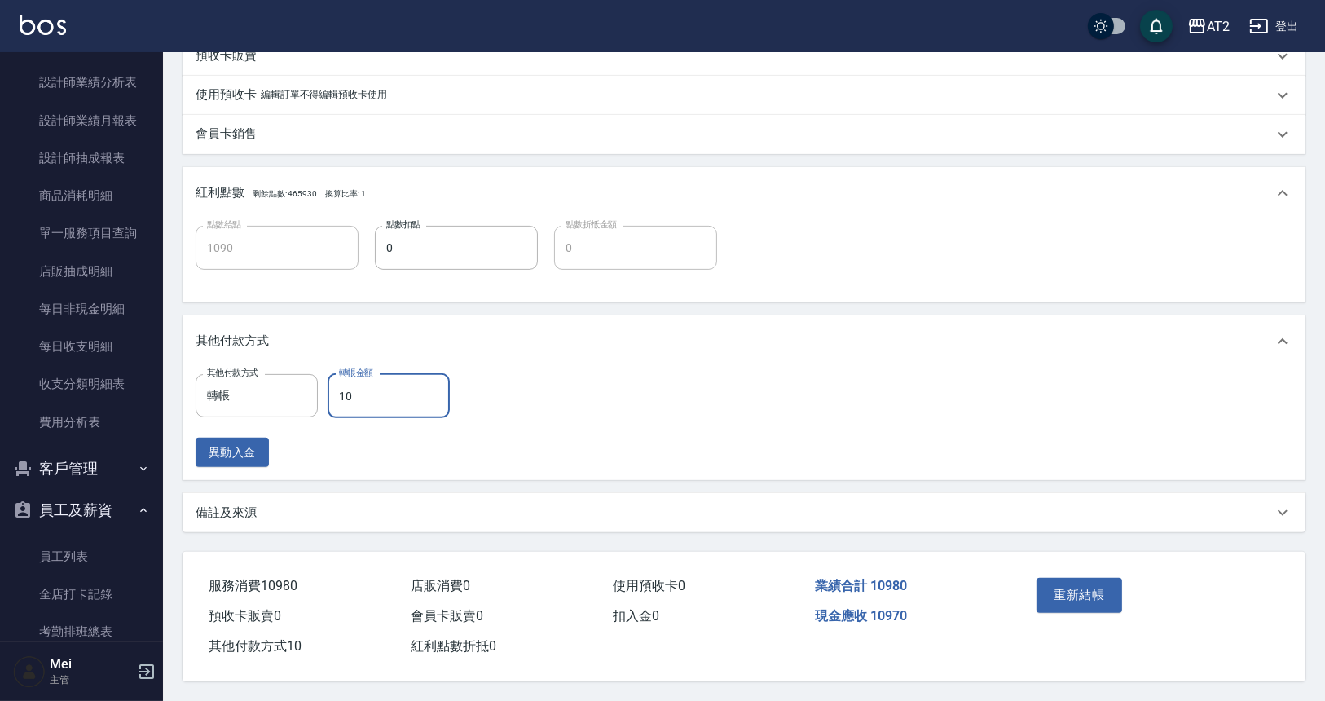
type input "109"
type input "980"
type input "10980"
type input "0"
type input "10980"
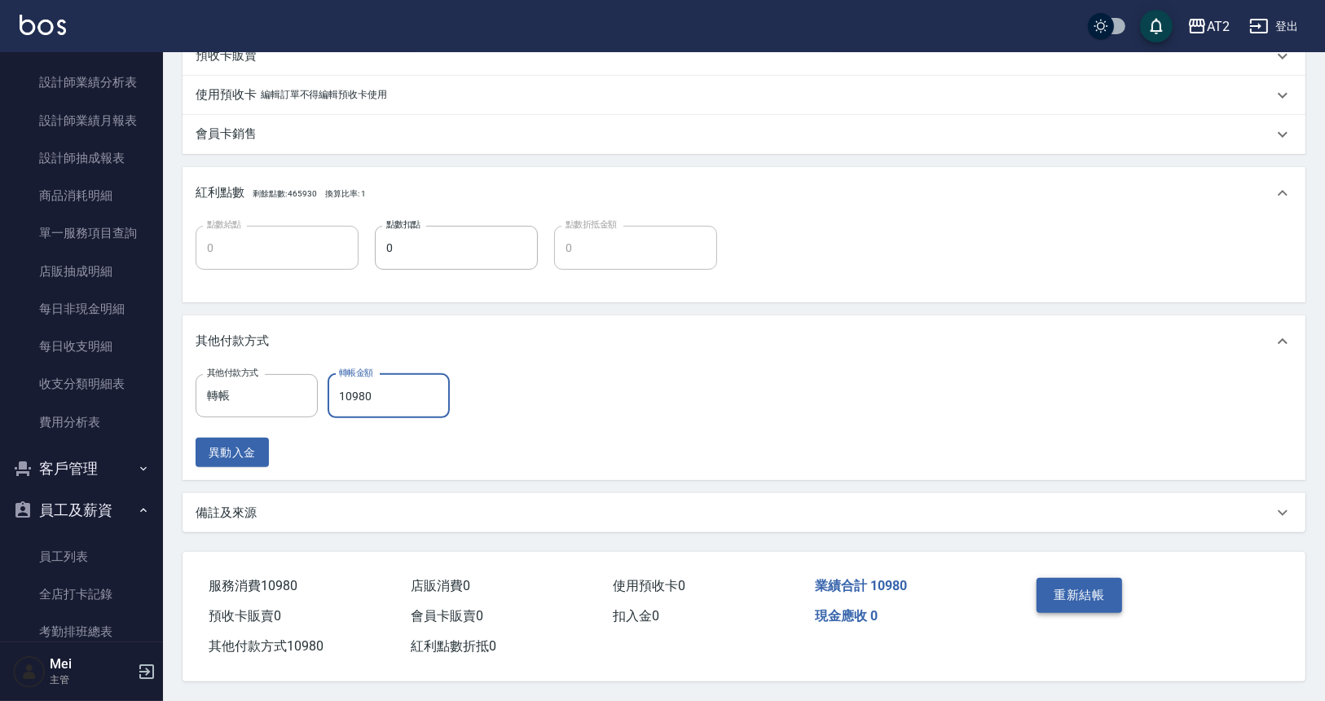
click at [1070, 596] on button "重新結帳" at bounding box center [1079, 595] width 86 height 34
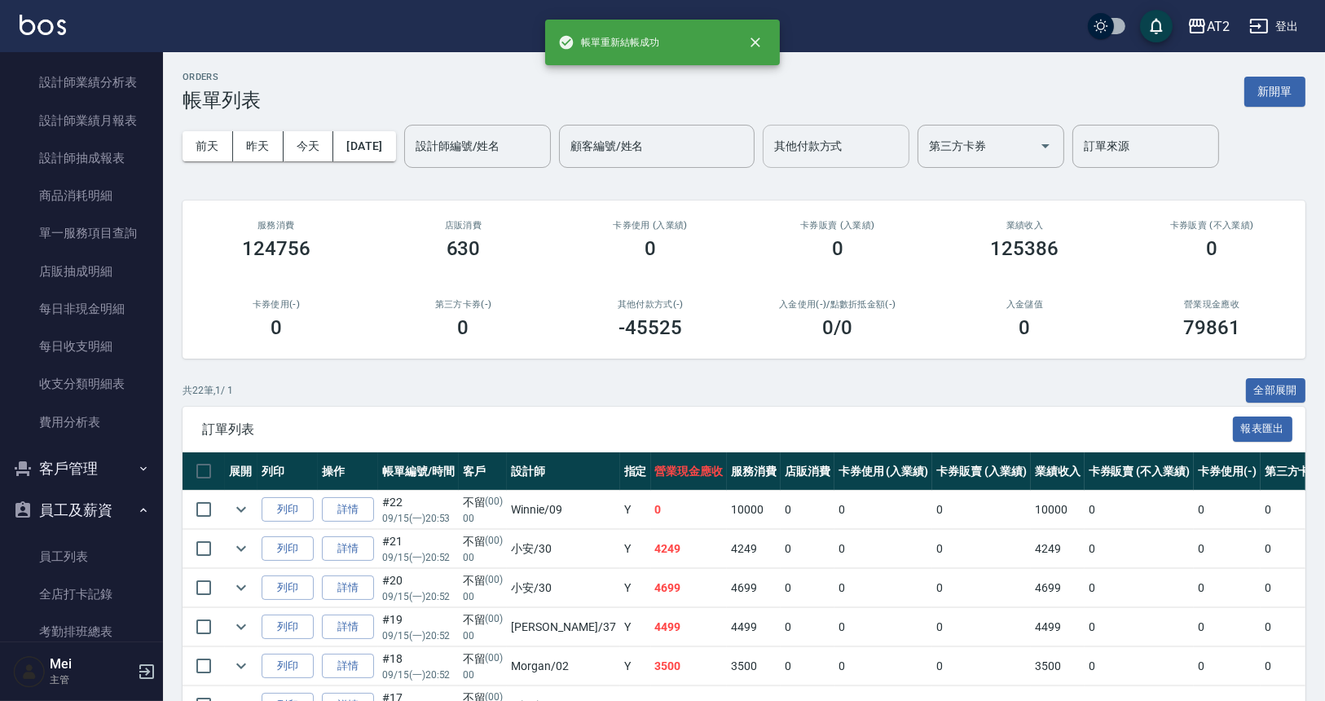
click at [902, 147] on input "其他付款方式" at bounding box center [836, 146] width 132 height 29
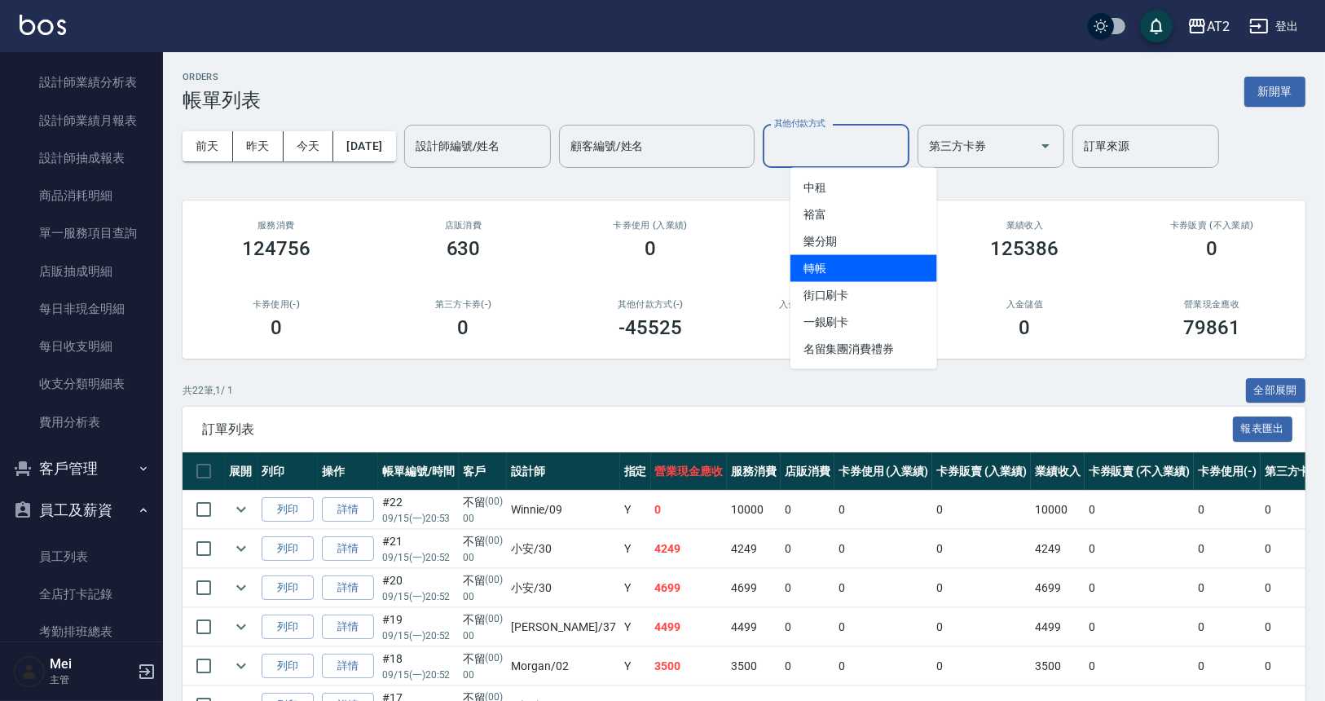
click at [907, 271] on span "轉帳" at bounding box center [863, 268] width 147 height 27
type input "轉帳"
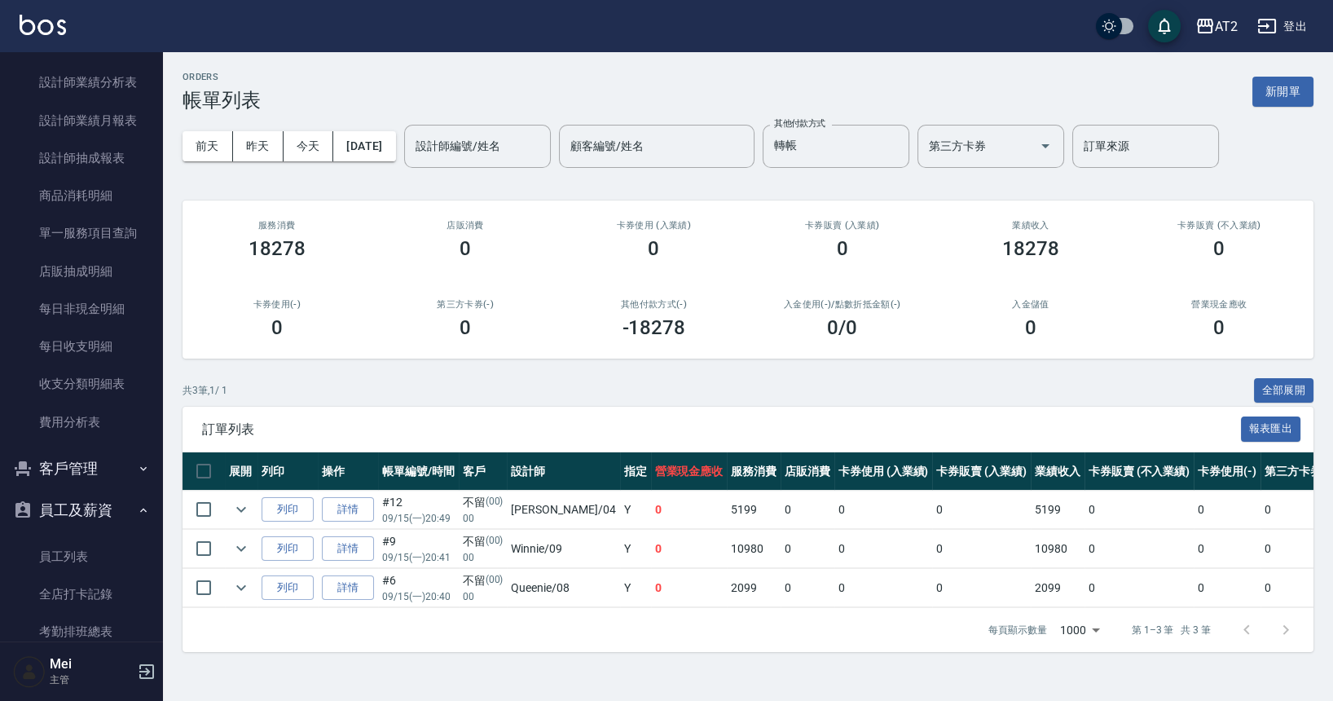
click at [906, 348] on div "入金使用(-) /點數折抵金額(-) 0 /0" at bounding box center [842, 318] width 188 height 79
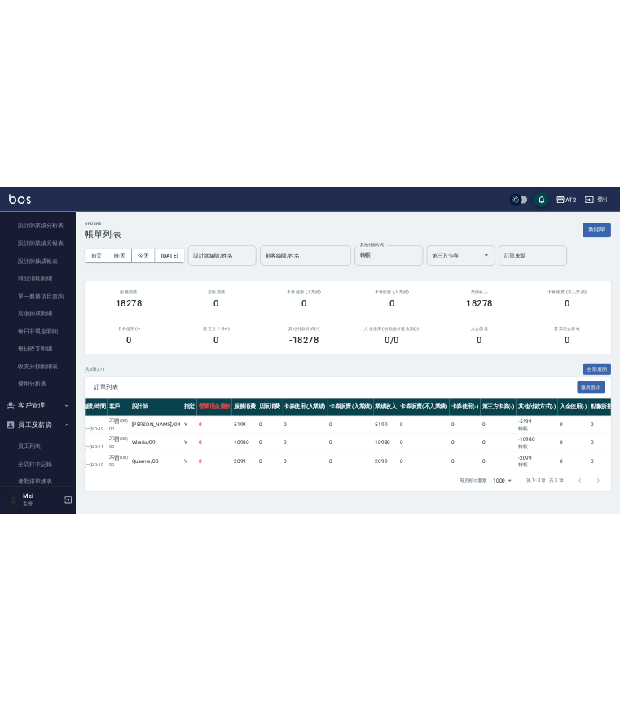
scroll to position [0, 306]
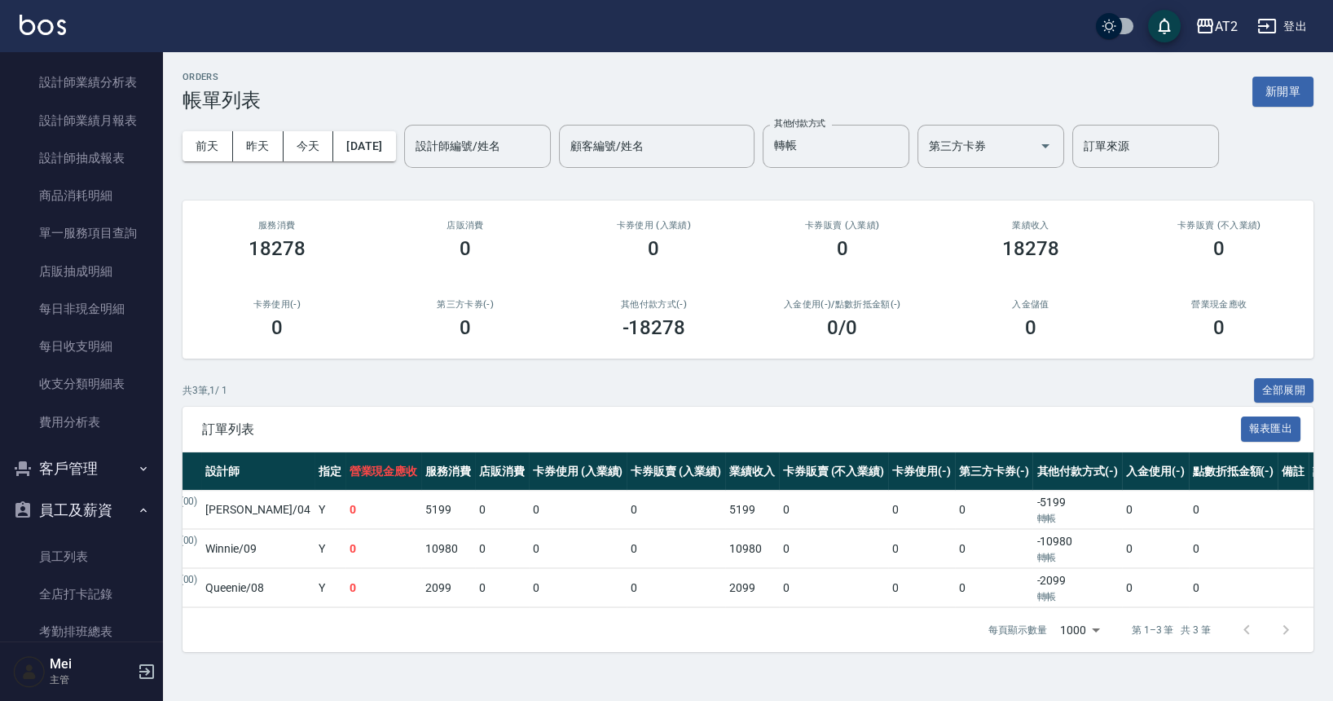
drag, startPoint x: 596, startPoint y: 287, endPoint x: 605, endPoint y: 277, distance: 13.8
click at [596, 287] on div "其他付款方式(-) -18278" at bounding box center [654, 318] width 188 height 79
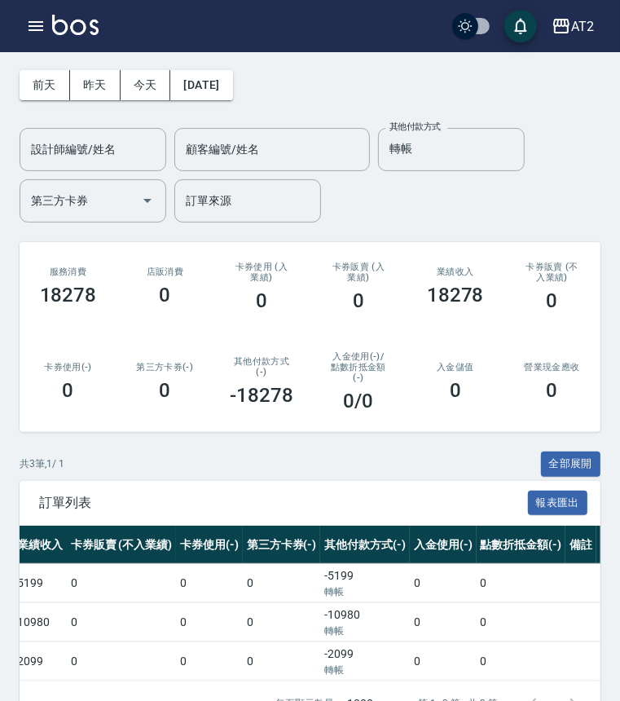
scroll to position [0, 0]
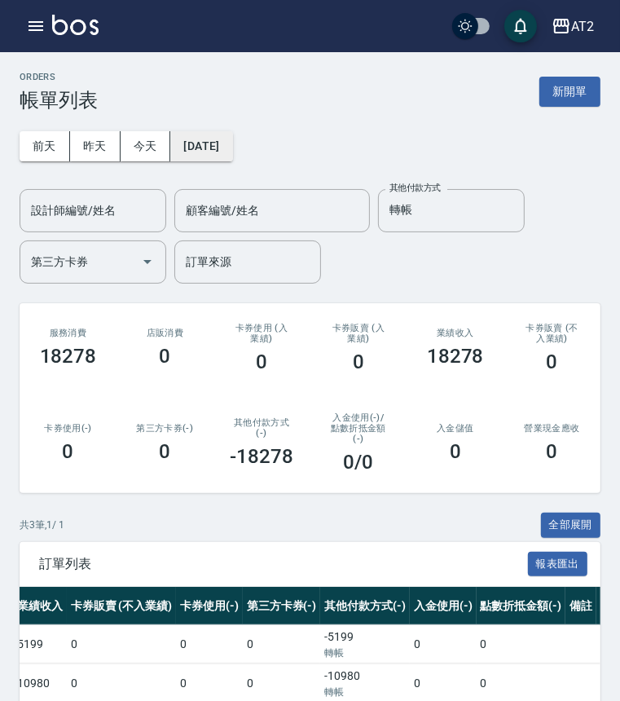
click at [208, 135] on button "[DATE]" at bounding box center [201, 146] width 62 height 30
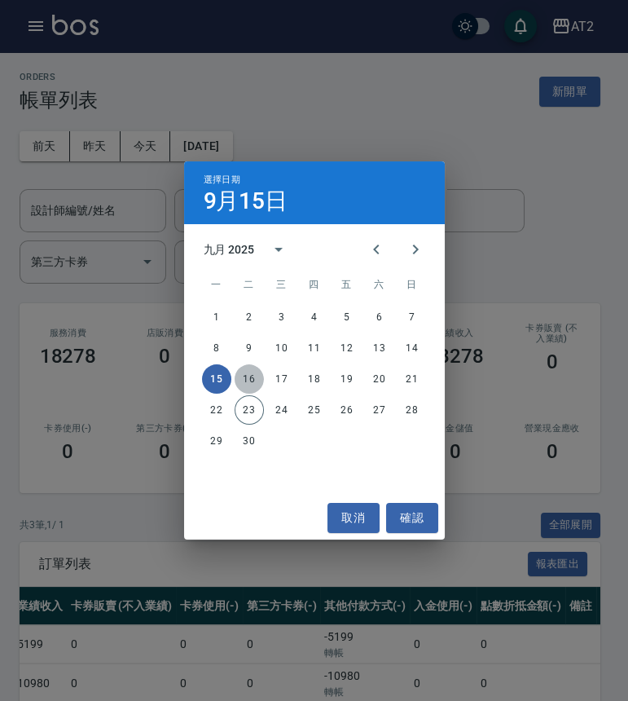
click at [246, 375] on button "16" at bounding box center [249, 378] width 29 height 29
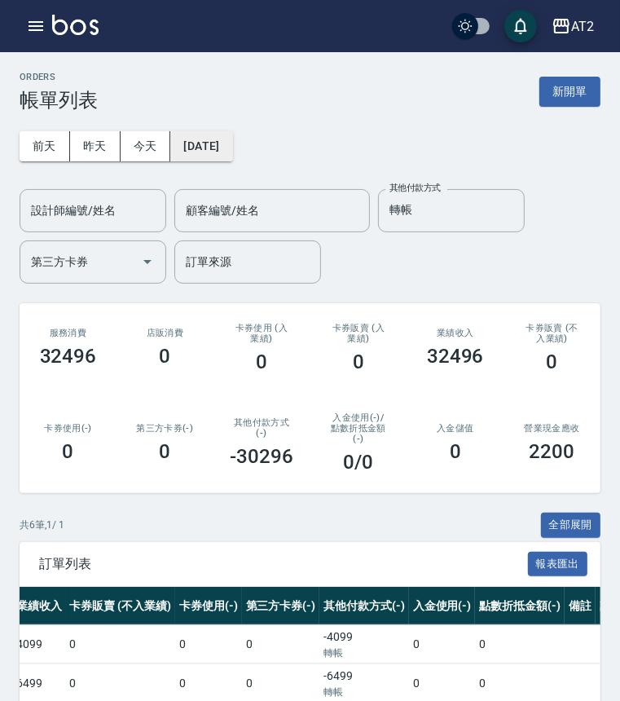
click at [232, 136] on button "2025/09/16" at bounding box center [201, 146] width 62 height 30
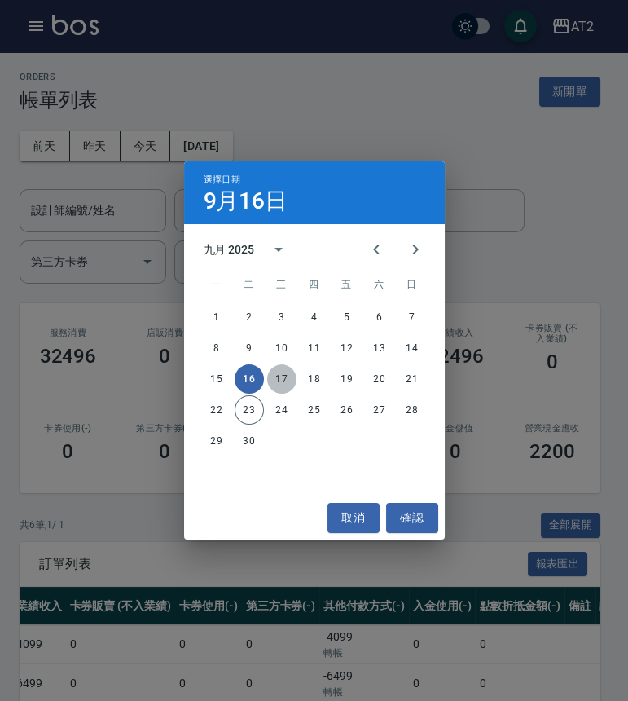
click at [288, 377] on button "17" at bounding box center [281, 378] width 29 height 29
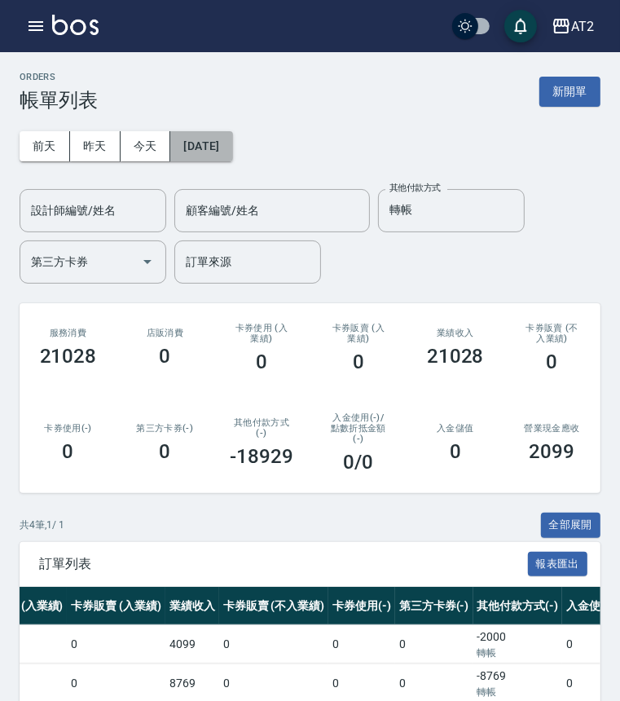
click at [232, 139] on button "[DATE]" at bounding box center [201, 146] width 62 height 30
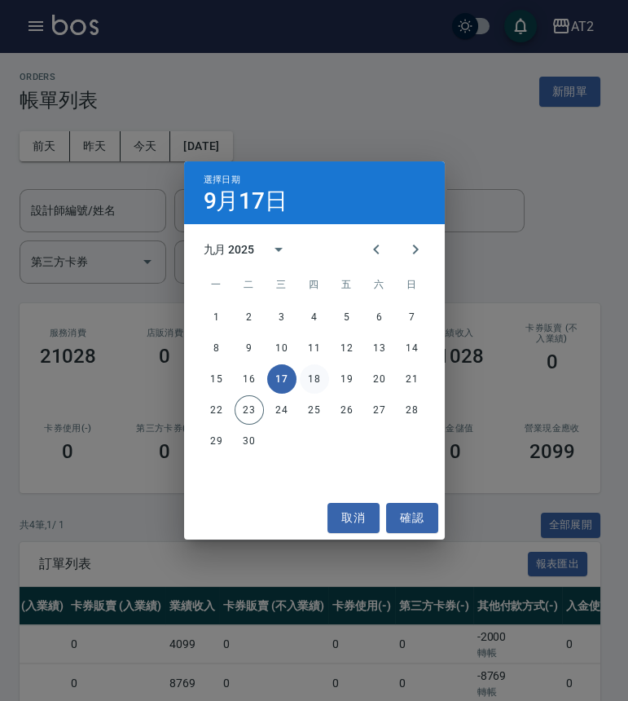
click at [314, 379] on button "18" at bounding box center [314, 378] width 29 height 29
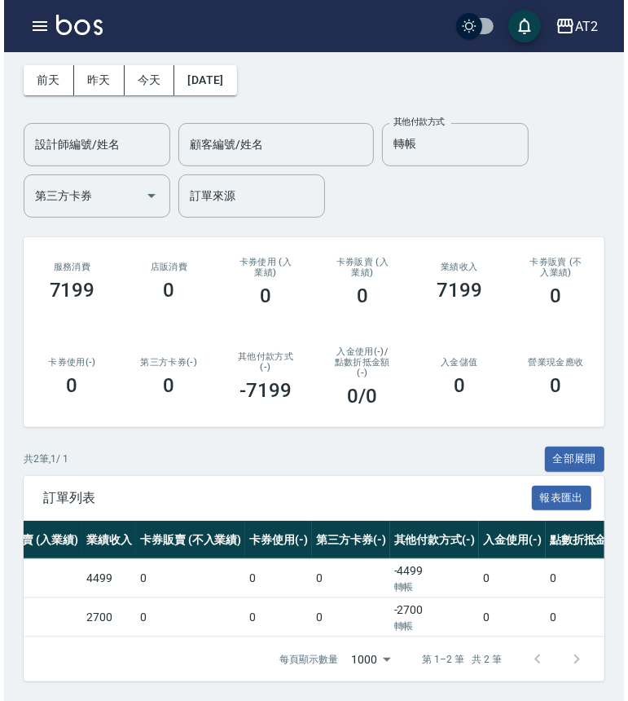
scroll to position [0, 783]
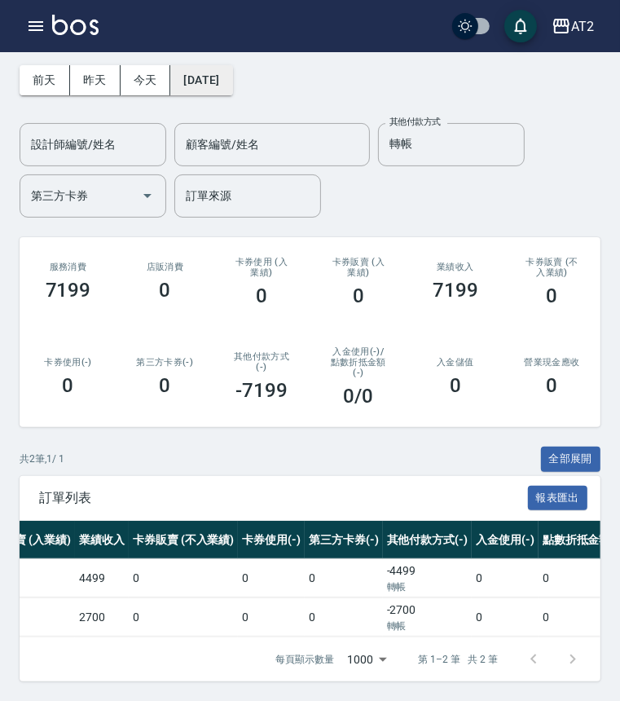
click at [232, 68] on button "2025/09/18" at bounding box center [201, 80] width 62 height 30
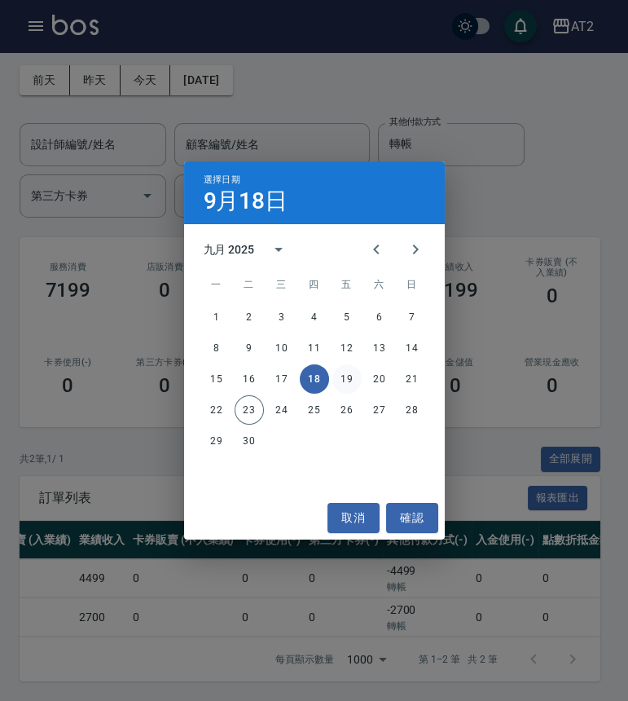
click at [337, 371] on button "19" at bounding box center [346, 378] width 29 height 29
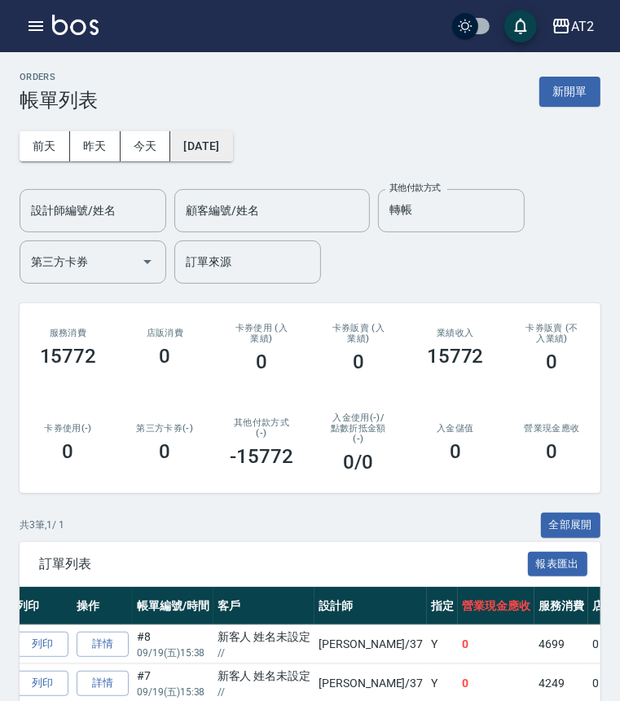
click at [232, 141] on button "[DATE]" at bounding box center [201, 146] width 62 height 30
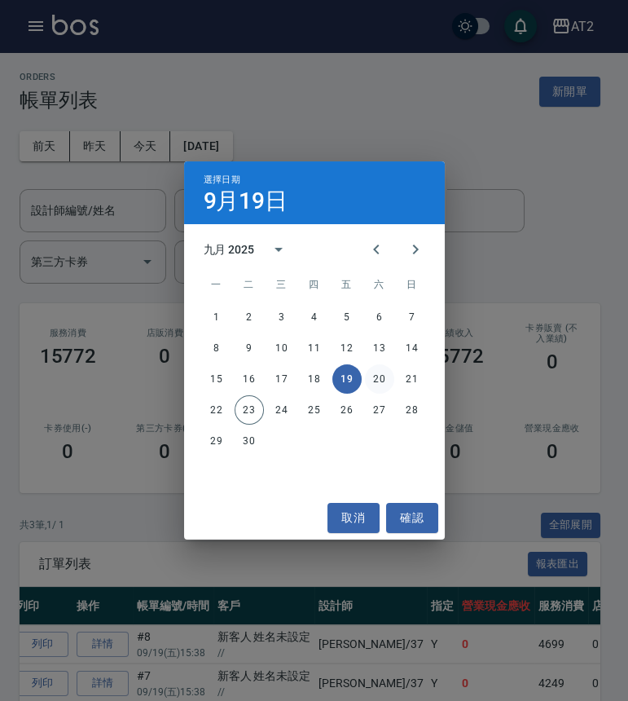
click at [375, 367] on button "20" at bounding box center [379, 378] width 29 height 29
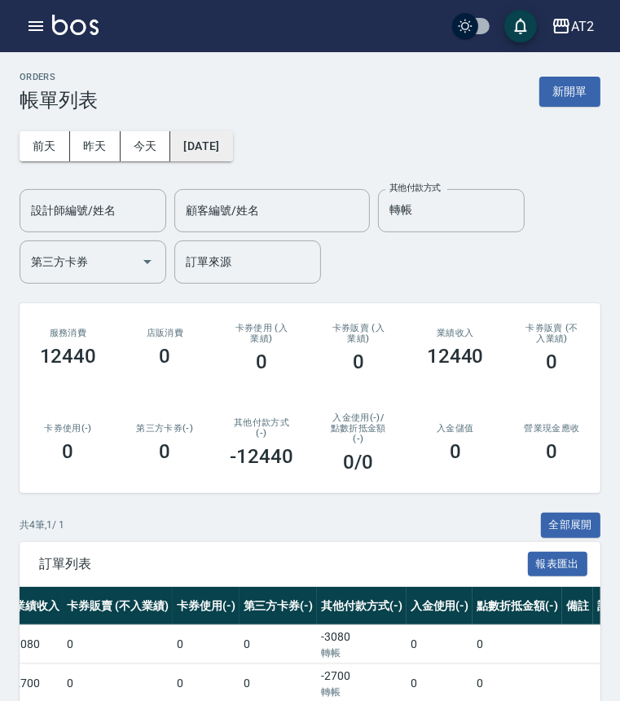
click at [232, 144] on button "[DATE]" at bounding box center [201, 146] width 62 height 30
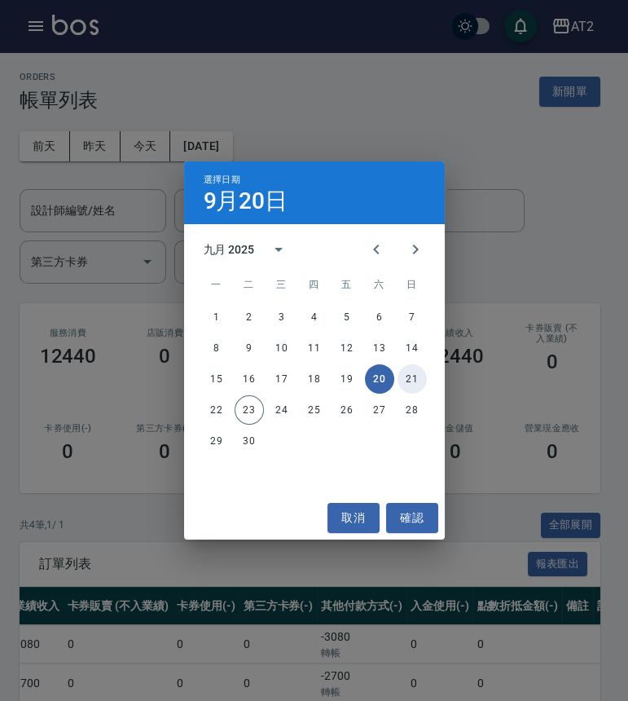
click at [420, 375] on button "21" at bounding box center [412, 378] width 29 height 29
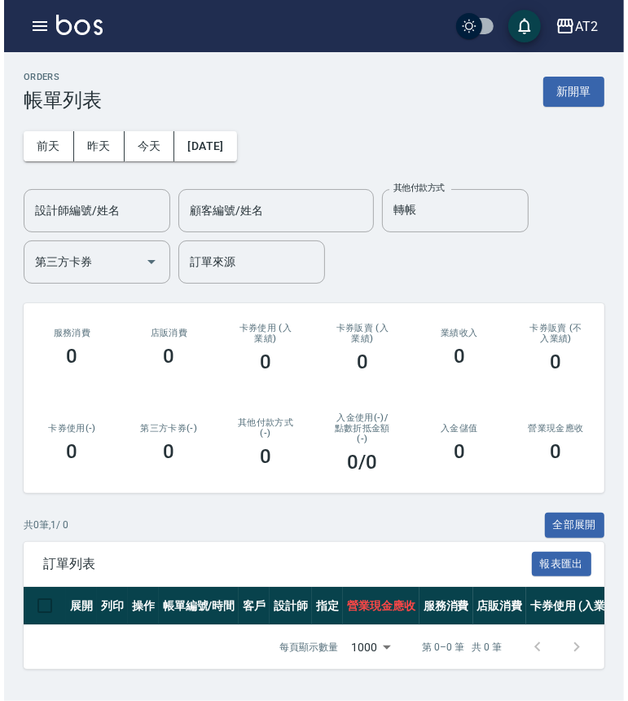
scroll to position [1, 0]
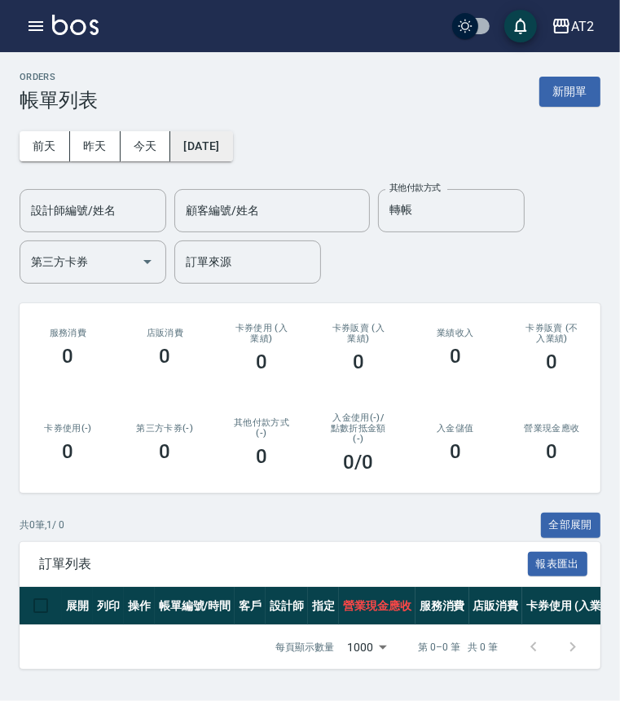
click at [232, 131] on button "2025/09/21" at bounding box center [201, 146] width 62 height 30
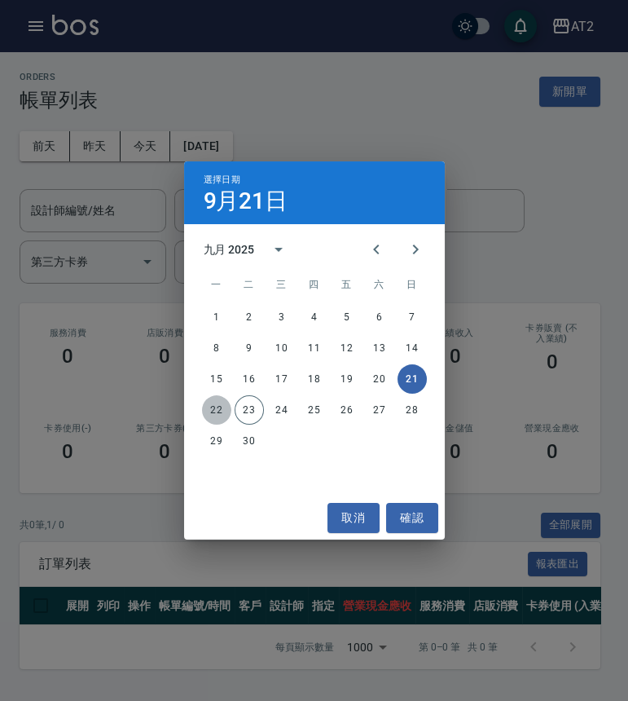
click at [218, 406] on button "22" at bounding box center [216, 409] width 29 height 29
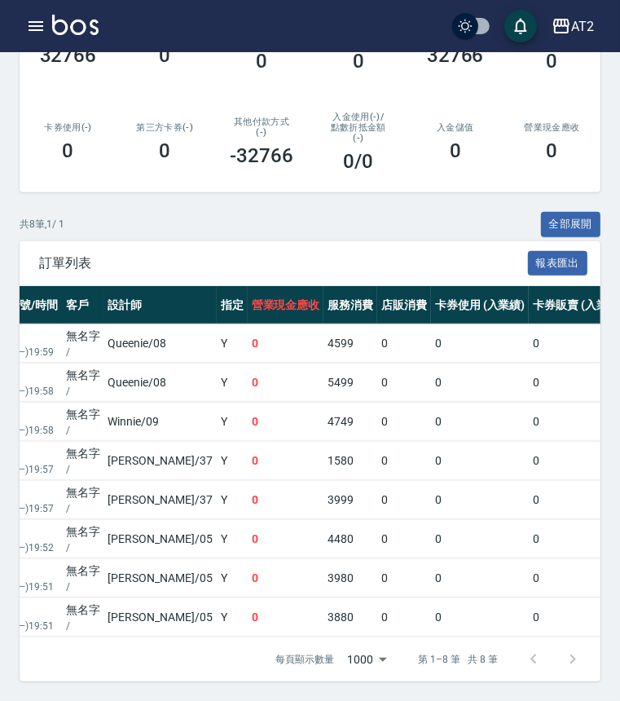
scroll to position [0, 851]
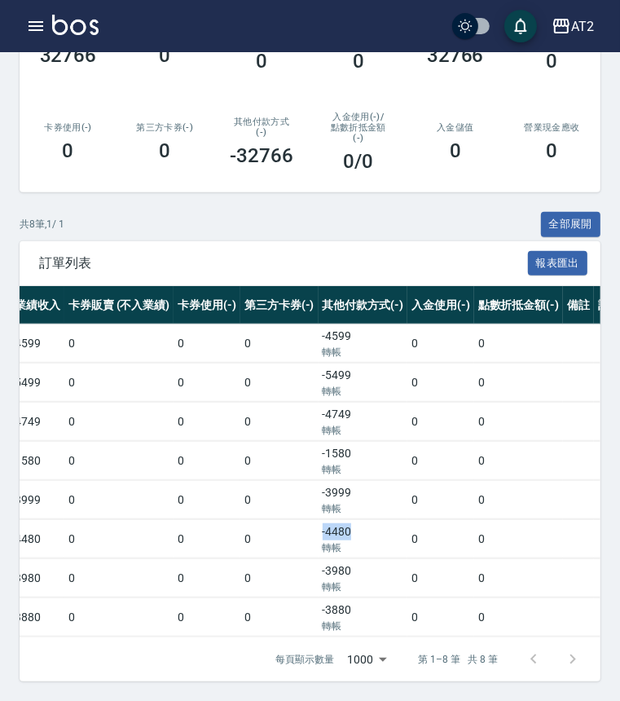
drag, startPoint x: 326, startPoint y: 520, endPoint x: 220, endPoint y: 517, distance: 106.0
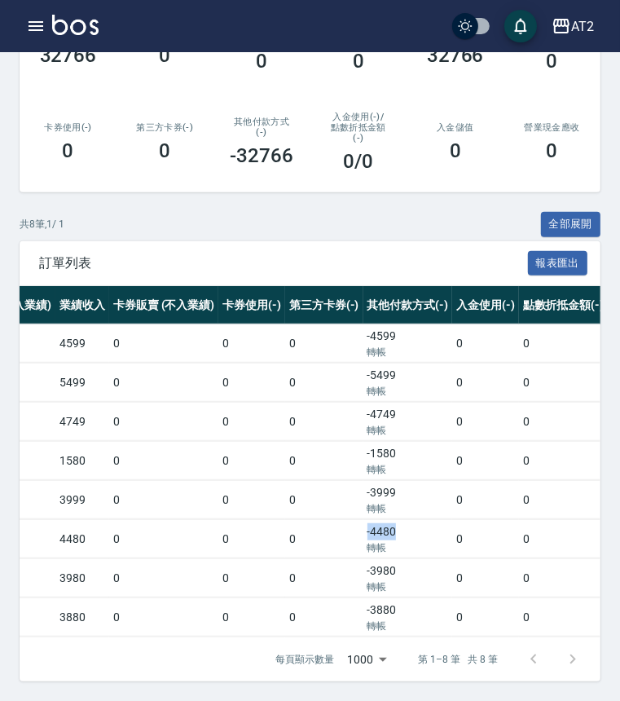
scroll to position [0, 847]
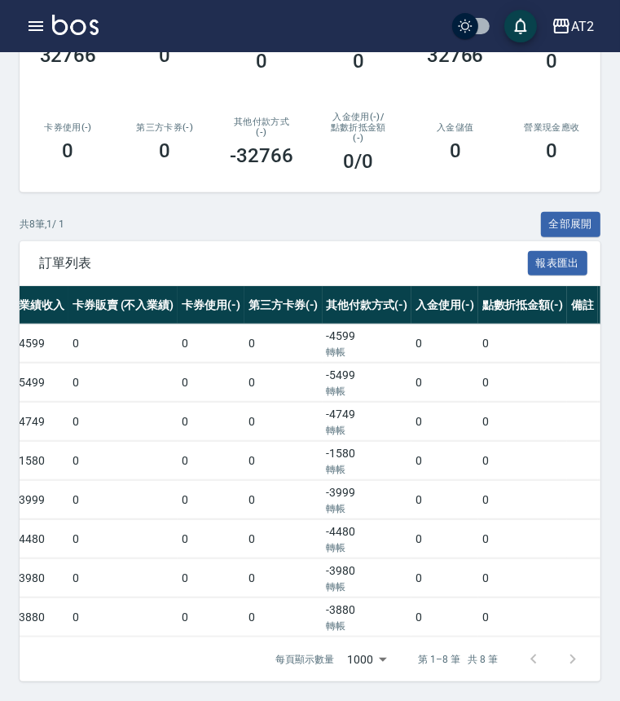
click at [323, 600] on td "-3880 轉帳" at bounding box center [368, 617] width 90 height 38
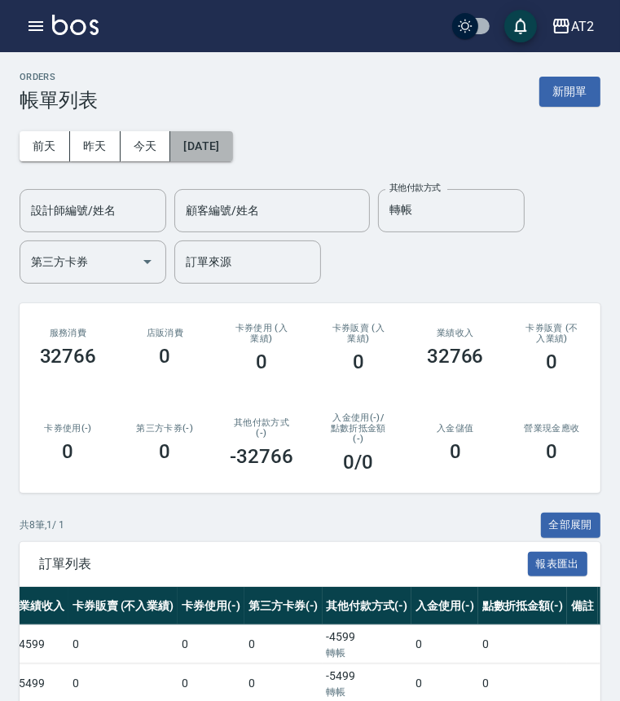
click at [232, 147] on button "2025/09/22" at bounding box center [201, 146] width 62 height 30
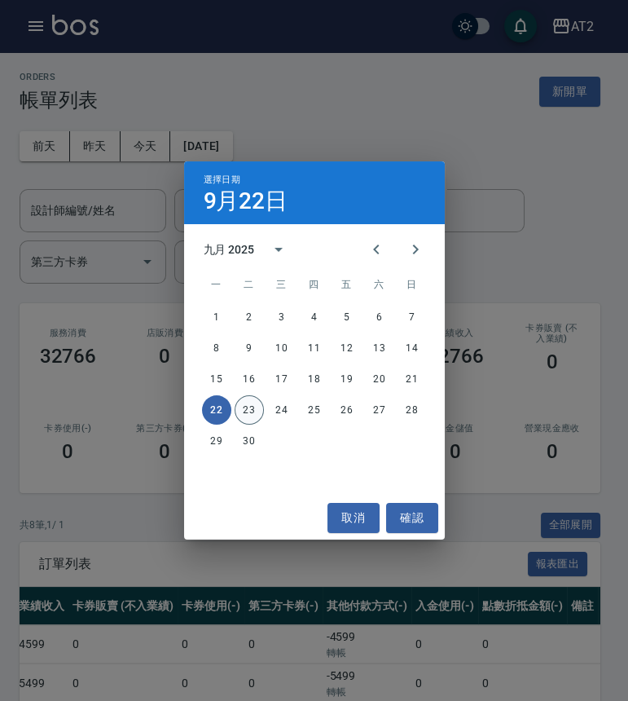
click at [248, 414] on button "23" at bounding box center [249, 409] width 29 height 29
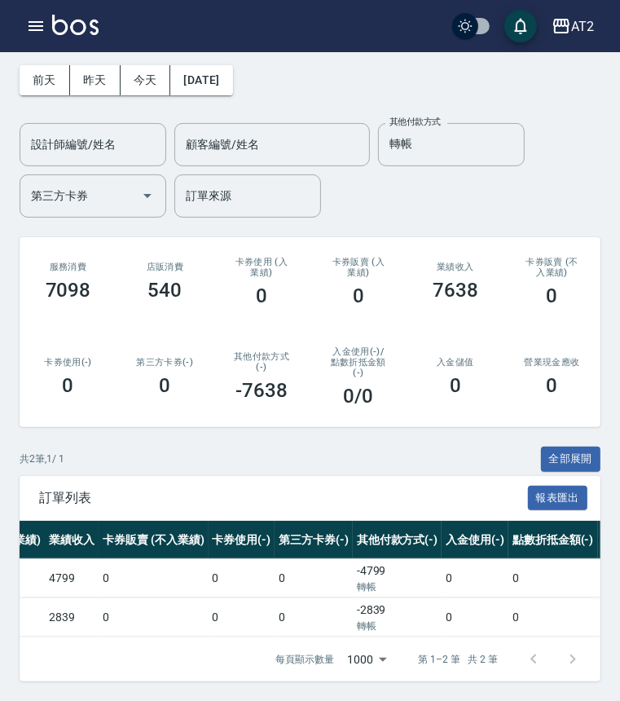
scroll to position [0, 771]
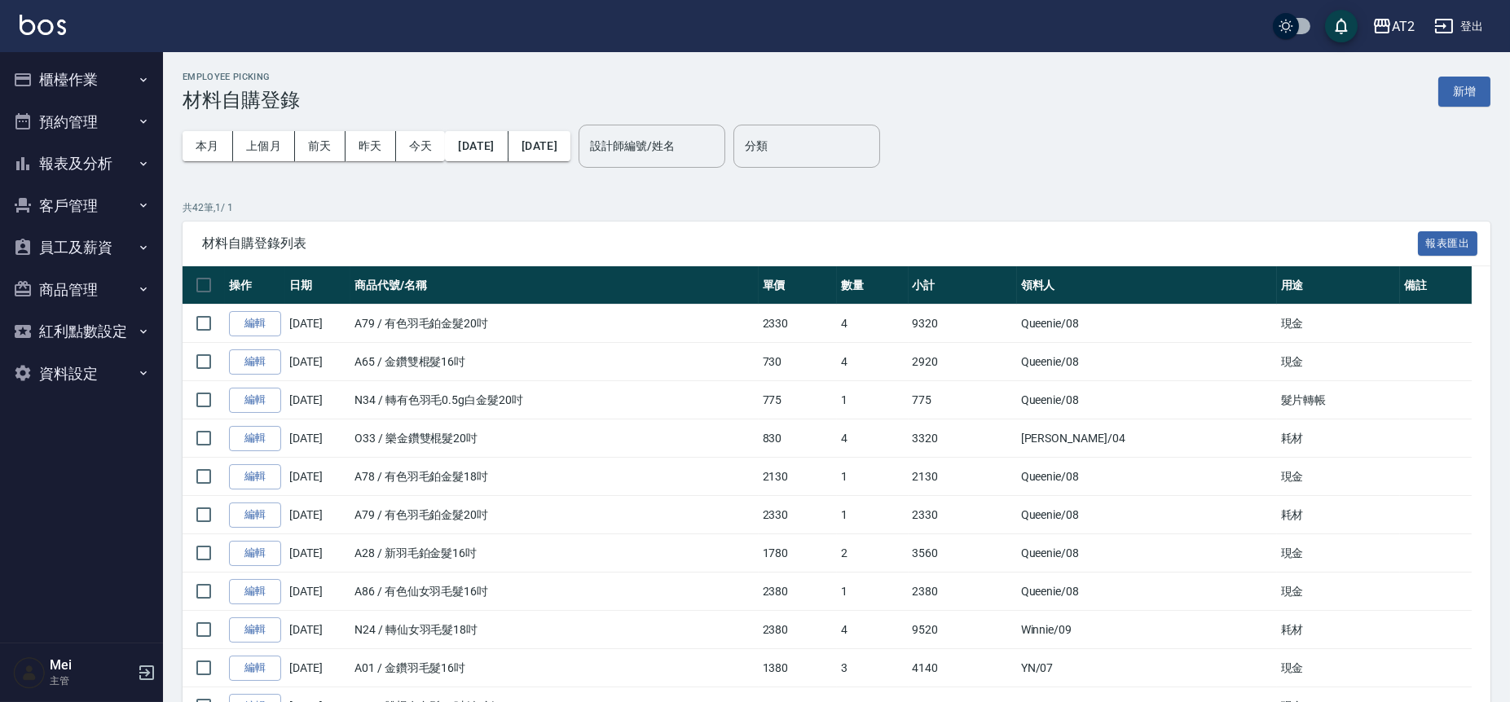
click at [1448, 103] on button "新增" at bounding box center [1464, 92] width 52 height 30
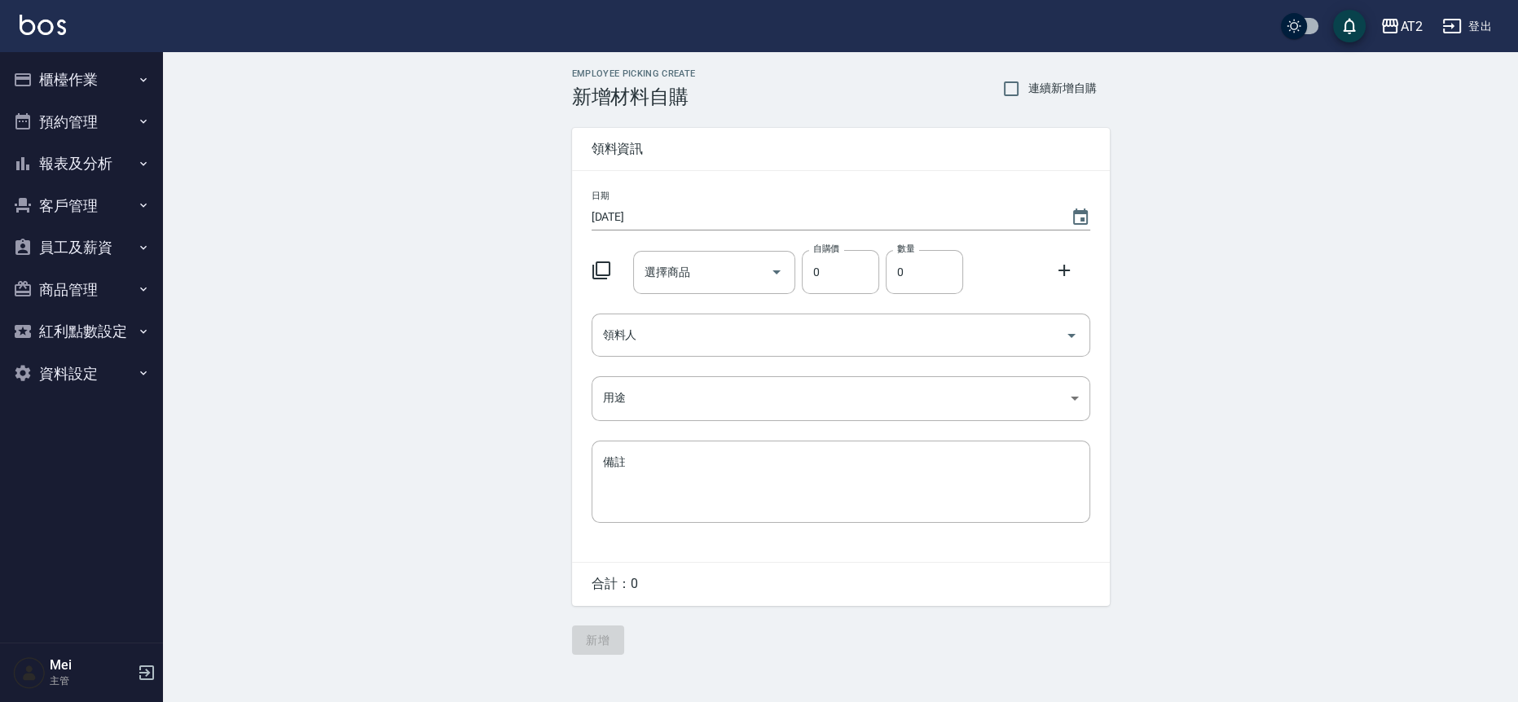
click at [1079, 90] on span "連續新增自購" at bounding box center [1062, 88] width 68 height 17
click at [1028, 90] on input "連續新增自購" at bounding box center [1011, 89] width 34 height 34
checkbox input "true"
click at [672, 266] on div "選擇商品 選擇商品" at bounding box center [714, 272] width 162 height 43
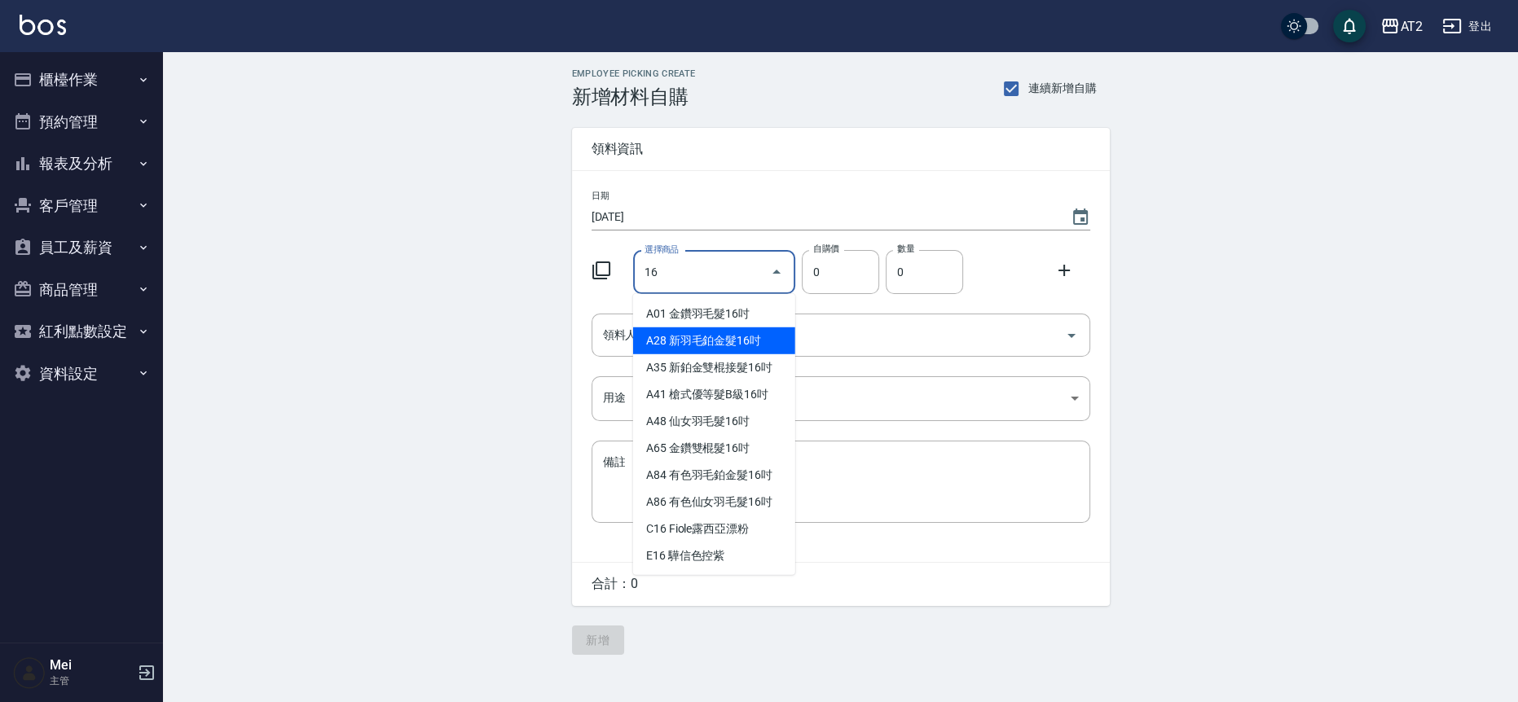
click at [677, 343] on li "A28 新羽毛鉑金髮16吋" at bounding box center [714, 341] width 162 height 27
type input "新羽毛鉑金髮16吋"
type input "1780"
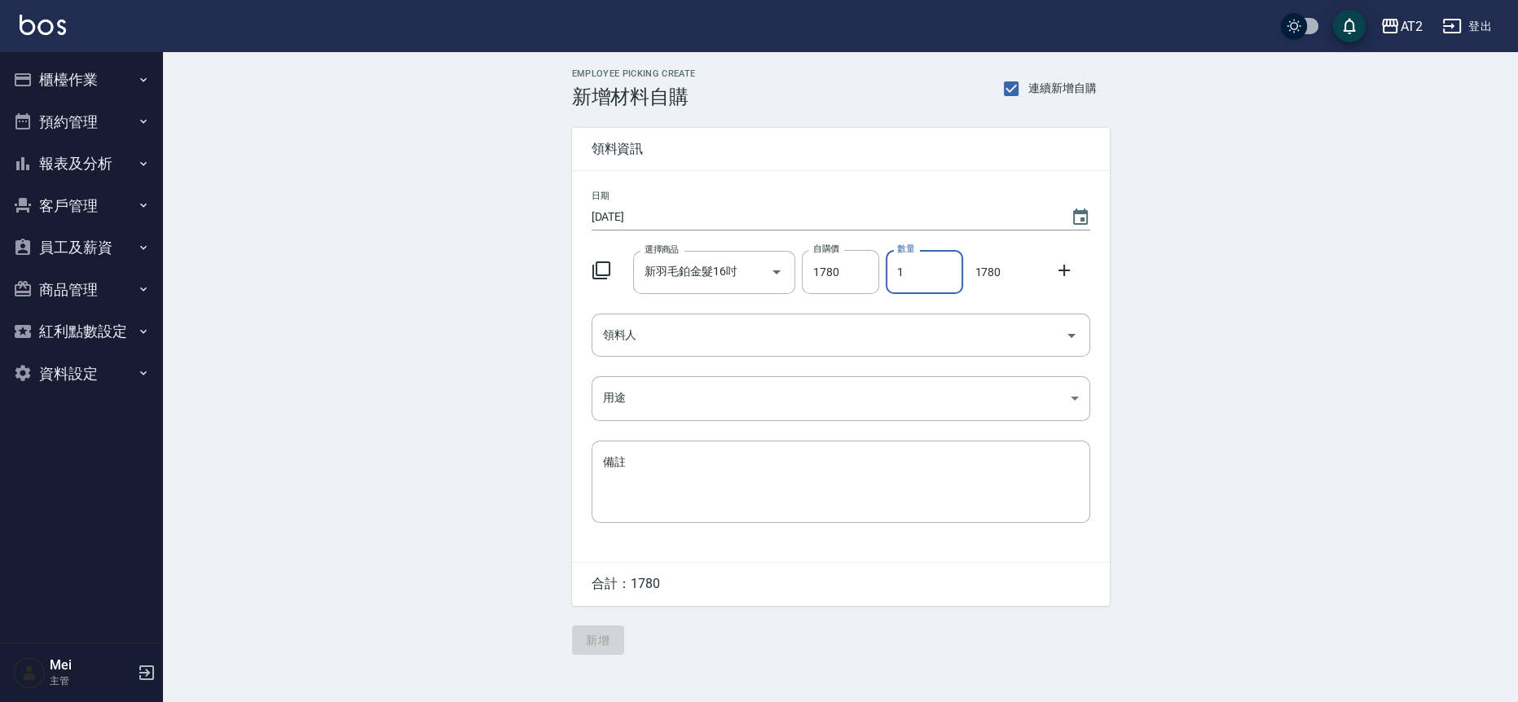
click at [896, 266] on input "1" at bounding box center [924, 272] width 77 height 44
drag, startPoint x: 896, startPoint y: 267, endPoint x: 911, endPoint y: 279, distance: 19.2
click at [911, 279] on input "1" at bounding box center [924, 272] width 77 height 44
type input "3"
click at [873, 333] on input "領料人" at bounding box center [829, 335] width 460 height 29
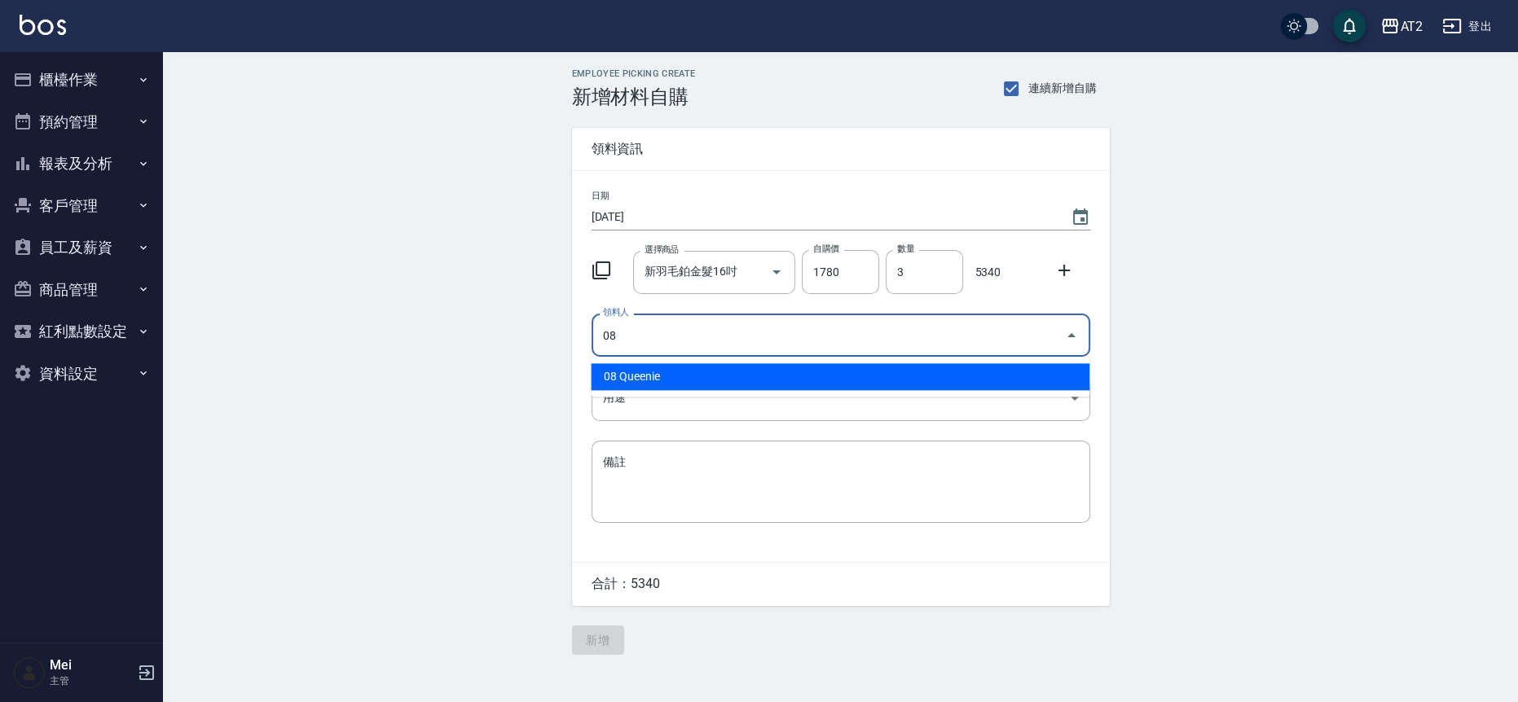
type input "08 Queenie"
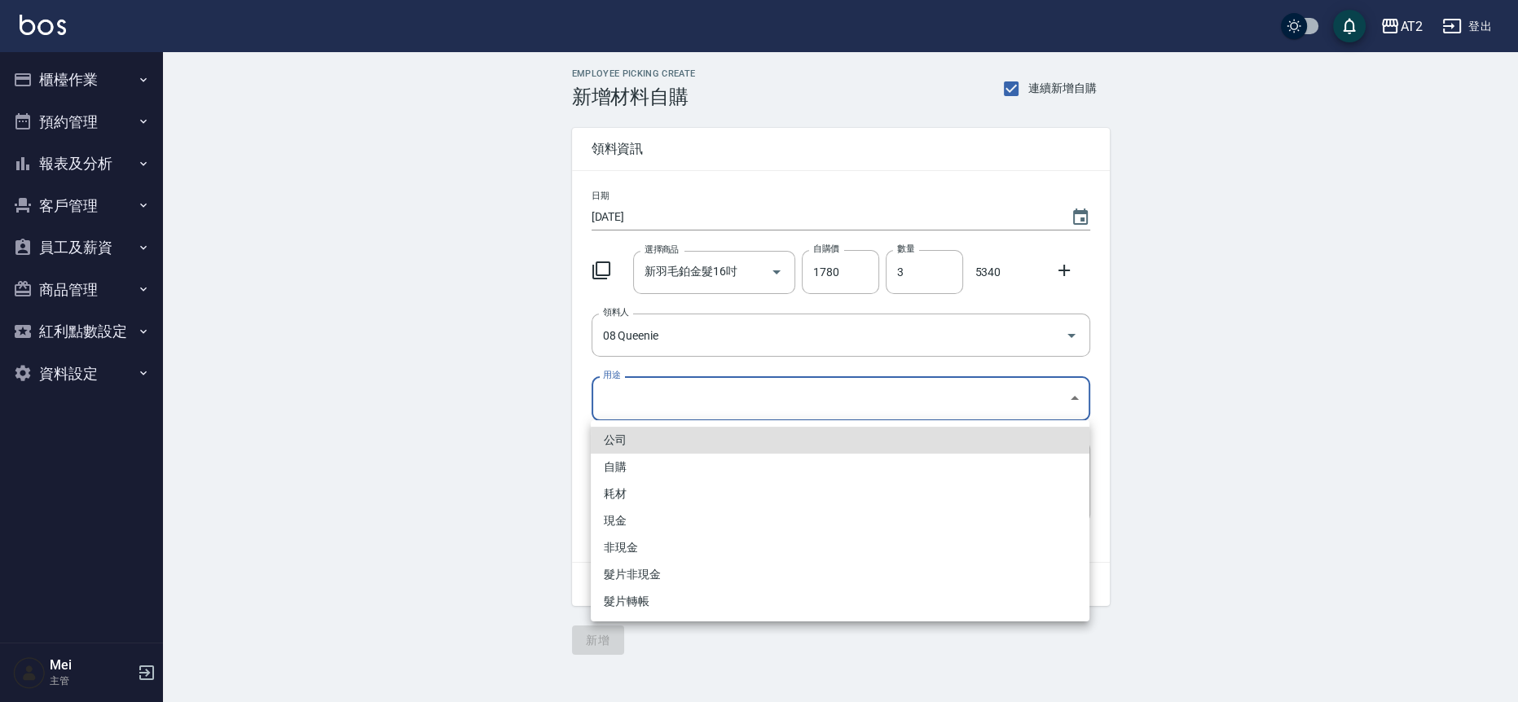
click at [748, 394] on body "AT2 登出 櫃檯作業 打帳單 帳單列表 掛單列表 現金收支登錄 高階收支登錄 材料自購登錄 每日結帳 排班表 現場電腦打卡 預約管理 預約管理 單日預約紀錄…" at bounding box center [759, 351] width 1518 height 702
click at [674, 513] on li "現金" at bounding box center [840, 521] width 499 height 27
type input "現金"
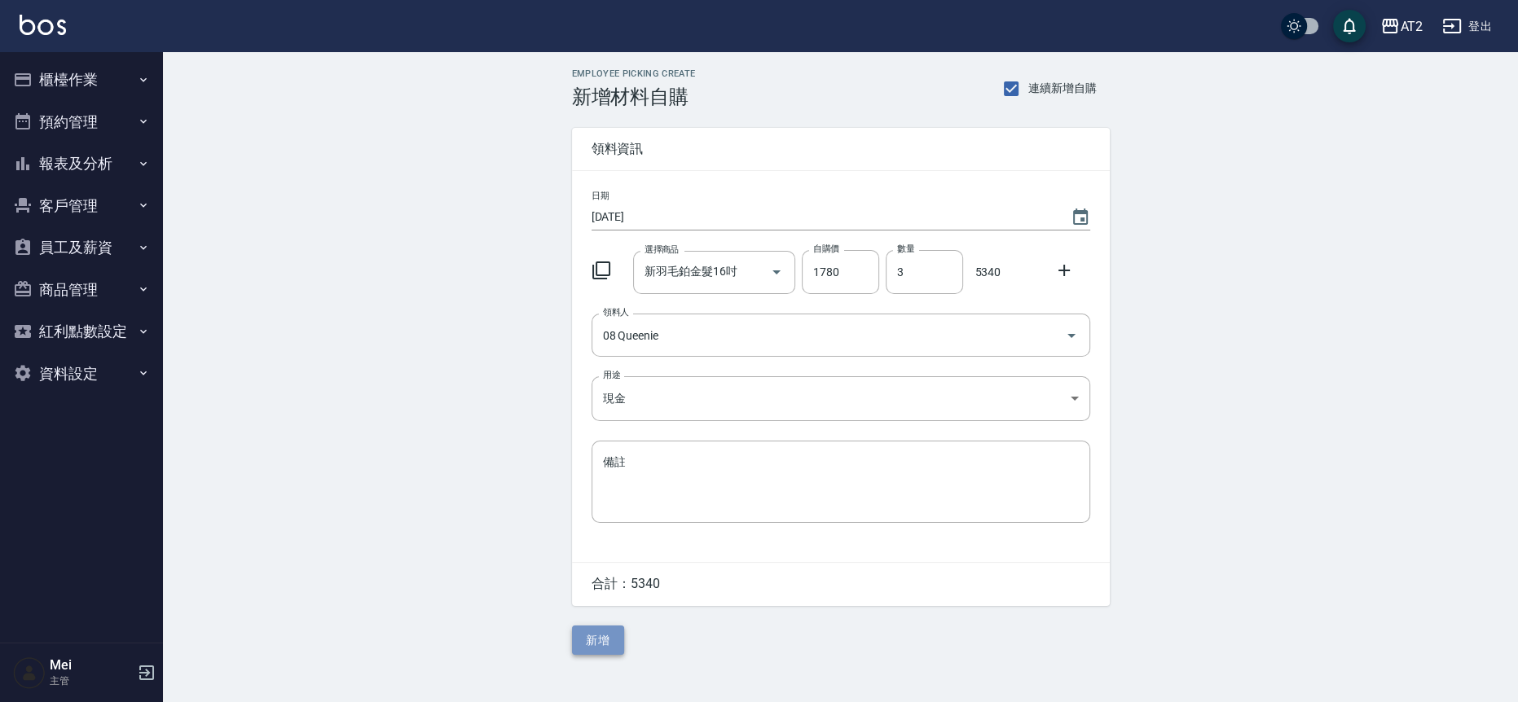
click at [591, 656] on button "新增" at bounding box center [598, 641] width 52 height 30
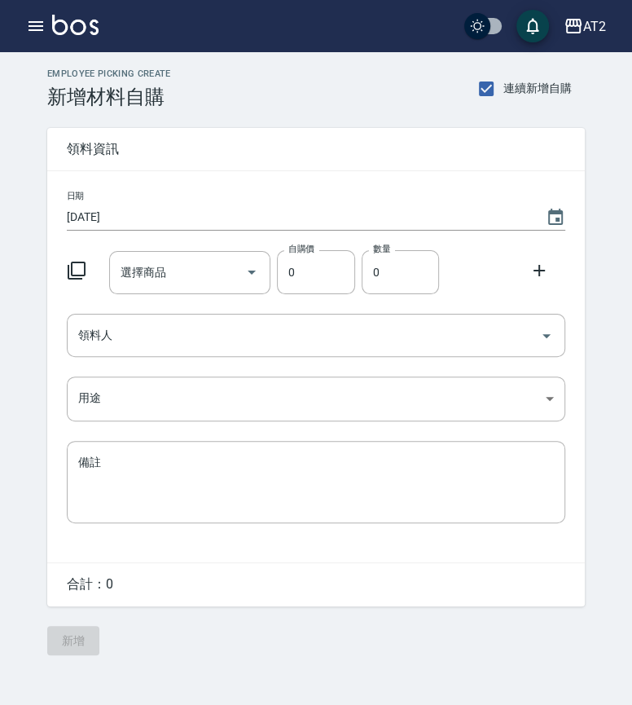
click at [64, 16] on img at bounding box center [75, 25] width 46 height 20
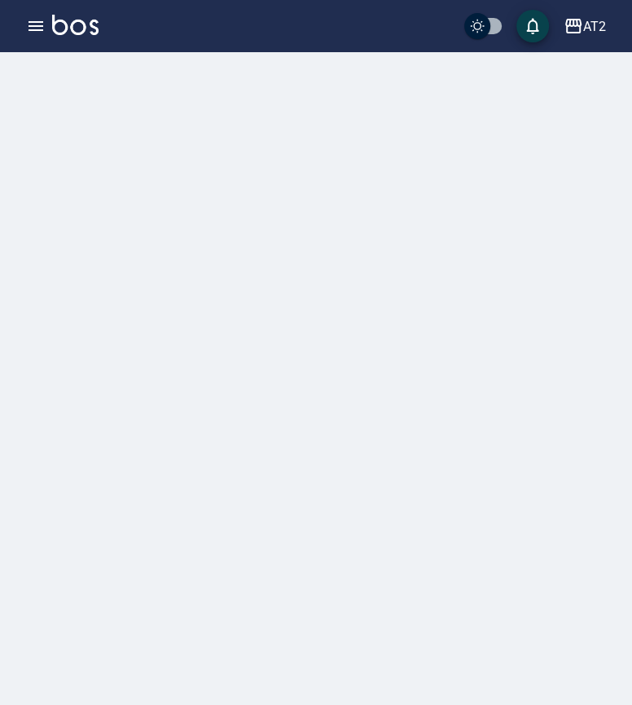
click at [24, 20] on button "button" at bounding box center [36, 26] width 33 height 33
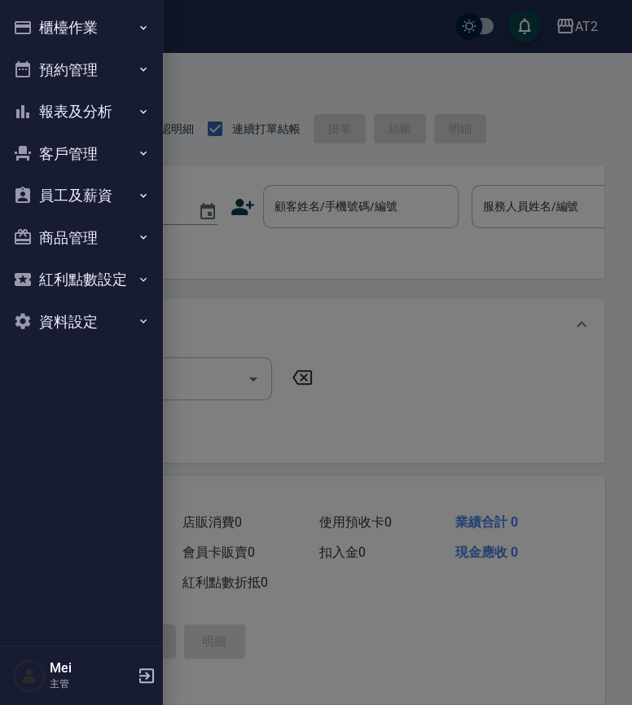
click at [82, 9] on button "櫃檯作業" at bounding box center [82, 28] width 150 height 42
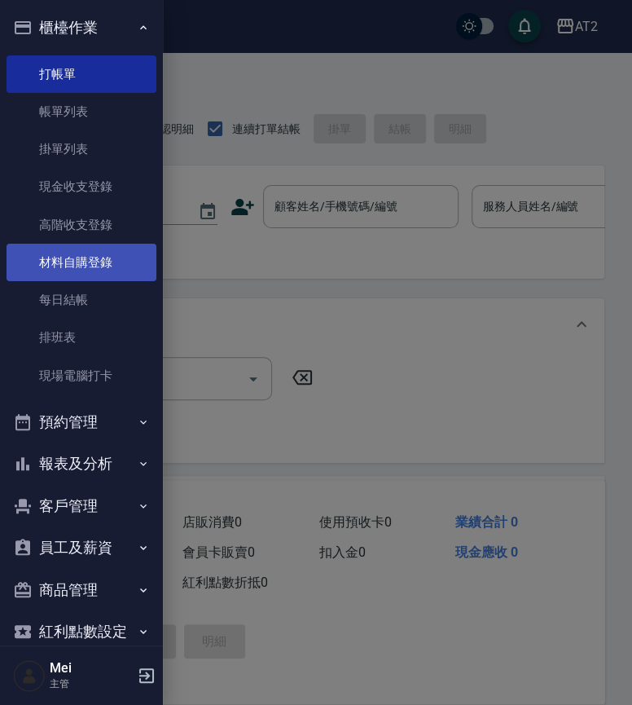
click at [57, 246] on link "材料自購登錄" at bounding box center [82, 262] width 150 height 37
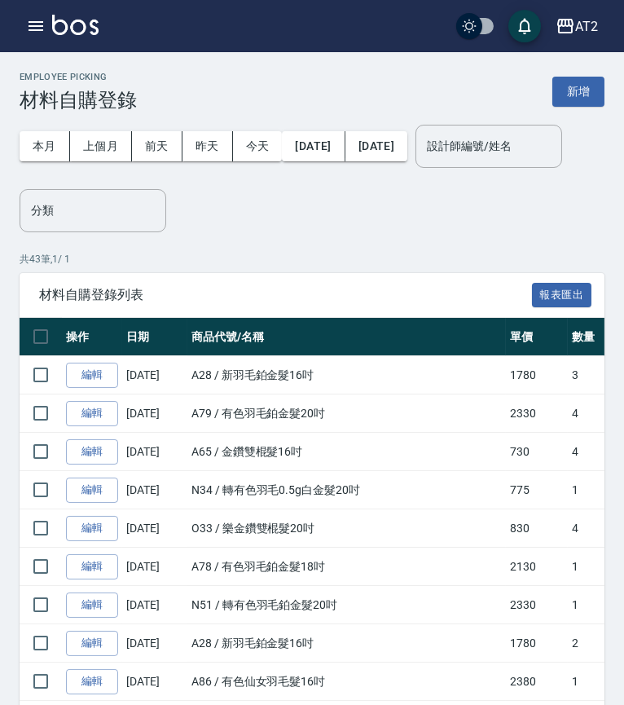
click at [323, 145] on button "[DATE]" at bounding box center [313, 146] width 63 height 30
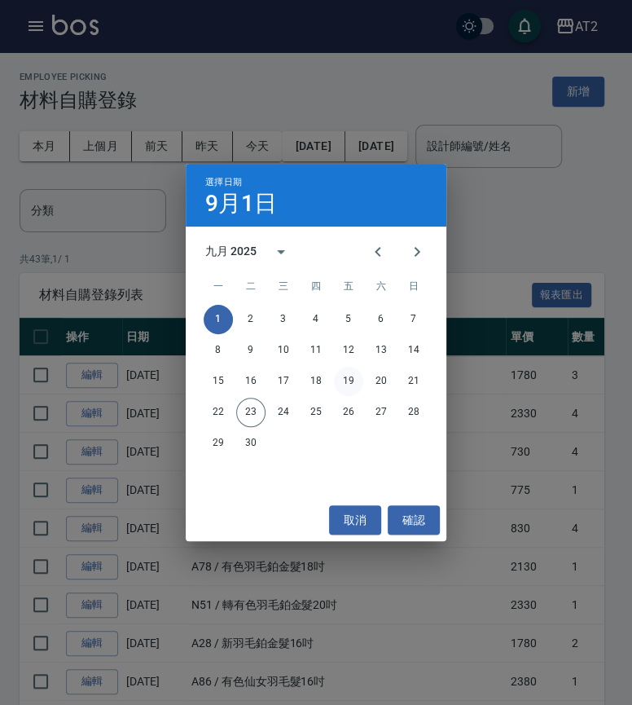
click at [348, 373] on button "19" at bounding box center [348, 381] width 29 height 29
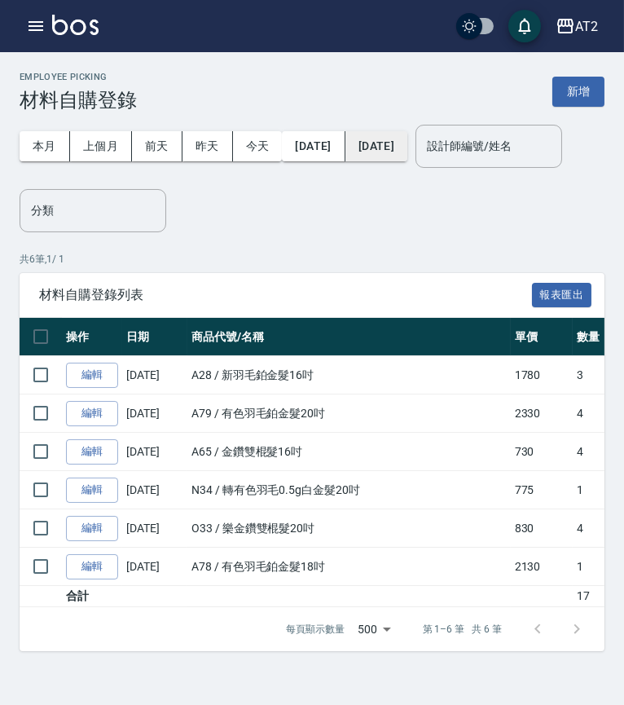
click at [390, 143] on button "[DATE]" at bounding box center [376, 146] width 62 height 30
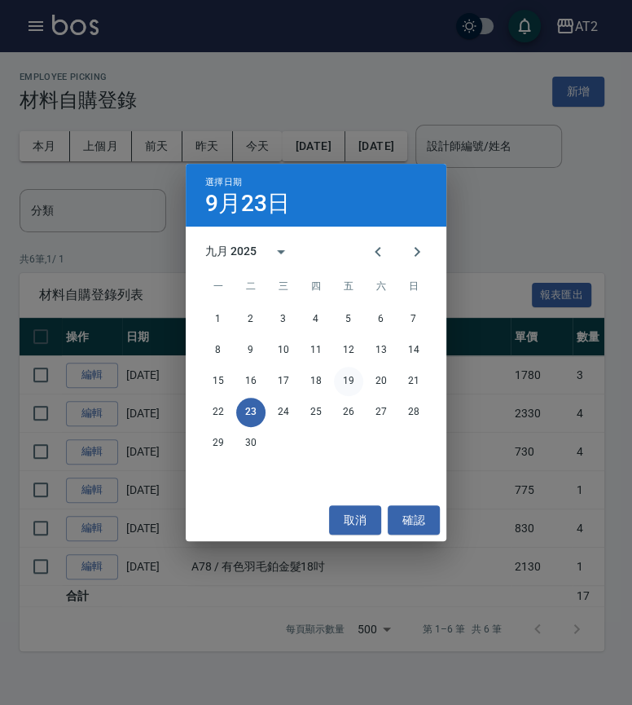
click at [348, 381] on button "19" at bounding box center [348, 381] width 29 height 29
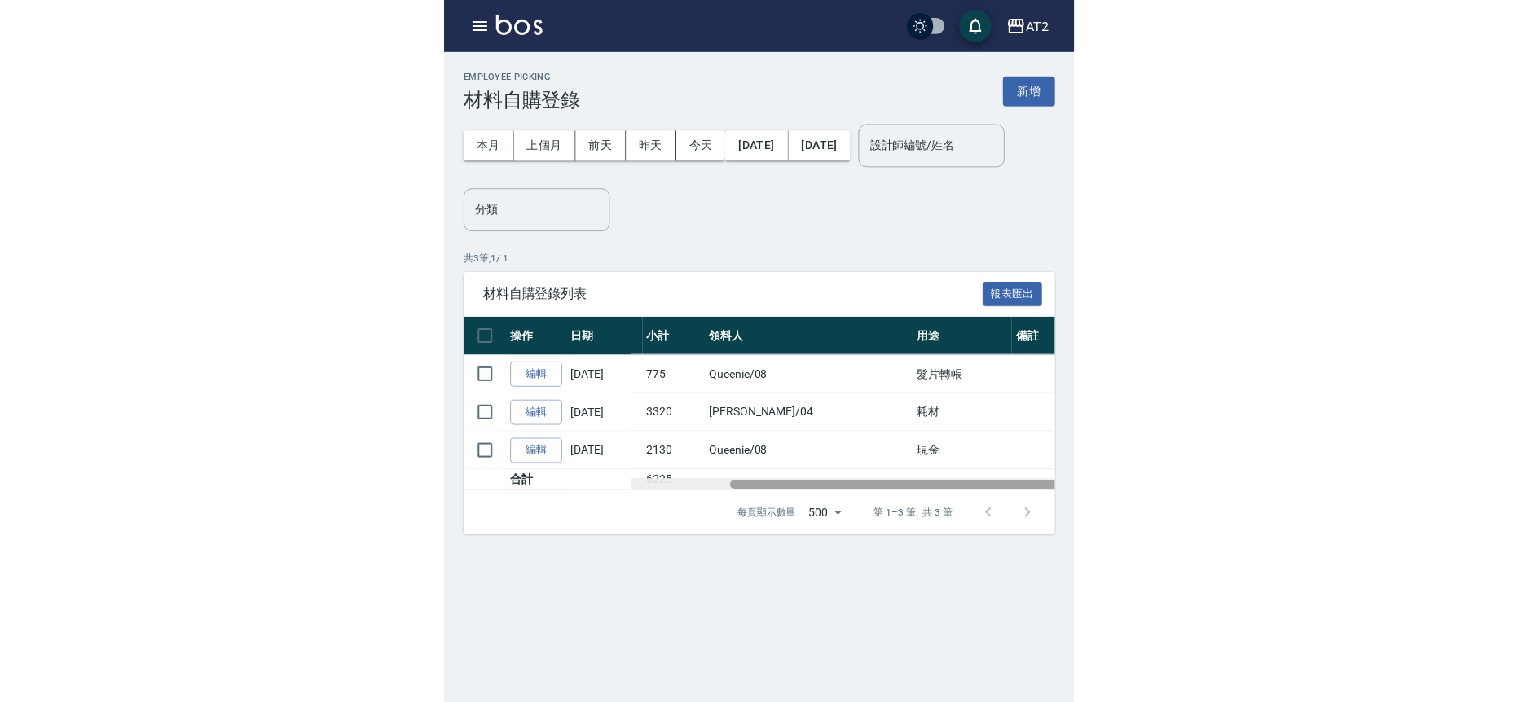
scroll to position [0, 466]
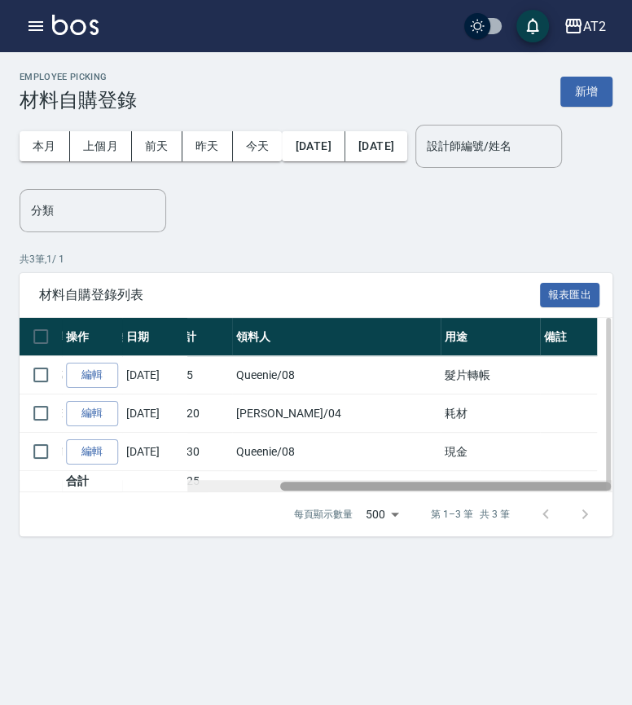
drag, startPoint x: 323, startPoint y: 539, endPoint x: 591, endPoint y: 533, distance: 267.4
click at [591, 491] on div at bounding box center [445, 486] width 331 height 9
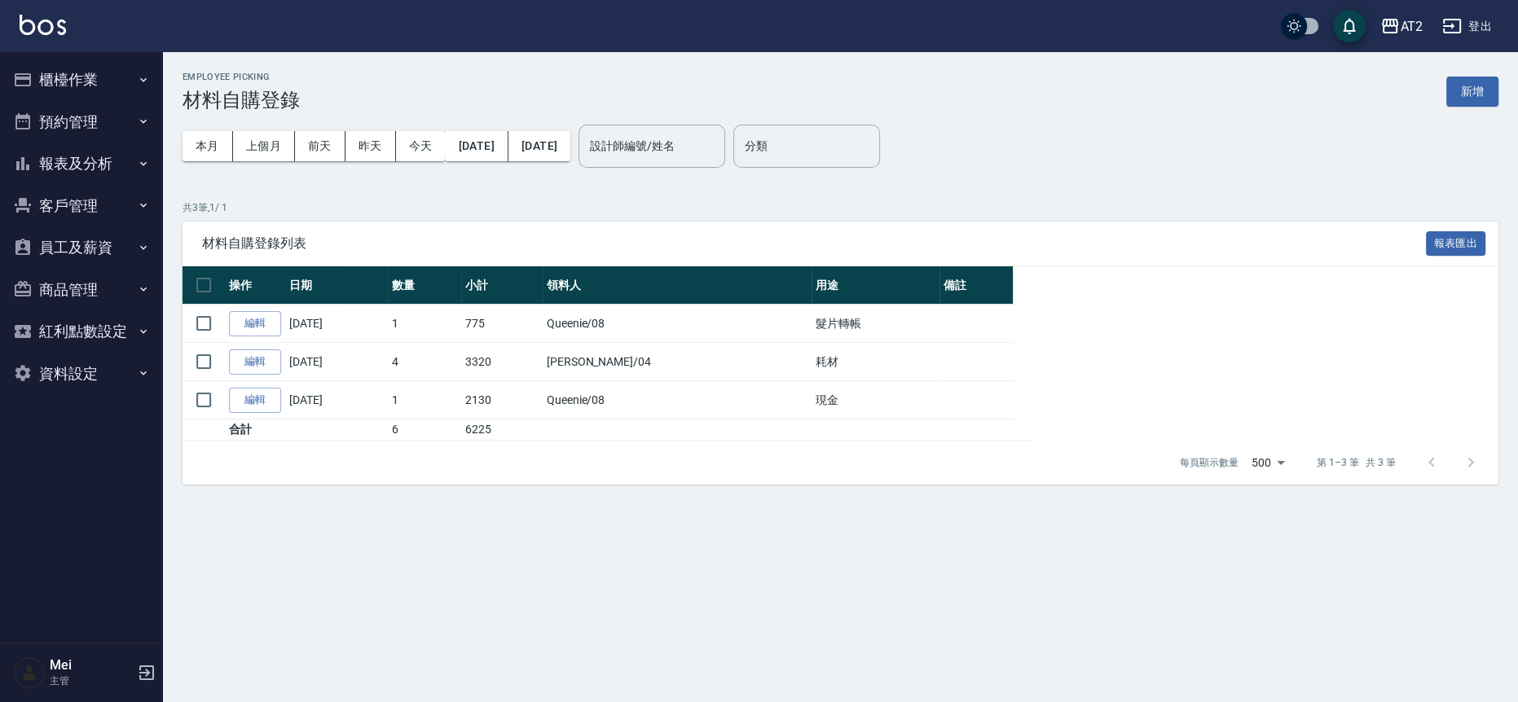
drag, startPoint x: 711, startPoint y: 439, endPoint x: 488, endPoint y: 447, distance: 223.4
click at [488, 447] on div "材料自購登錄列表 報表匯出 操作 日期 商品代號/名稱 單價 數量 小計 領料人 用途 備註 編輯 09/19/2025 N34 / 轉有色羽毛0.5g白金髮…" at bounding box center [841, 354] width 1316 height 264
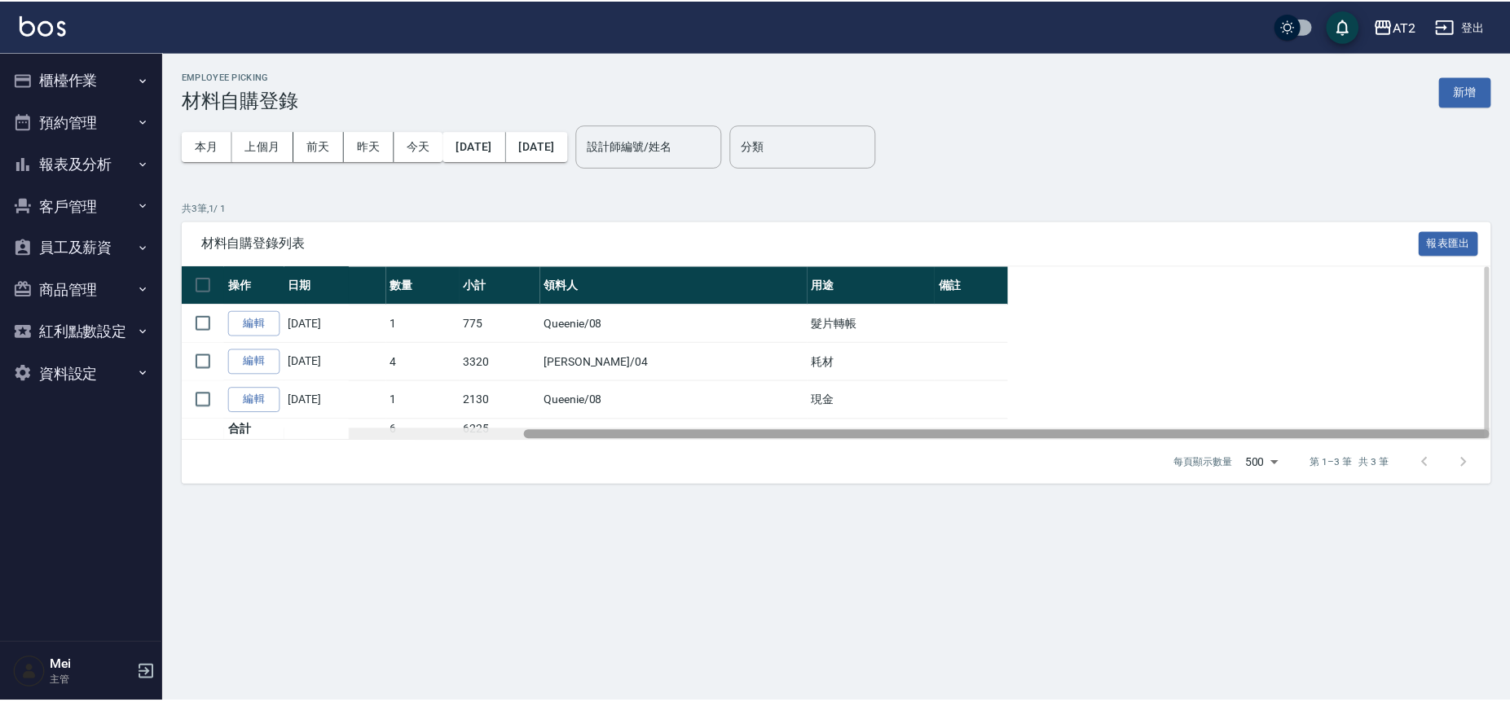
scroll to position [0, 0]
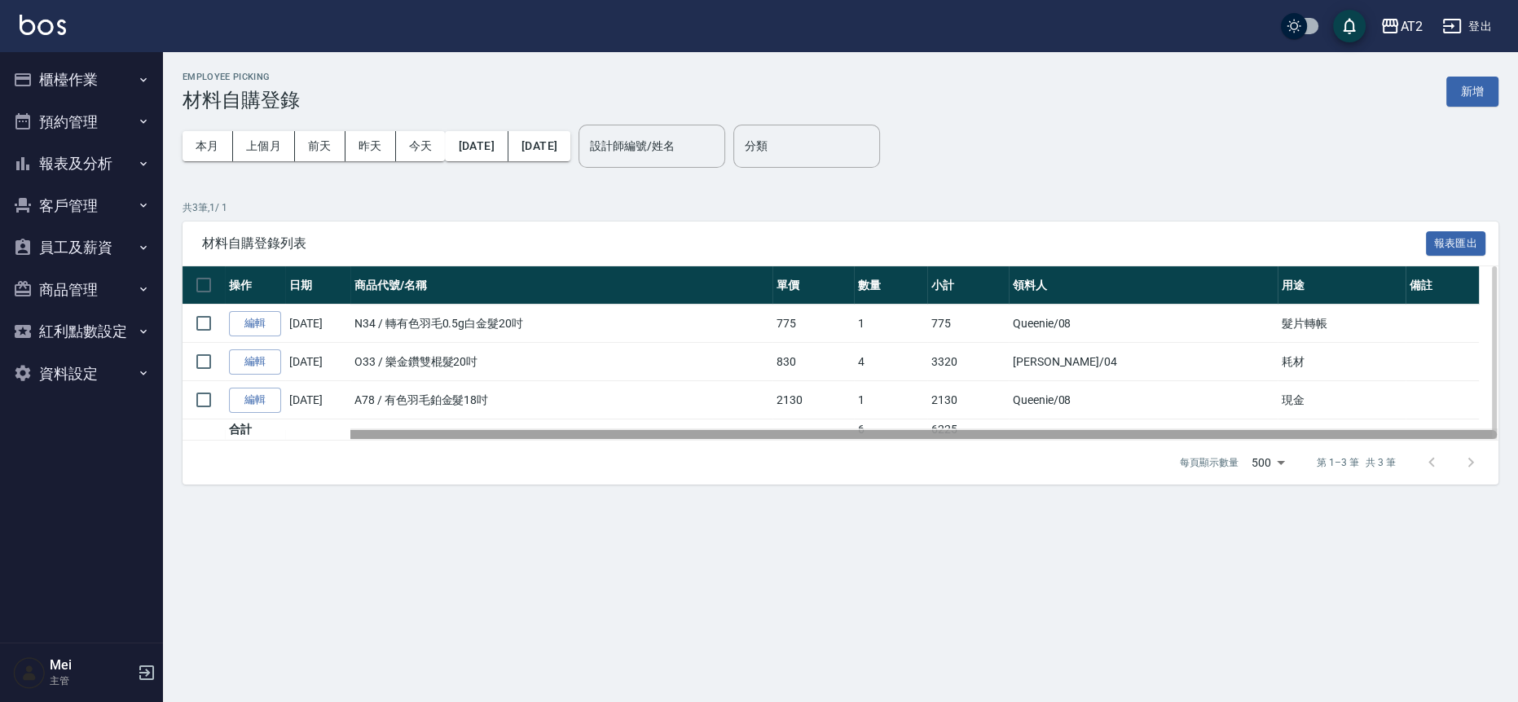
drag, startPoint x: 769, startPoint y: 438, endPoint x: 702, endPoint y: 432, distance: 67.9
click at [702, 432] on div at bounding box center [840, 434] width 1314 height 9
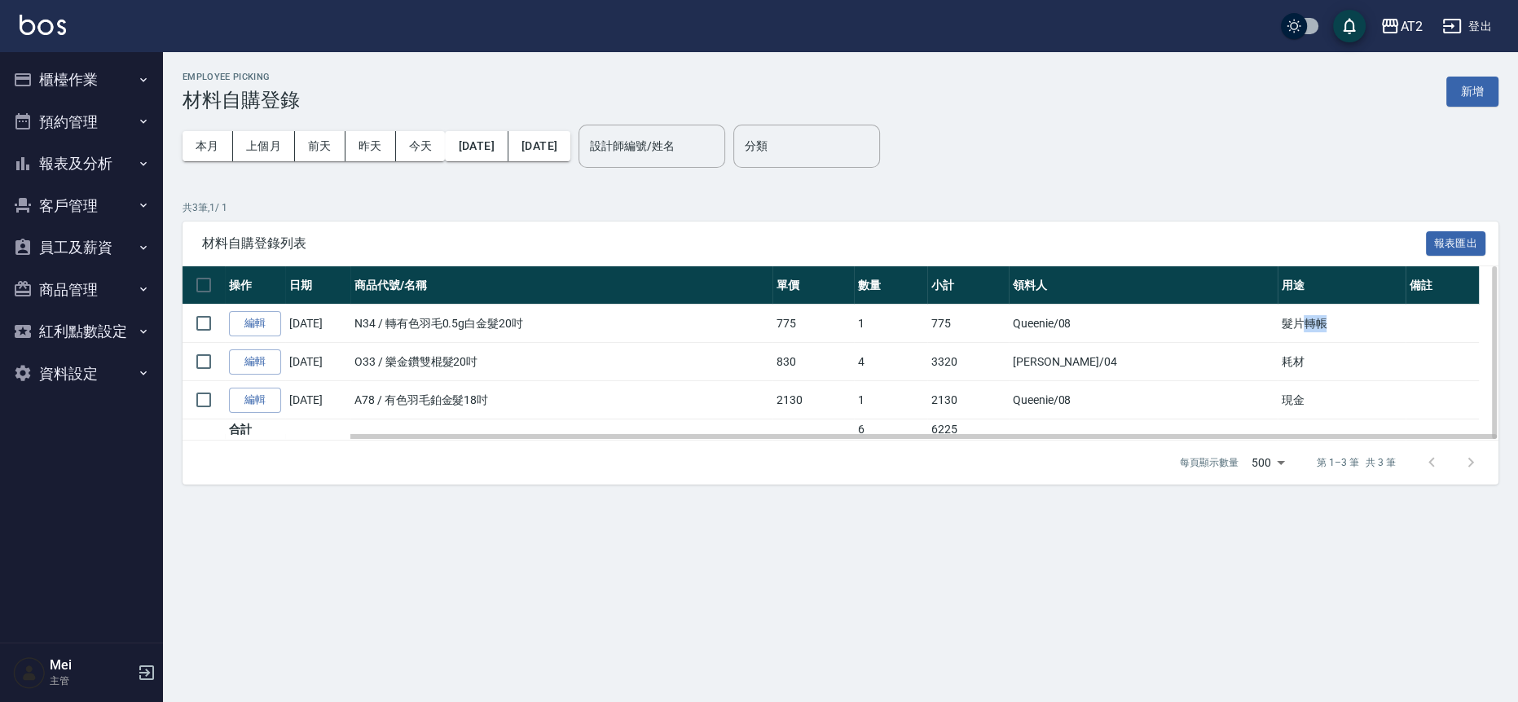
drag, startPoint x: 1283, startPoint y: 311, endPoint x: 1348, endPoint y: 318, distance: 65.5
click at [1348, 318] on td "髮片轉帳" at bounding box center [1342, 324] width 128 height 38
drag, startPoint x: 1292, startPoint y: 324, endPoint x: 1252, endPoint y: 314, distance: 40.5
click at [1278, 314] on td "髮片轉帳" at bounding box center [1342, 324] width 128 height 38
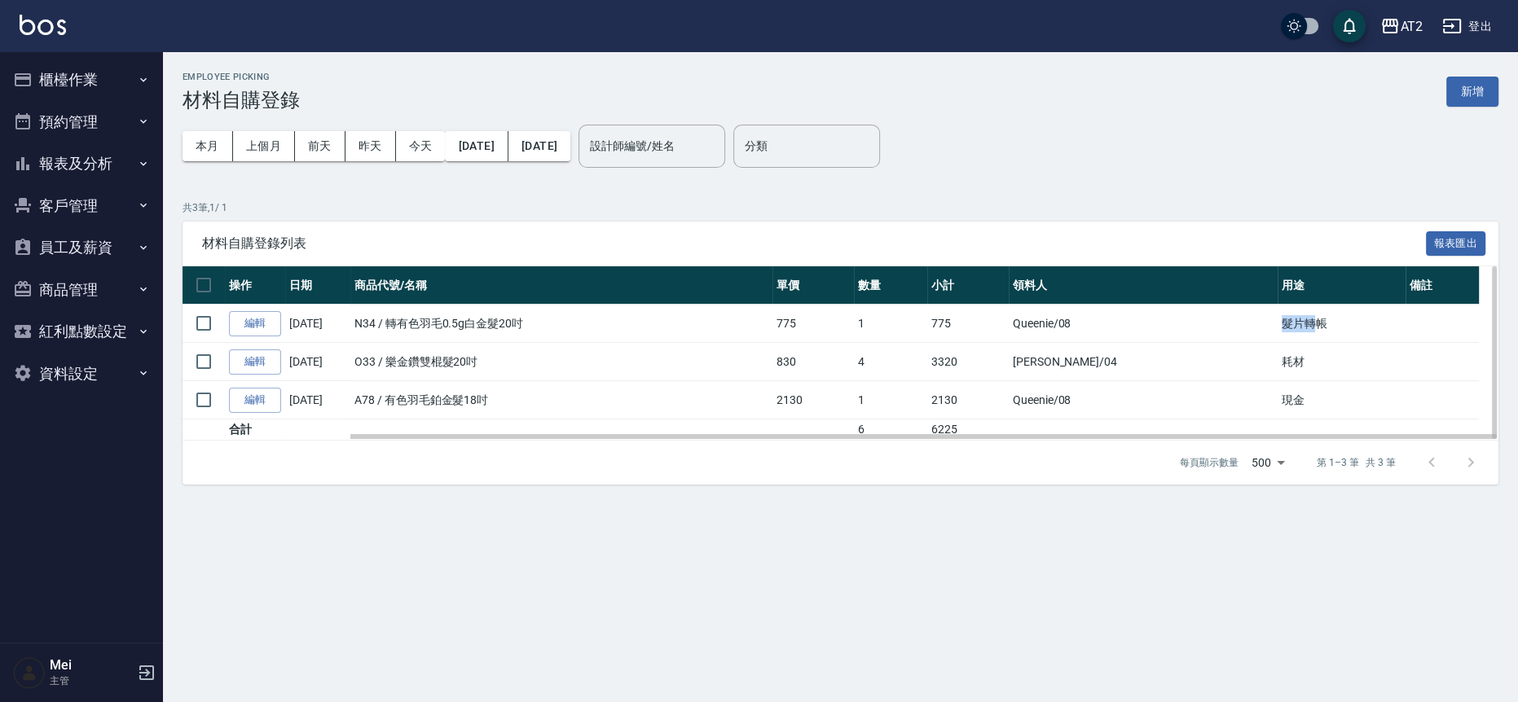
click at [1278, 314] on td "髮片轉帳" at bounding box center [1342, 324] width 128 height 38
drag, startPoint x: 1252, startPoint y: 314, endPoint x: 1346, endPoint y: 328, distance: 94.7
click at [1346, 328] on td "髮片轉帳" at bounding box center [1342, 324] width 128 height 38
click at [241, 320] on link "編輯" at bounding box center [255, 323] width 52 height 25
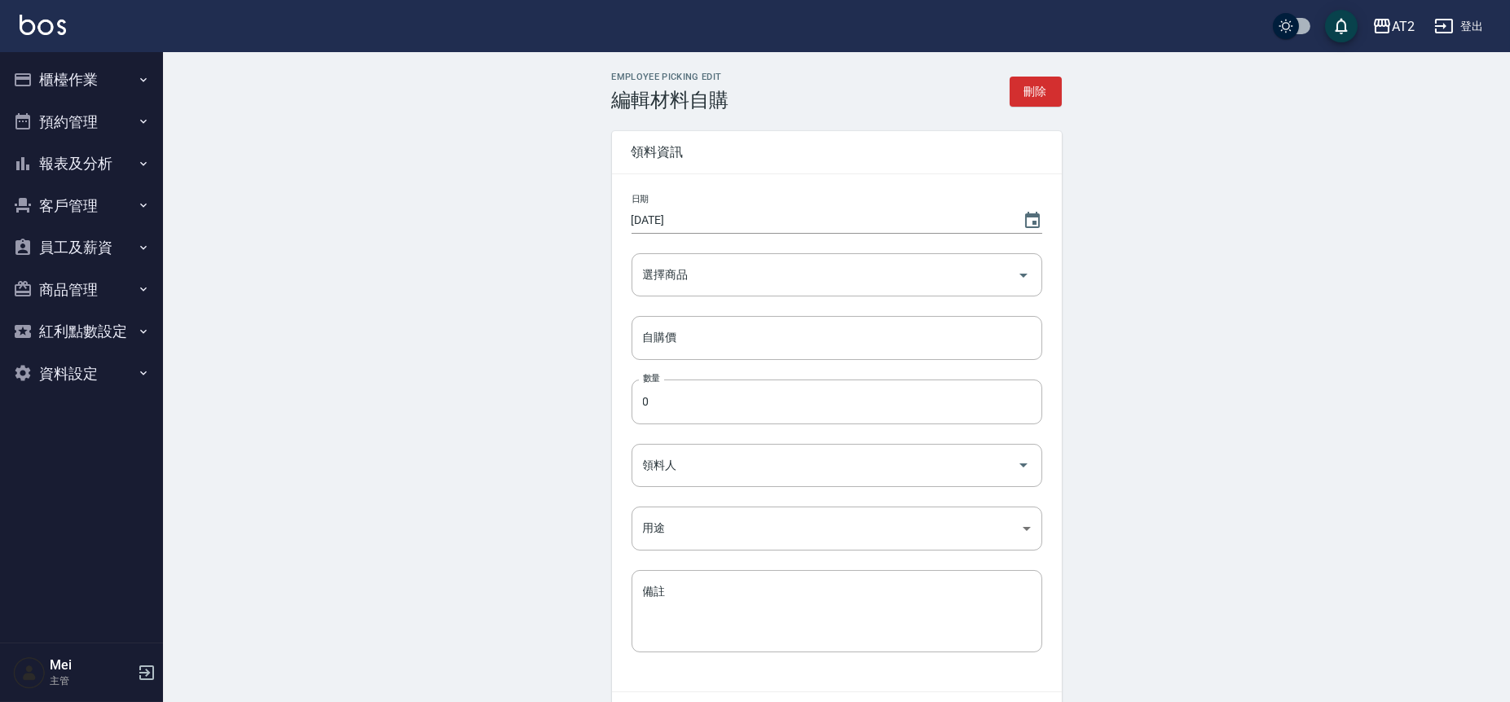
type input "[DATE]"
type input "轉有色羽毛0.5g白金髮20吋"
type input "775"
type input "1"
type input "Queenie"
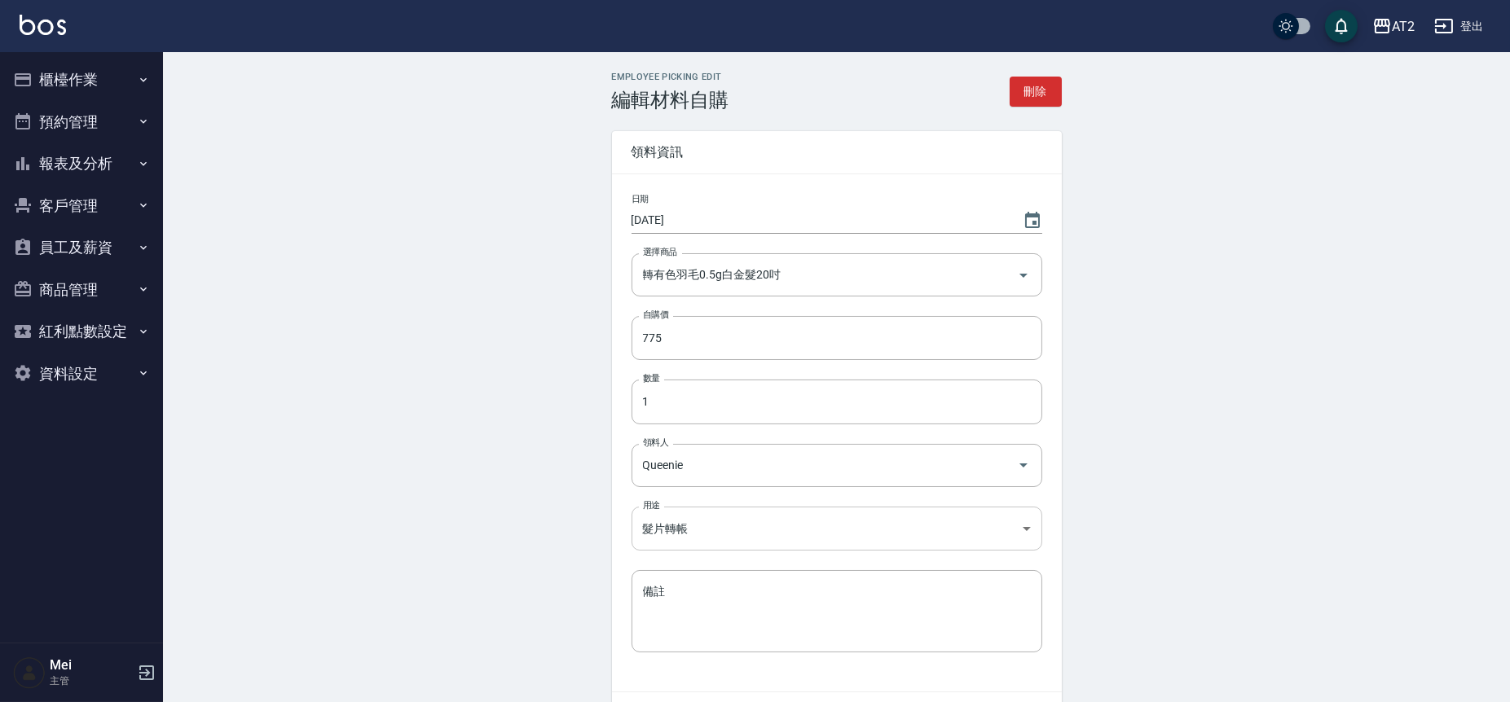
click at [798, 531] on body "AT2 登出 櫃檯作業 打帳單 帳單列表 掛單列表 現金收支登錄 高階收支登錄 材料自購登錄 每日結帳 排班表 現場電腦打卡 預約管理 預約管理 單日預約紀錄…" at bounding box center [755, 402] width 1510 height 804
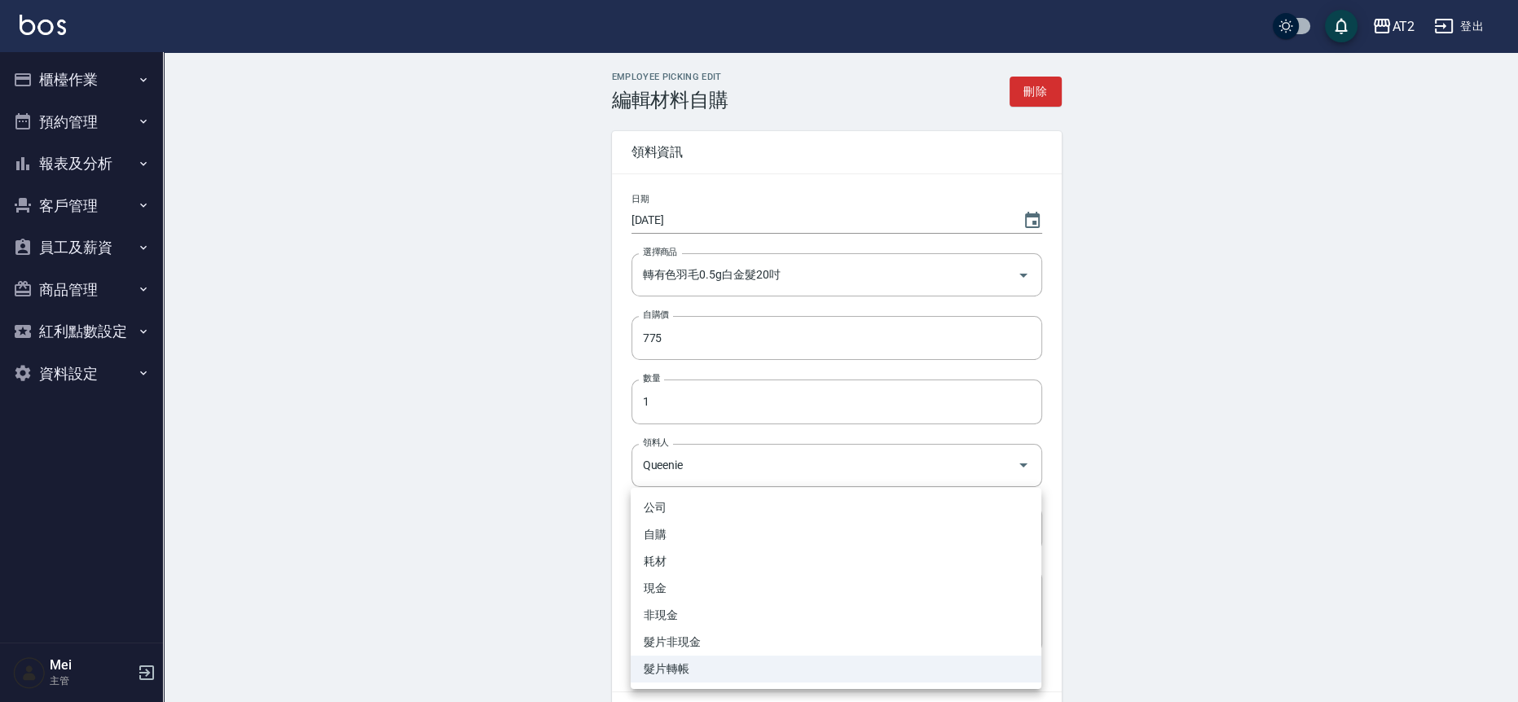
click at [753, 561] on li "耗材" at bounding box center [836, 561] width 411 height 27
type input "耗材"
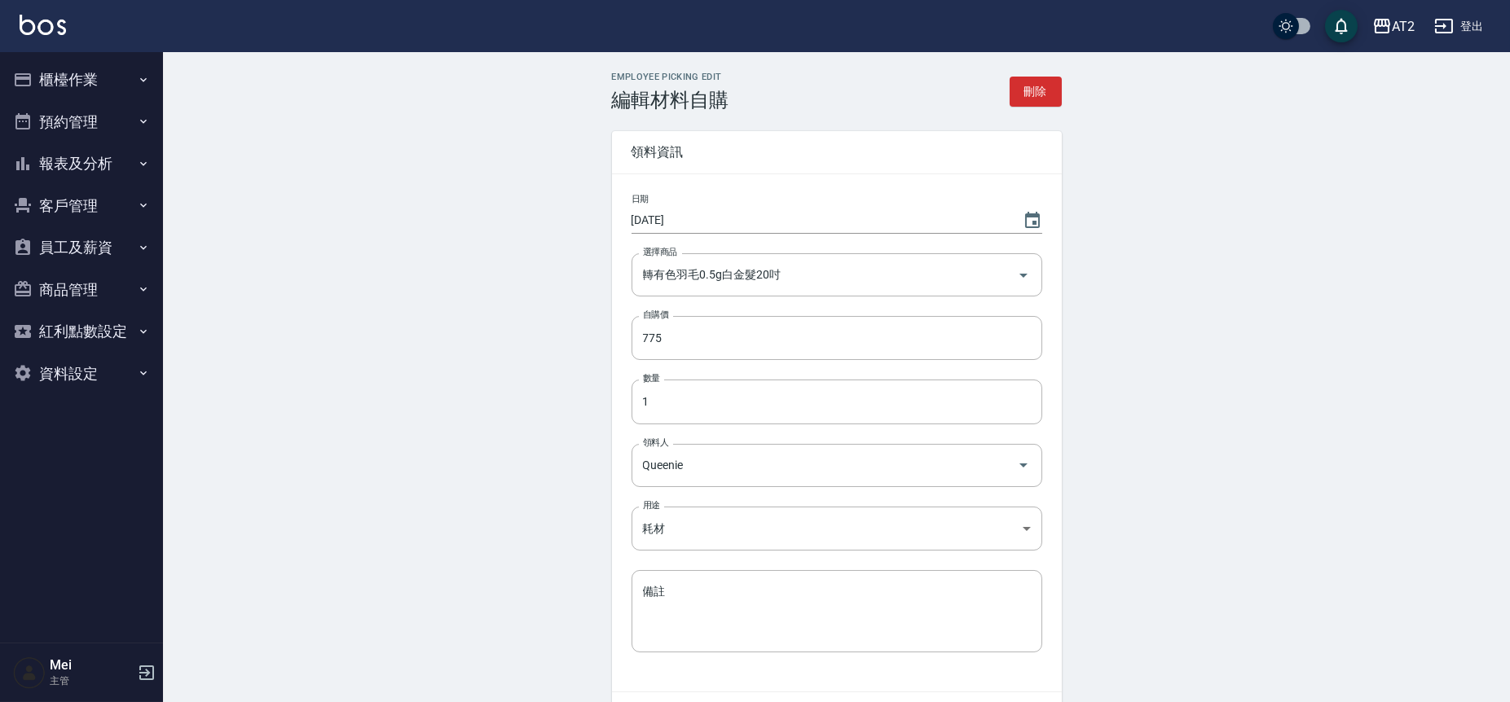
click at [502, 570] on div "Employee Picking Edit 編輯材料自購 刪除 領料資訊 日期 2025/09/19 選擇商品 轉有色羽毛0.5g白金髮20吋 選擇商品 自購…" at bounding box center [836, 428] width 1347 height 752
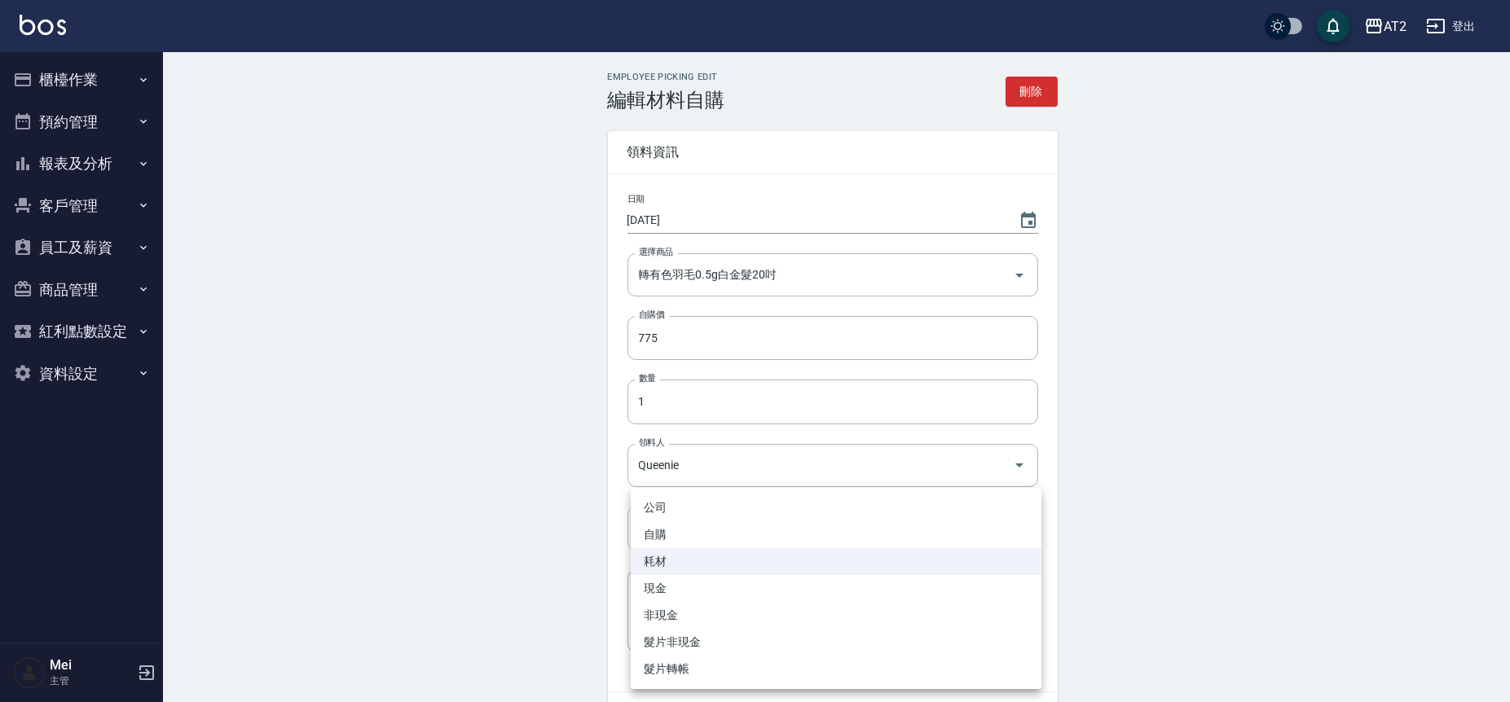
click at [881, 532] on body "AT2 登出 櫃檯作業 打帳單 帳單列表 掛單列表 現金收支登錄 高階收支登錄 材料自購登錄 每日結帳 排班表 現場電腦打卡 預約管理 預約管理 單日預約紀錄…" at bounding box center [755, 402] width 1510 height 804
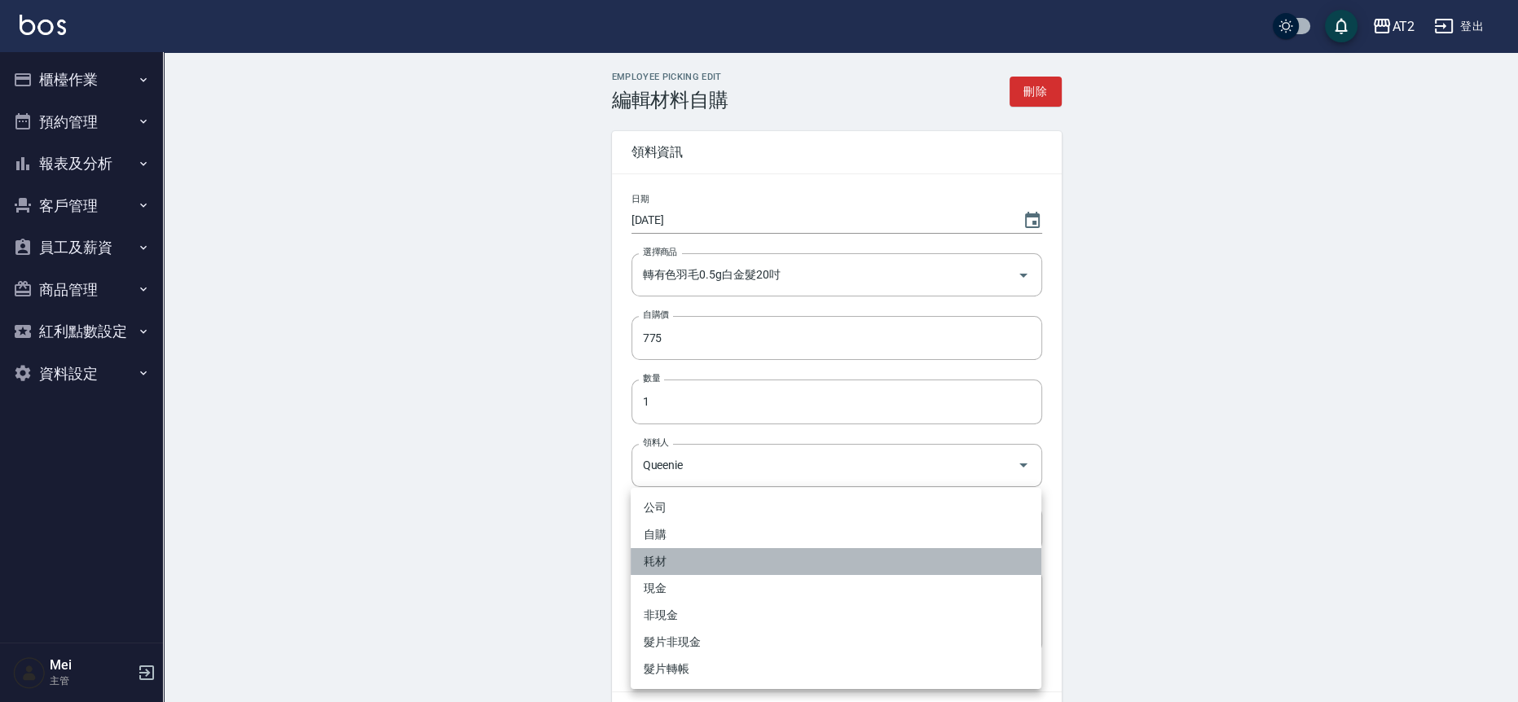
click at [816, 564] on li "耗材" at bounding box center [836, 561] width 411 height 27
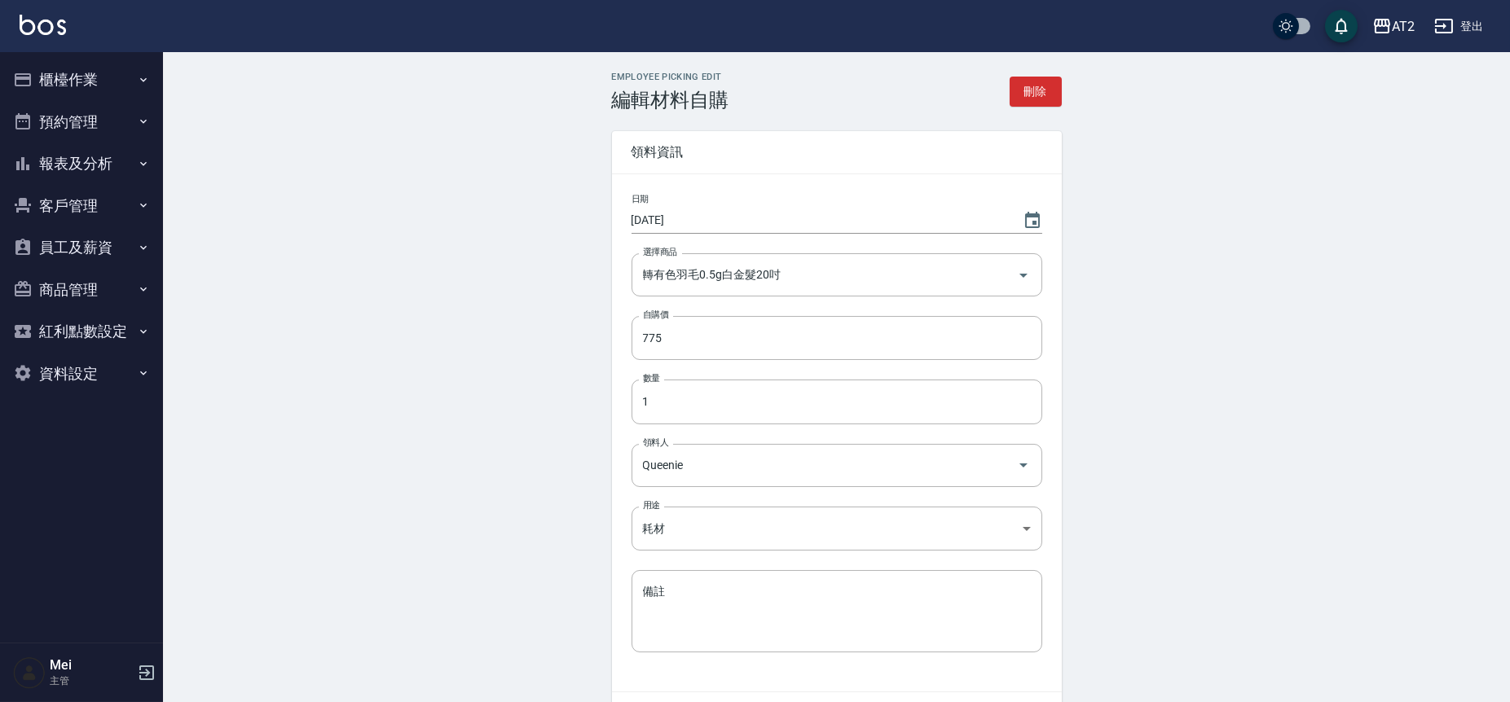
click at [1480, 623] on div "Employee Picking Edit 編輯材料自購 刪除 領料資訊 日期 2025/09/19 選擇商品 轉有色羽毛0.5g白金髮20吋 選擇商品 自購…" at bounding box center [836, 428] width 1347 height 752
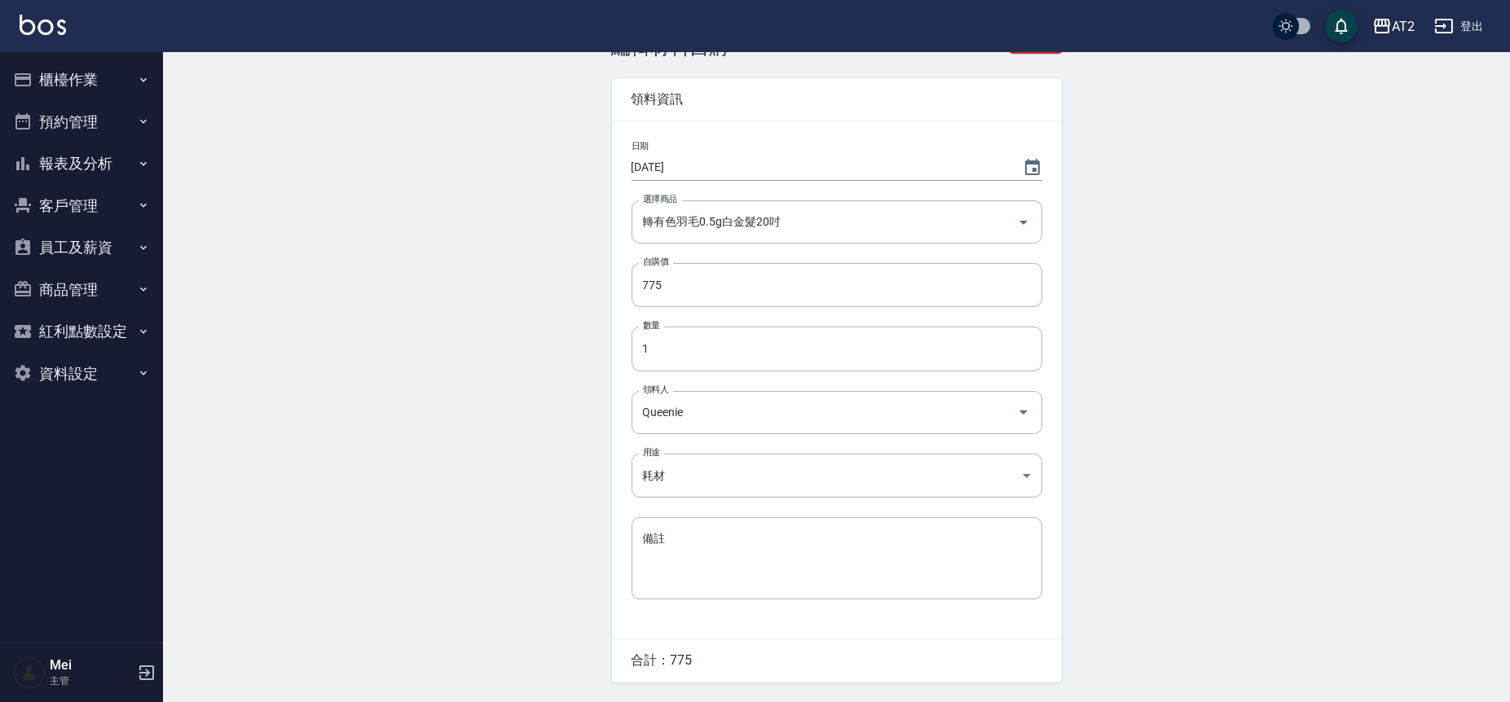
scroll to position [103, 0]
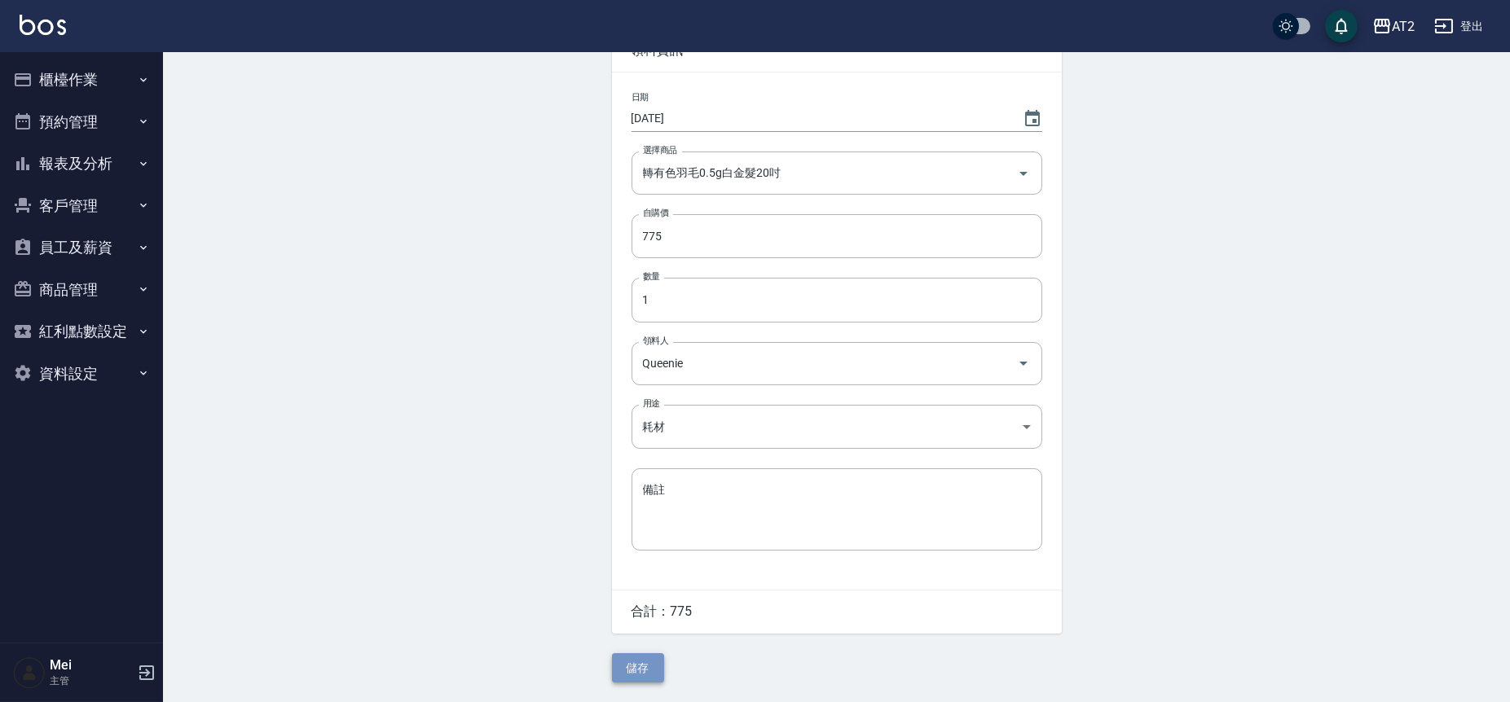
click at [625, 668] on button "儲存" at bounding box center [638, 669] width 52 height 30
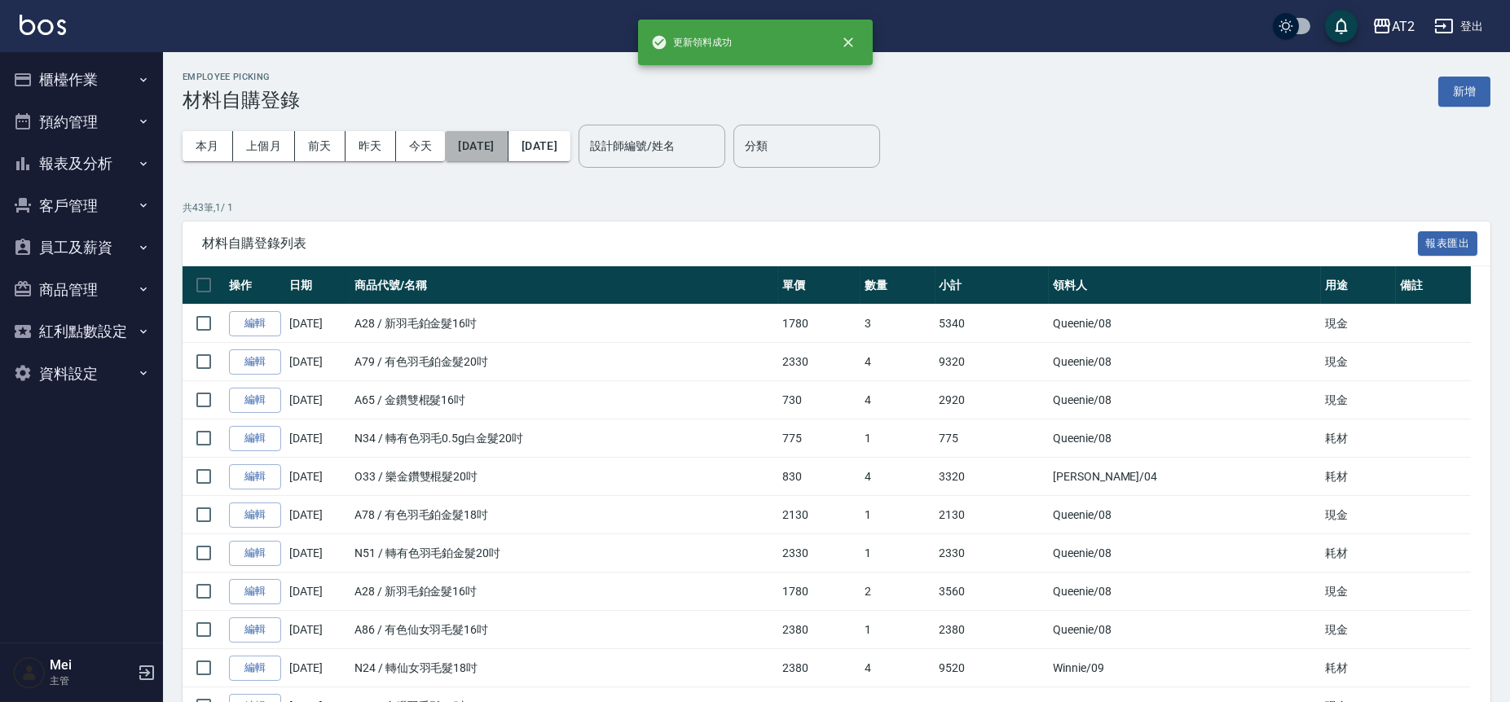
click at [508, 145] on button "[DATE]" at bounding box center [476, 146] width 63 height 30
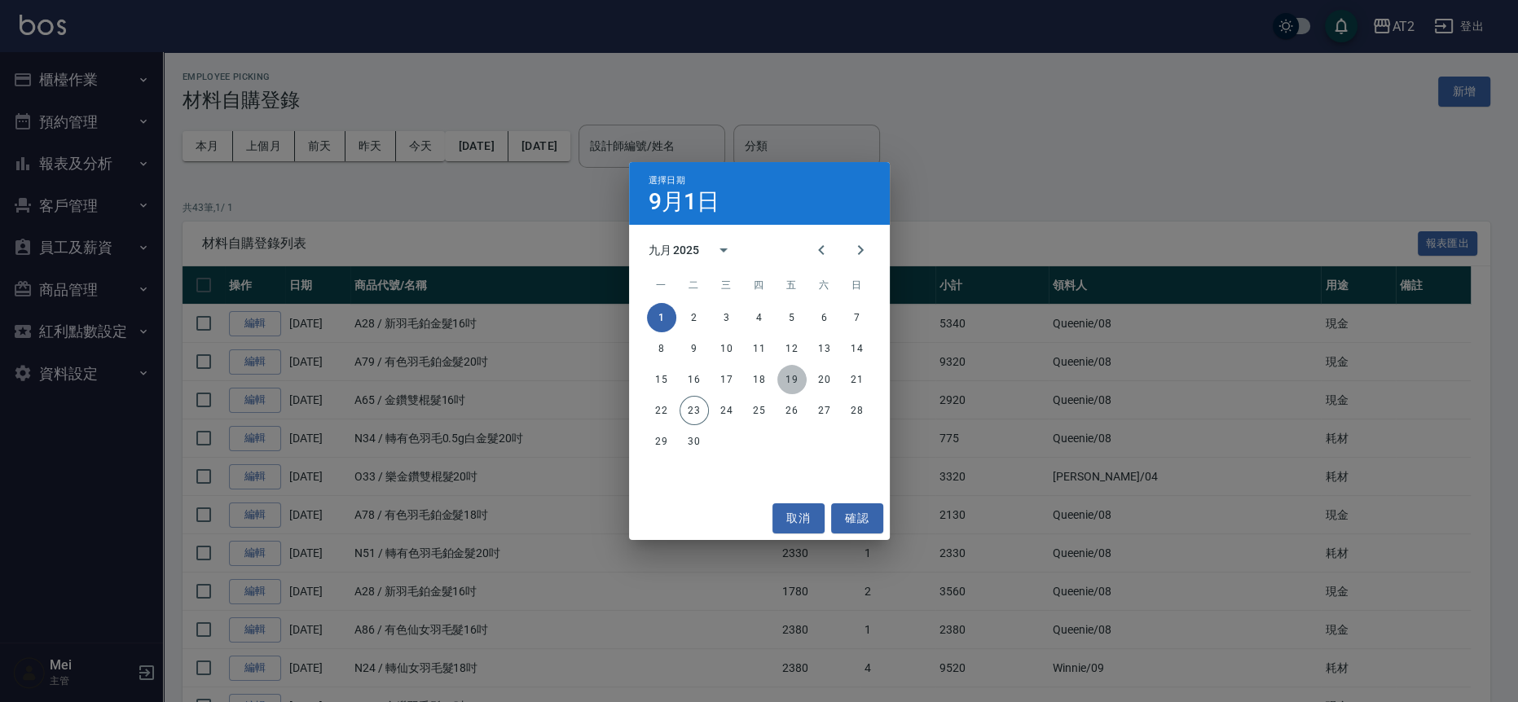
click at [788, 372] on button "19" at bounding box center [791, 379] width 29 height 29
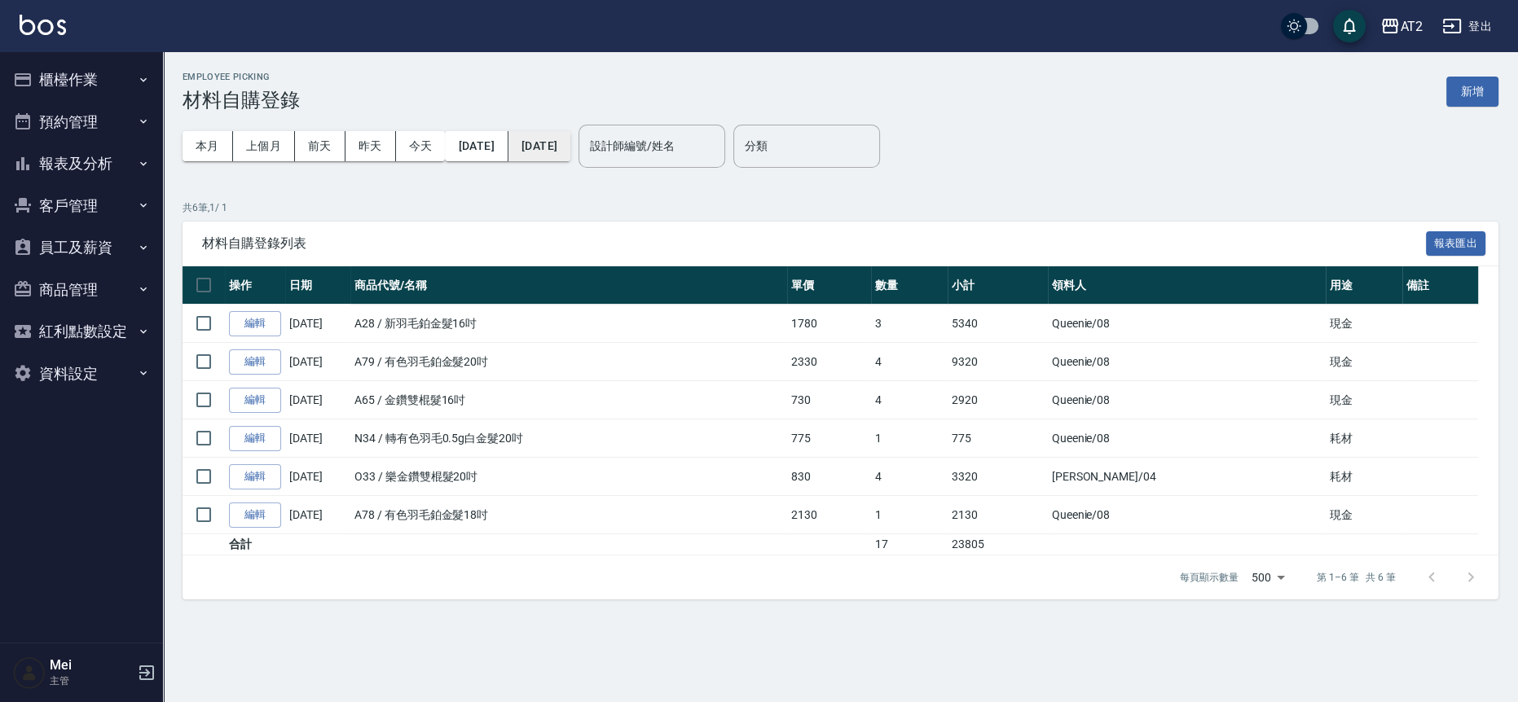
click at [570, 148] on button "[DATE]" at bounding box center [539, 146] width 62 height 30
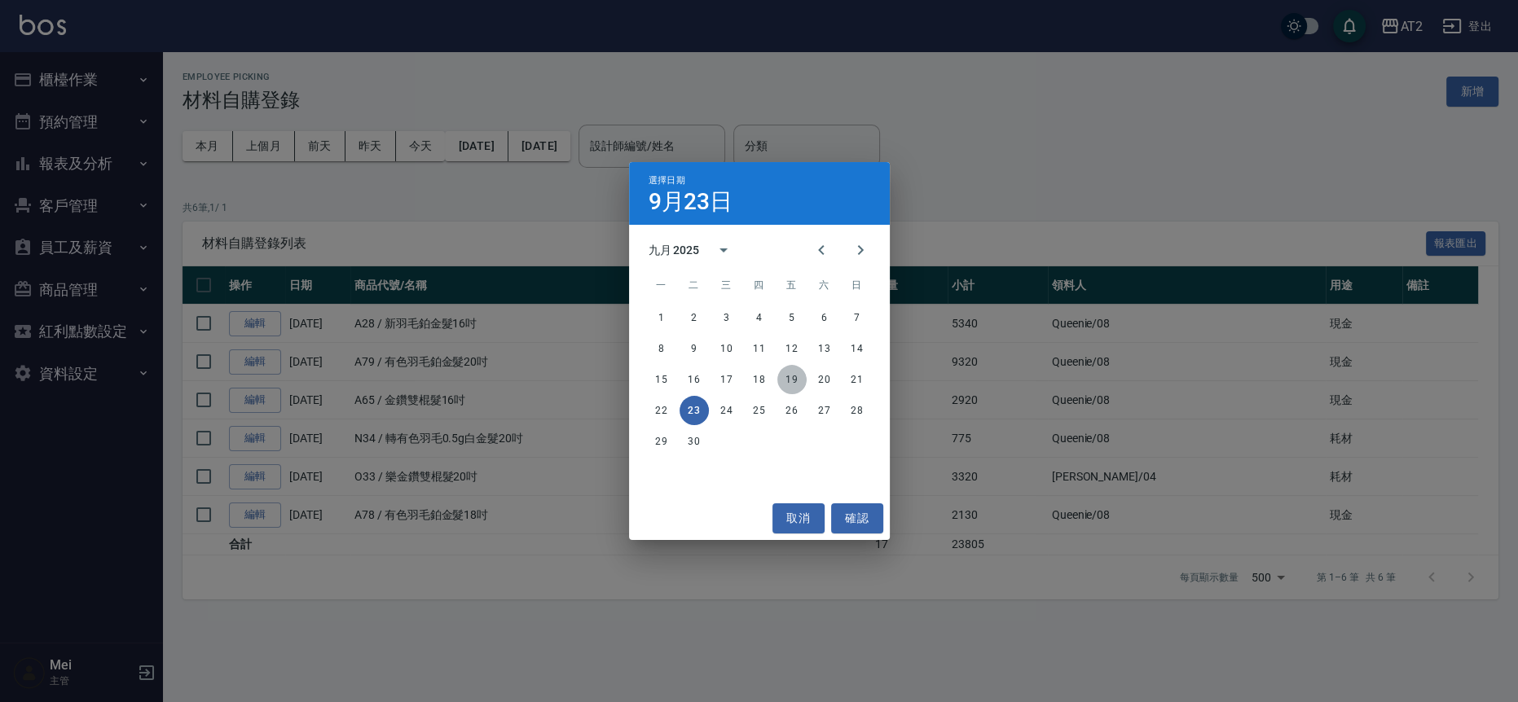
click at [786, 384] on button "19" at bounding box center [791, 379] width 29 height 29
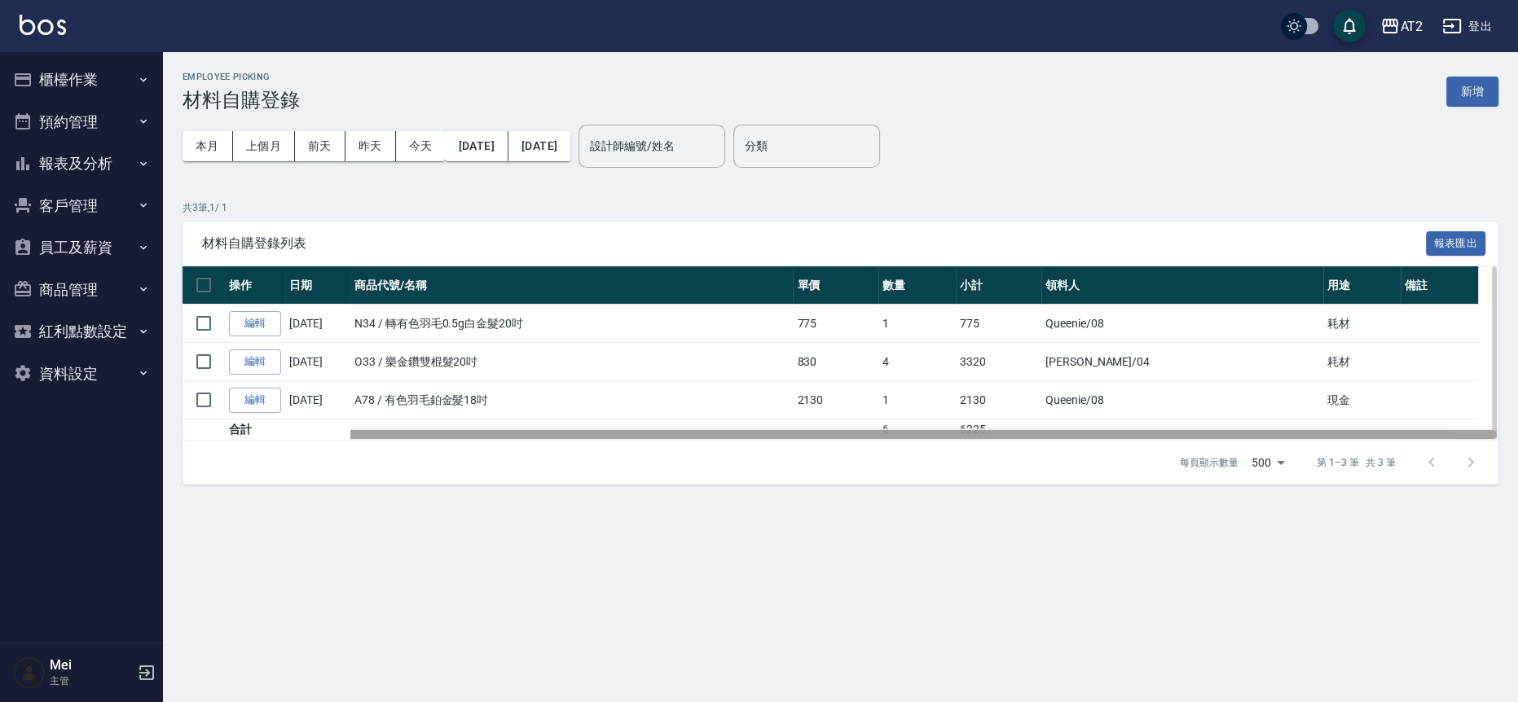
drag, startPoint x: 945, startPoint y: 432, endPoint x: 961, endPoint y: 428, distance: 16.0
click at [961, 429] on div at bounding box center [840, 435] width 1315 height 12
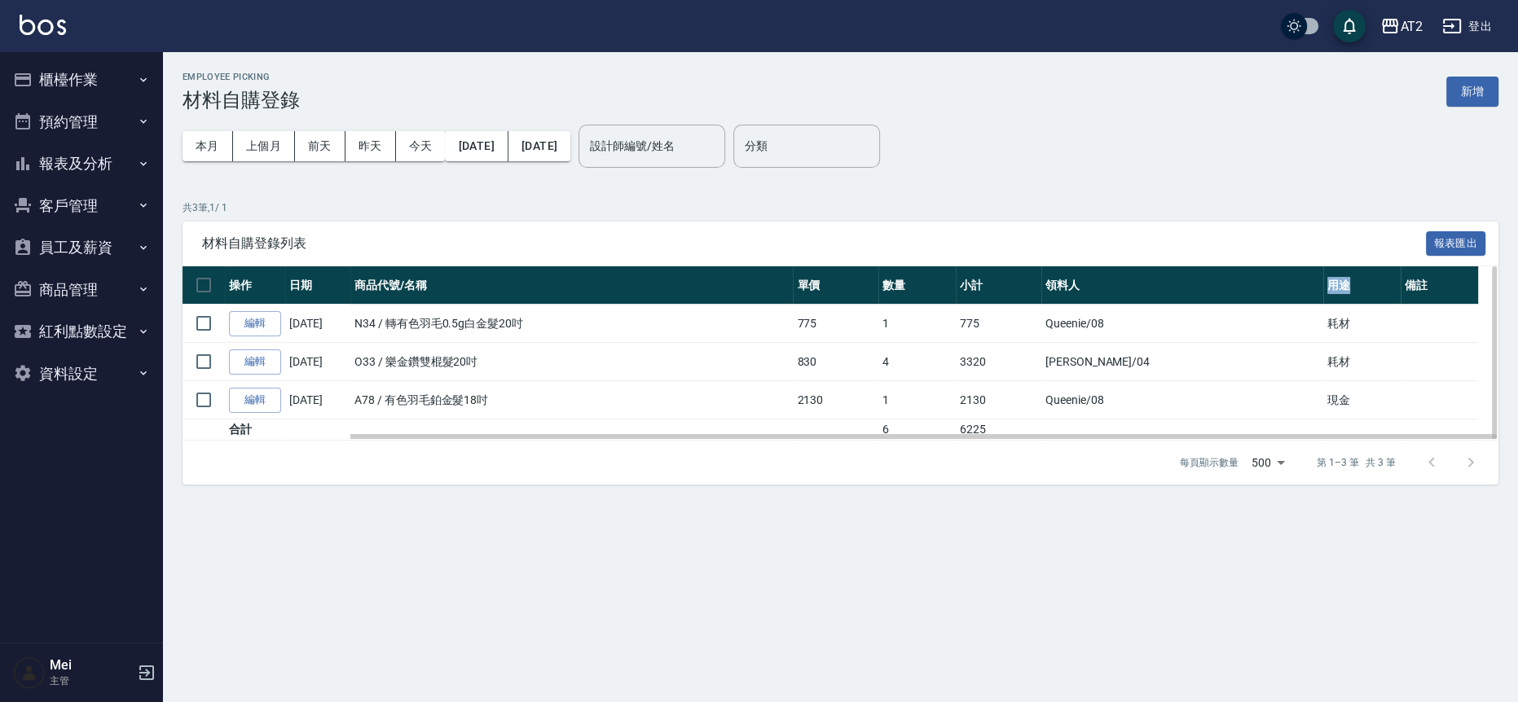
drag, startPoint x: 1309, startPoint y: 279, endPoint x: 1331, endPoint y: 280, distance: 22.8
click at [1331, 280] on th "用途" at bounding box center [1361, 285] width 77 height 38
click at [1331, 281] on th "用途" at bounding box center [1361, 285] width 77 height 38
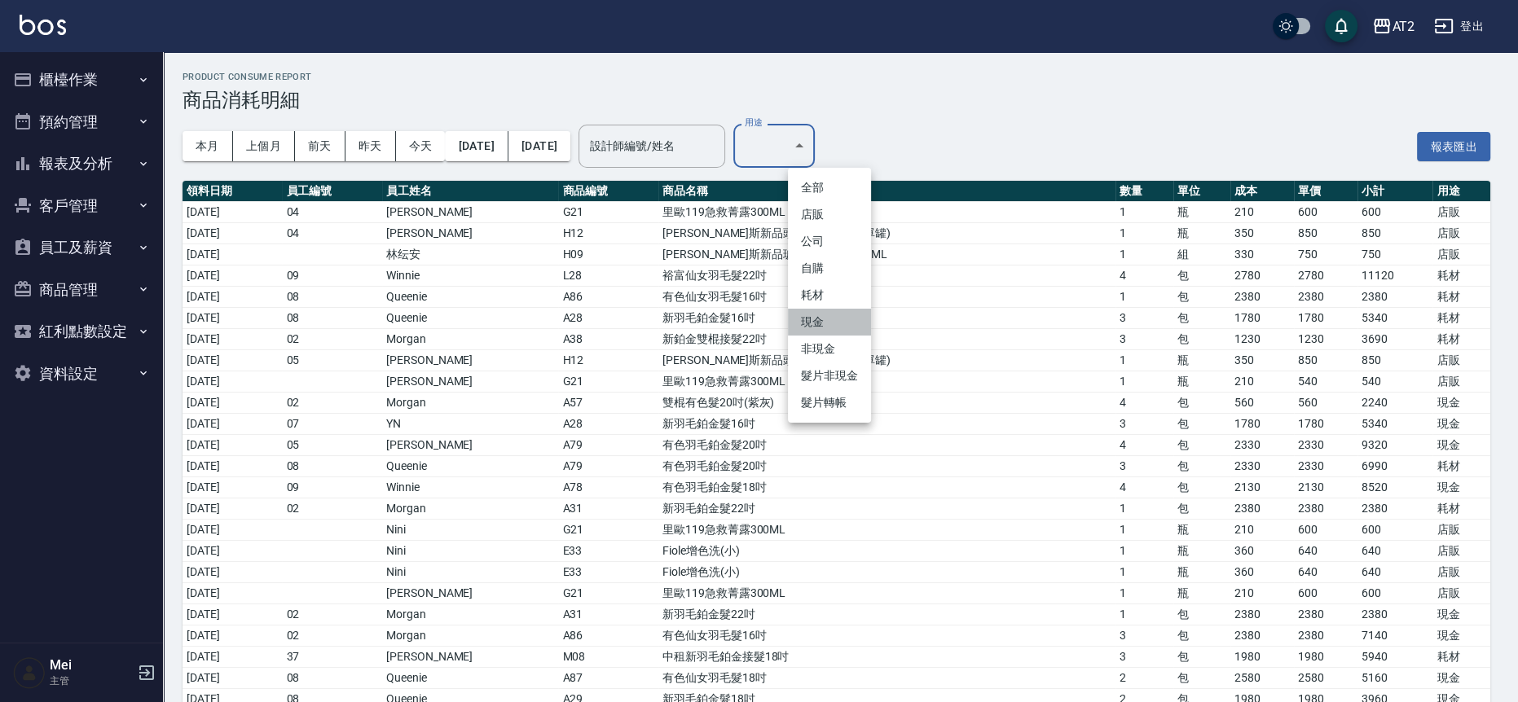
click at [818, 309] on li "現金" at bounding box center [829, 322] width 83 height 27
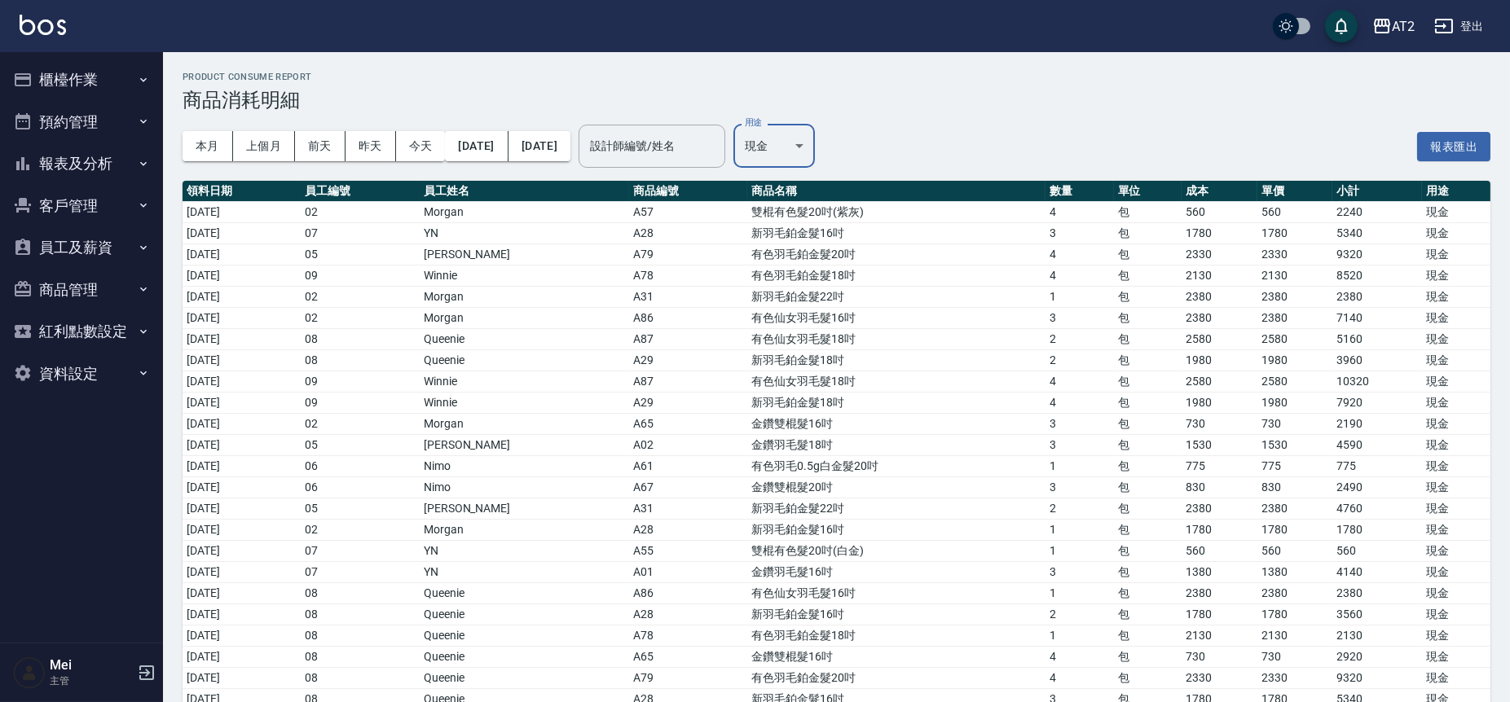
click at [818, 308] on td "有色仙女羽毛髮16吋" at bounding box center [895, 317] width 297 height 21
click at [1482, 145] on button "報表匯出" at bounding box center [1453, 147] width 73 height 30
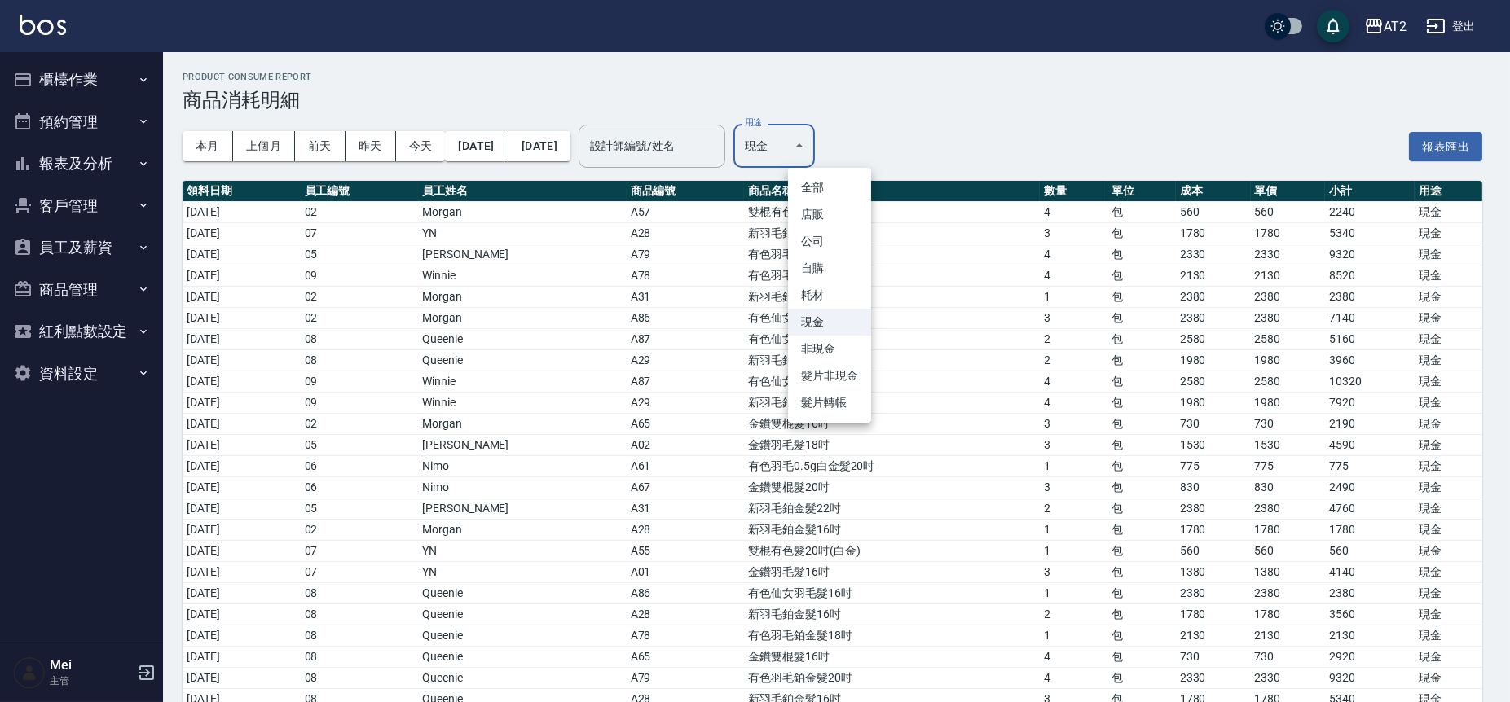
click at [814, 149] on body "AT2 登出 櫃檯作業 打帳單 帳單列表 掛單列表 現金收支登錄 高階收支登錄 材料自購登錄 每日結帳 排班表 現場電腦打卡 預約管理 預約管理 單日預約紀錄…" at bounding box center [755, 386] width 1510 height 772
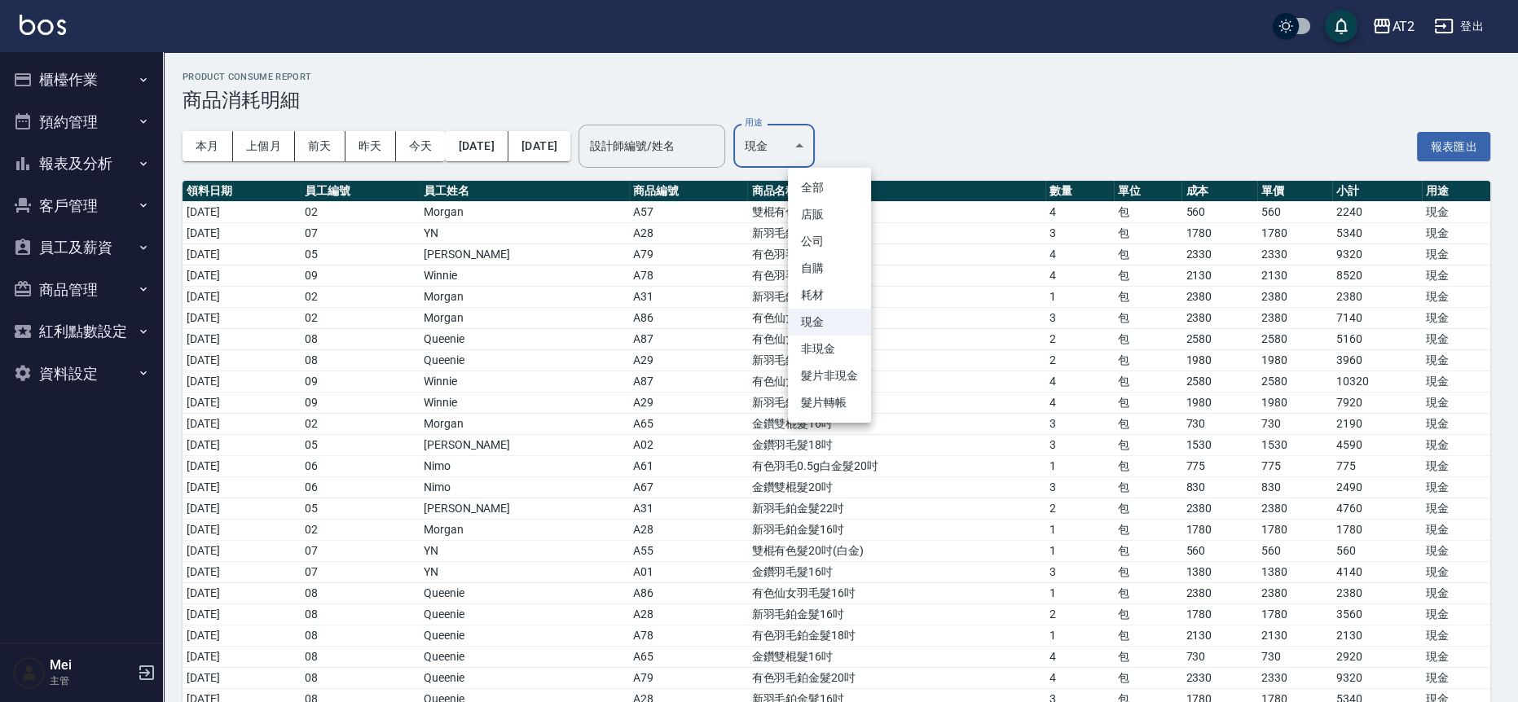
click at [838, 296] on li "耗材" at bounding box center [829, 295] width 83 height 27
type input "耗材"
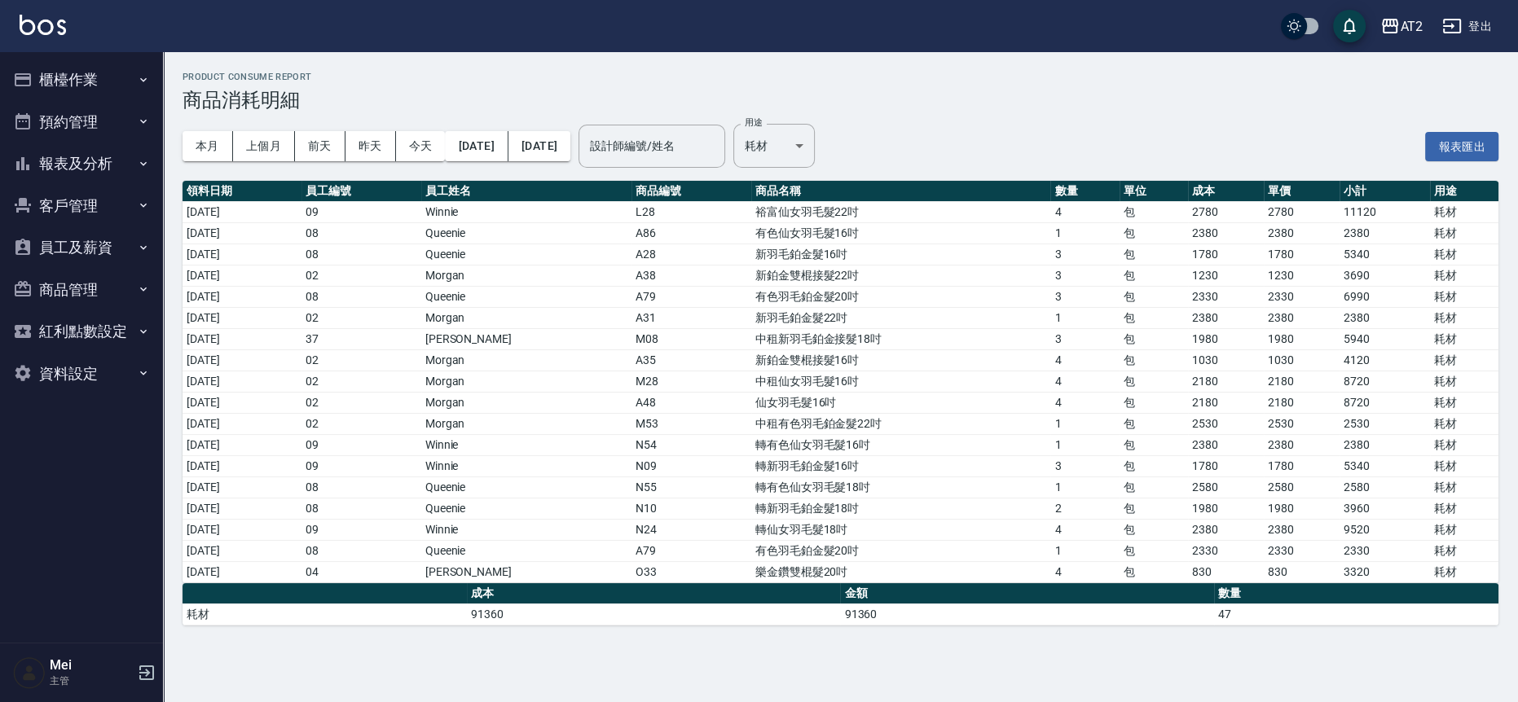
click at [838, 296] on td "有色羽毛鉑金髮20吋" at bounding box center [901, 296] width 300 height 21
click at [1478, 153] on button "報表匯出" at bounding box center [1461, 147] width 73 height 30
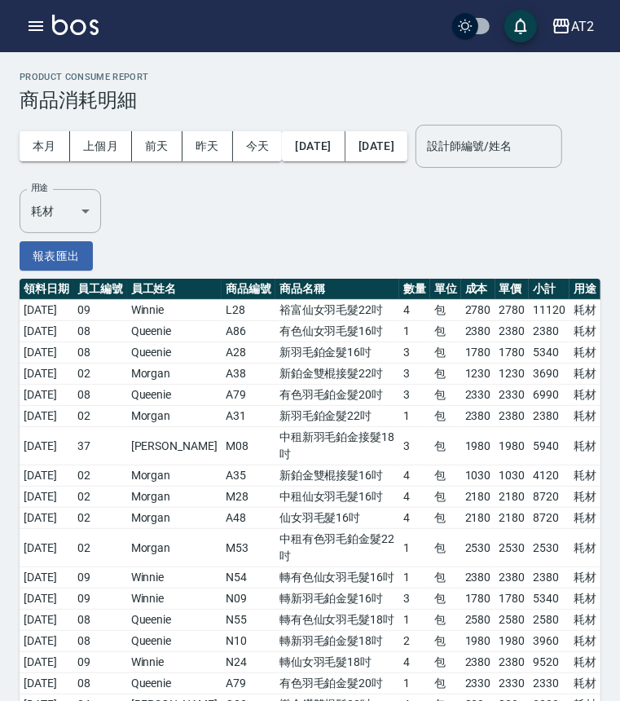
scroll to position [93, 0]
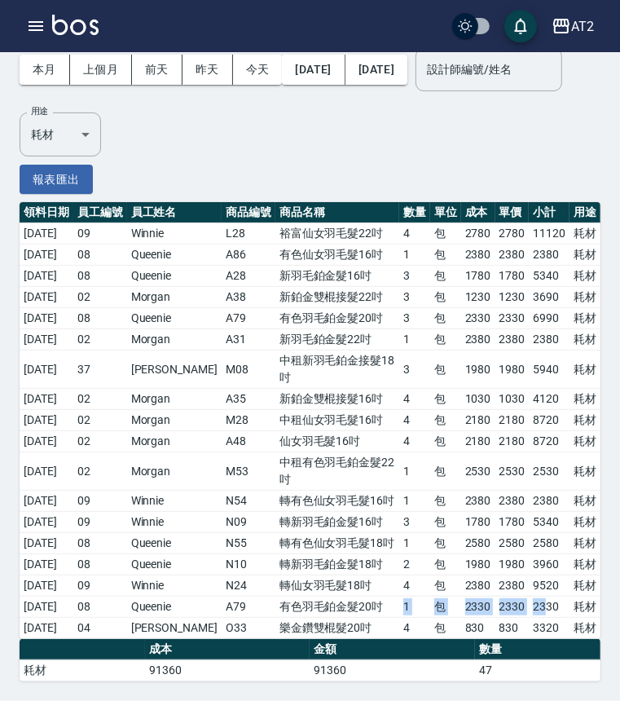
drag, startPoint x: 371, startPoint y: 605, endPoint x: 543, endPoint y: 601, distance: 172.0
click at [543, 601] on tr "[DATE] 08 Queenie A79 有色羽毛鉑金髮20吋 1 包 2330 2330 2330 耗材" at bounding box center [310, 606] width 581 height 21
click at [420, 452] on td "4" at bounding box center [414, 441] width 31 height 21
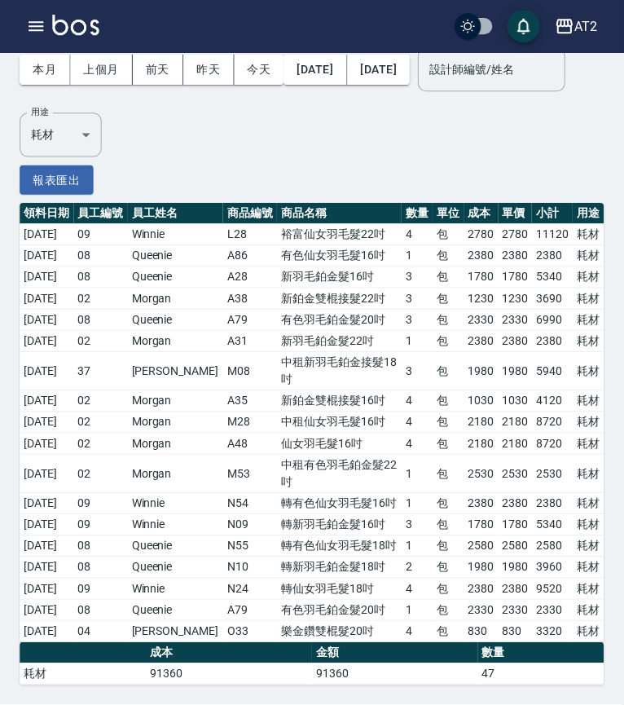
scroll to position [89, 0]
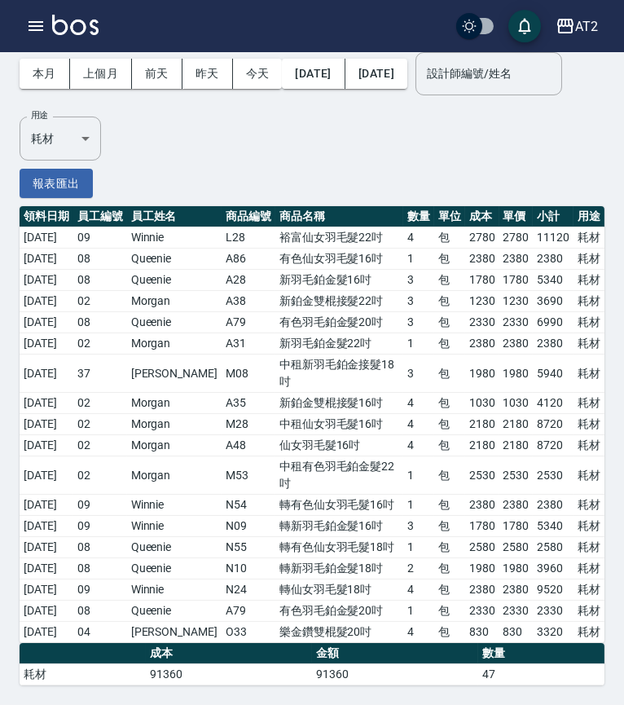
click at [327, 614] on td "有色羽毛鉑金髮20吋" at bounding box center [339, 611] width 128 height 21
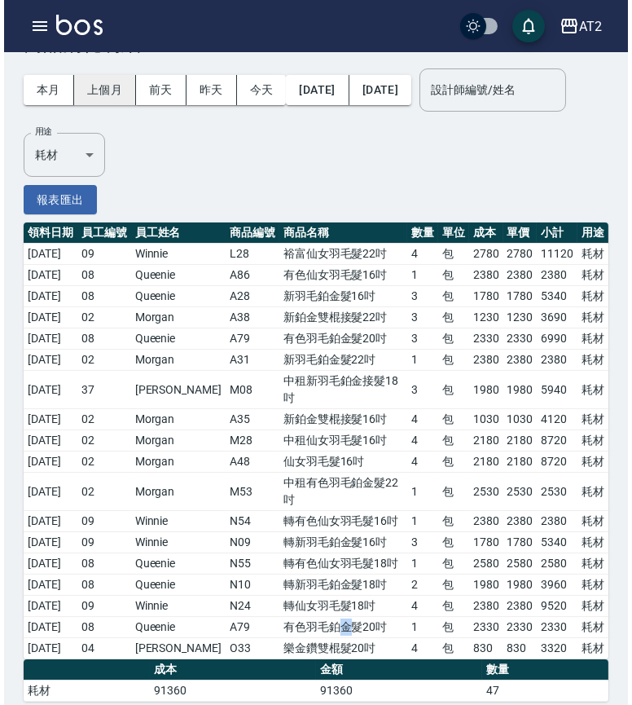
scroll to position [0, 0]
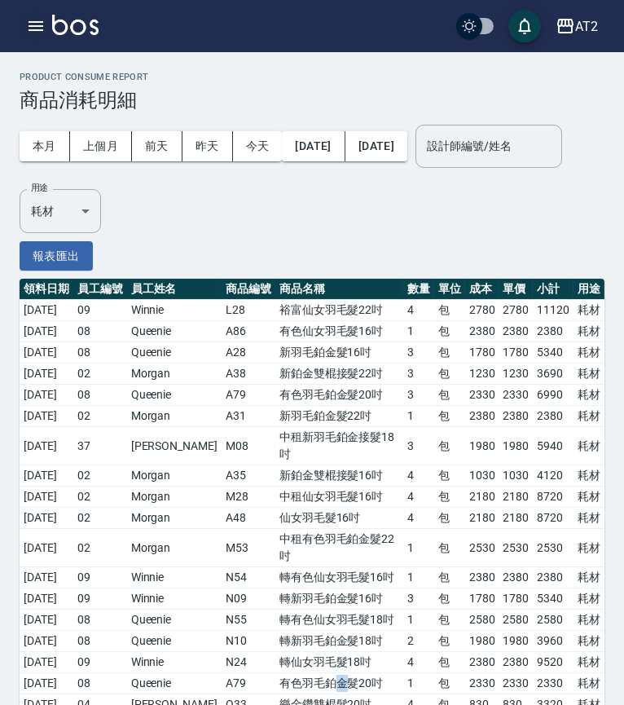
click at [36, 35] on icon "button" at bounding box center [36, 26] width 20 height 20
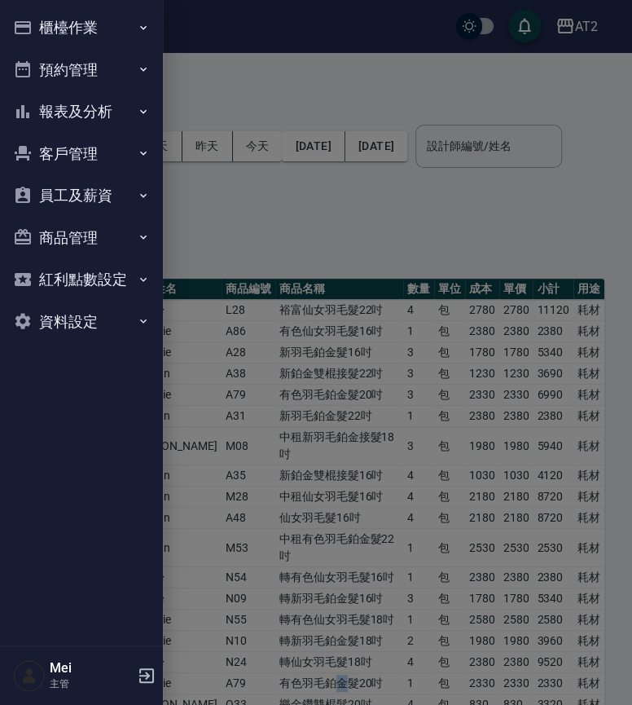
click at [90, 29] on button "櫃檯作業" at bounding box center [82, 28] width 150 height 42
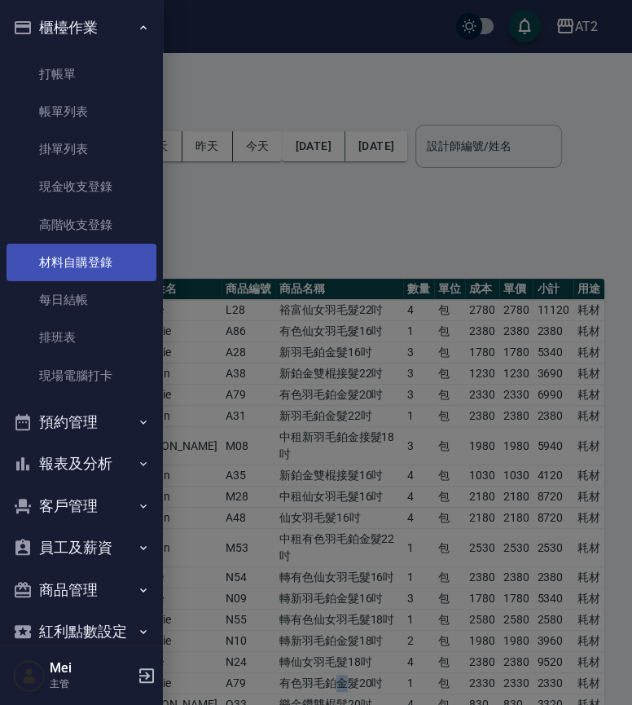
click at [108, 245] on link "材料自購登錄" at bounding box center [82, 262] width 150 height 37
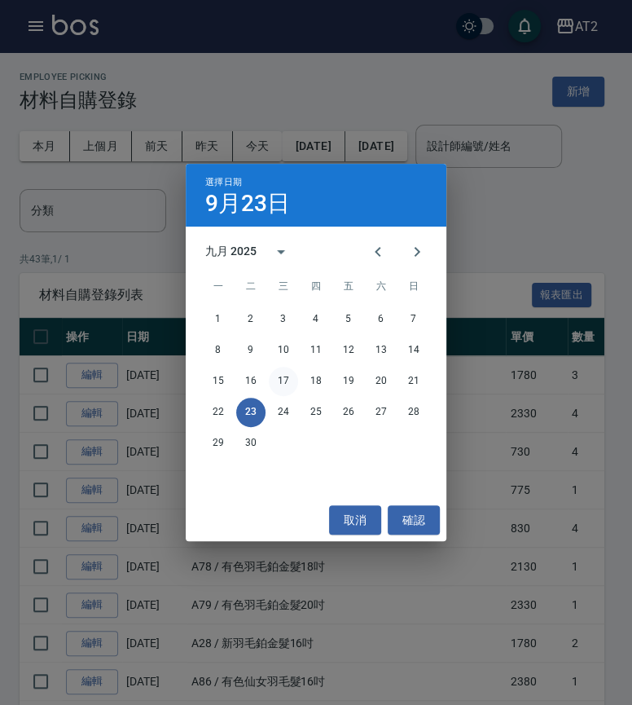
click at [284, 386] on button "17" at bounding box center [283, 381] width 29 height 29
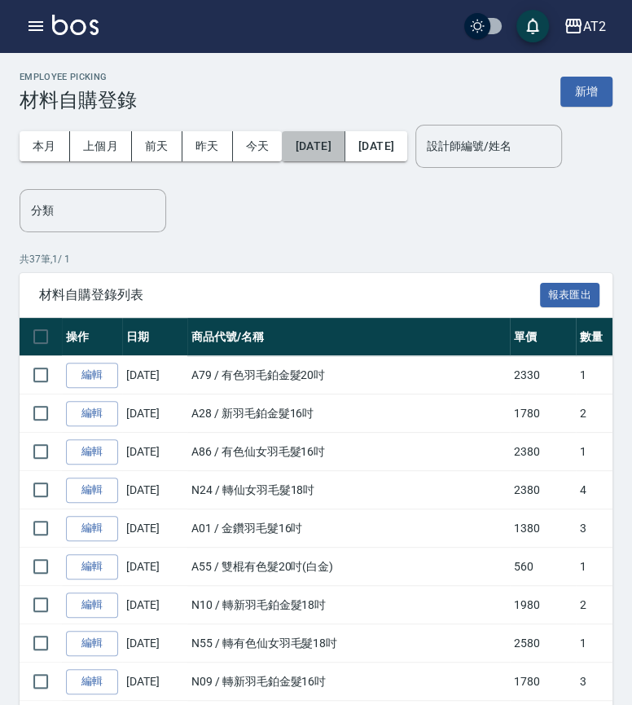
click at [334, 144] on button "[DATE]" at bounding box center [313, 146] width 63 height 30
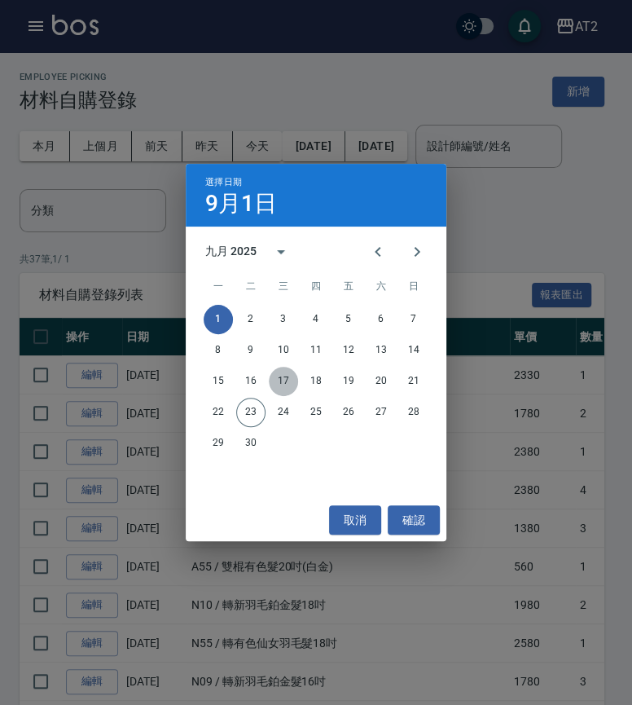
click at [279, 384] on button "17" at bounding box center [283, 381] width 29 height 29
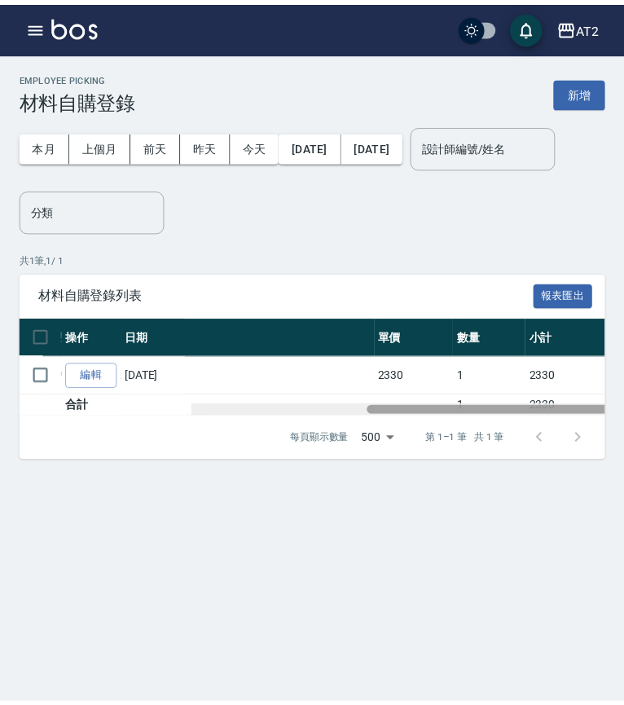
scroll to position [0, 466]
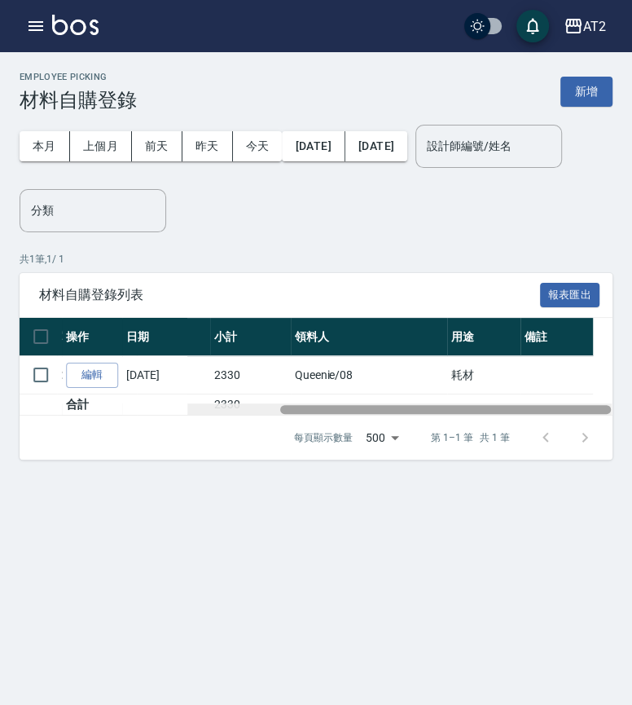
drag, startPoint x: 328, startPoint y: 459, endPoint x: 666, endPoint y: 449, distance: 338.3
click at [632, 449] on html "AT2 登出 櫃檯作業 打帳單 帳單列表 掛單列表 現金收支登錄 高階收支登錄 材料自購登錄 每日結帳 排班表 現場電腦打卡 預約管理 預約管理 單日預約紀錄…" at bounding box center [316, 352] width 632 height 705
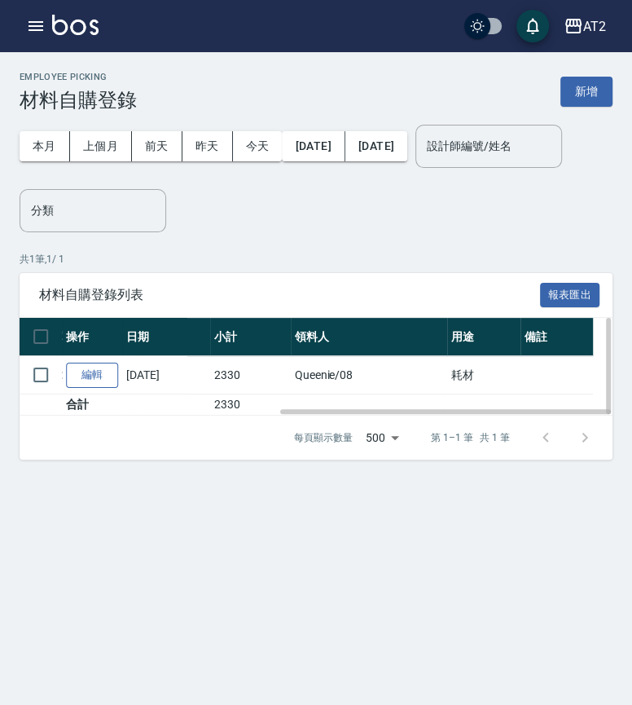
click at [98, 388] on link "編輯" at bounding box center [92, 375] width 52 height 25
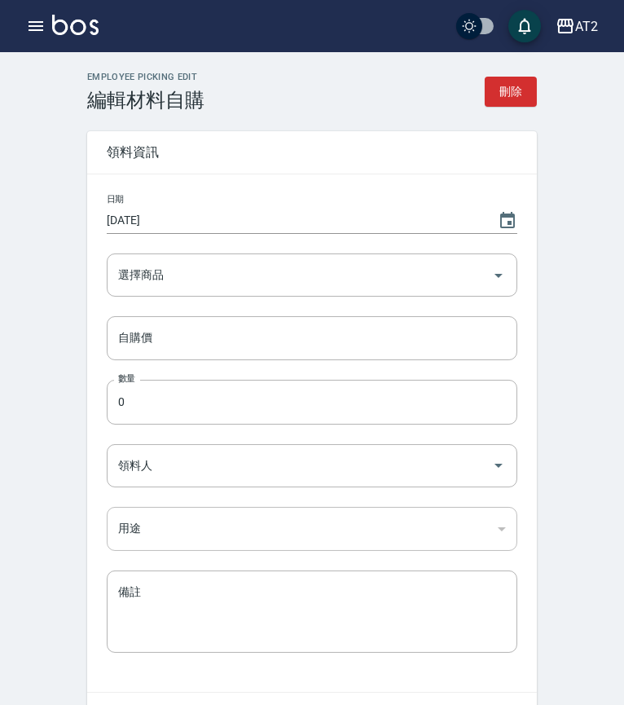
type input "[DATE]"
type input "有色羽毛鉑金髮20吋"
type input "2330"
type input "1"
type input "Queenie"
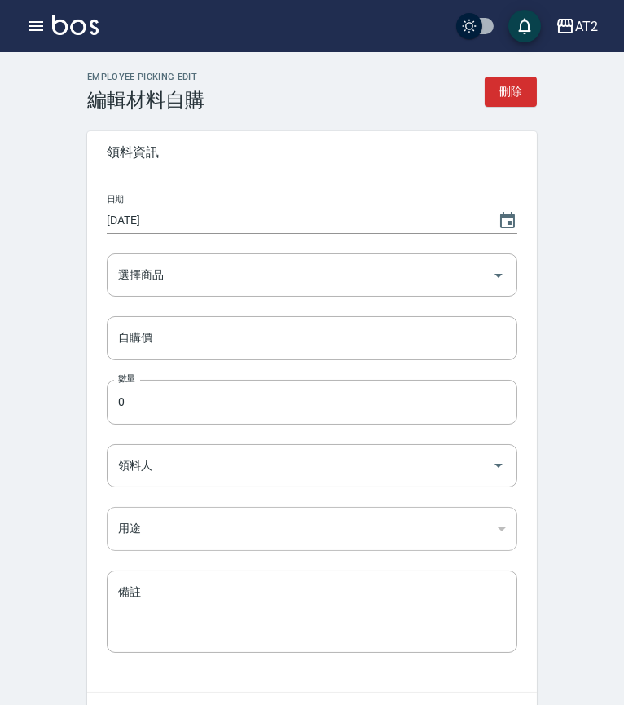
type input "耗材"
click at [121, 289] on div "有色羽毛鉑金髮20吋 選擇商品" at bounding box center [312, 274] width 411 height 43
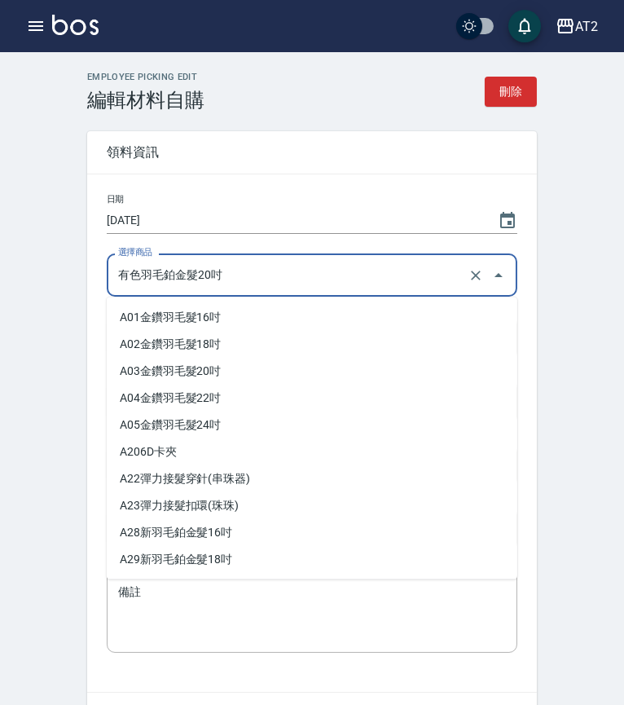
scroll to position [1069, 0]
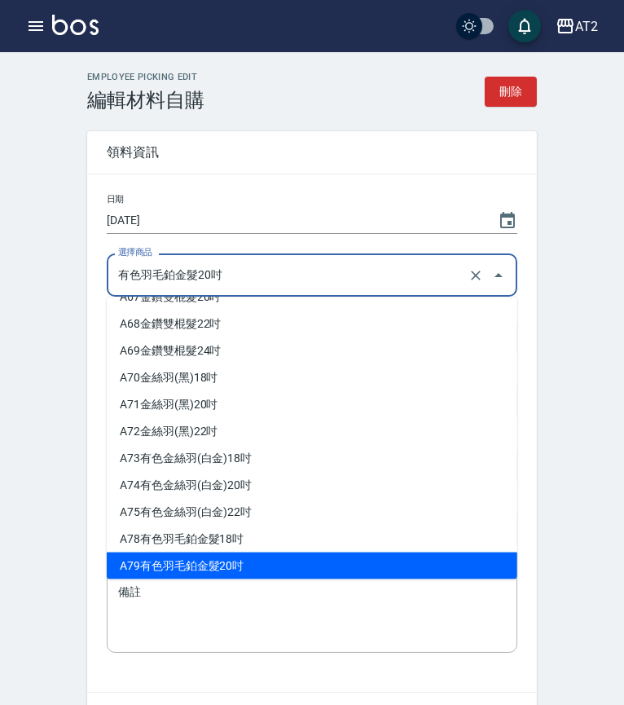
click at [121, 289] on div "有色羽毛鉑金髮20吋 選擇商品" at bounding box center [312, 274] width 411 height 43
click at [121, 279] on input "有色羽毛鉑金髮20吋" at bounding box center [289, 275] width 350 height 29
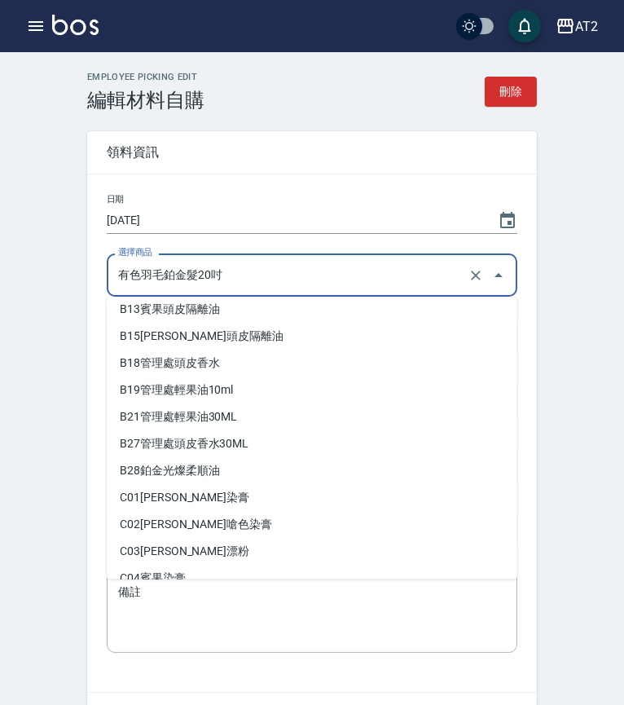
scroll to position [1250, 0]
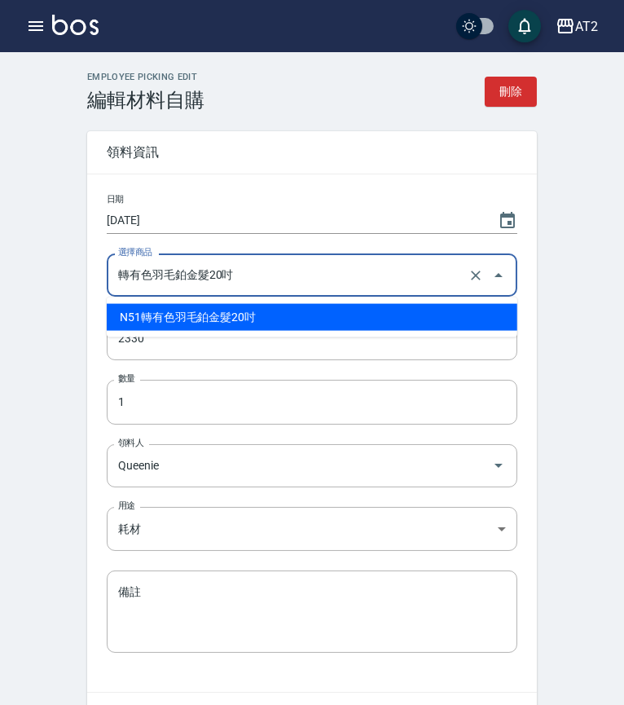
click at [218, 312] on li "N51 轉有色羽毛鉑金髮20吋" at bounding box center [312, 317] width 411 height 27
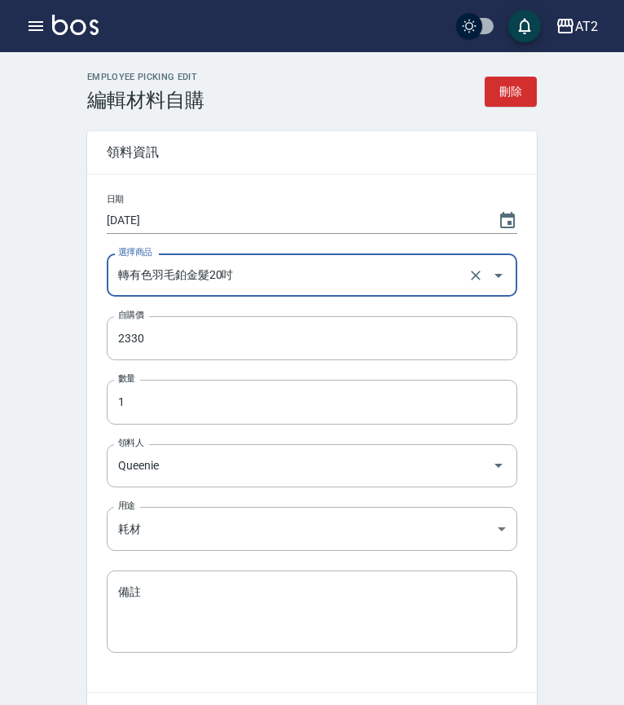
type input "轉有色羽毛鉑金髮20吋"
click at [51, 376] on div "Employee Picking Edit 編輯材料自購 刪除 領料資訊 日期 [DATE] 選擇商品 轉有色羽毛鉑金髮20吋 選擇商品 自購價 2330 自…" at bounding box center [312, 428] width 624 height 752
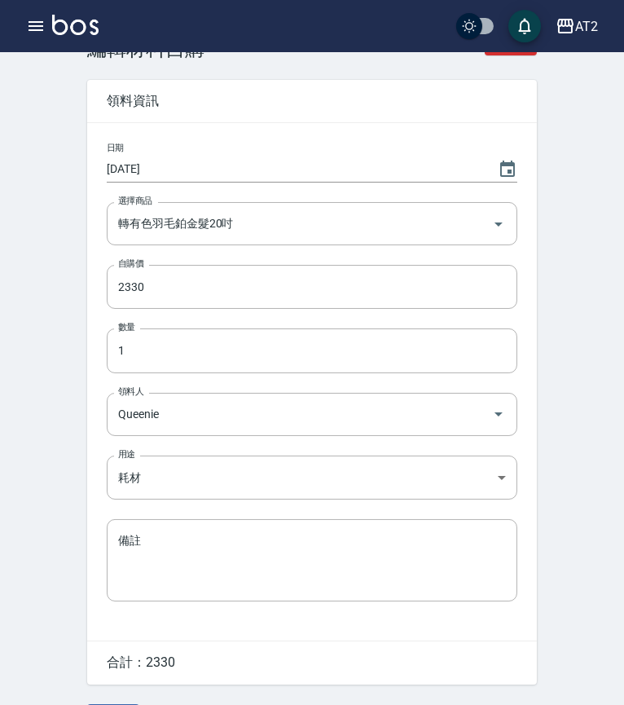
scroll to position [101, 0]
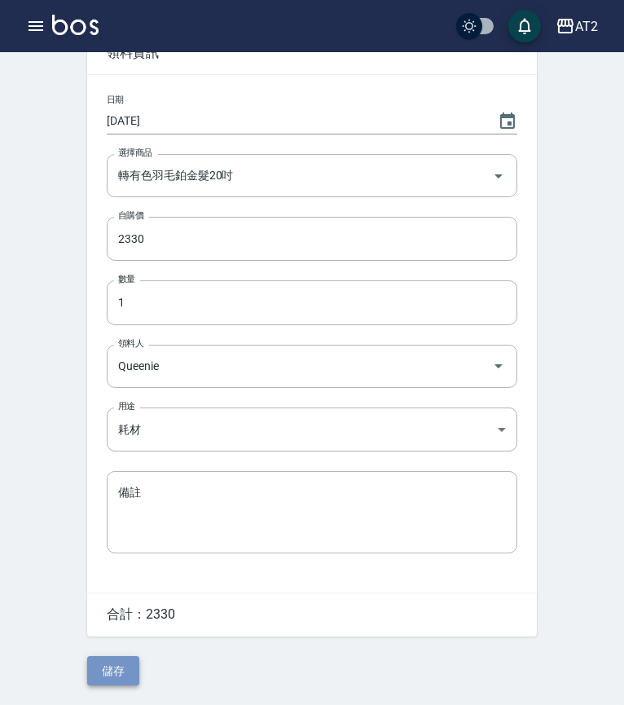
click at [127, 656] on button "儲存" at bounding box center [113, 671] width 52 height 30
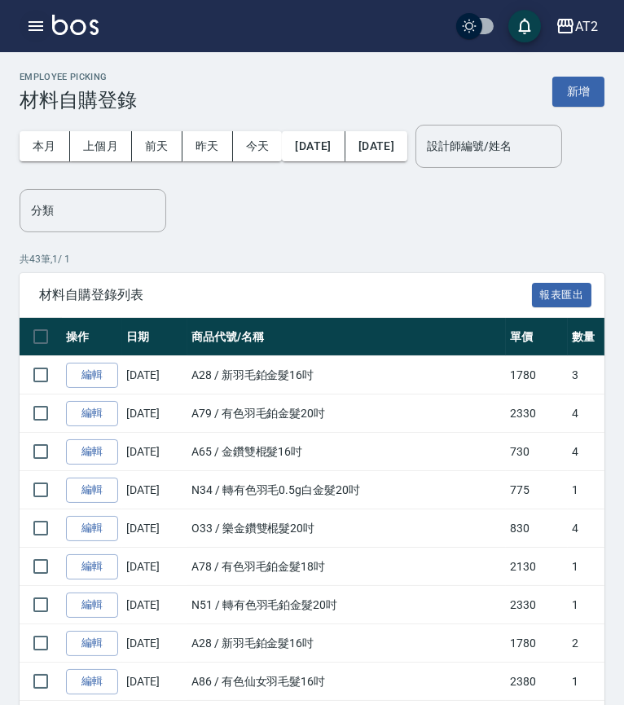
click at [28, 21] on icon "button" at bounding box center [36, 26] width 20 height 20
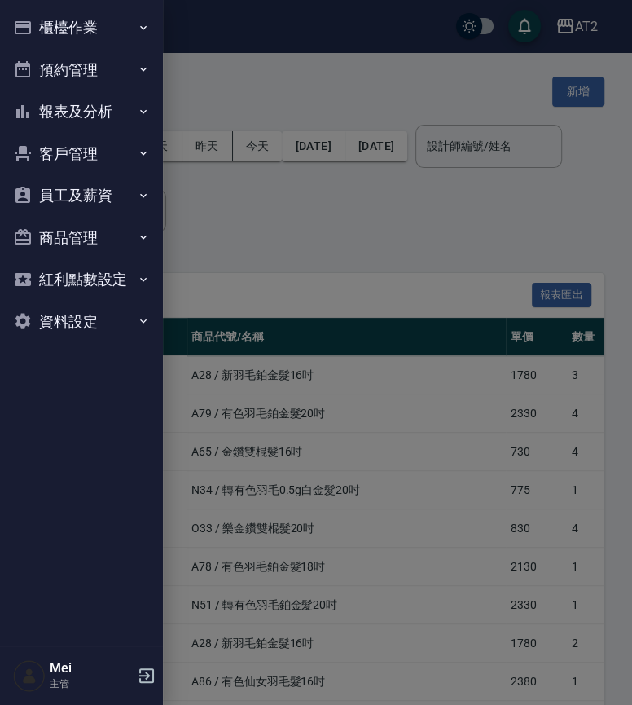
click at [123, 11] on button "櫃檯作業" at bounding box center [82, 28] width 150 height 42
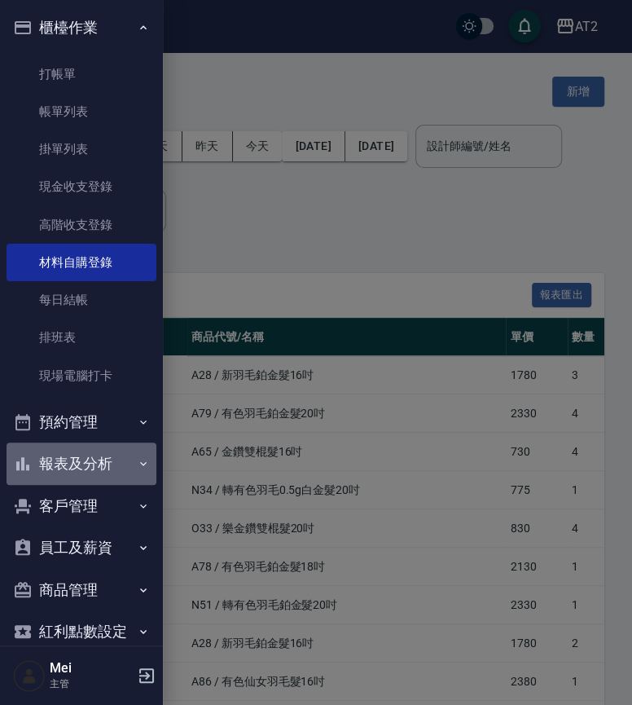
click at [122, 458] on button "報表及分析" at bounding box center [82, 463] width 150 height 42
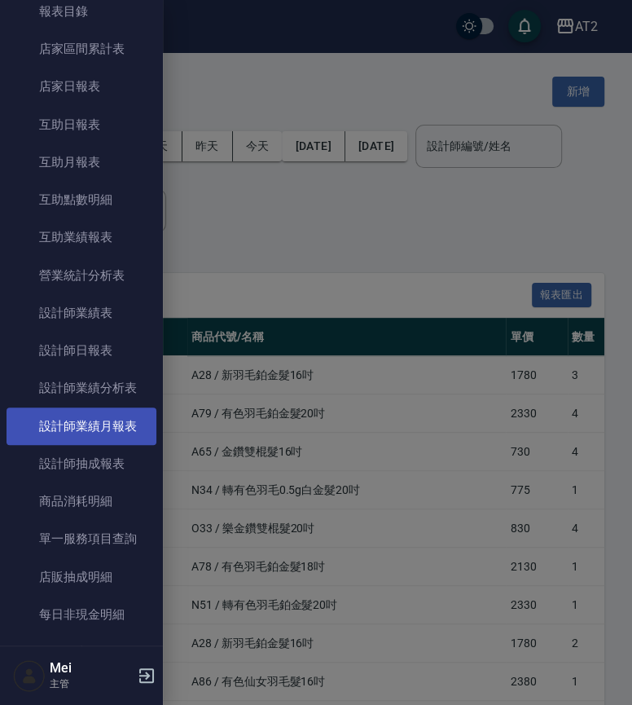
scroll to position [544, 0]
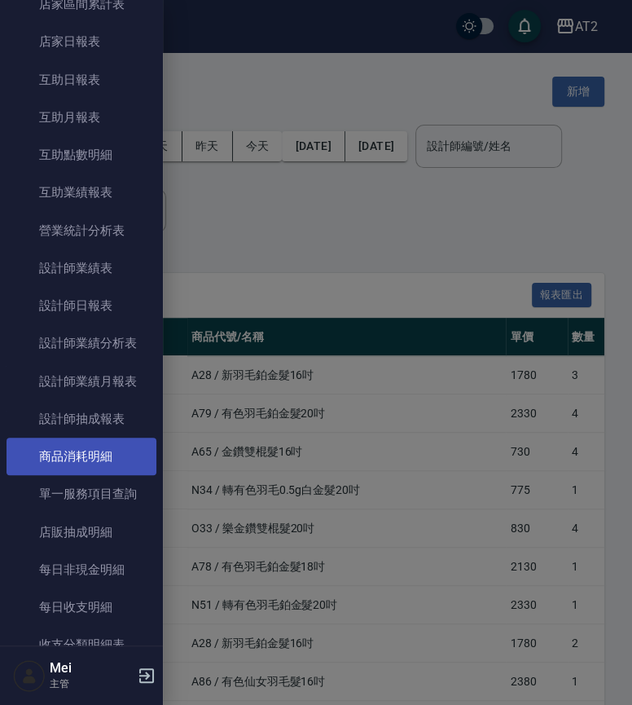
click at [128, 446] on link "商品消耗明細" at bounding box center [82, 456] width 150 height 37
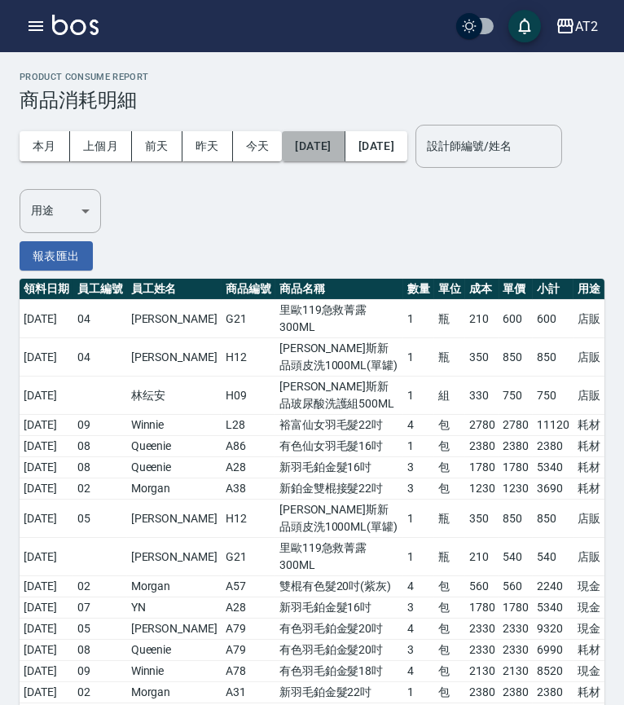
click at [335, 144] on button "[DATE]" at bounding box center [313, 146] width 63 height 30
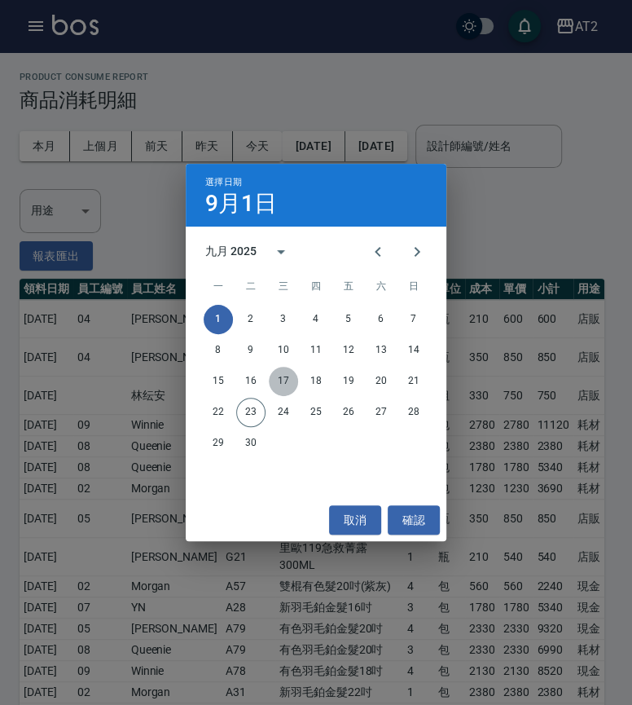
click at [284, 374] on button "17" at bounding box center [283, 381] width 29 height 29
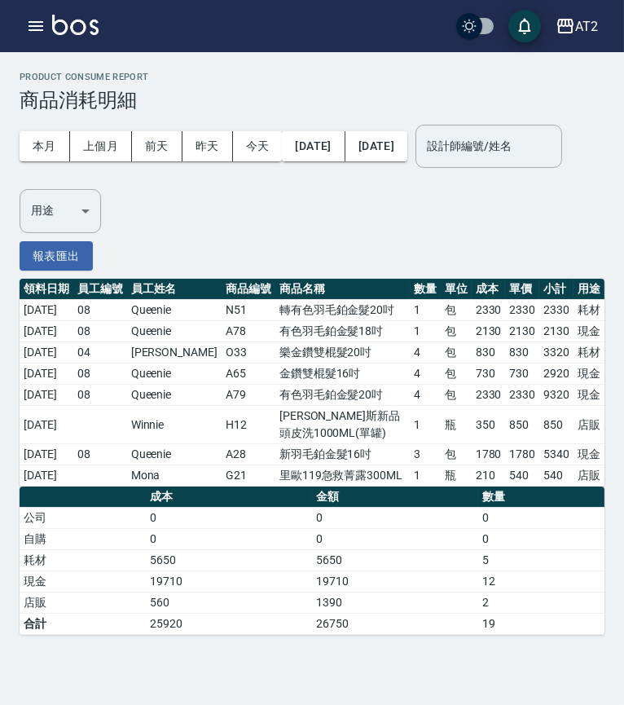
click at [407, 127] on div "本月 上個月 [DATE] [DATE] [DATE] [DATE] [DATE]" at bounding box center [214, 146] width 388 height 69
click at [407, 144] on button "[DATE]" at bounding box center [376, 146] width 62 height 30
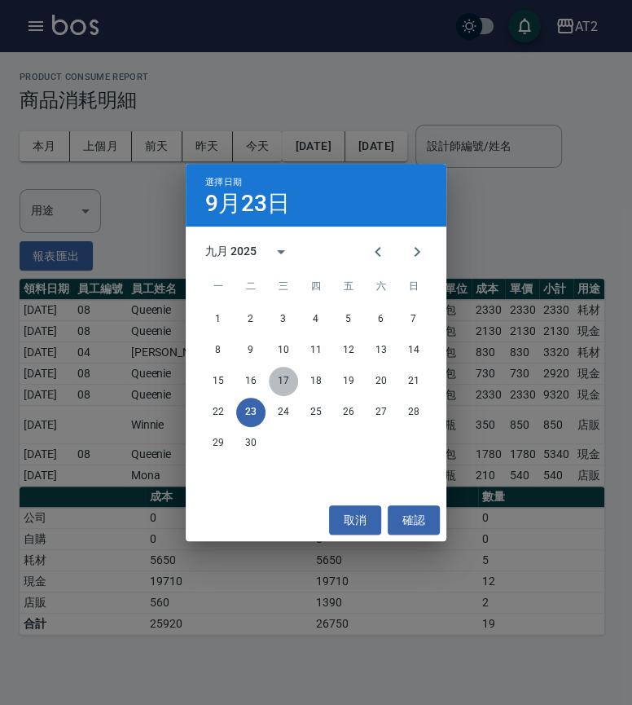
click at [280, 380] on button "17" at bounding box center [283, 381] width 29 height 29
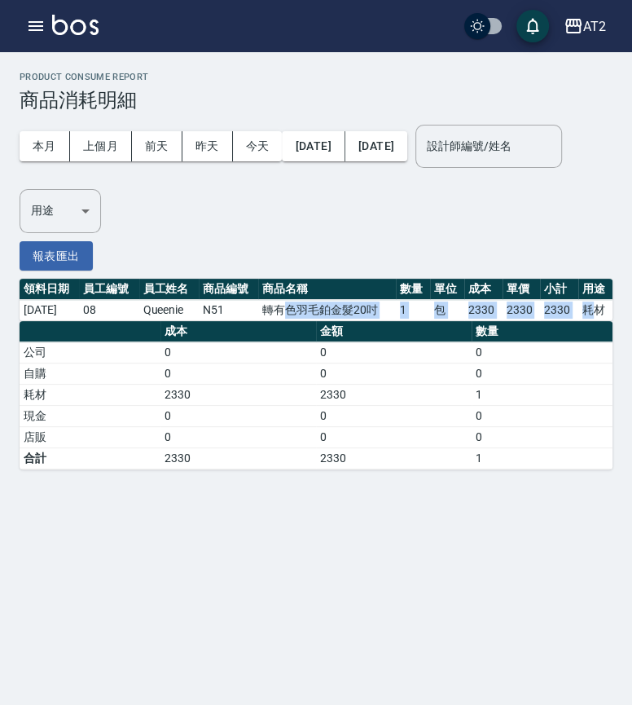
drag, startPoint x: 289, startPoint y: 361, endPoint x: 592, endPoint y: 367, distance: 303.2
click at [592, 321] on tr "[DATE] 08 Queenie N51 轉有色羽毛鉑金髮20吋 1 包 2330 2330 2330 耗材" at bounding box center [316, 310] width 593 height 21
click at [540, 233] on div "本月 上個月 [DATE] [DATE] [DATE] [DATE] [DATE] 設計師編號/姓名 設計師編號/姓名 用途 ​ 用途" at bounding box center [316, 172] width 593 height 121
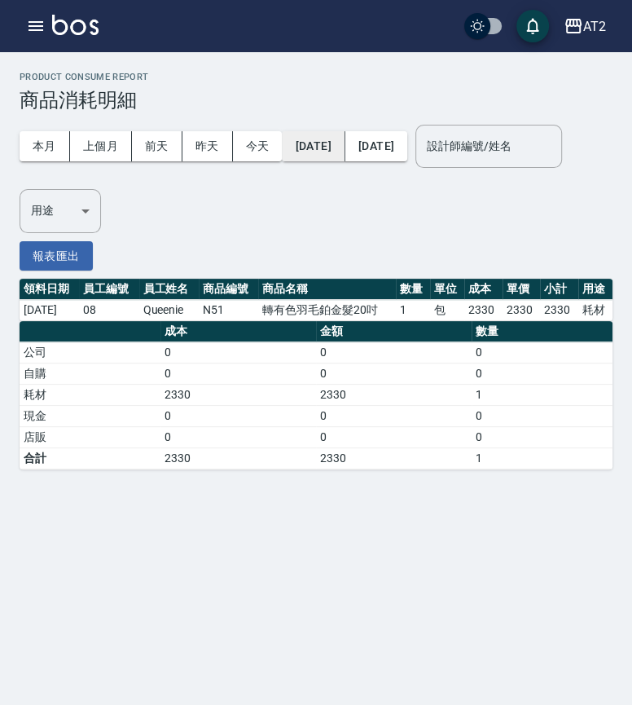
click at [315, 139] on button "[DATE]" at bounding box center [313, 146] width 63 height 30
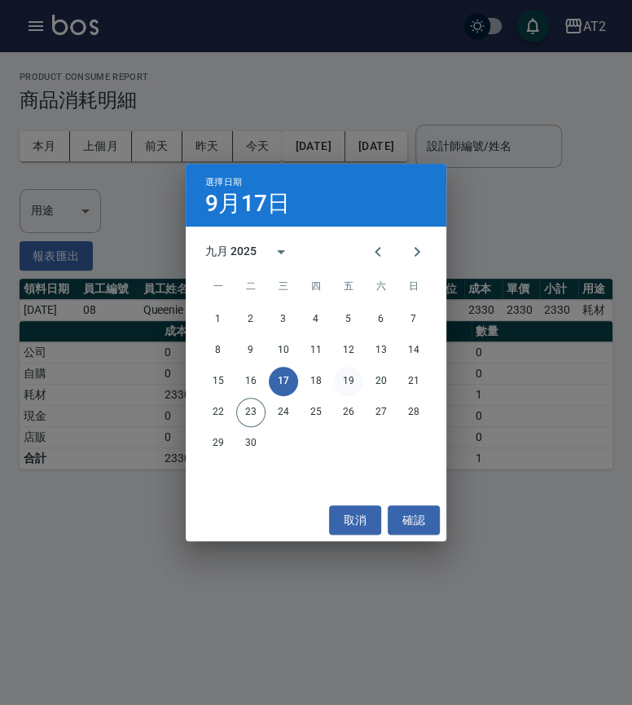
click at [345, 380] on button "19" at bounding box center [348, 381] width 29 height 29
